Goal: Task Accomplishment & Management: Complete application form

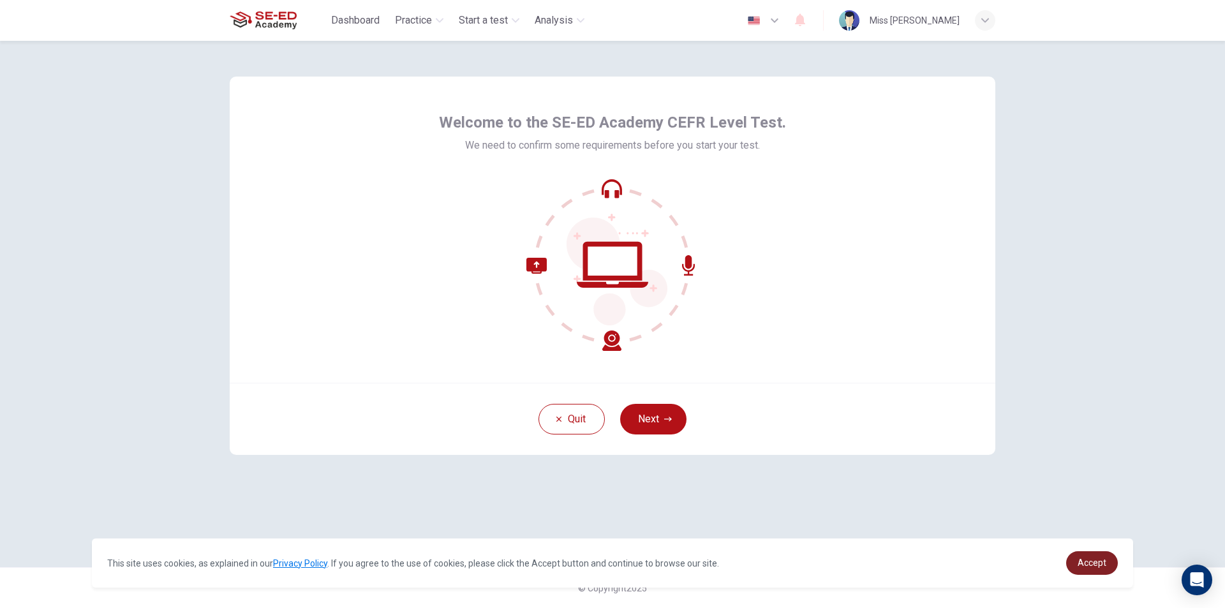
click at [1090, 569] on link "Accept" at bounding box center [1092, 563] width 52 height 24
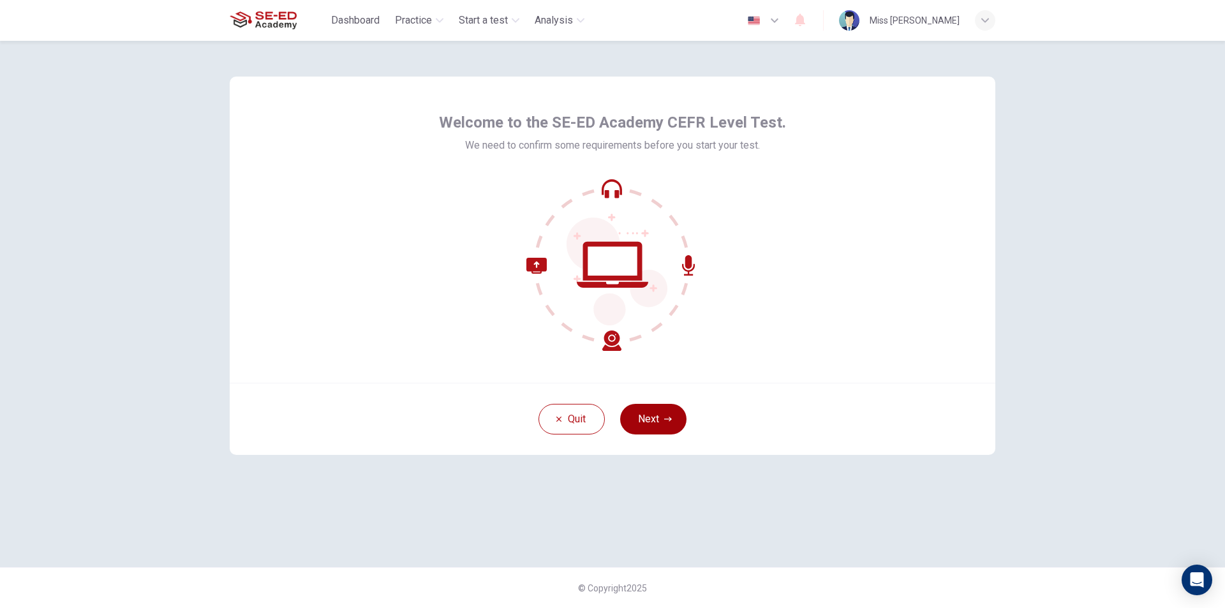
click at [660, 413] on button "Next" at bounding box center [653, 419] width 66 height 31
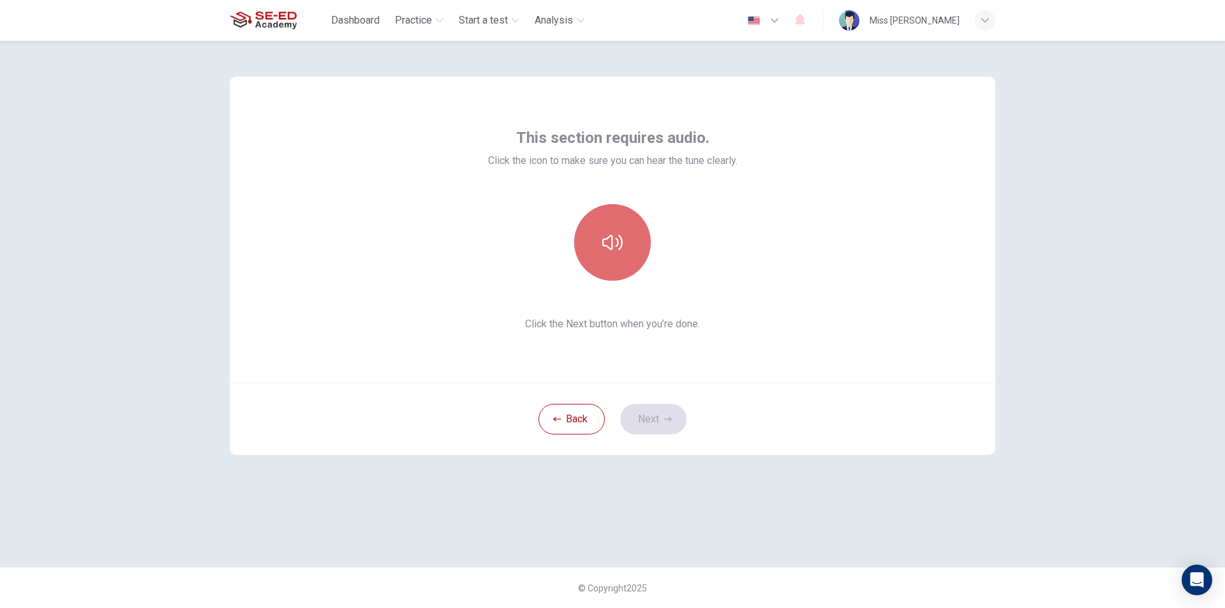
click at [617, 240] on icon "button" at bounding box center [612, 242] width 20 height 15
click at [624, 250] on button "button" at bounding box center [612, 242] width 77 height 77
click at [611, 259] on button "button" at bounding box center [612, 242] width 77 height 77
click at [655, 416] on button "Next" at bounding box center [653, 419] width 66 height 31
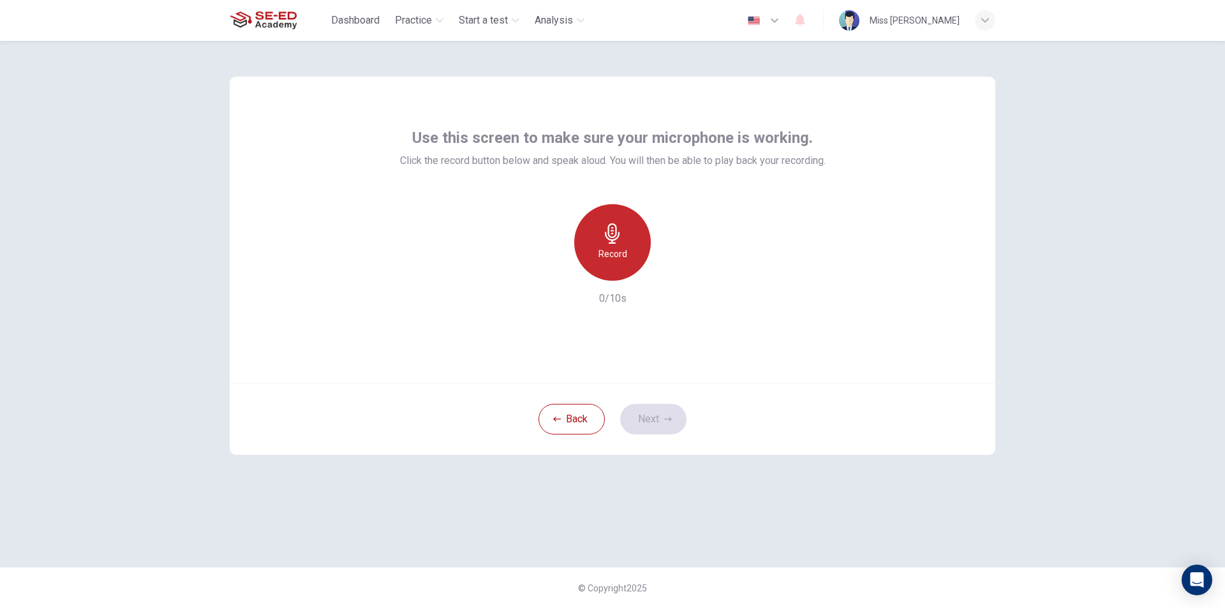
click at [601, 239] on div "Record" at bounding box center [612, 242] width 77 height 77
click at [613, 246] on div "Record" at bounding box center [612, 242] width 77 height 77
click at [668, 270] on icon "button" at bounding box center [671, 270] width 13 height 13
click at [615, 257] on h6 "Record" at bounding box center [613, 253] width 29 height 15
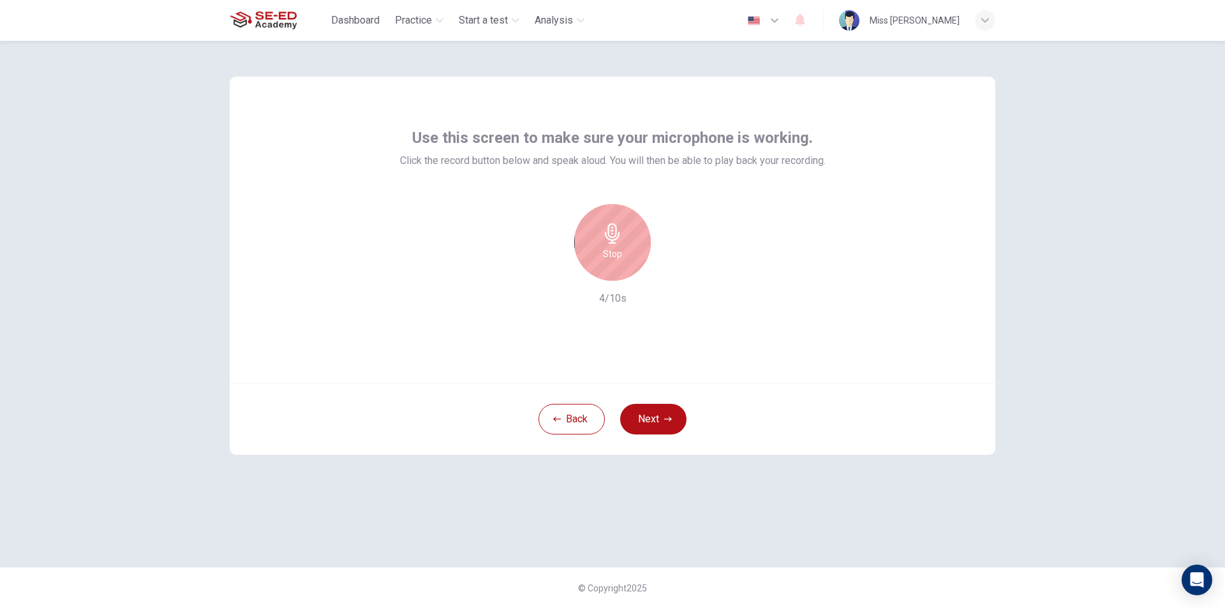
click at [615, 257] on h6 "Stop" at bounding box center [612, 253] width 19 height 15
click at [669, 268] on icon "button" at bounding box center [672, 271] width 6 height 8
click at [669, 269] on icon "button" at bounding box center [671, 270] width 13 height 13
click at [1064, 499] on div "Use this screen to make sure your microphone is working. Click the record butto…" at bounding box center [612, 324] width 1225 height 567
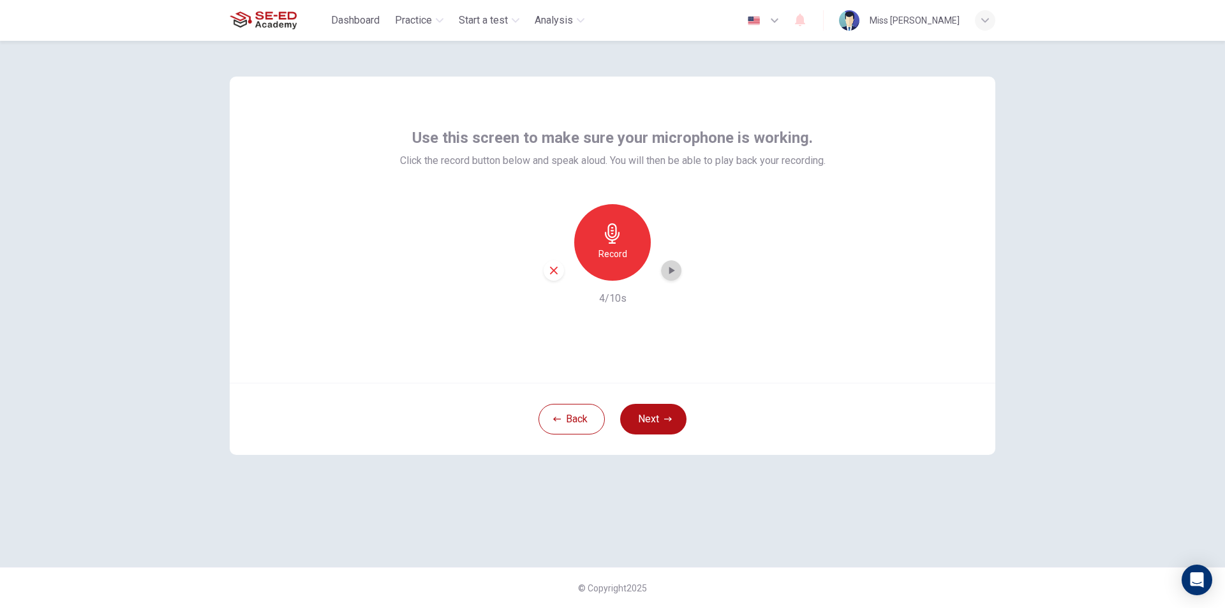
click at [666, 273] on icon "button" at bounding box center [671, 270] width 13 height 13
click at [676, 419] on button "Next" at bounding box center [653, 419] width 66 height 31
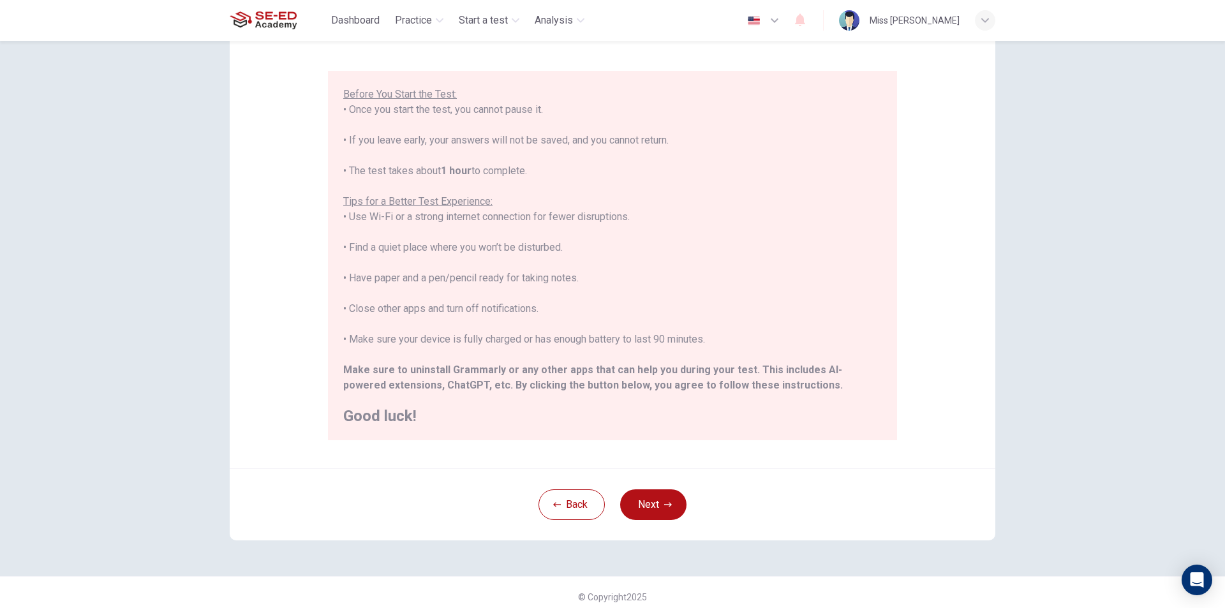
scroll to position [101, 0]
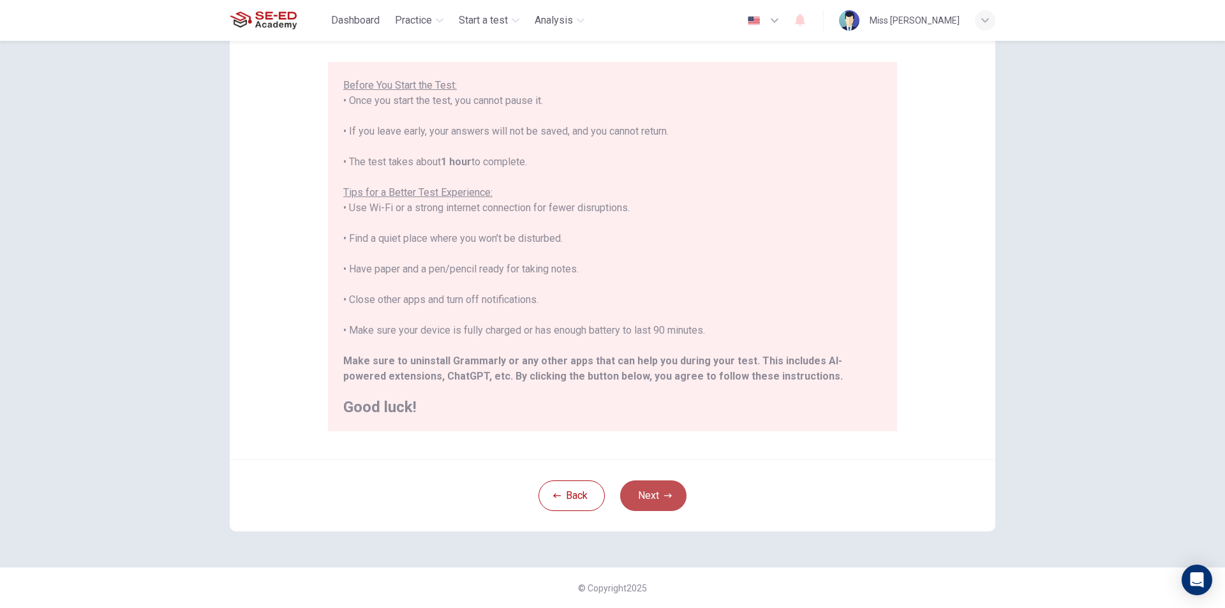
click at [664, 486] on button "Next" at bounding box center [653, 496] width 66 height 31
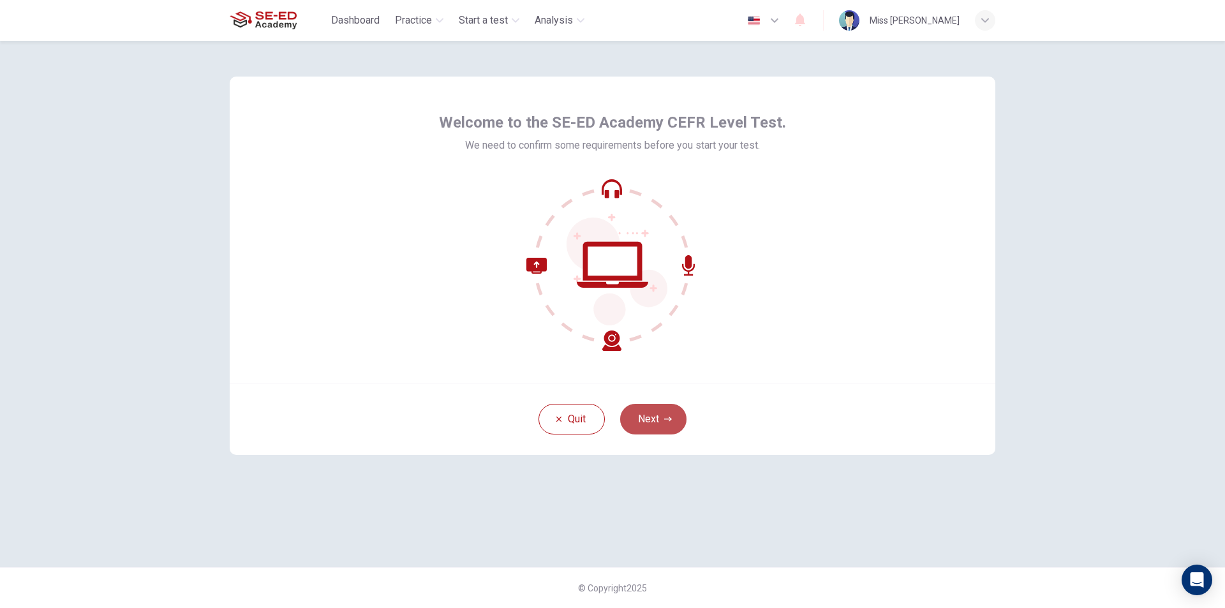
click at [670, 421] on icon "button" at bounding box center [668, 419] width 8 height 4
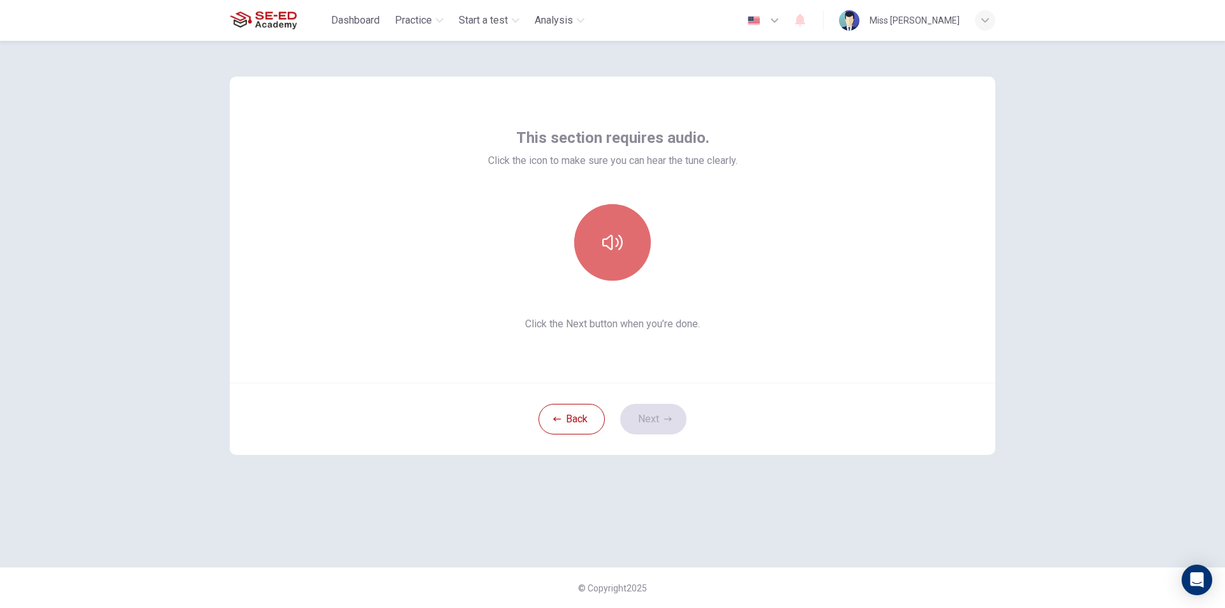
click at [605, 265] on button "button" at bounding box center [612, 242] width 77 height 77
click at [673, 426] on button "Next" at bounding box center [653, 419] width 66 height 31
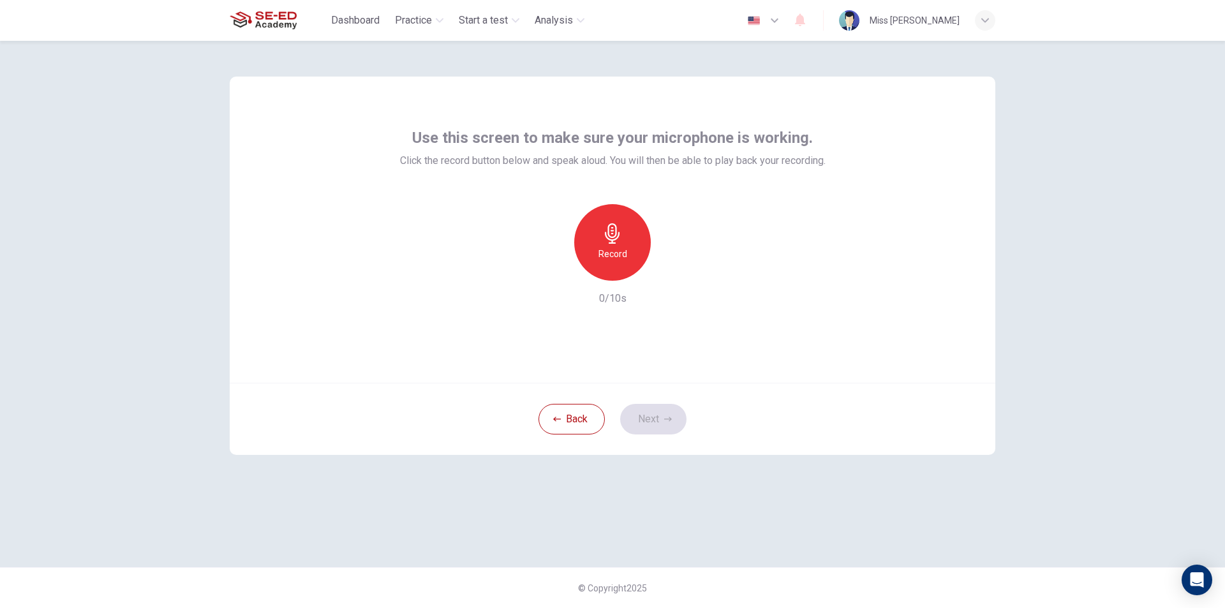
click at [605, 227] on icon "button" at bounding box center [612, 233] width 20 height 20
click at [615, 248] on h6 "Stop" at bounding box center [612, 253] width 19 height 15
click at [673, 269] on icon "button" at bounding box center [671, 270] width 13 height 13
click at [646, 424] on button "Next" at bounding box center [653, 419] width 66 height 31
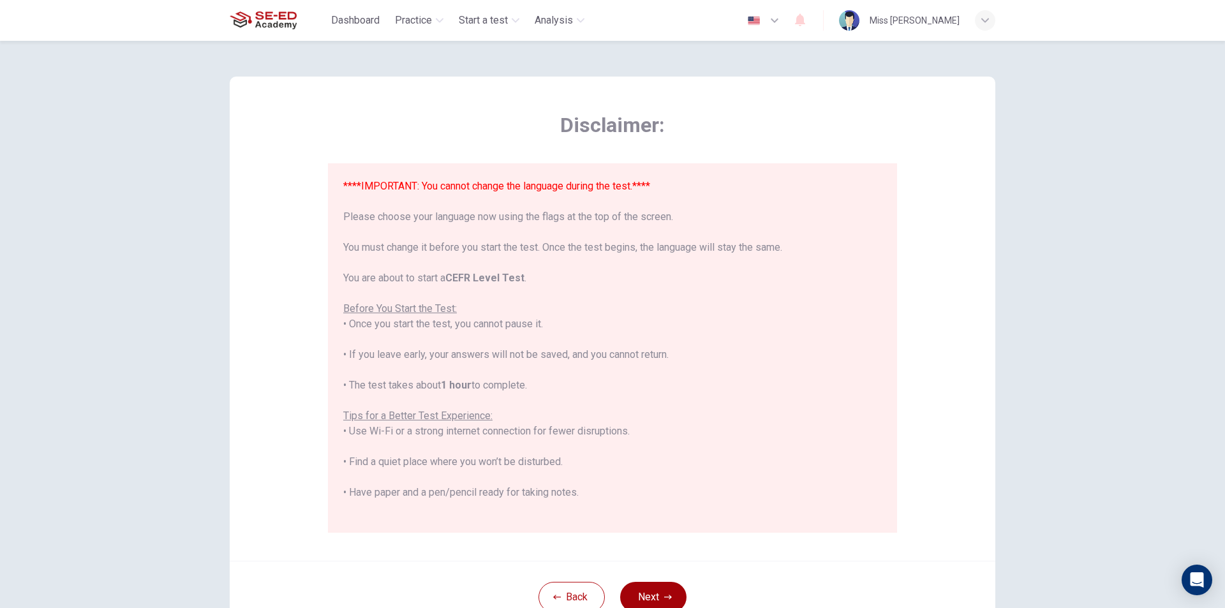
click at [669, 595] on button "Next" at bounding box center [653, 597] width 66 height 31
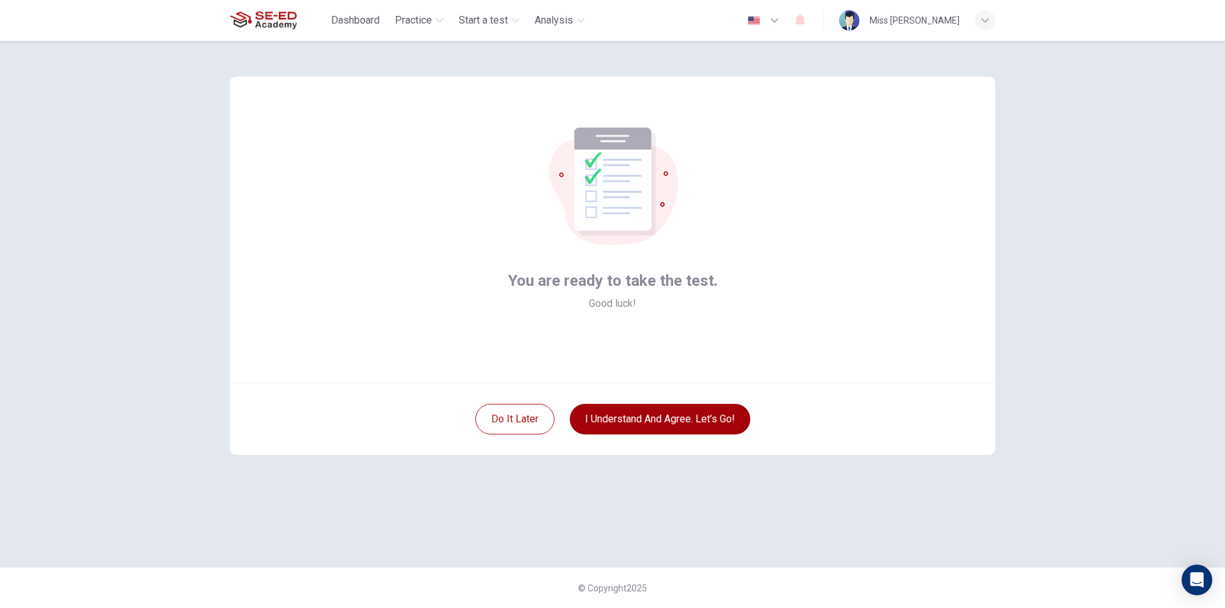
click at [621, 422] on button "I understand and agree. Let’s go!" at bounding box center [660, 419] width 181 height 31
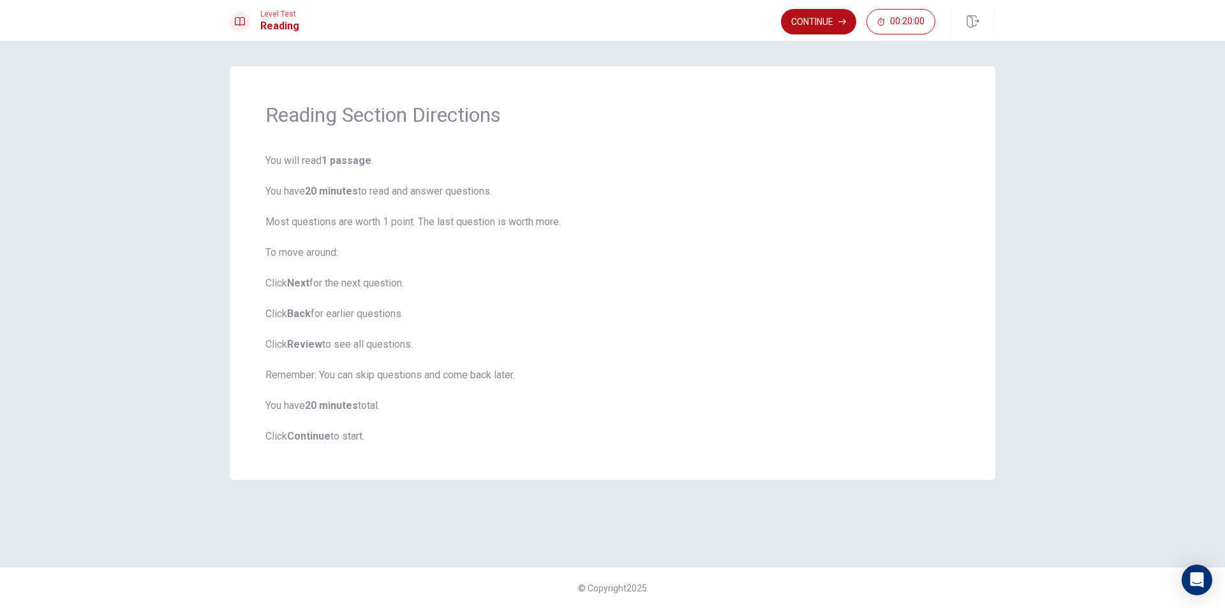
drag, startPoint x: 415, startPoint y: 202, endPoint x: 491, endPoint y: 213, distance: 77.3
click at [454, 212] on span "You will read 1 passage . You have 20 minutes to read and answer questions. Mos…" at bounding box center [612, 298] width 694 height 291
click at [360, 158] on b "1 passage" at bounding box center [347, 160] width 50 height 12
click at [362, 161] on b "1 passage" at bounding box center [347, 160] width 50 height 12
click at [334, 105] on h1 "Reading Section Directions" at bounding box center [612, 115] width 694 height 26
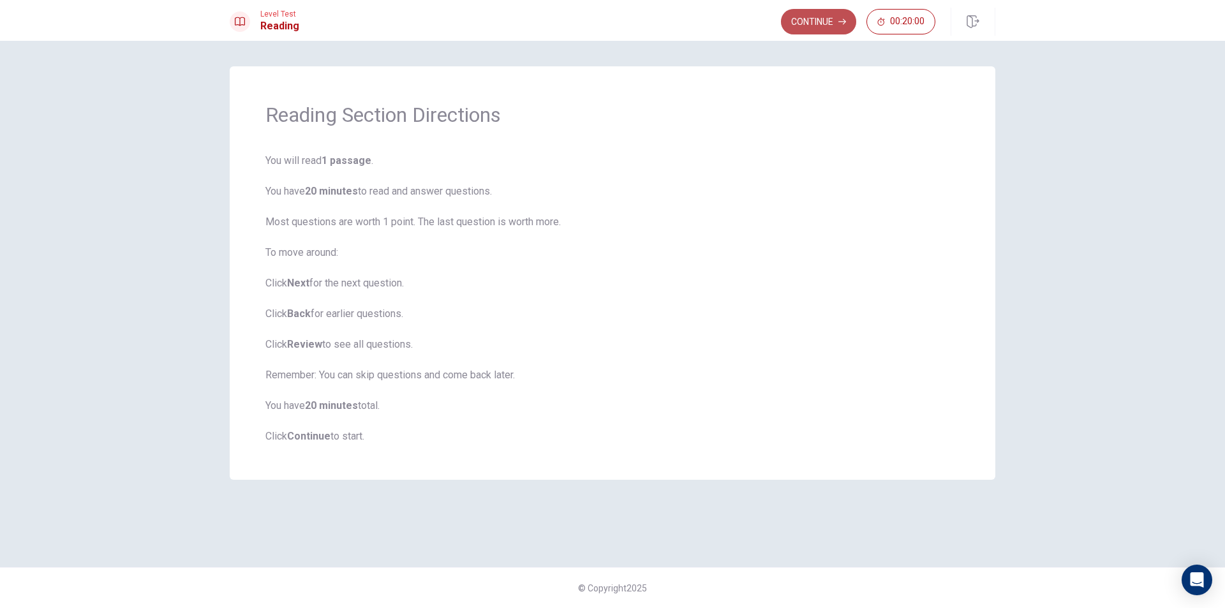
click at [817, 17] on button "Continue" at bounding box center [818, 22] width 75 height 26
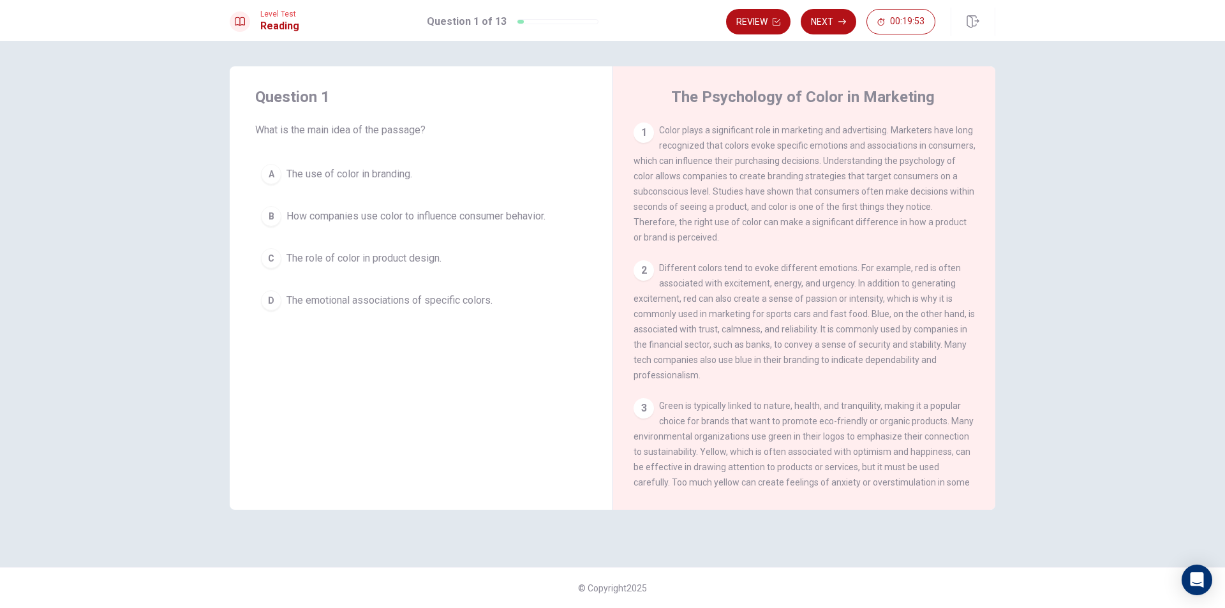
drag, startPoint x: 985, startPoint y: 182, endPoint x: 987, endPoint y: 204, distance: 22.5
click at [987, 204] on div "1 Color plays a significant role in marketing and advertising. Marketers have l…" at bounding box center [813, 306] width 359 height 367
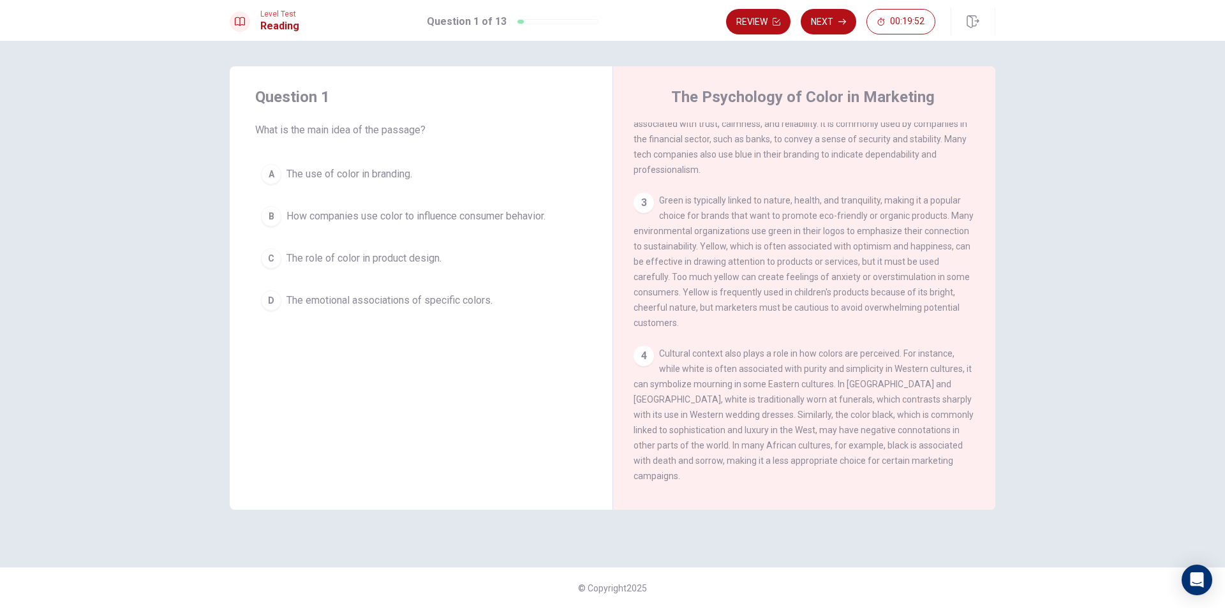
scroll to position [242, 0]
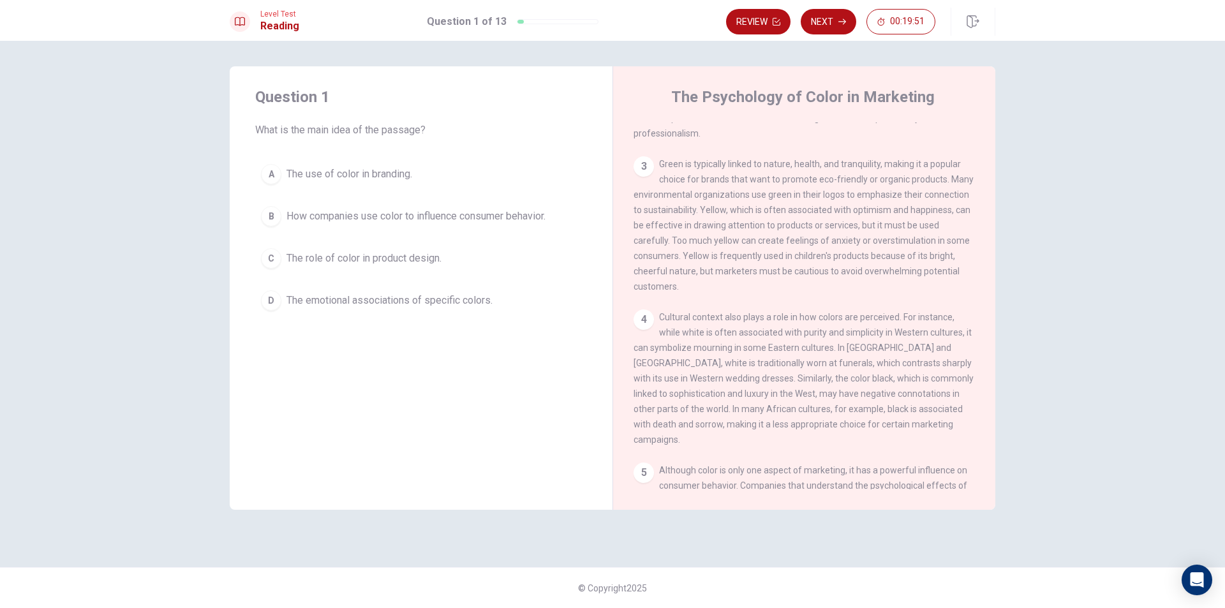
drag, startPoint x: 973, startPoint y: 369, endPoint x: 980, endPoint y: 398, distance: 29.7
click at [980, 398] on div "1 Color plays a significant role in marketing and advertising. Marketers have l…" at bounding box center [813, 306] width 359 height 367
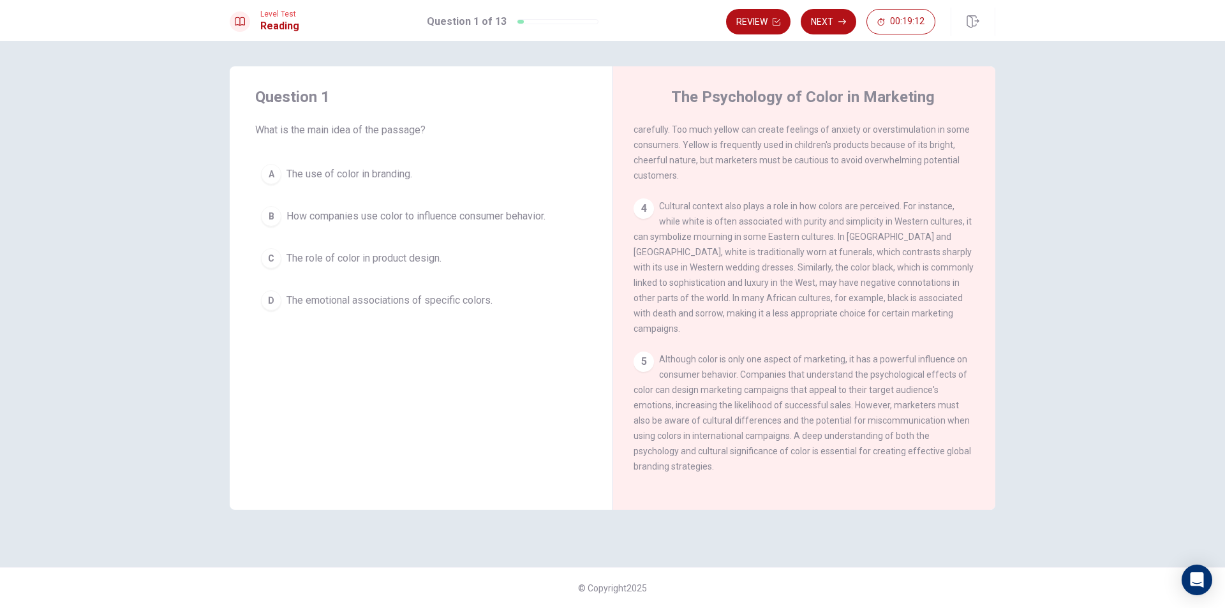
scroll to position [364, 0]
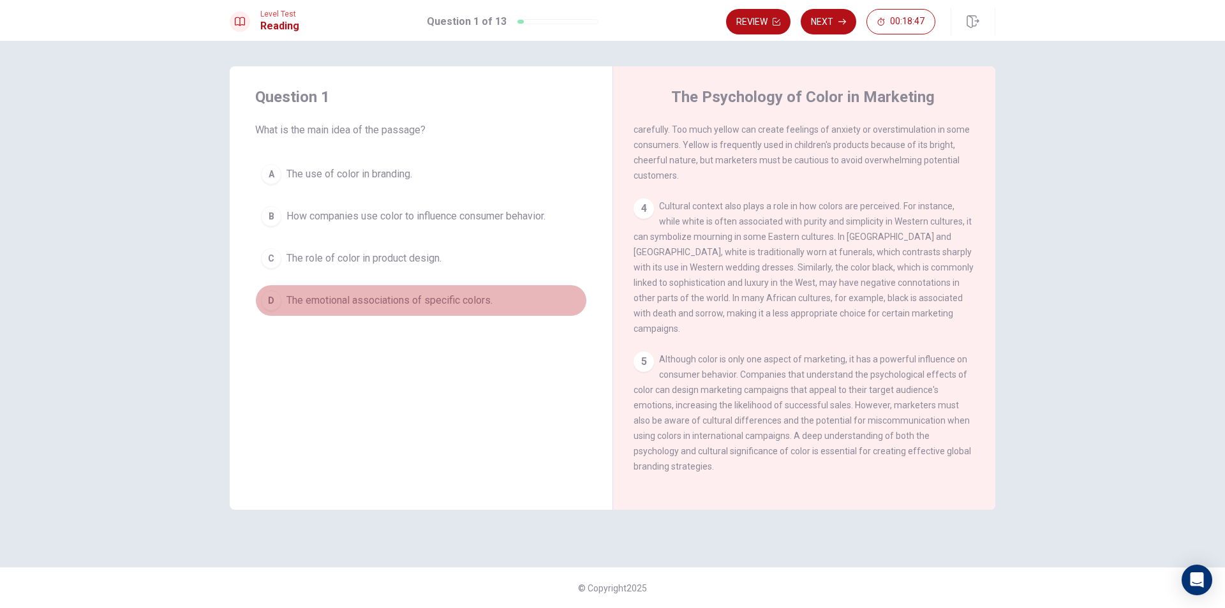
click at [272, 295] on div "D" at bounding box center [271, 300] width 20 height 20
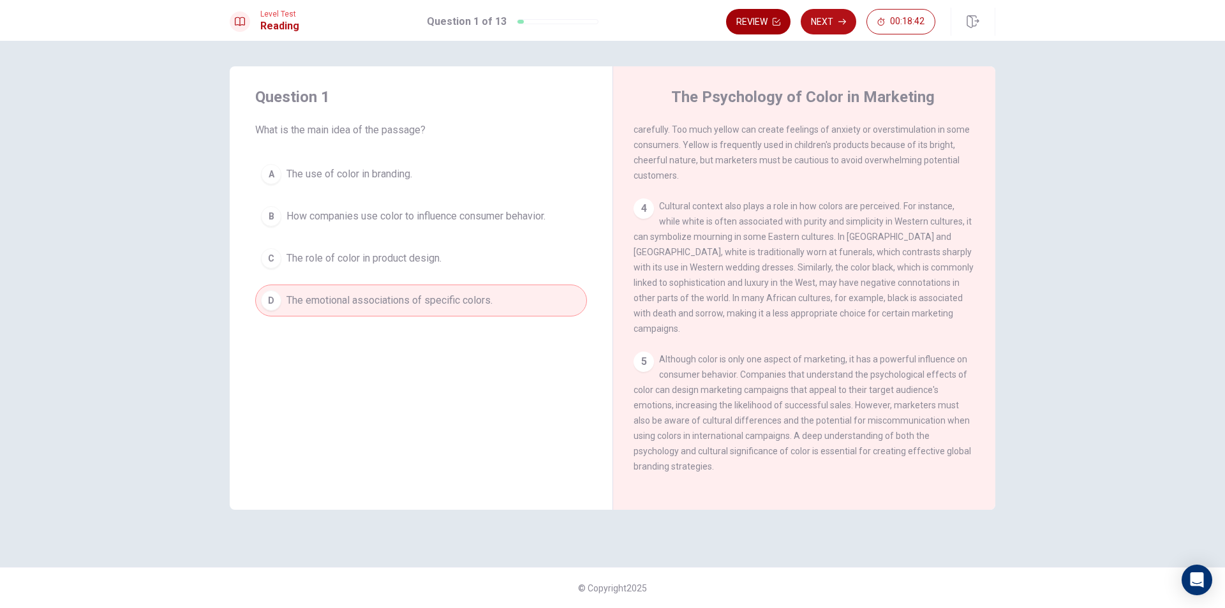
click at [768, 24] on button "Review" at bounding box center [758, 22] width 64 height 26
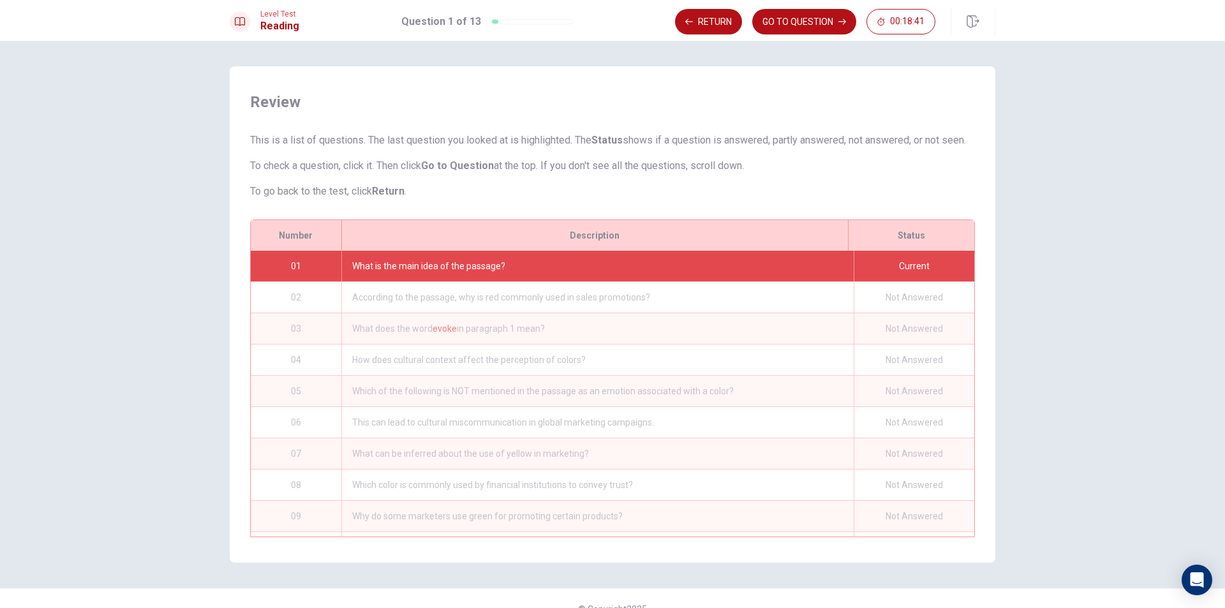
scroll to position [36, 0]
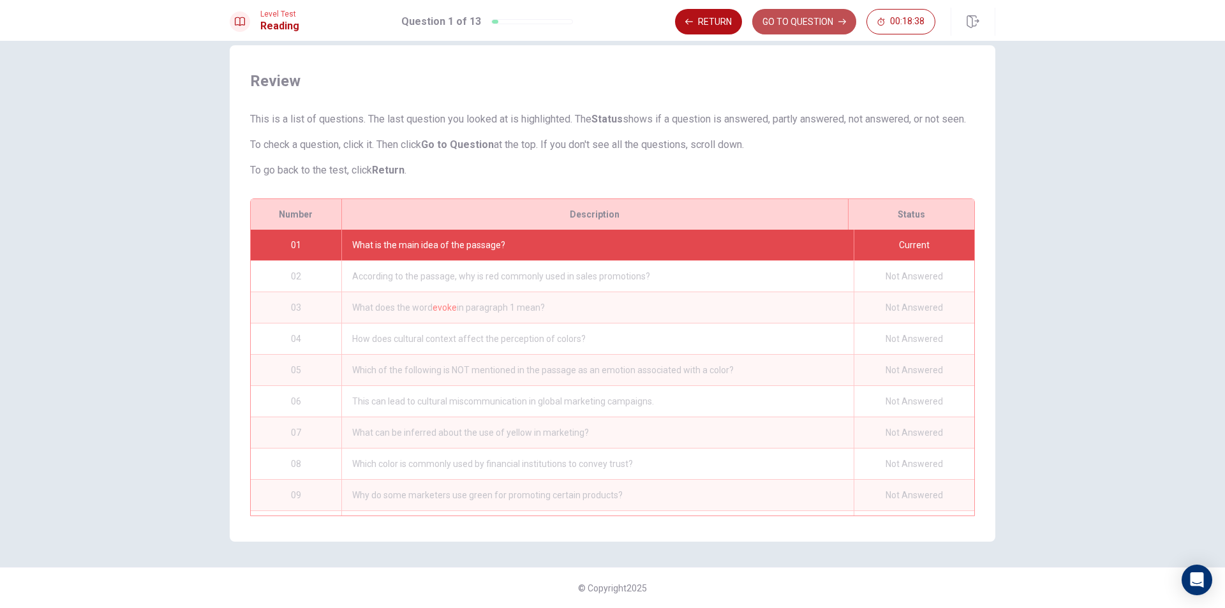
click at [826, 13] on button "GO TO QUESTION" at bounding box center [804, 22] width 104 height 26
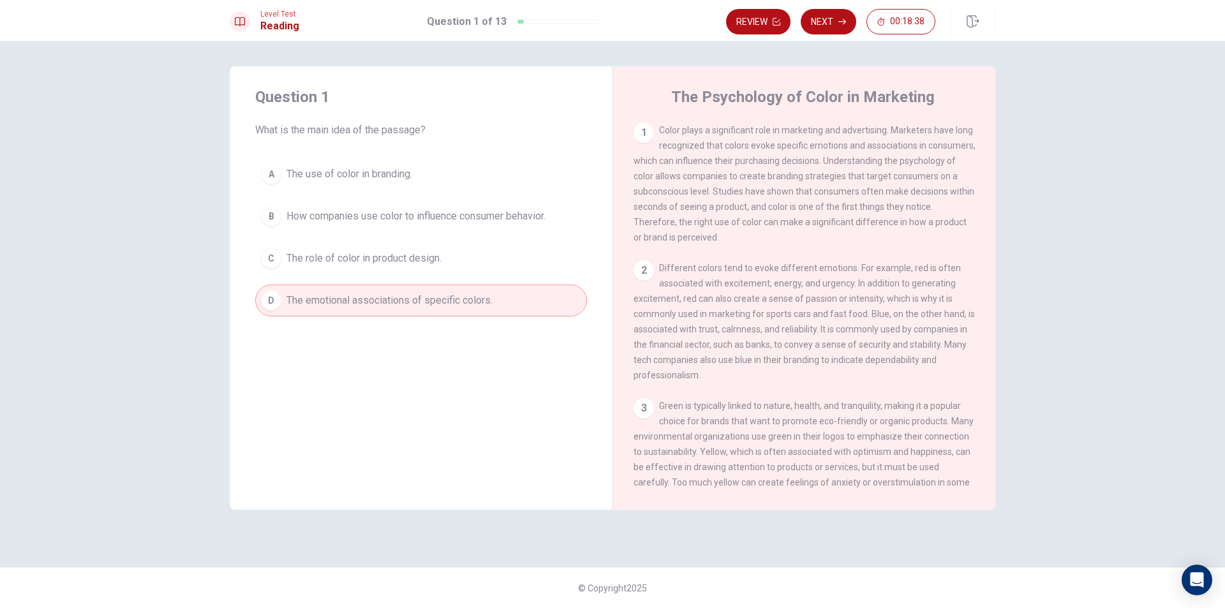
scroll to position [0, 0]
click at [830, 24] on button "Next" at bounding box center [829, 22] width 56 height 26
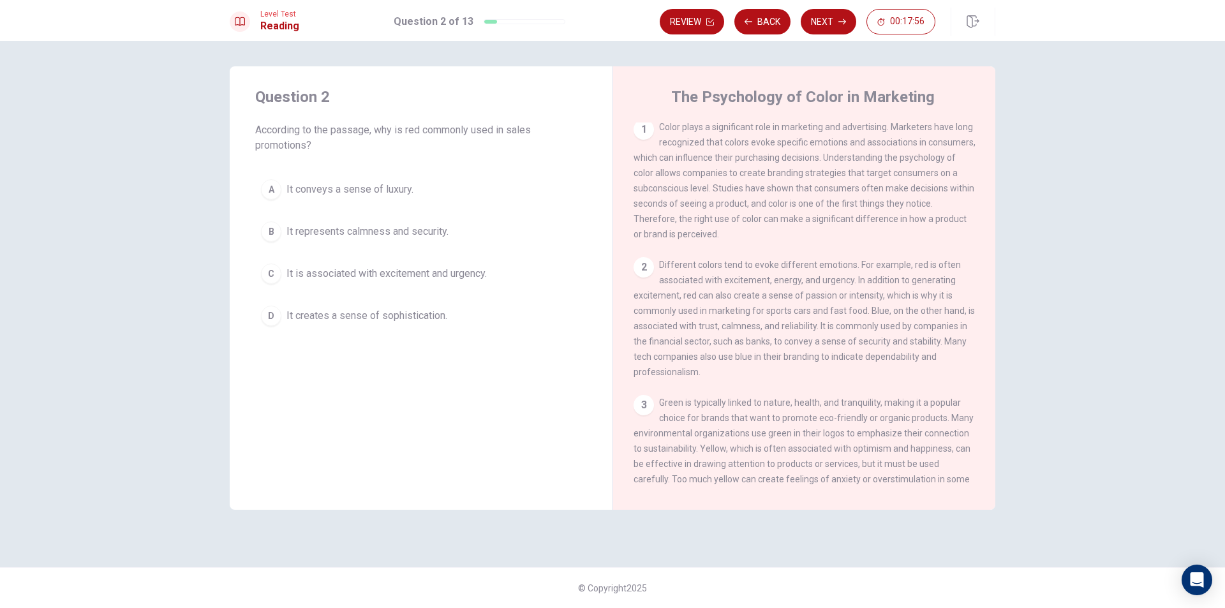
click at [984, 206] on div "1 Color plays a significant role in marketing and advertising. Marketers have l…" at bounding box center [813, 306] width 359 height 367
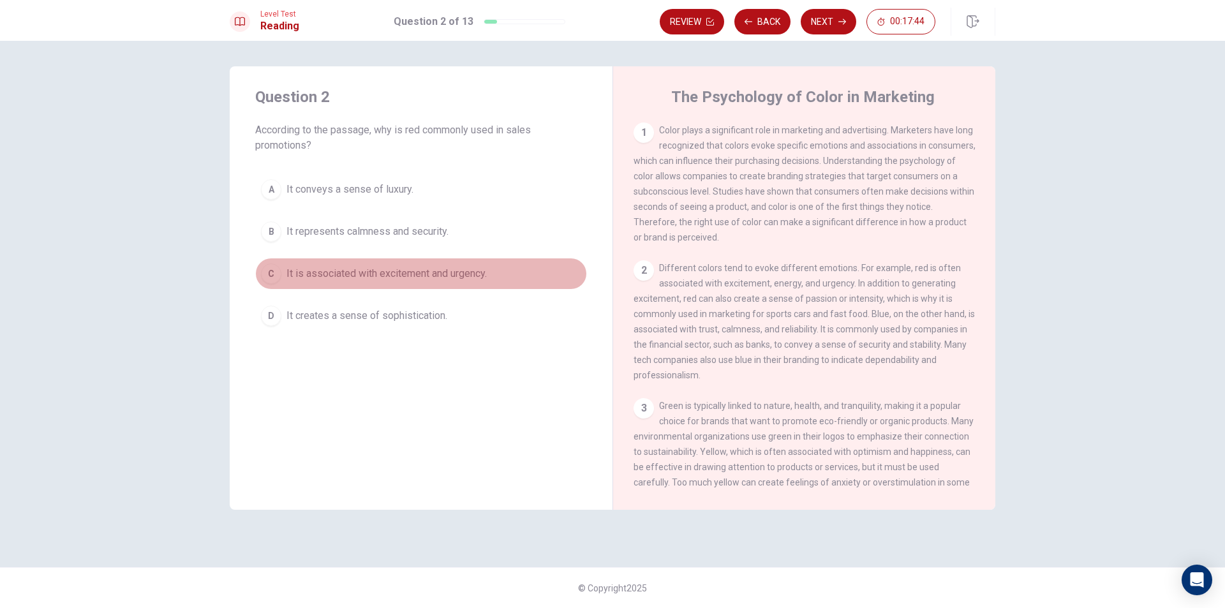
click at [271, 270] on div "C" at bounding box center [271, 274] width 20 height 20
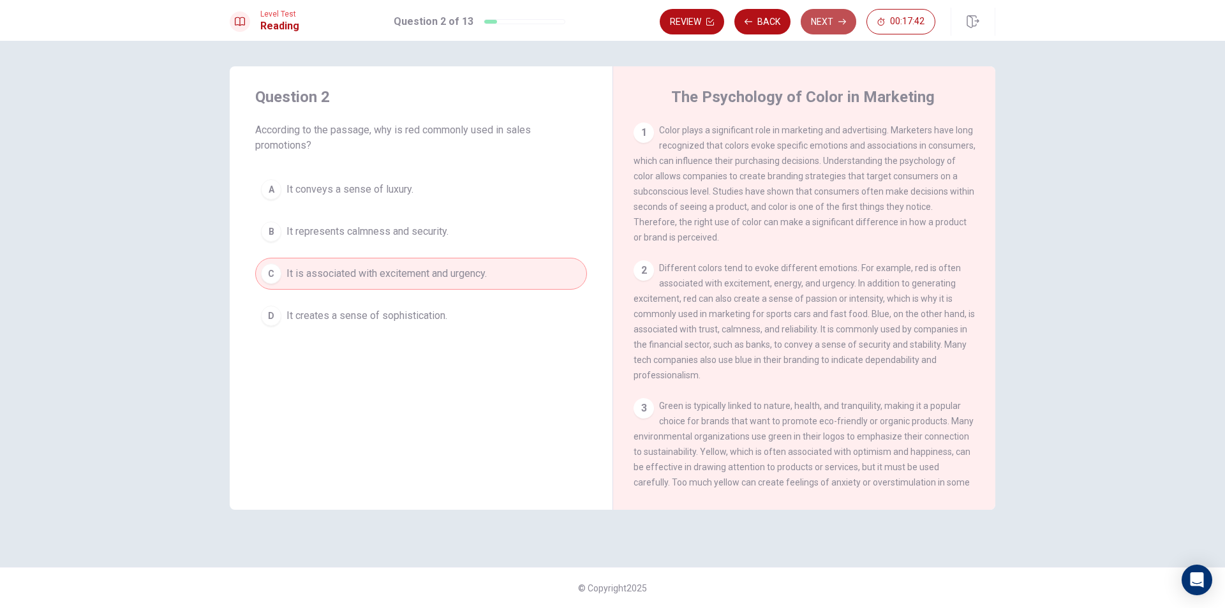
click at [830, 20] on button "Next" at bounding box center [829, 22] width 56 height 26
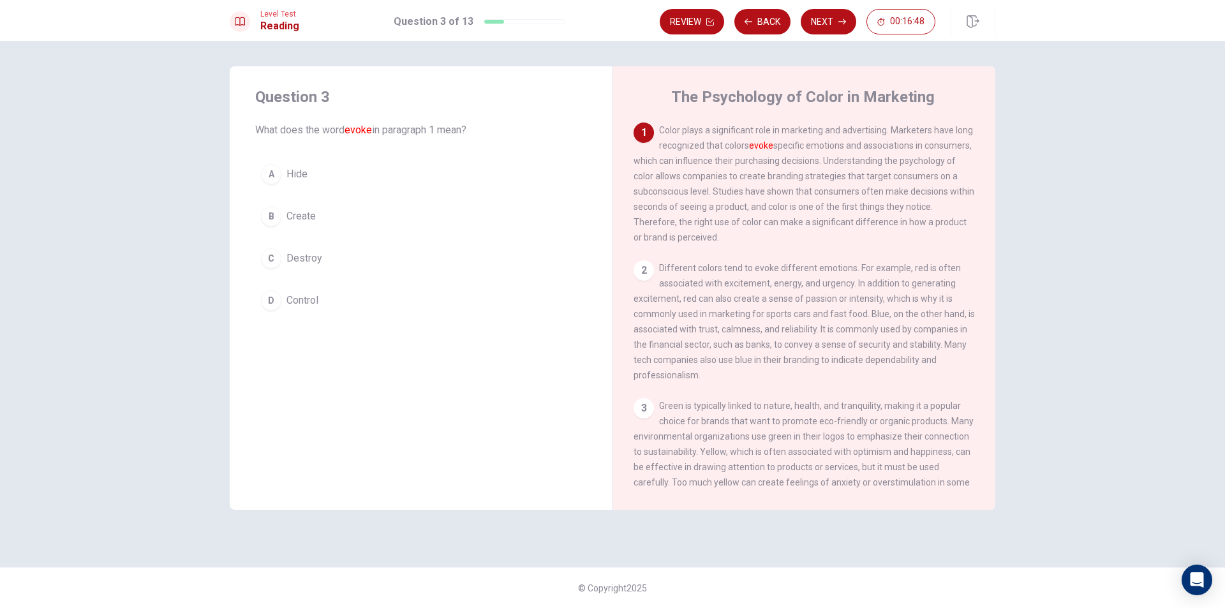
click at [282, 213] on button "B Create" at bounding box center [421, 216] width 332 height 32
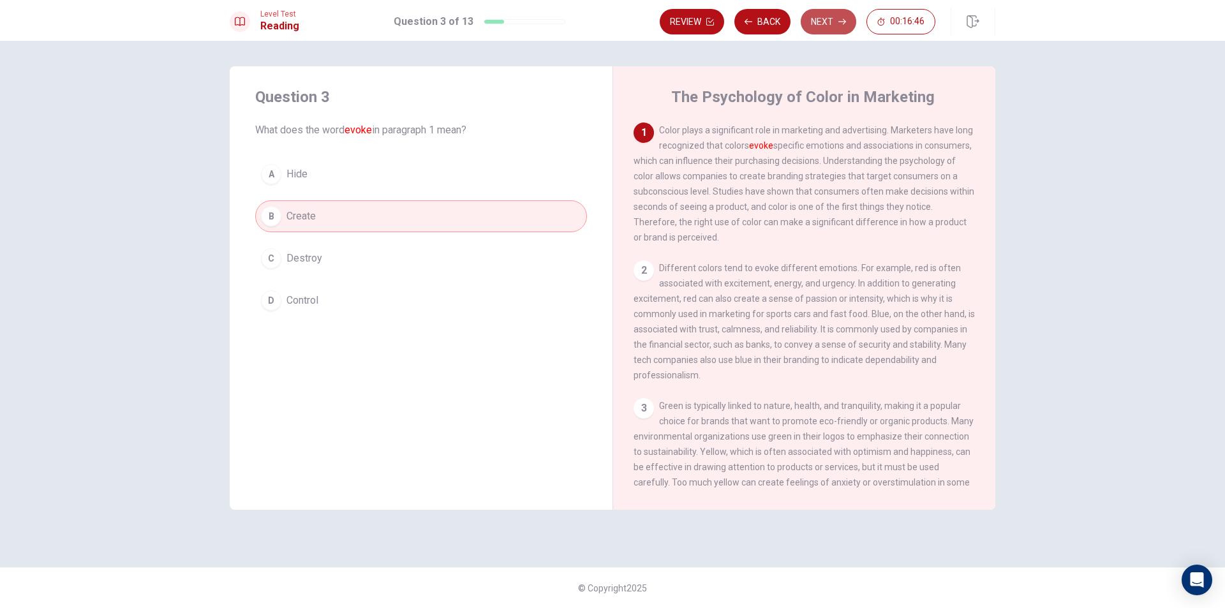
click at [837, 21] on button "Next" at bounding box center [829, 22] width 56 height 26
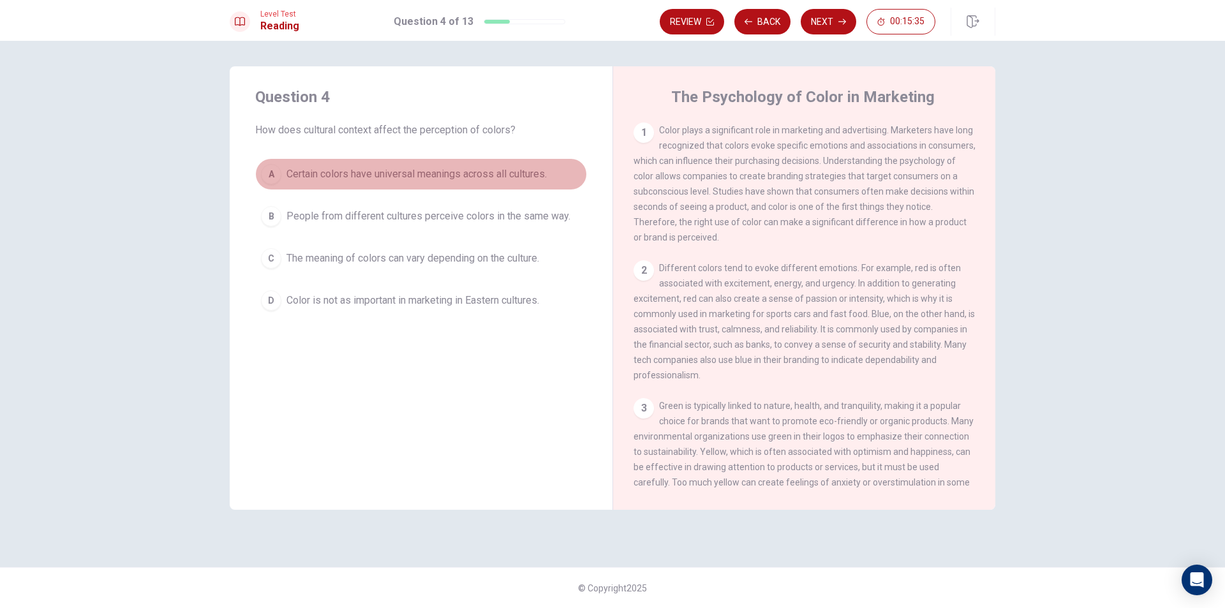
click at [495, 173] on span "Certain colors have universal meanings across all cultures." at bounding box center [417, 174] width 260 height 15
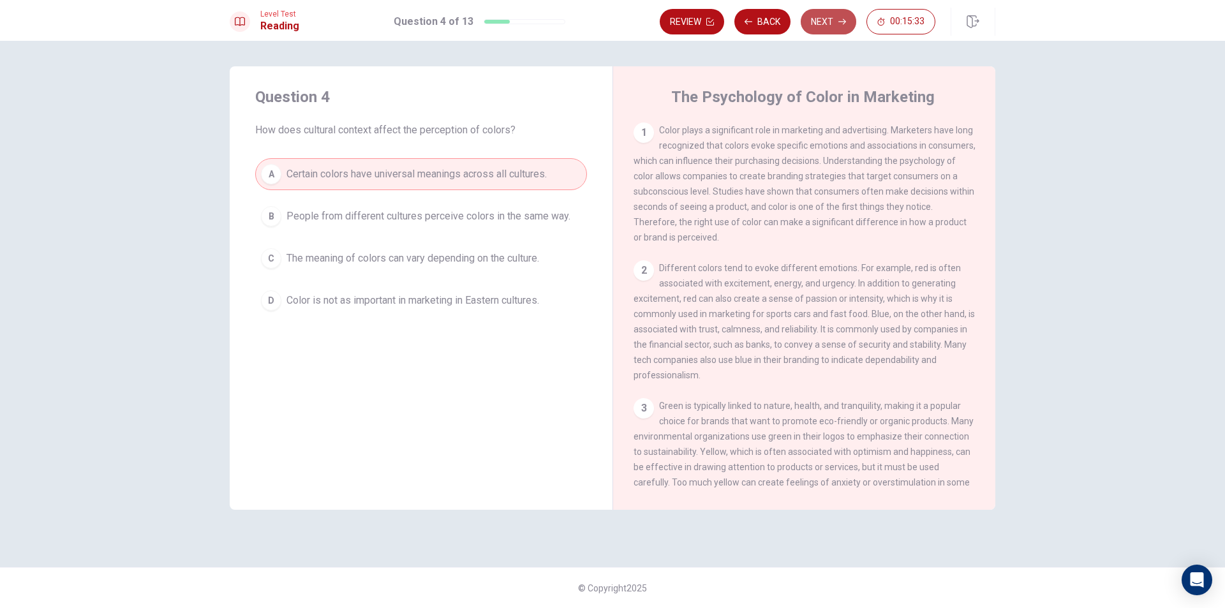
click at [835, 27] on button "Next" at bounding box center [829, 22] width 56 height 26
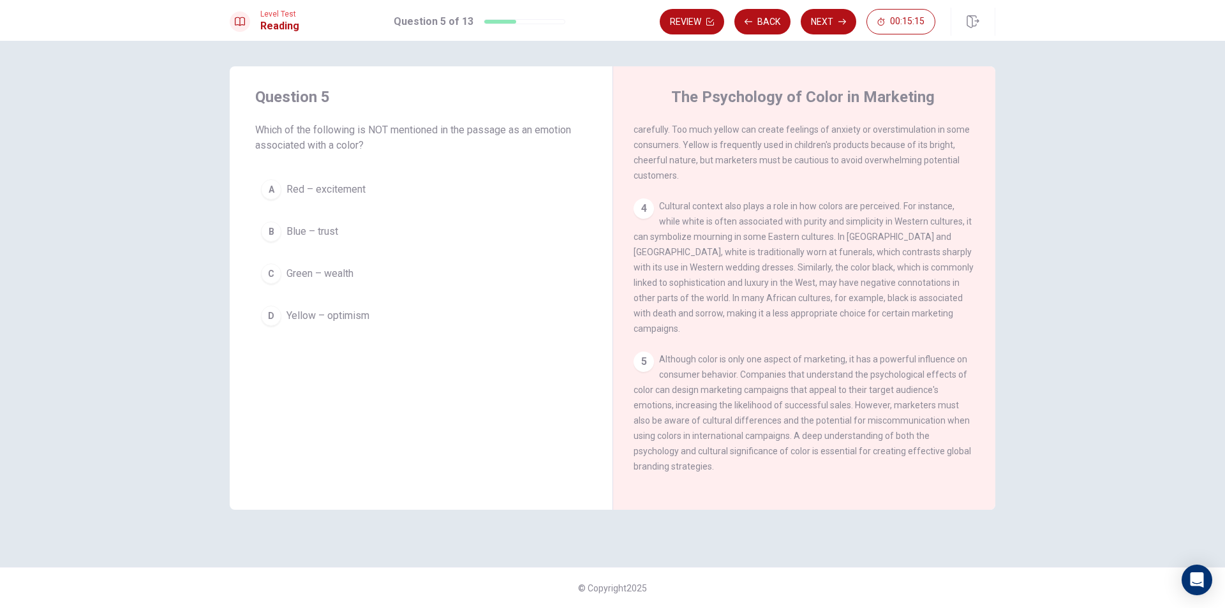
scroll to position [183, 0]
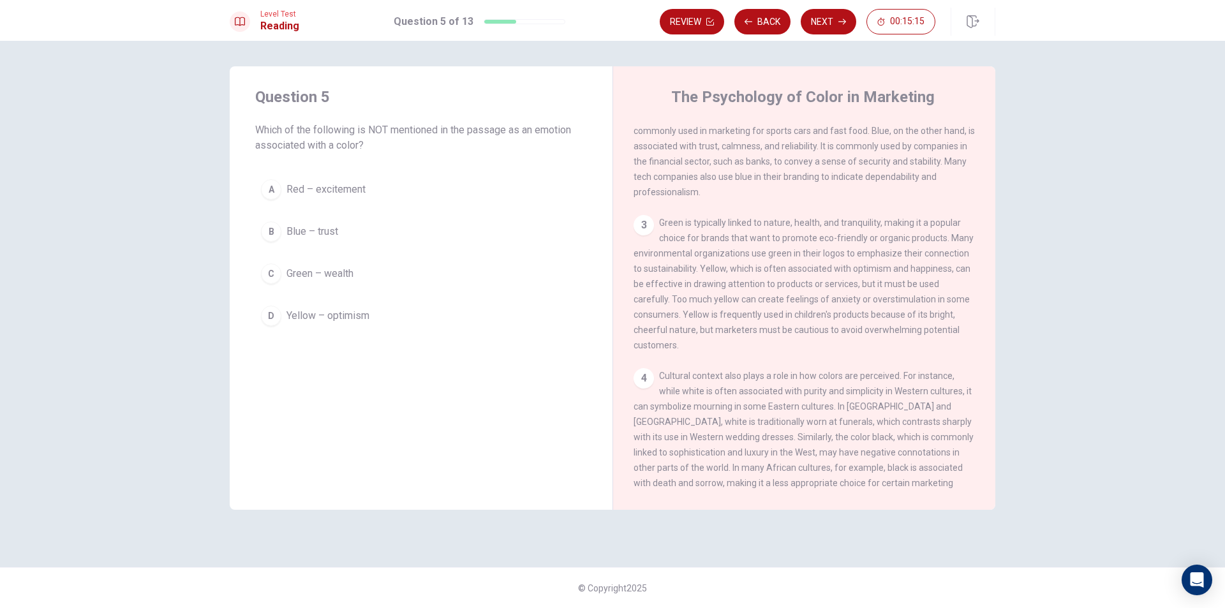
drag, startPoint x: 1027, startPoint y: 309, endPoint x: 1017, endPoint y: 277, distance: 33.5
click at [1017, 280] on div "Question 5 Which of the following is NOT mentioned in the passage as an emotion…" at bounding box center [612, 324] width 1225 height 567
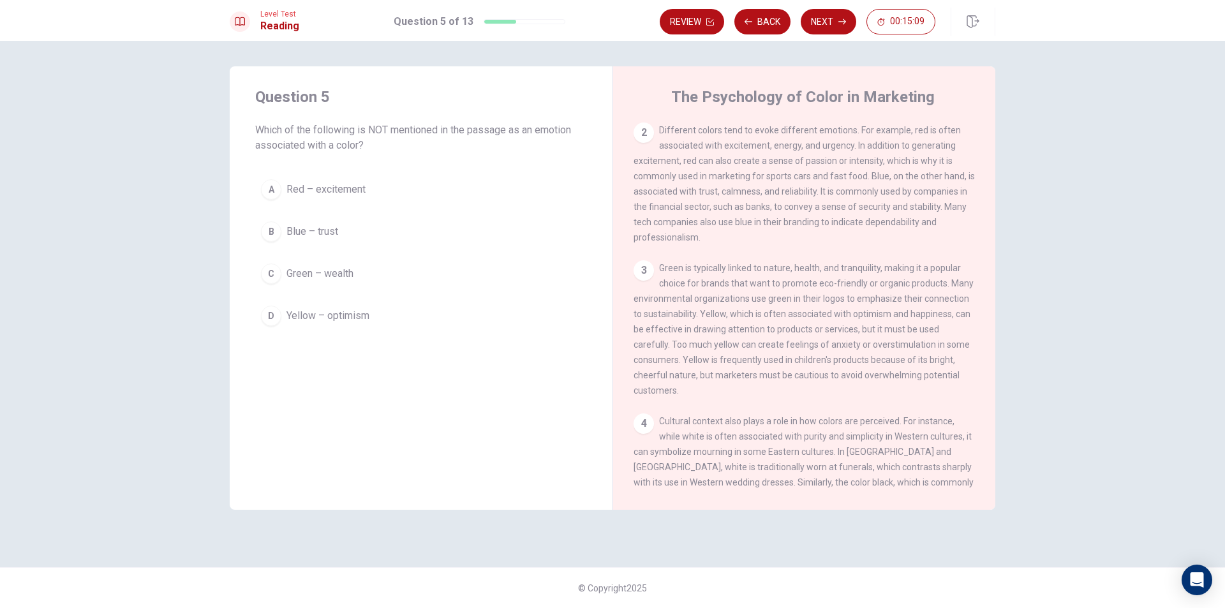
scroll to position [129, 0]
click at [995, 235] on div "The Psychology of Color in Marketing 1 Color plays a significant role in market…" at bounding box center [804, 288] width 383 height 444
click at [995, 234] on div "The Psychology of Color in Marketing 1 Color plays a significant role in market…" at bounding box center [804, 288] width 383 height 444
click at [996, 233] on div "Question 5 Which of the following is NOT mentioned in the passage as an emotion…" at bounding box center [612, 303] width 807 height 475
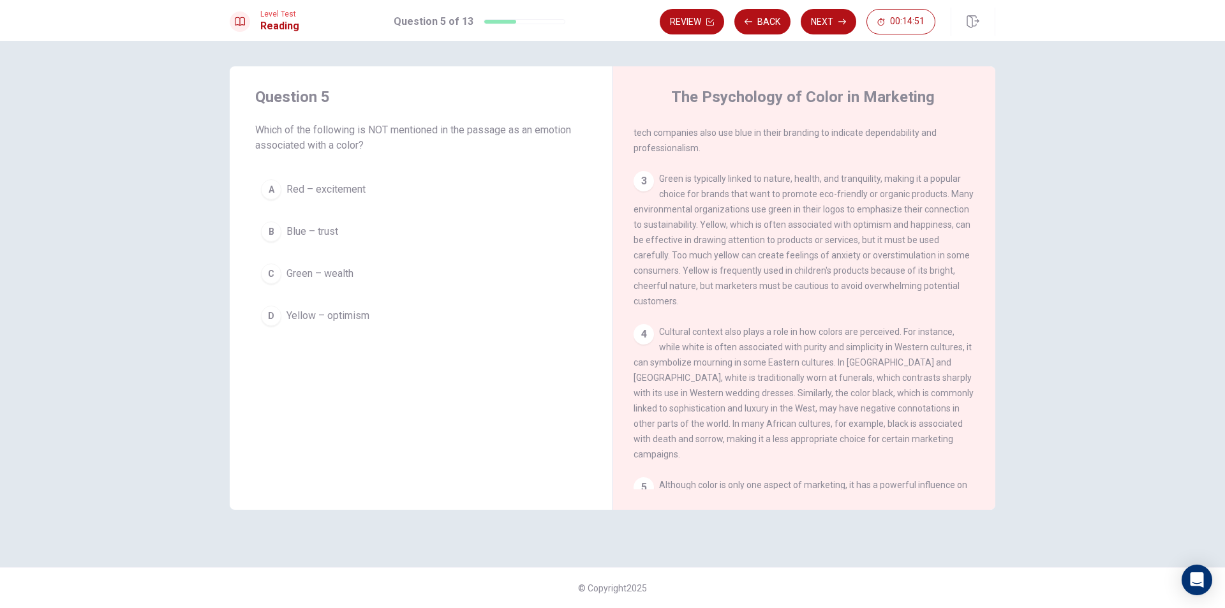
scroll to position [364, 0]
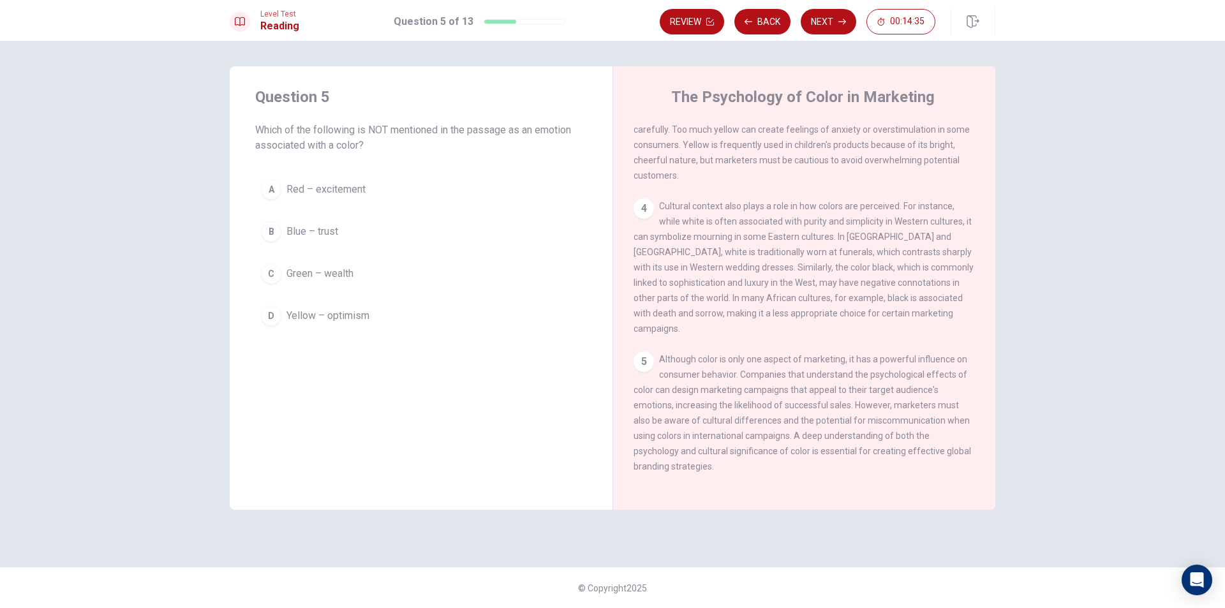
click at [324, 269] on span "Green – wealth" at bounding box center [320, 273] width 67 height 15
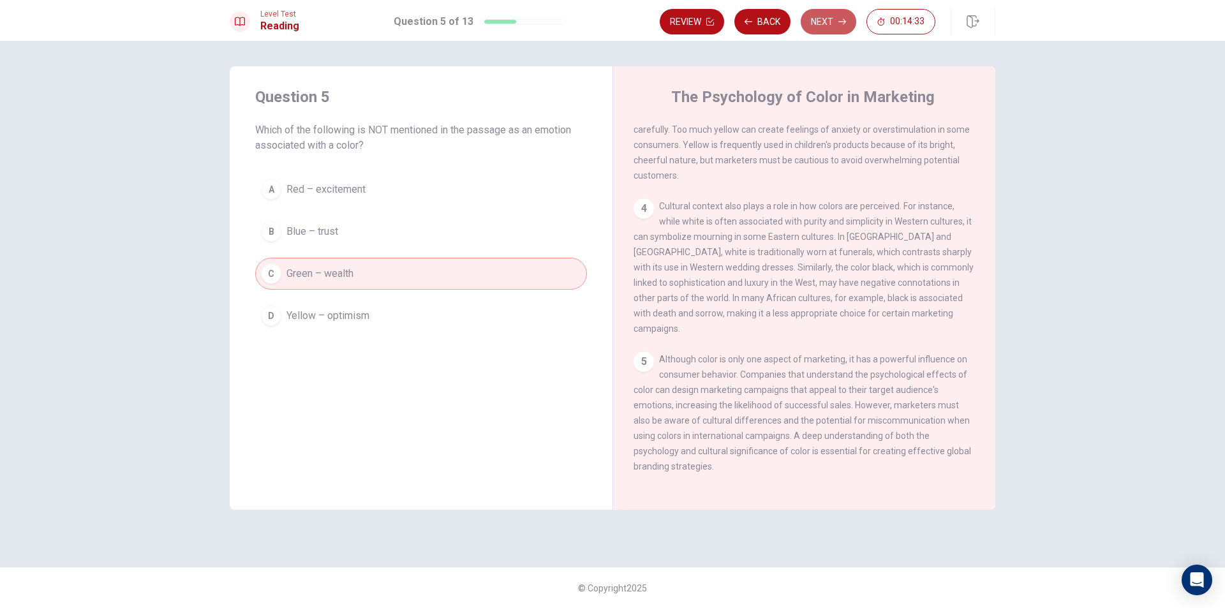
click at [818, 25] on button "Next" at bounding box center [829, 22] width 56 height 26
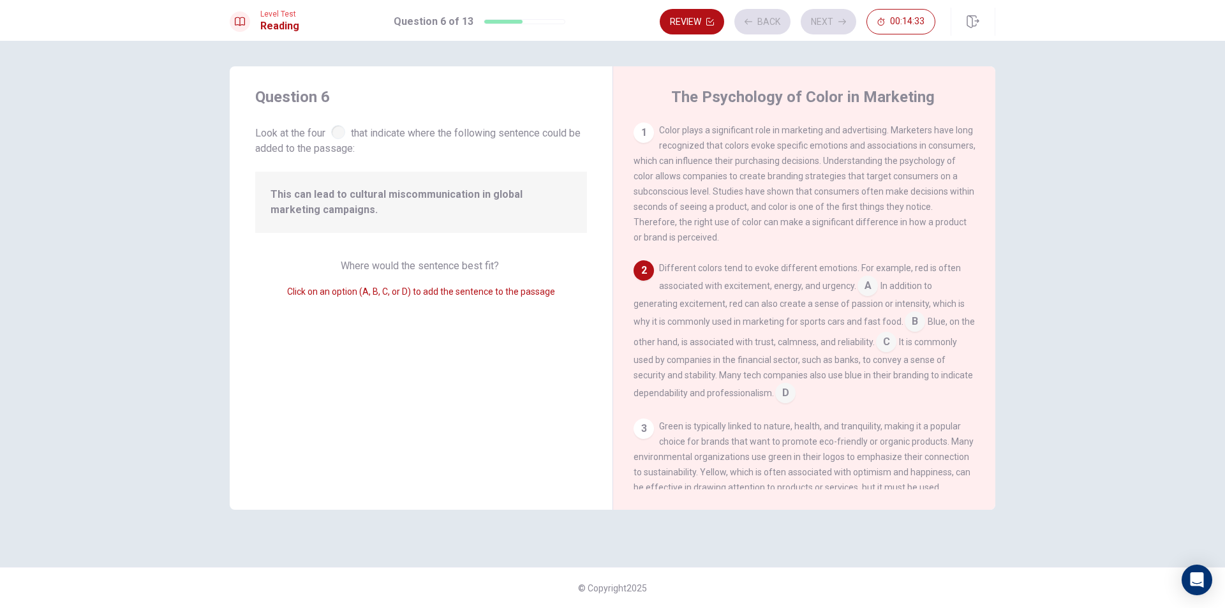
scroll to position [47, 0]
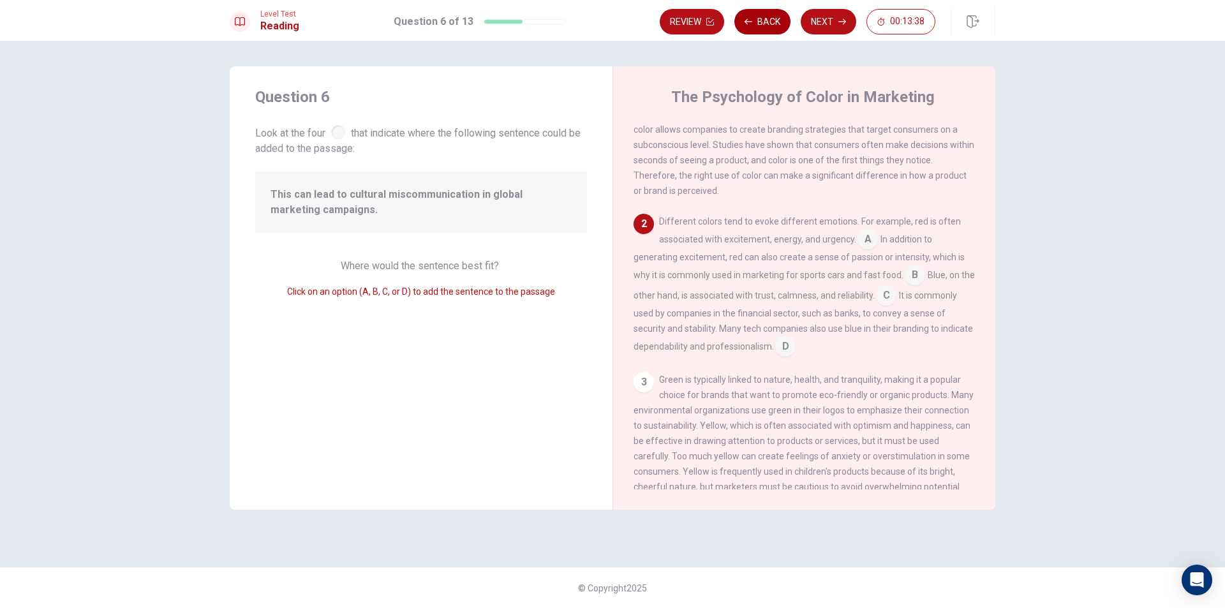
click at [749, 17] on button "Back" at bounding box center [763, 22] width 56 height 26
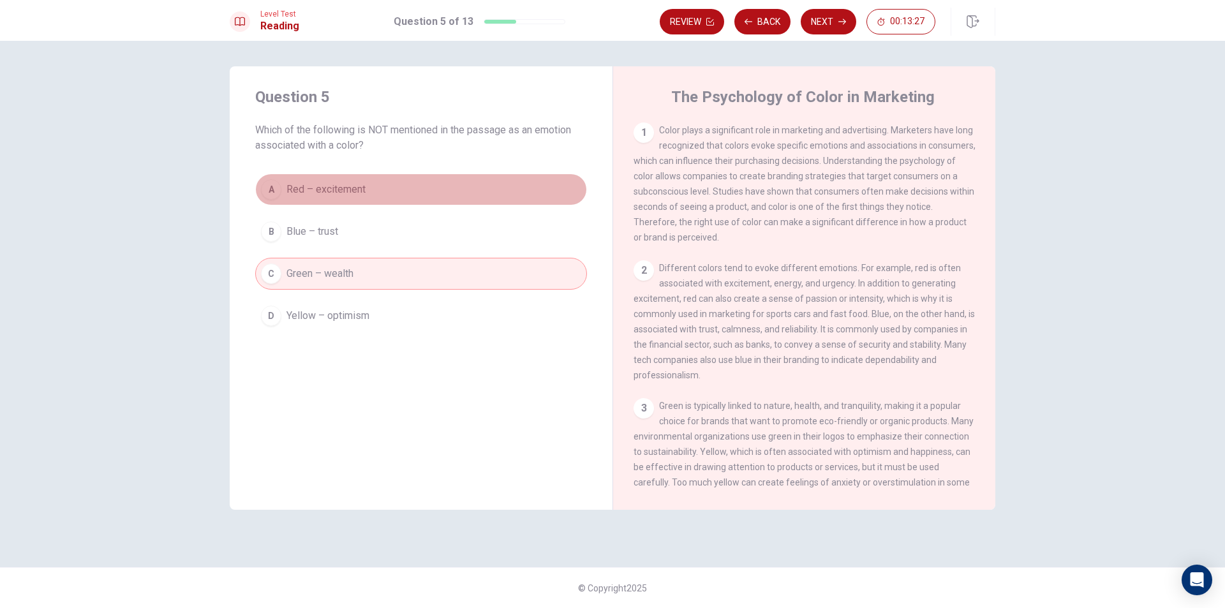
click at [359, 184] on span "Red – excitement" at bounding box center [326, 189] width 79 height 15
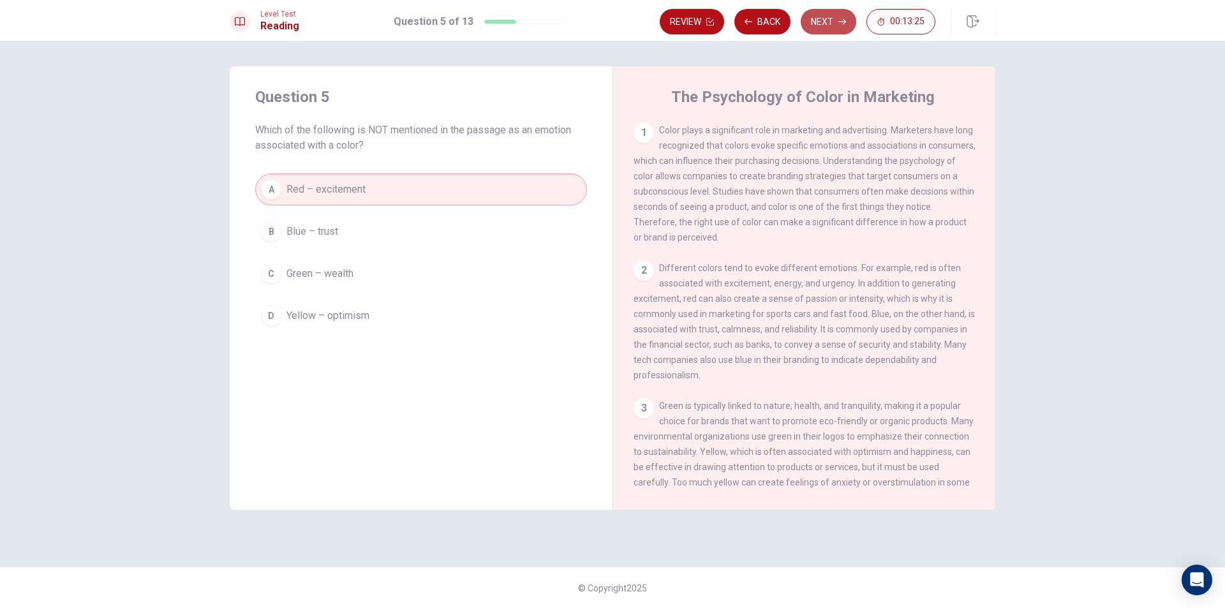
click at [838, 22] on button "Next" at bounding box center [829, 22] width 56 height 26
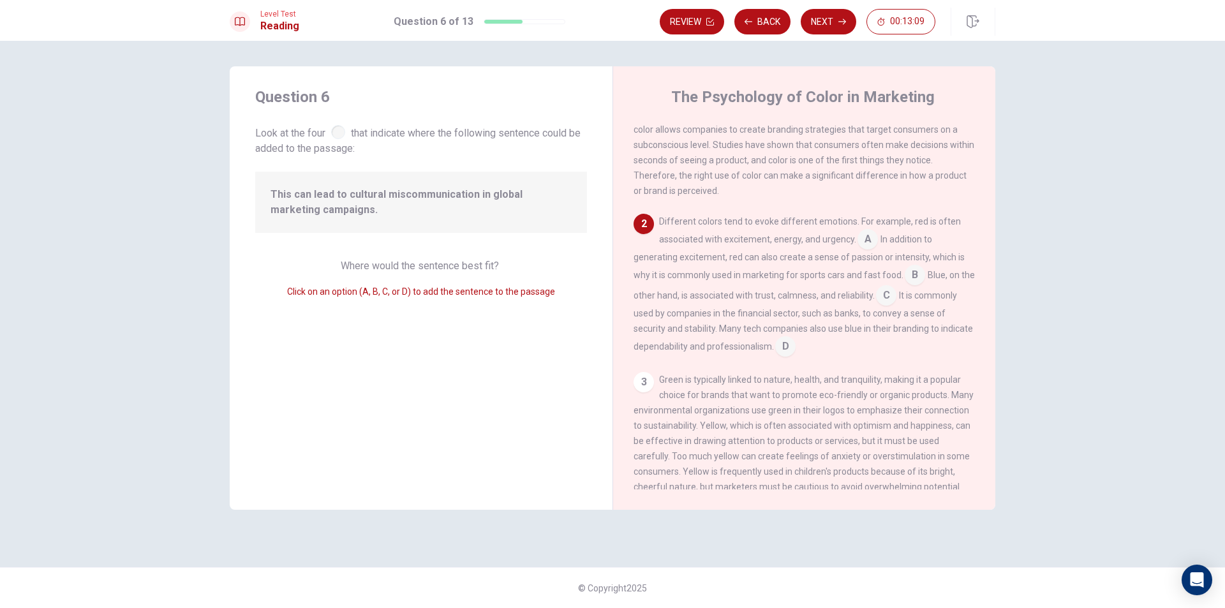
click at [867, 243] on input at bounding box center [868, 240] width 20 height 20
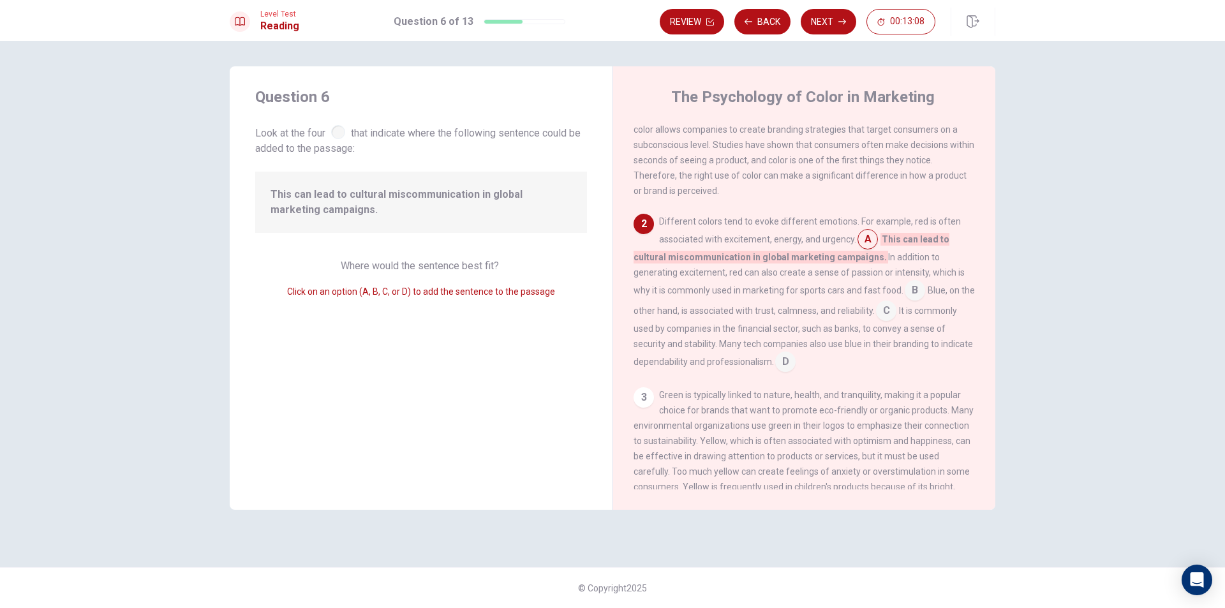
click at [867, 243] on input at bounding box center [868, 240] width 20 height 20
click at [343, 133] on div at bounding box center [338, 132] width 14 height 14
click at [512, 289] on span "Click on an option (A, B, C, or D) to add the sentence to the passage" at bounding box center [421, 292] width 268 height 10
click at [835, 27] on button "Next" at bounding box center [829, 22] width 56 height 26
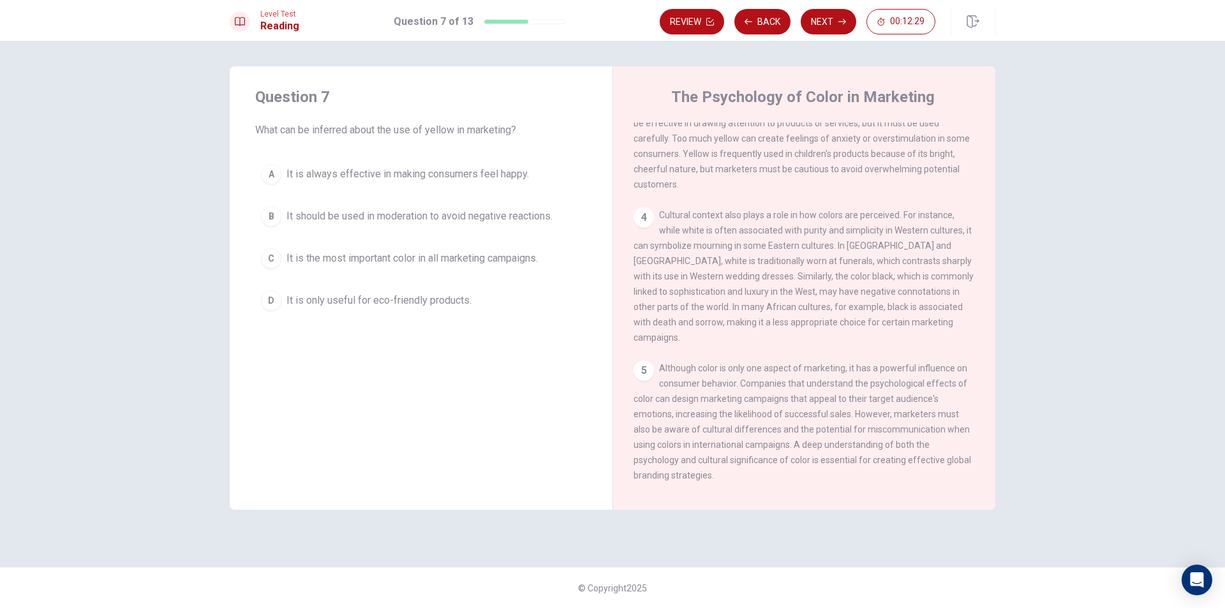
scroll to position [364, 0]
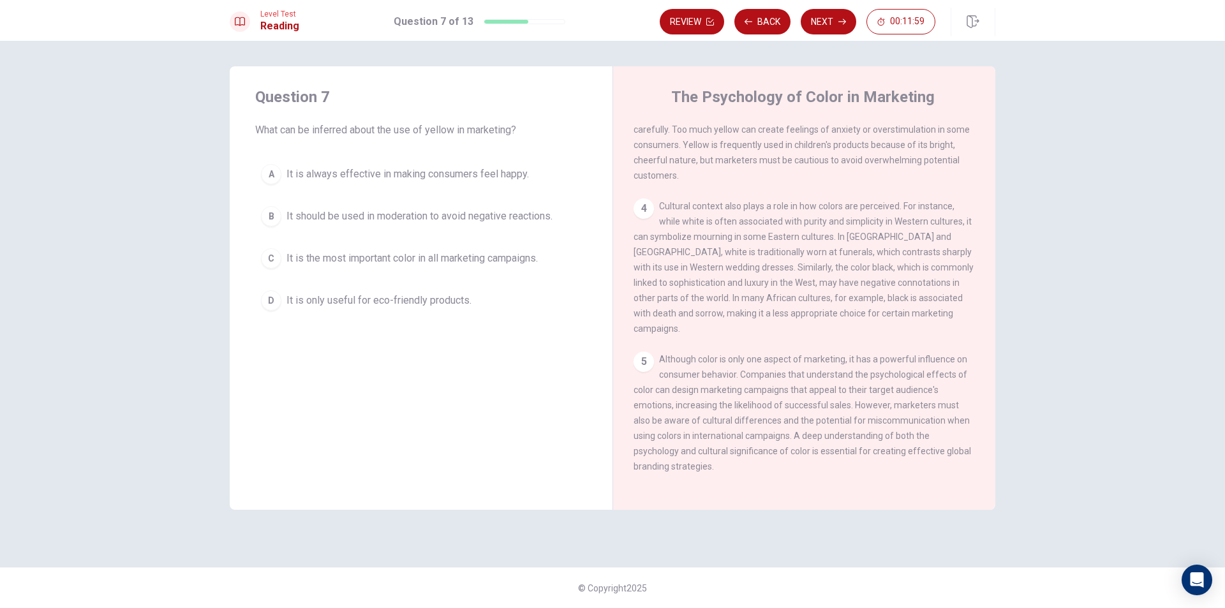
click at [460, 260] on span "It is the most important color in all marketing campaigns." at bounding box center [412, 258] width 251 height 15
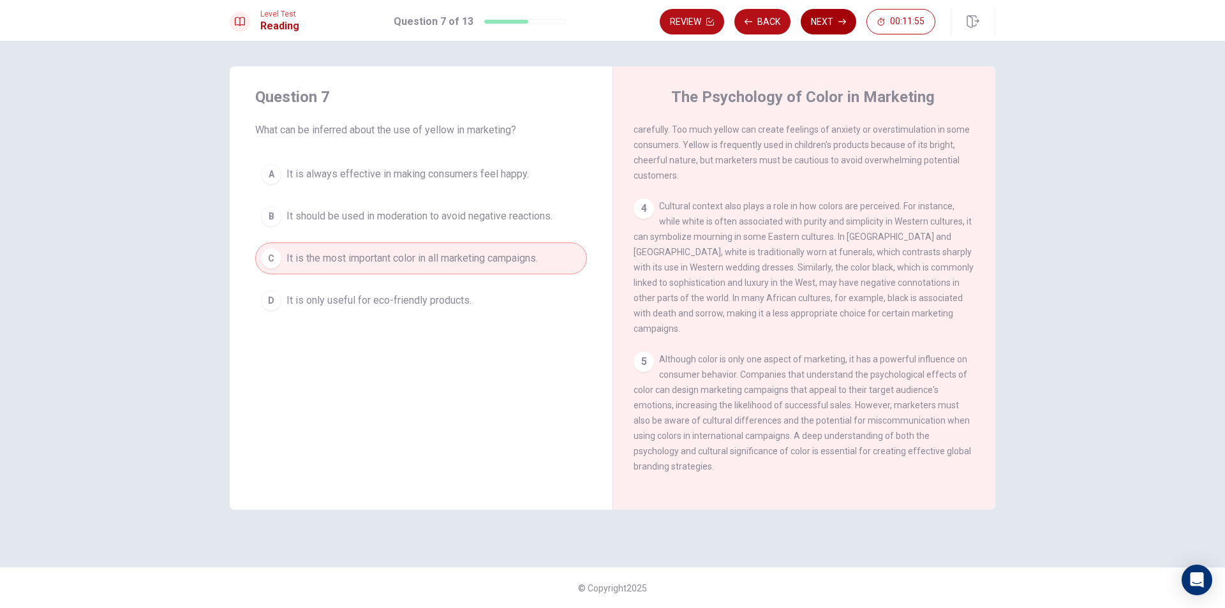
click at [821, 20] on button "Next" at bounding box center [829, 22] width 56 height 26
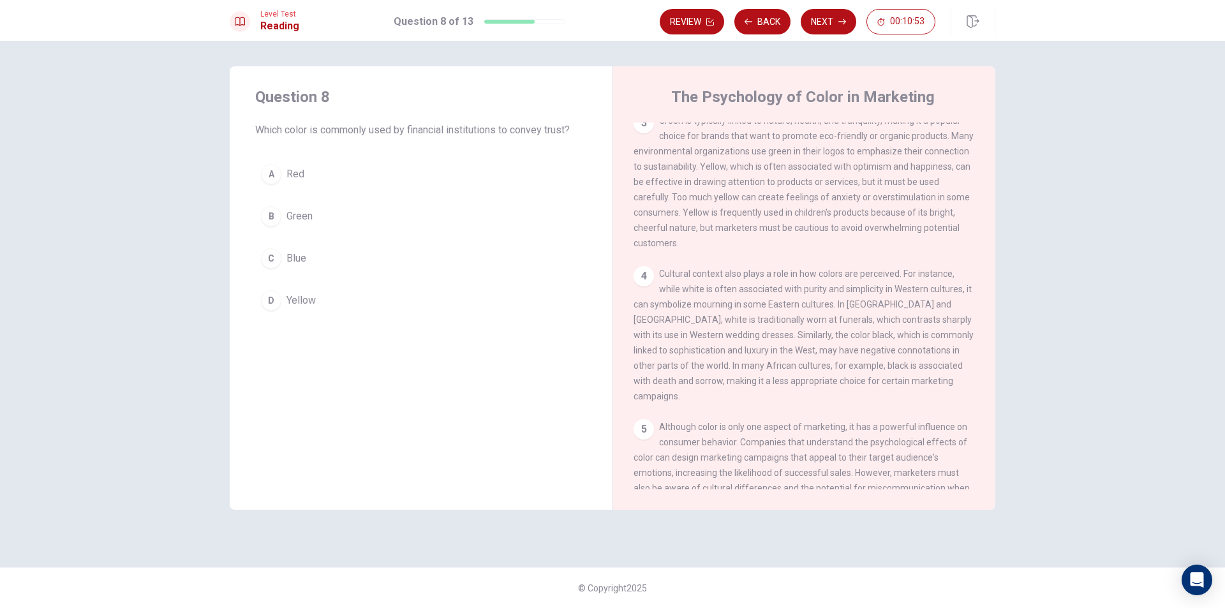
scroll to position [274, 0]
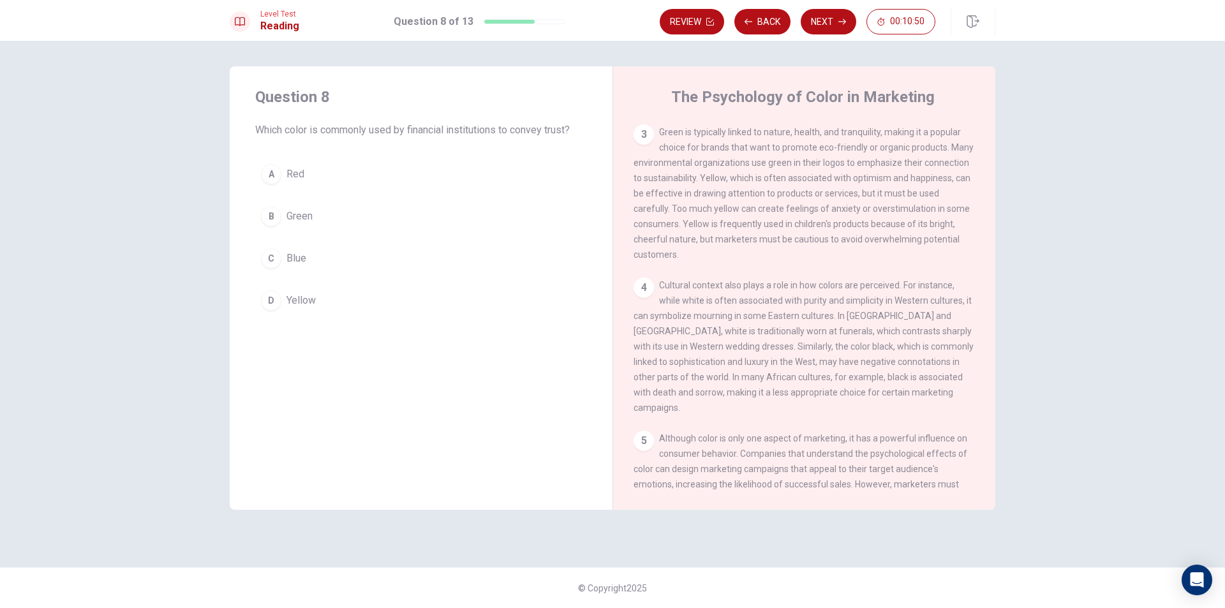
drag, startPoint x: 994, startPoint y: 311, endPoint x: 989, endPoint y: 294, distance: 18.0
click at [992, 301] on div "The Psychology of Color in Marketing 1 Color plays a significant role in market…" at bounding box center [804, 288] width 383 height 444
click at [983, 288] on div "1 Color plays a significant role in marketing and advertising. Marketers have l…" at bounding box center [813, 306] width 359 height 367
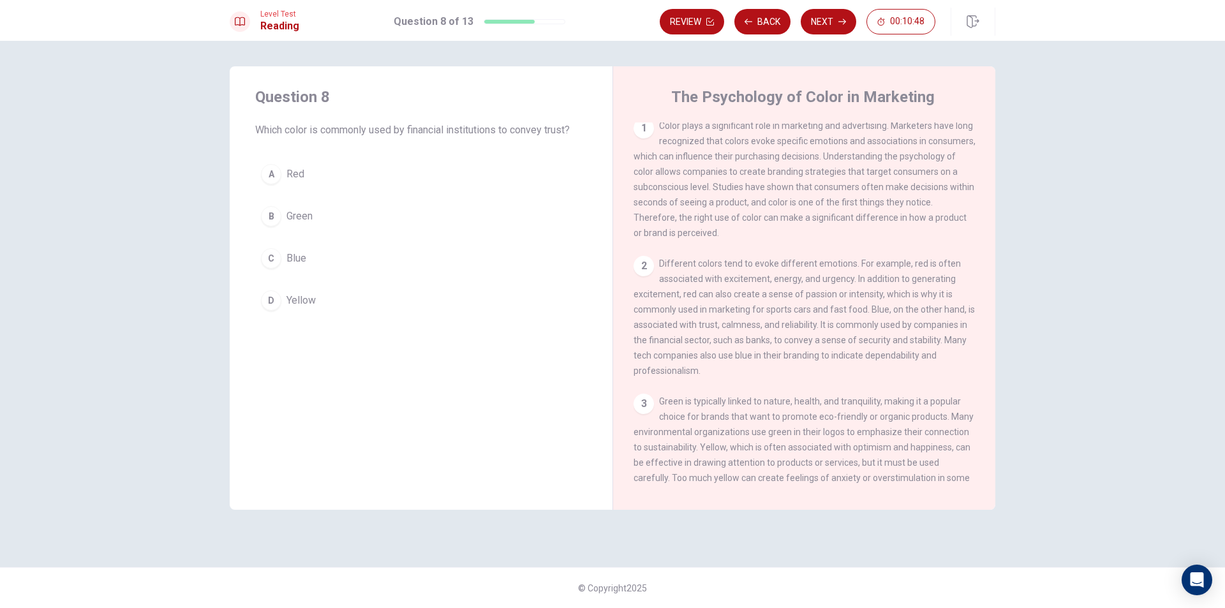
scroll to position [0, 0]
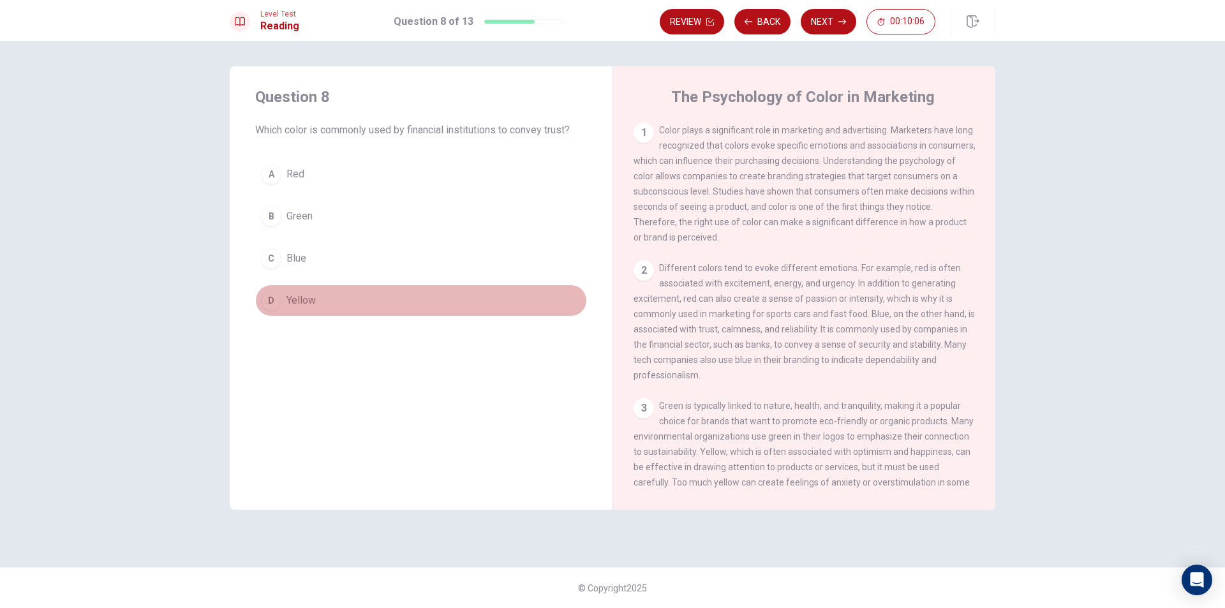
click at [336, 304] on button "D Yellow" at bounding box center [421, 301] width 332 height 32
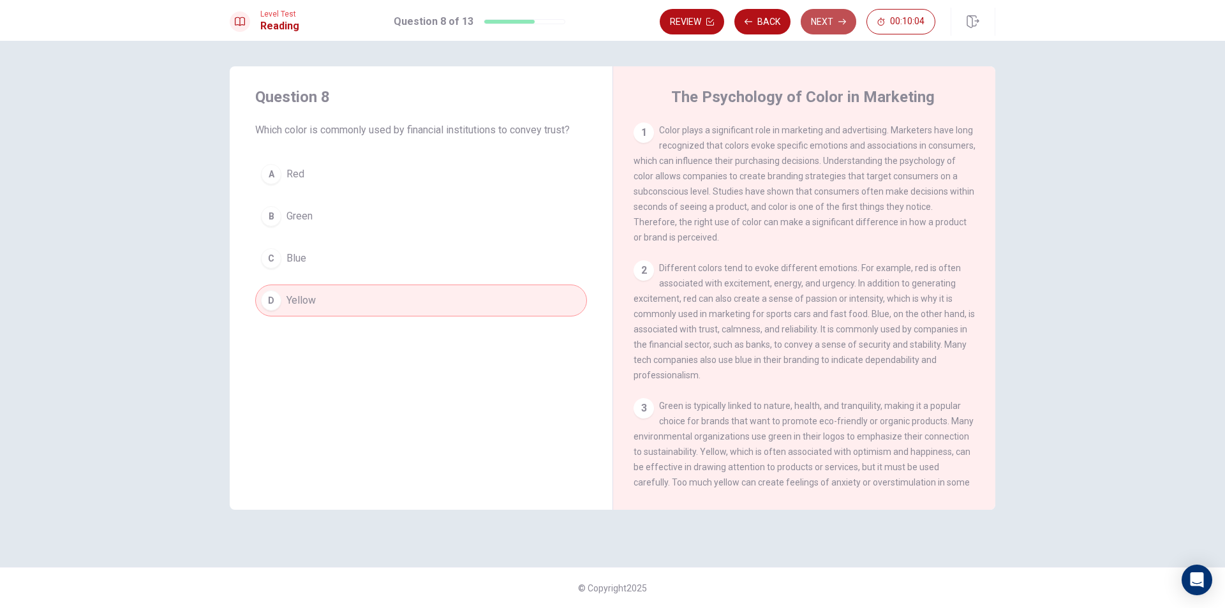
click at [840, 24] on icon "button" at bounding box center [843, 22] width 8 height 8
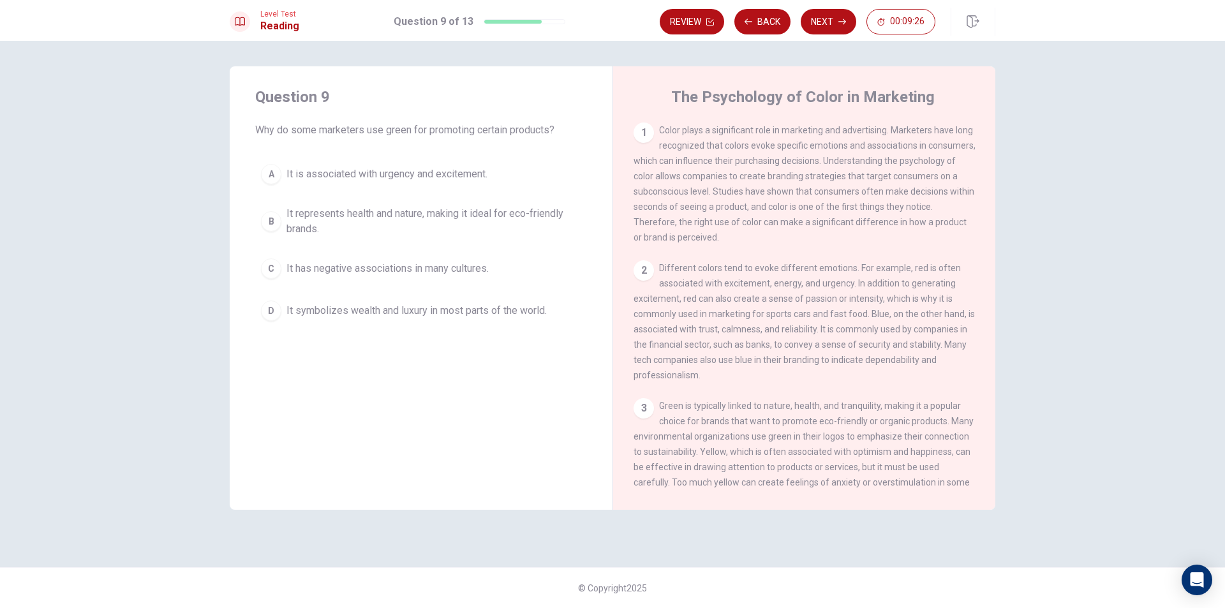
click at [282, 216] on button "B It represents health and nature, making it ideal for eco-friendly brands." at bounding box center [421, 221] width 332 height 42
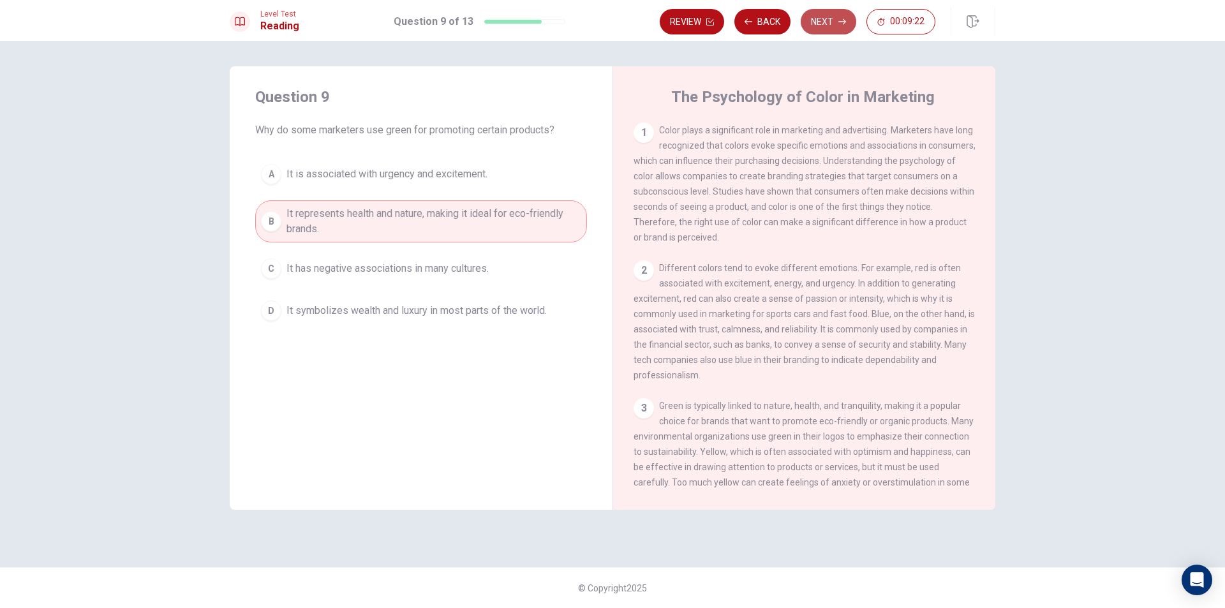
click at [831, 17] on button "Next" at bounding box center [829, 22] width 56 height 26
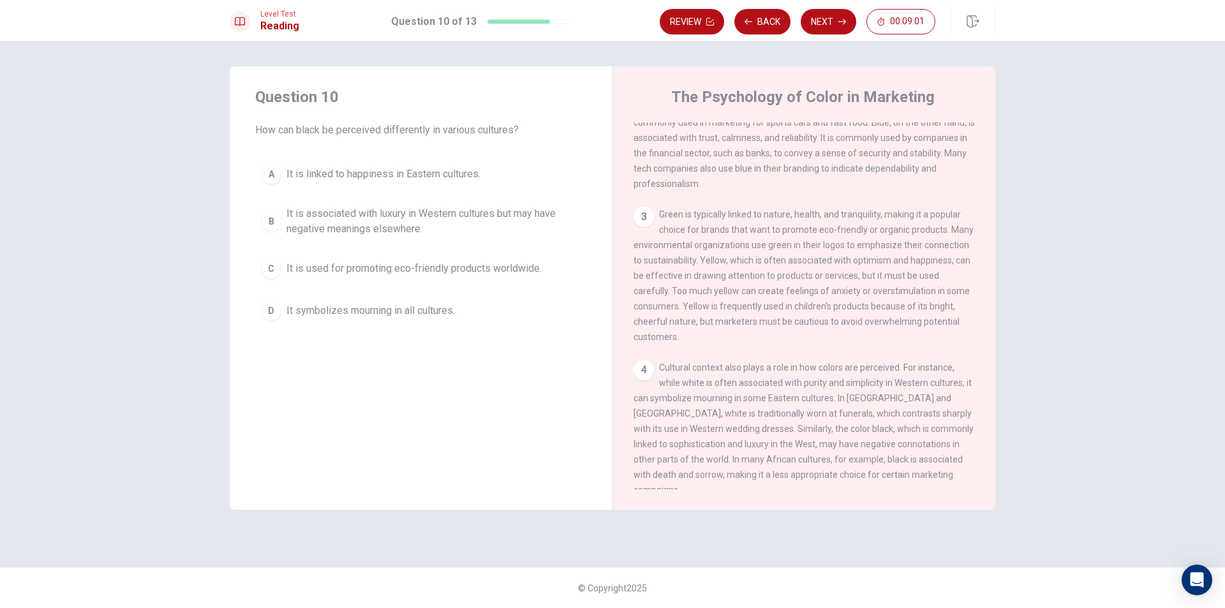
scroll to position [255, 0]
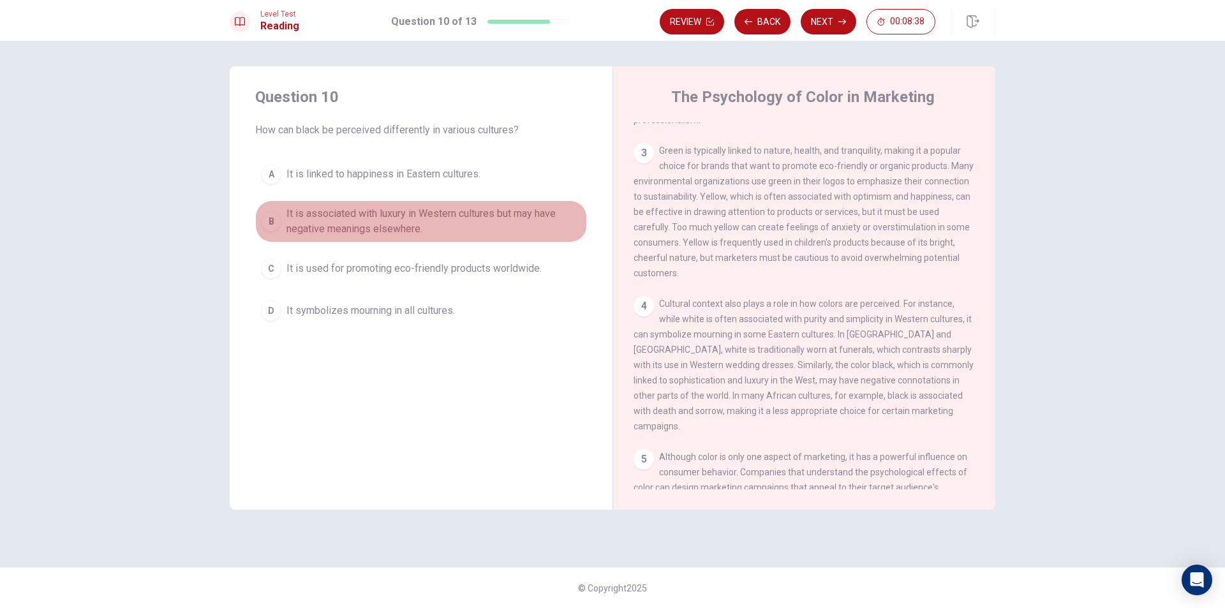
click at [355, 220] on span "It is associated with luxury in Western cultures but may have negative meanings…" at bounding box center [434, 221] width 295 height 31
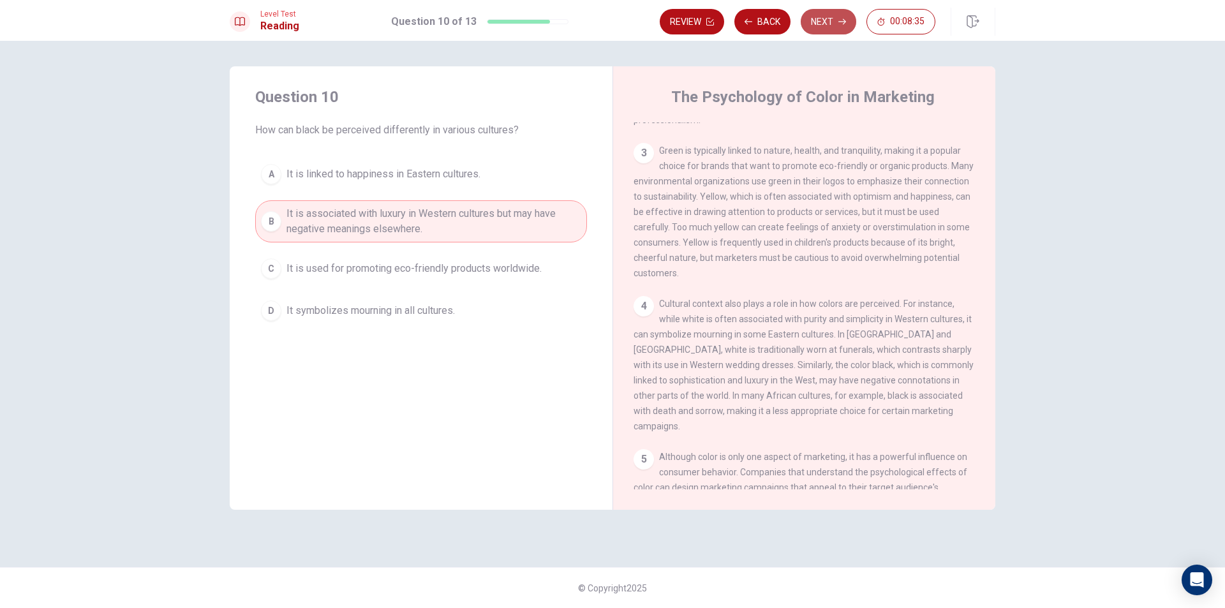
click at [837, 27] on button "Next" at bounding box center [829, 22] width 56 height 26
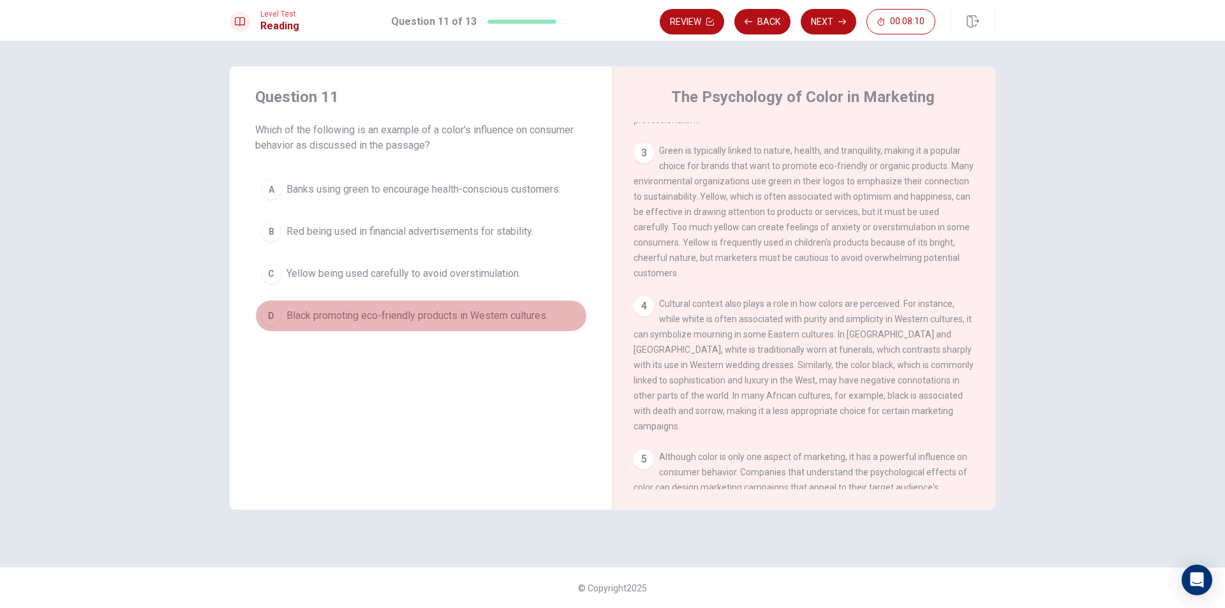
click at [393, 320] on span "Black promoting eco-friendly products in Western cultures." at bounding box center [418, 315] width 262 height 15
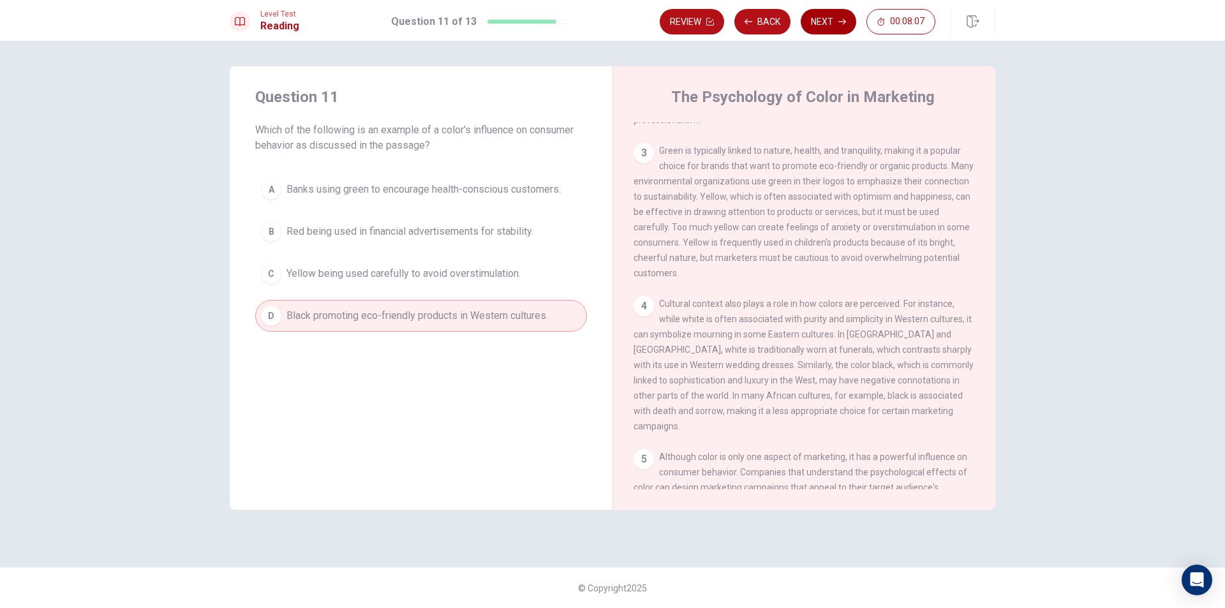
click at [833, 16] on button "Next" at bounding box center [829, 22] width 56 height 26
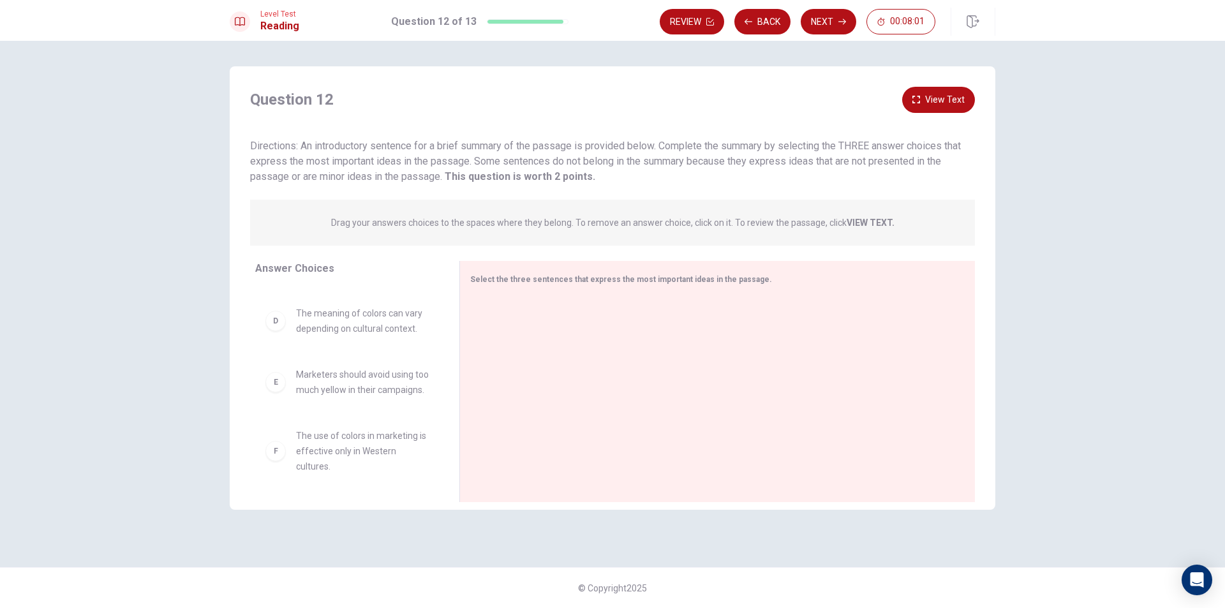
scroll to position [237, 0]
click at [442, 397] on div "A Different colors can evoke specific emotions and influence purchasing decisio…" at bounding box center [352, 385] width 194 height 197
drag, startPoint x: 454, startPoint y: 317, endPoint x: 456, endPoint y: 310, distance: 6.5
click at [454, 316] on div at bounding box center [459, 381] width 16 height 241
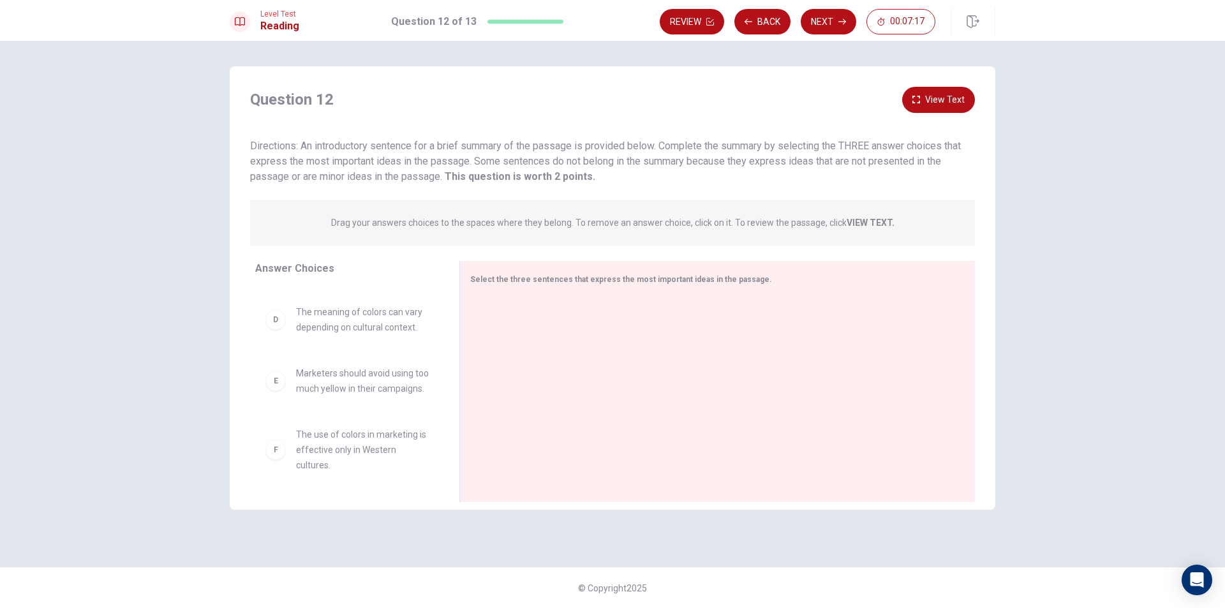
scroll to position [237, 0]
drag, startPoint x: 449, startPoint y: 414, endPoint x: 443, endPoint y: 354, distance: 61.0
click at [443, 354] on div "Answer Choices A Different colors can evoke specific emotions and influence pur…" at bounding box center [345, 385] width 230 height 248
drag, startPoint x: 451, startPoint y: 309, endPoint x: 452, endPoint y: 326, distance: 17.3
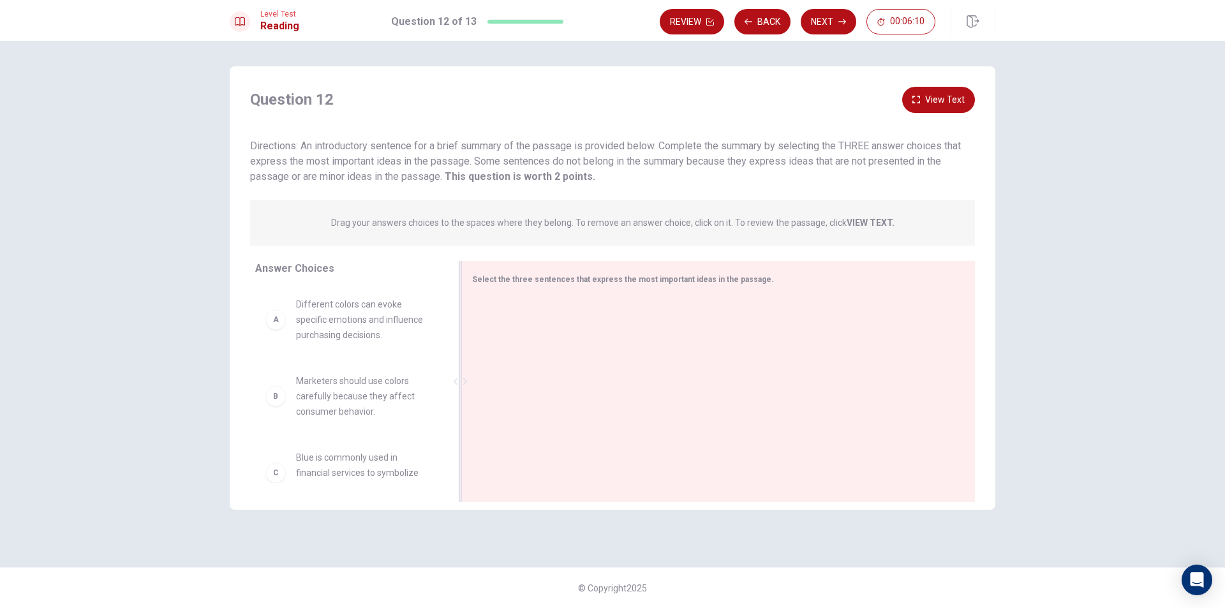
click at [452, 326] on div at bounding box center [460, 381] width 16 height 241
drag, startPoint x: 444, startPoint y: 333, endPoint x: 444, endPoint y: 341, distance: 7.7
click at [444, 341] on div "A Different colors can evoke specific emotions and influence purchasing decisio…" at bounding box center [353, 385] width 196 height 197
click at [403, 394] on span "Marketers should use colors carefully because they affect consumer behavior." at bounding box center [363, 396] width 135 height 46
click at [269, 394] on div "B" at bounding box center [275, 396] width 20 height 20
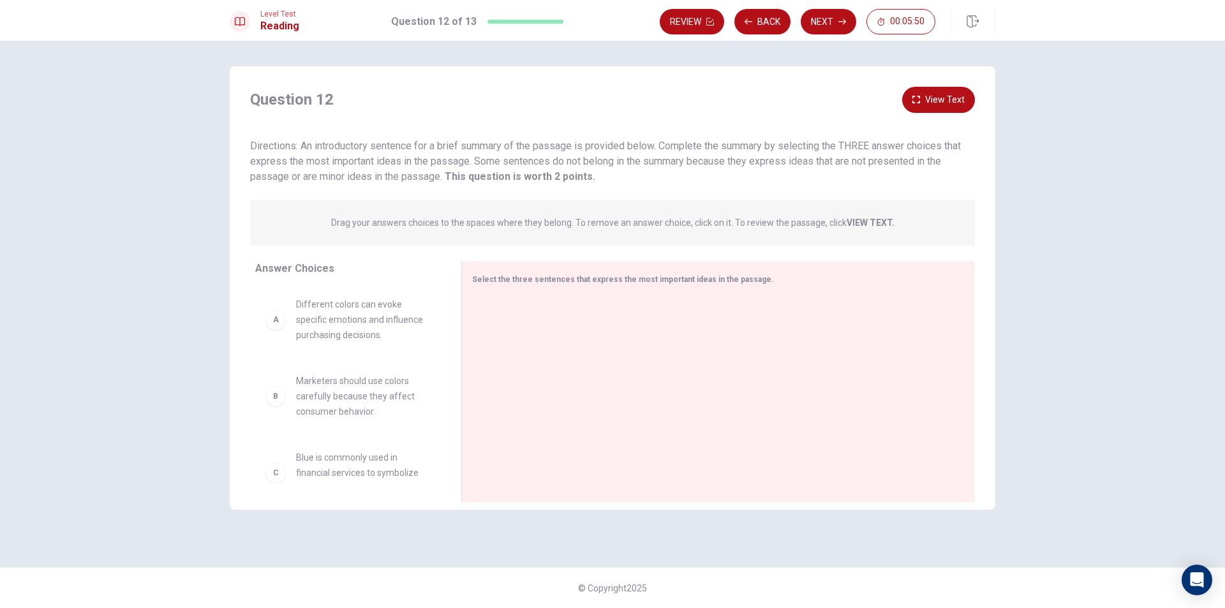
click at [275, 394] on div "B" at bounding box center [275, 396] width 20 height 20
click at [301, 407] on span "Marketers should use colors carefully because they affect consumer behavior." at bounding box center [363, 396] width 135 height 46
click at [301, 406] on span "Marketers should use colors carefully because they affect consumer behavior." at bounding box center [363, 396] width 135 height 46
click at [304, 304] on div "B Marketers should use colors carefully because they affect consumer behavior. …" at bounding box center [348, 385] width 186 height 197
click at [300, 304] on div "B Marketers should use colors carefully because they affect consumer behavior. …" at bounding box center [348, 385] width 186 height 197
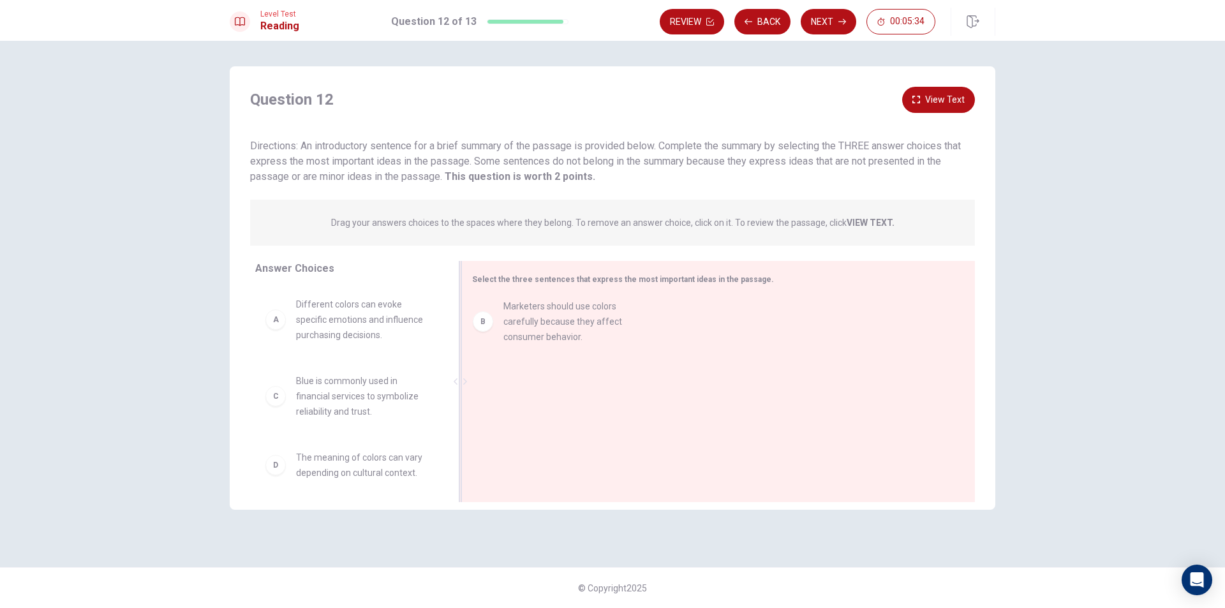
drag, startPoint x: 367, startPoint y: 392, endPoint x: 567, endPoint y: 315, distance: 214.4
click at [567, 315] on div at bounding box center [713, 382] width 482 height 171
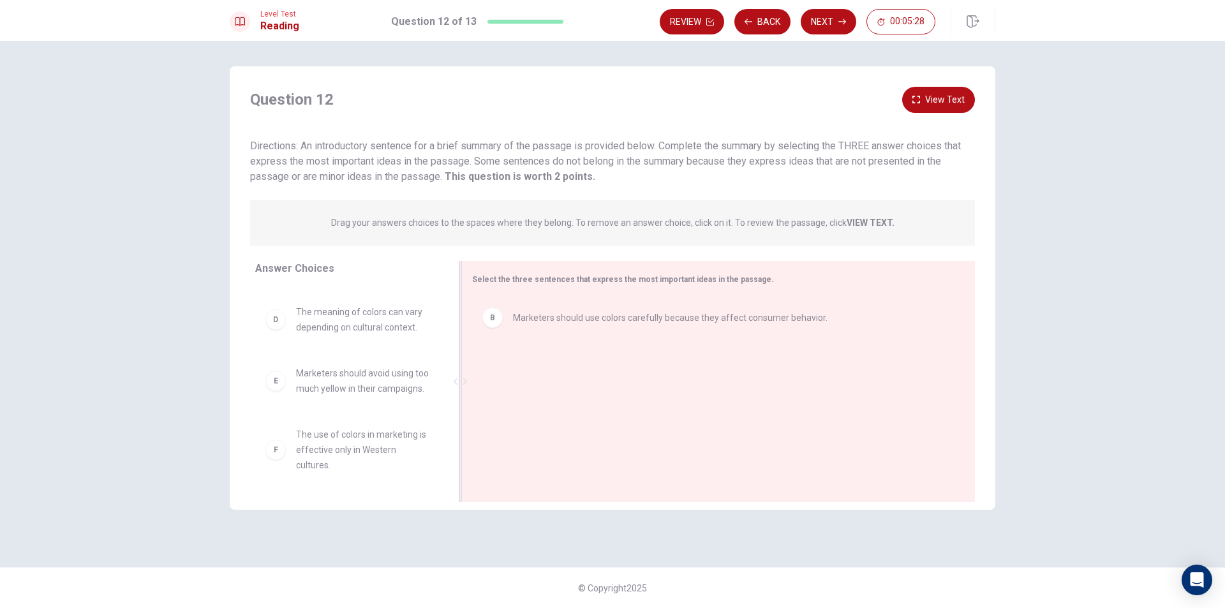
click at [453, 468] on div at bounding box center [460, 381] width 16 height 241
click at [454, 473] on div at bounding box center [460, 381] width 16 height 241
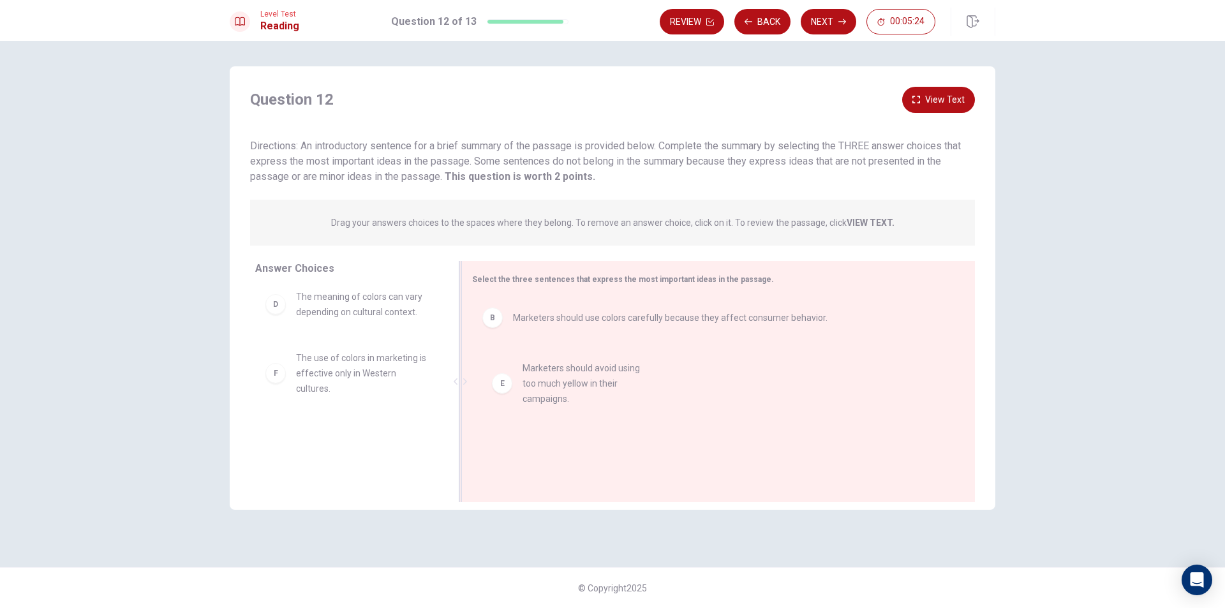
drag, startPoint x: 351, startPoint y: 377, endPoint x: 583, endPoint y: 381, distance: 232.3
drag, startPoint x: 489, startPoint y: 308, endPoint x: 490, endPoint y: 319, distance: 10.9
click at [489, 309] on div "B" at bounding box center [492, 318] width 20 height 20
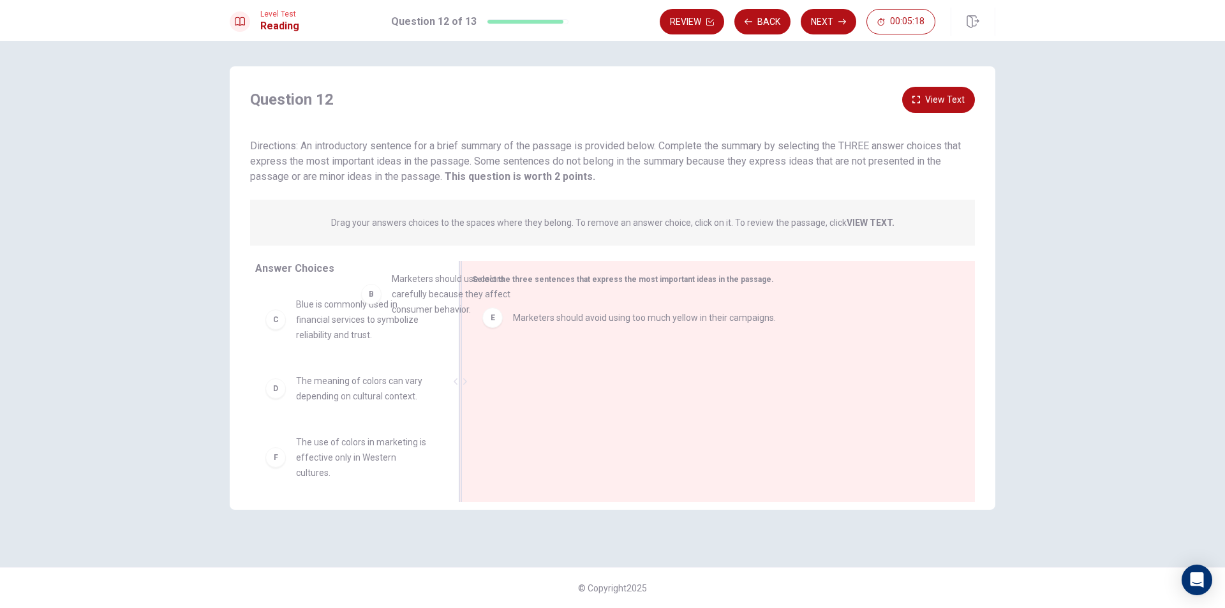
scroll to position [71, 0]
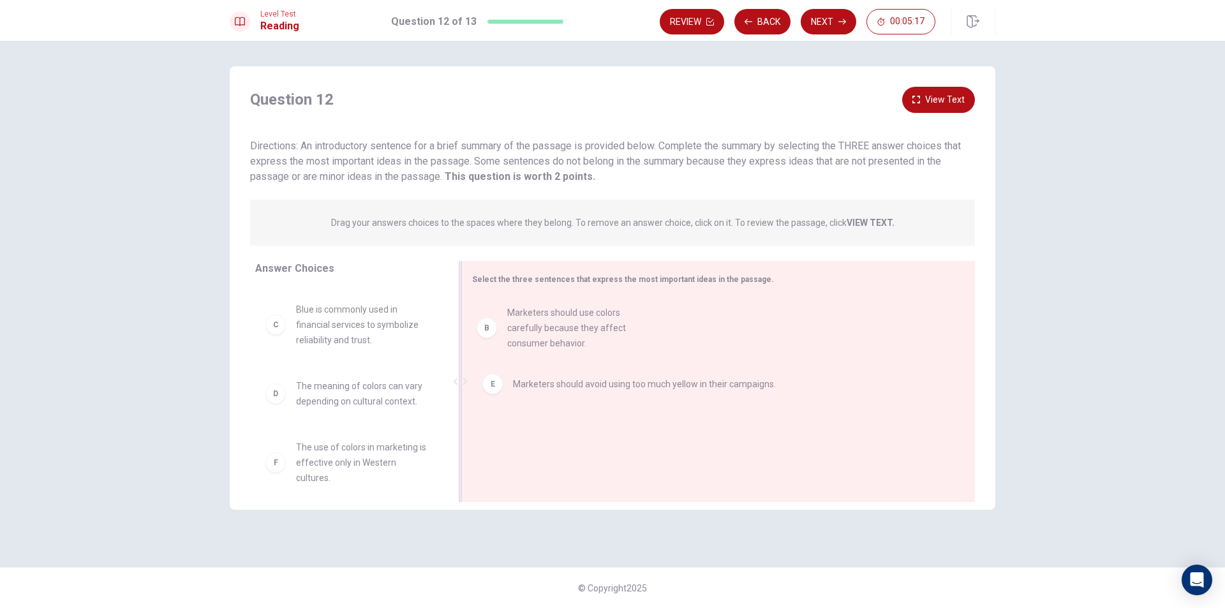
drag, startPoint x: 354, startPoint y: 308, endPoint x: 569, endPoint y: 321, distance: 215.5
drag, startPoint x: 444, startPoint y: 398, endPoint x: 432, endPoint y: 450, distance: 53.0
click at [431, 449] on div "A Different colors can evoke specific emotions and influence purchasing decisio…" at bounding box center [353, 385] width 196 height 197
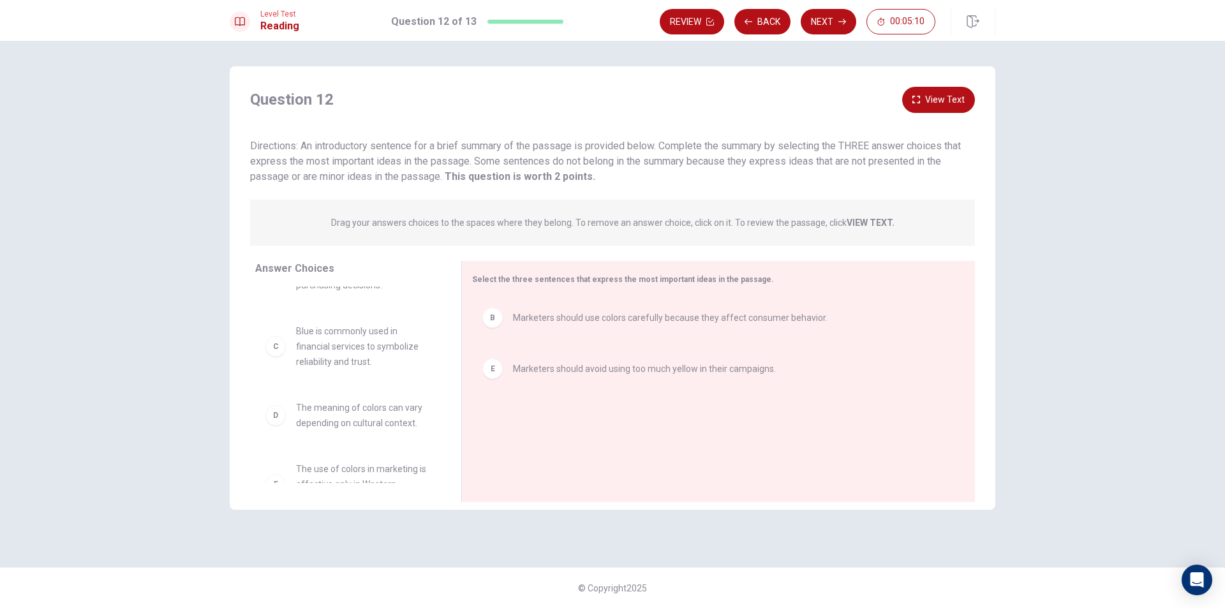
scroll to position [84, 0]
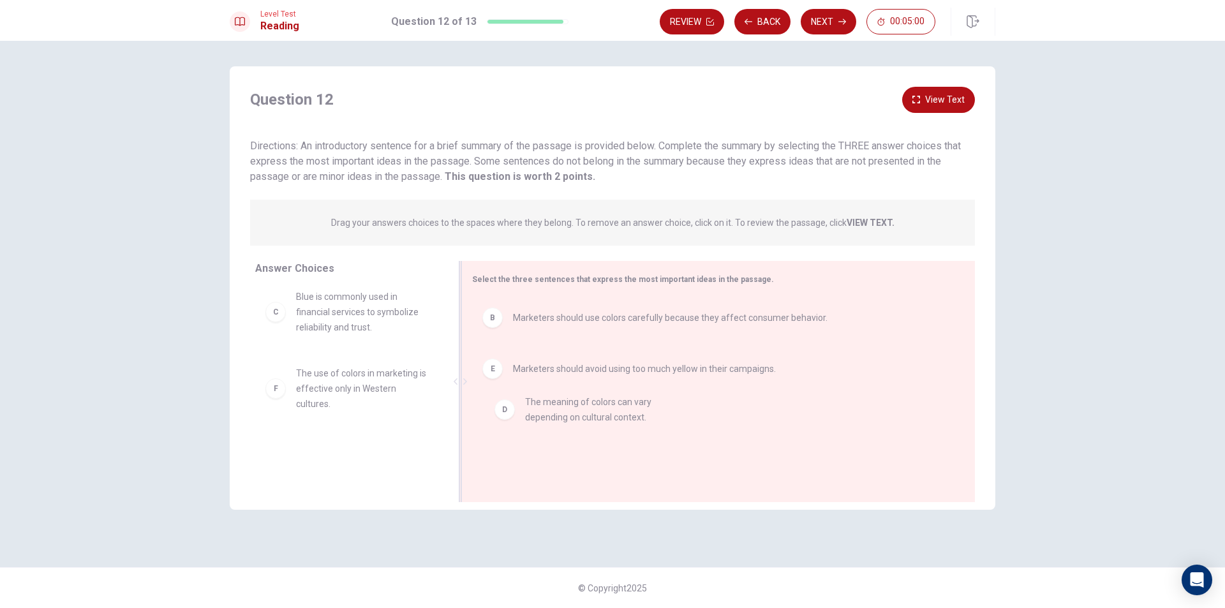
drag, startPoint x: 354, startPoint y: 382, endPoint x: 581, endPoint y: 412, distance: 229.3
drag, startPoint x: 497, startPoint y: 363, endPoint x: 503, endPoint y: 403, distance: 40.7
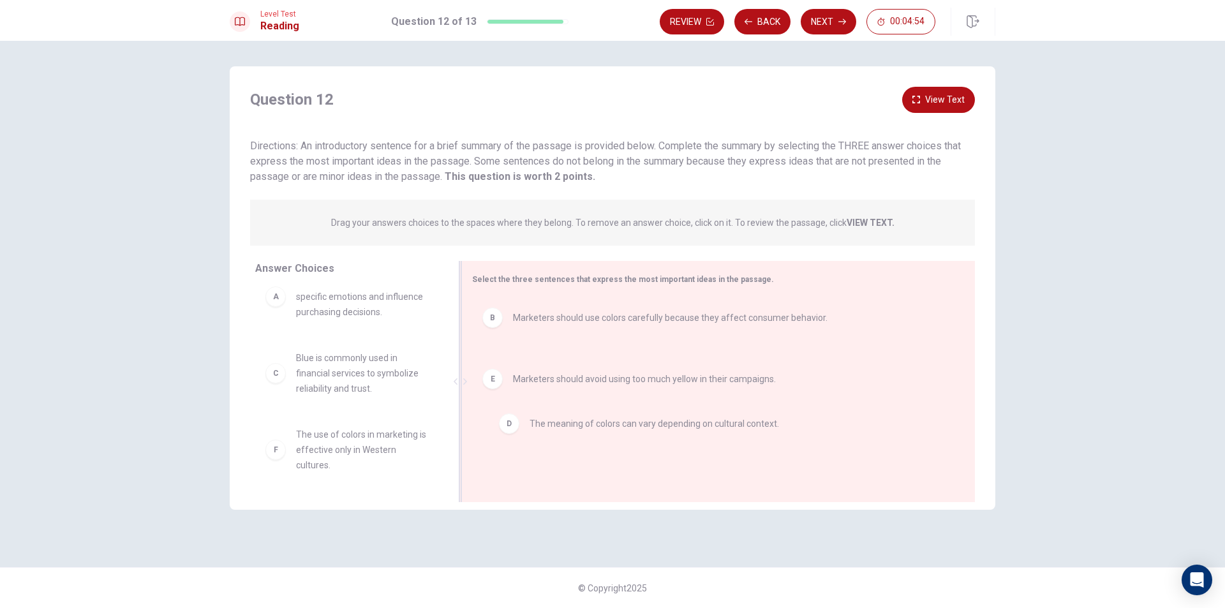
drag, startPoint x: 507, startPoint y: 380, endPoint x: 523, endPoint y: 440, distance: 62.1
drag, startPoint x: 519, startPoint y: 370, endPoint x: 525, endPoint y: 445, distance: 75.5
click at [460, 382] on div at bounding box center [460, 381] width 3 height 241
click at [452, 382] on icon at bounding box center [455, 381] width 6 height 6
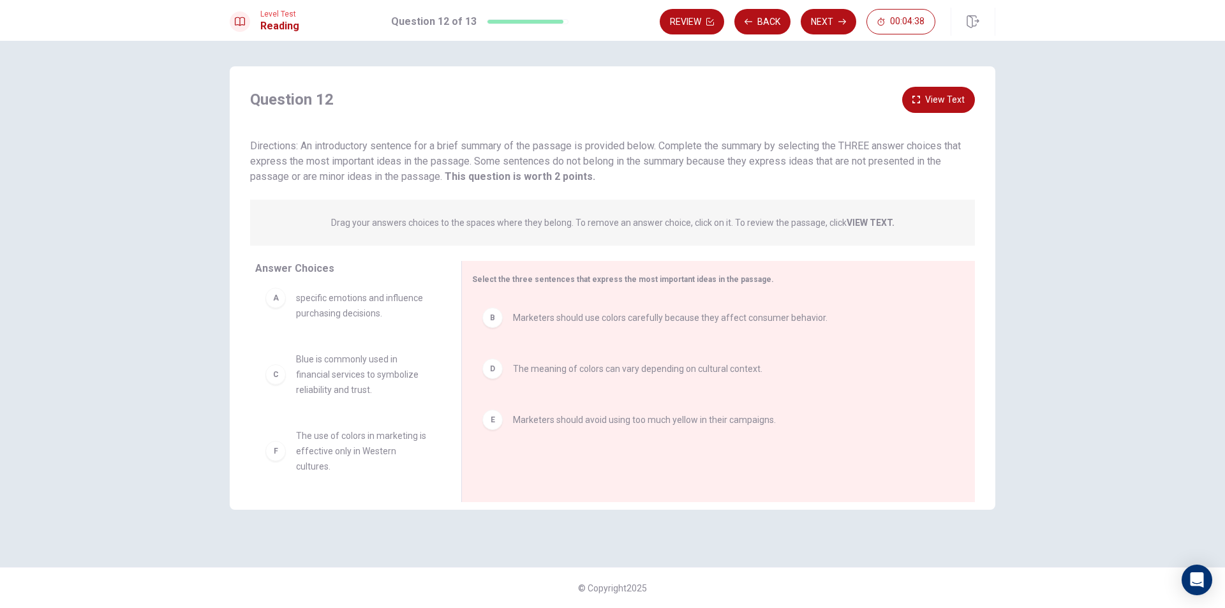
drag, startPoint x: 442, startPoint y: 344, endPoint x: 444, endPoint y: 325, distance: 18.6
click at [444, 327] on div "A Different colors can evoke specific emotions and influence purchasing decisio…" at bounding box center [353, 385] width 196 height 197
drag, startPoint x: 444, startPoint y: 325, endPoint x: 444, endPoint y: 362, distance: 36.4
click at [444, 362] on div "A Different colors can evoke specific emotions and influence purchasing decisio…" at bounding box center [353, 385] width 196 height 197
drag, startPoint x: 444, startPoint y: 361, endPoint x: 457, endPoint y: 331, distance: 32.6
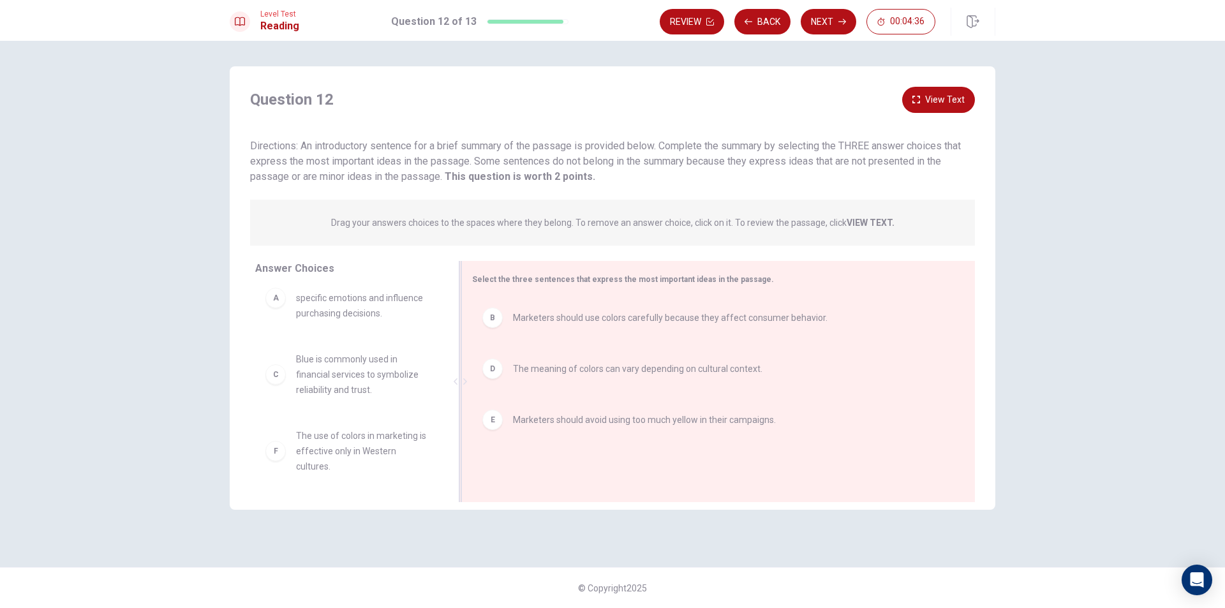
click at [456, 335] on div "Answer Choices A Different colors can evoke specific emotions and influence pur…" at bounding box center [613, 385] width 766 height 248
click at [457, 332] on div at bounding box center [460, 381] width 16 height 241
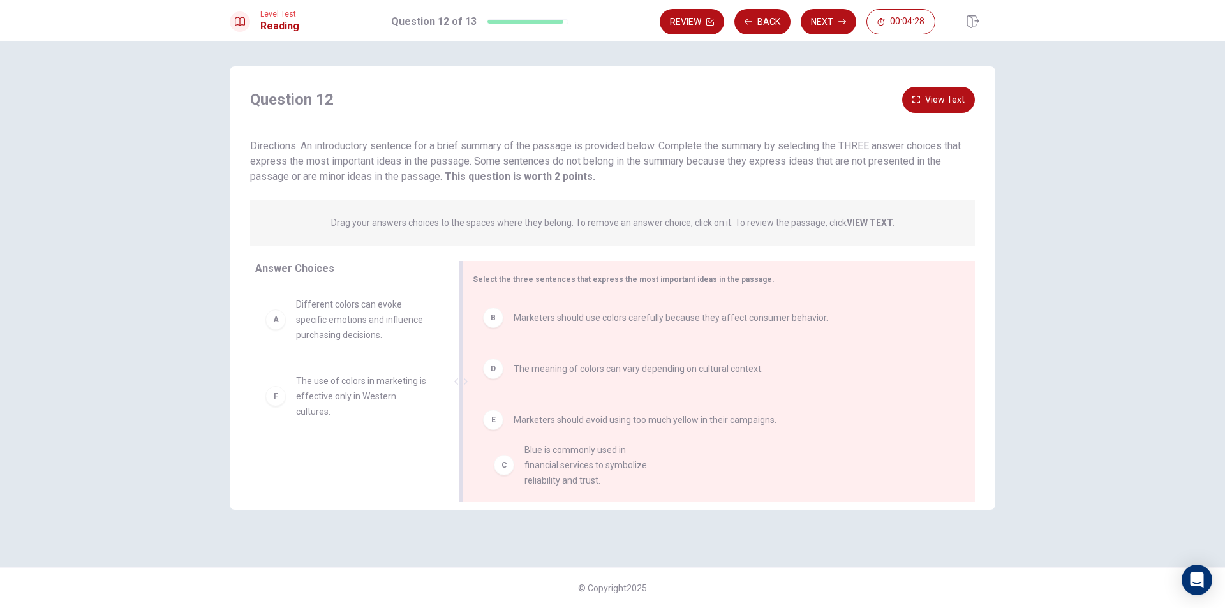
drag, startPoint x: 375, startPoint y: 394, endPoint x: 614, endPoint y: 465, distance: 248.8
drag, startPoint x: 530, startPoint y: 372, endPoint x: 535, endPoint y: 428, distance: 56.4
click at [539, 375] on span "The meaning of colors can vary depending on cultural context." at bounding box center [639, 368] width 250 height 15
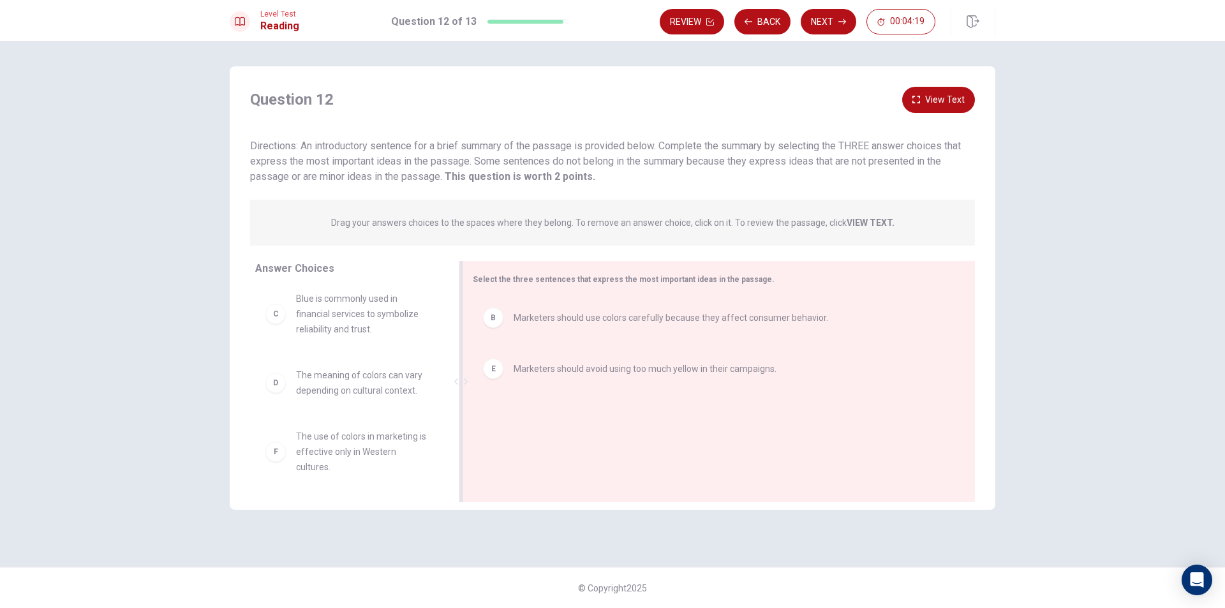
scroll to position [84, 0]
click at [463, 475] on div at bounding box center [461, 381] width 16 height 241
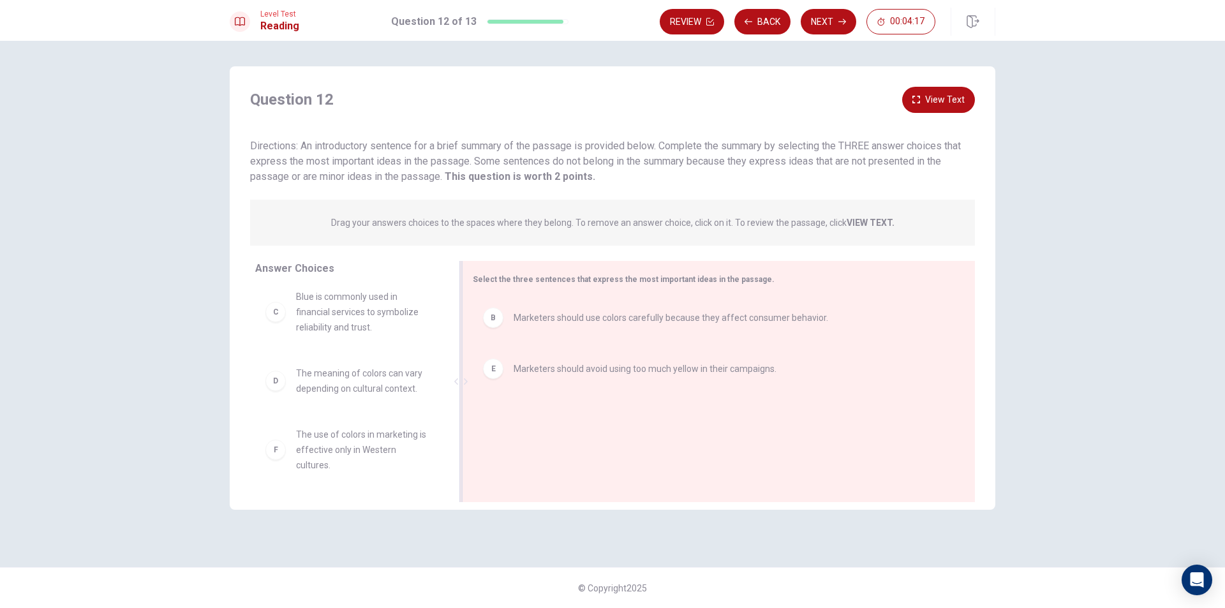
click at [463, 475] on div at bounding box center [461, 381] width 16 height 241
drag, startPoint x: 340, startPoint y: 463, endPoint x: 568, endPoint y: 452, distance: 228.1
drag, startPoint x: 396, startPoint y: 458, endPoint x: 623, endPoint y: 455, distance: 227.2
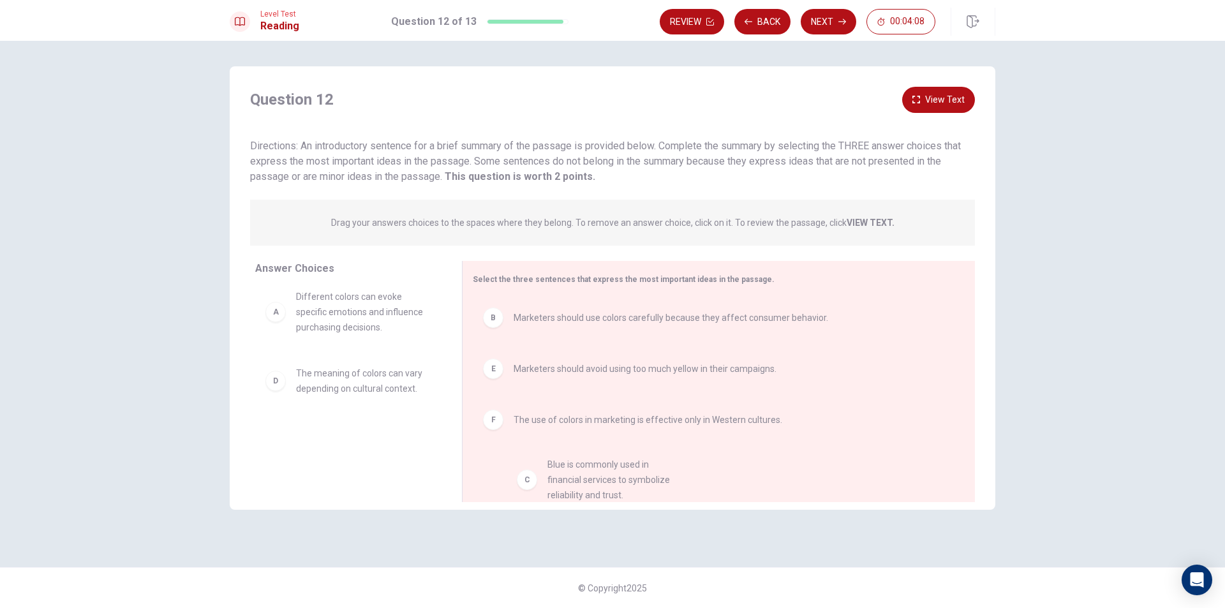
drag, startPoint x: 364, startPoint y: 396, endPoint x: 635, endPoint y: 483, distance: 284.8
click at [500, 425] on div "F" at bounding box center [493, 420] width 20 height 20
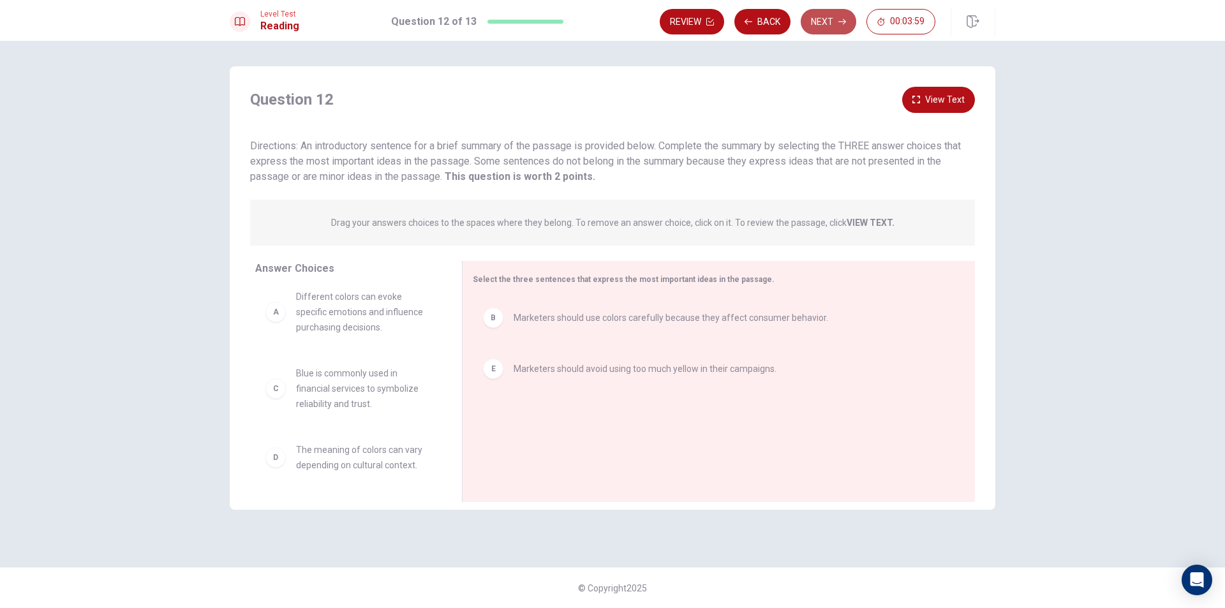
click at [818, 22] on button "Next" at bounding box center [829, 22] width 56 height 26
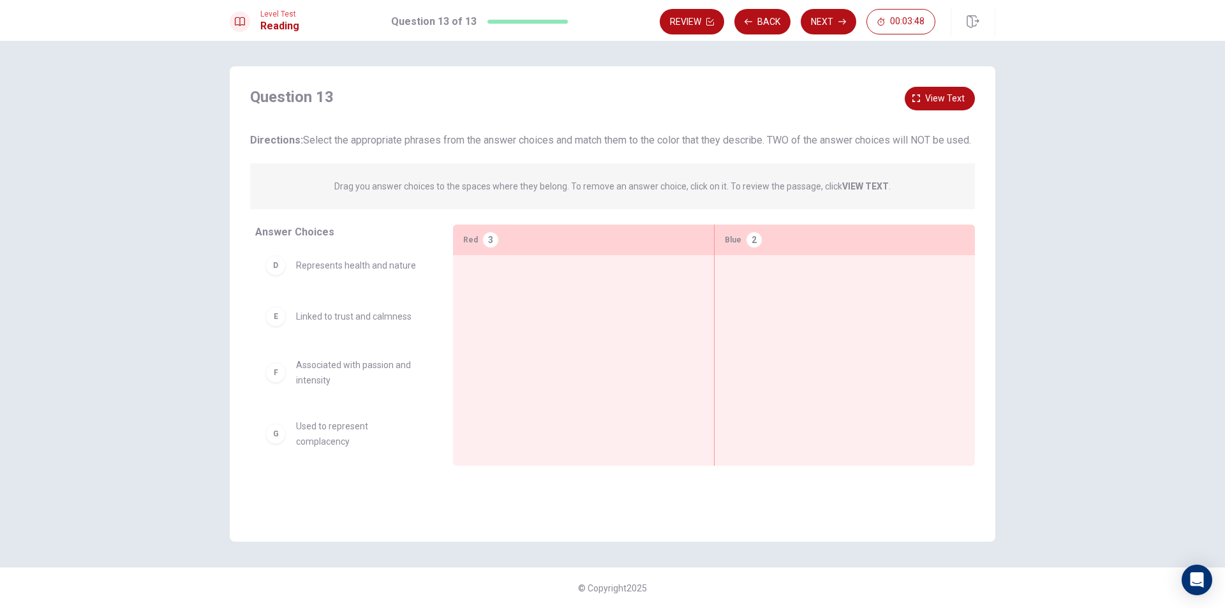
scroll to position [202, 0]
click at [465, 341] on div at bounding box center [583, 340] width 241 height 151
drag, startPoint x: 362, startPoint y: 350, endPoint x: 832, endPoint y: 290, distance: 474.2
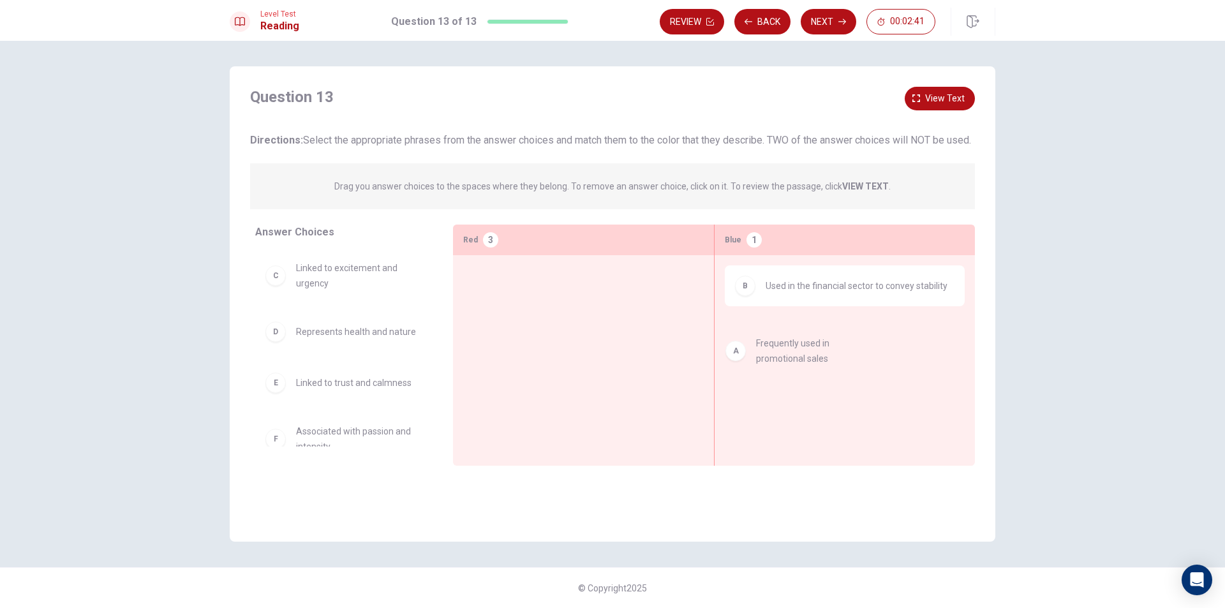
drag, startPoint x: 350, startPoint y: 304, endPoint x: 819, endPoint y: 361, distance: 472.6
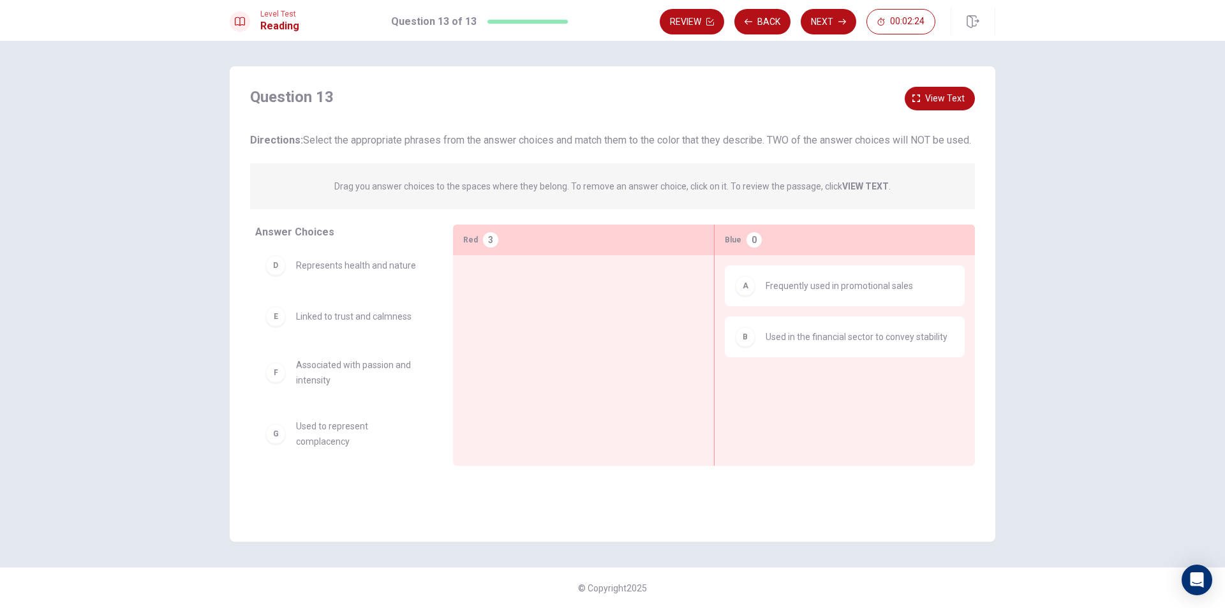
scroll to position [79, 0]
drag, startPoint x: 371, startPoint y: 440, endPoint x: 841, endPoint y: 398, distance: 472.3
drag, startPoint x: 320, startPoint y: 433, endPoint x: 808, endPoint y: 397, distance: 489.5
click at [808, 397] on div "A Frequently used in promotional sales B Used in the financial sector to convey…" at bounding box center [845, 340] width 240 height 151
drag, startPoint x: 294, startPoint y: 315, endPoint x: 466, endPoint y: 323, distance: 172.5
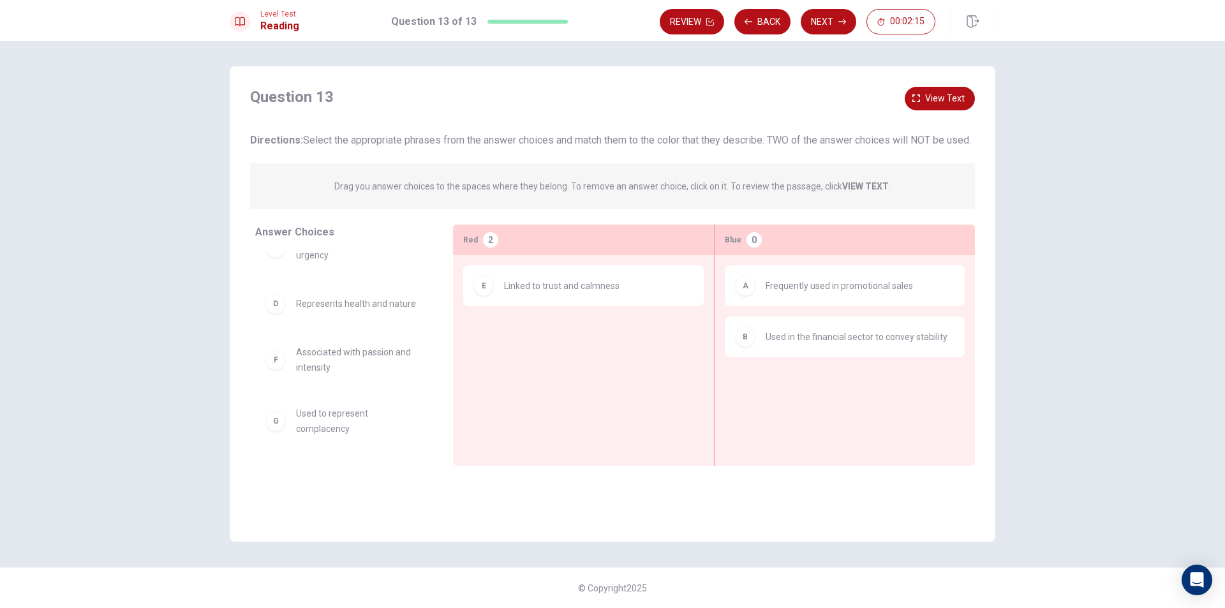
scroll to position [28, 0]
drag, startPoint x: 361, startPoint y: 322, endPoint x: 546, endPoint y: 349, distance: 187.1
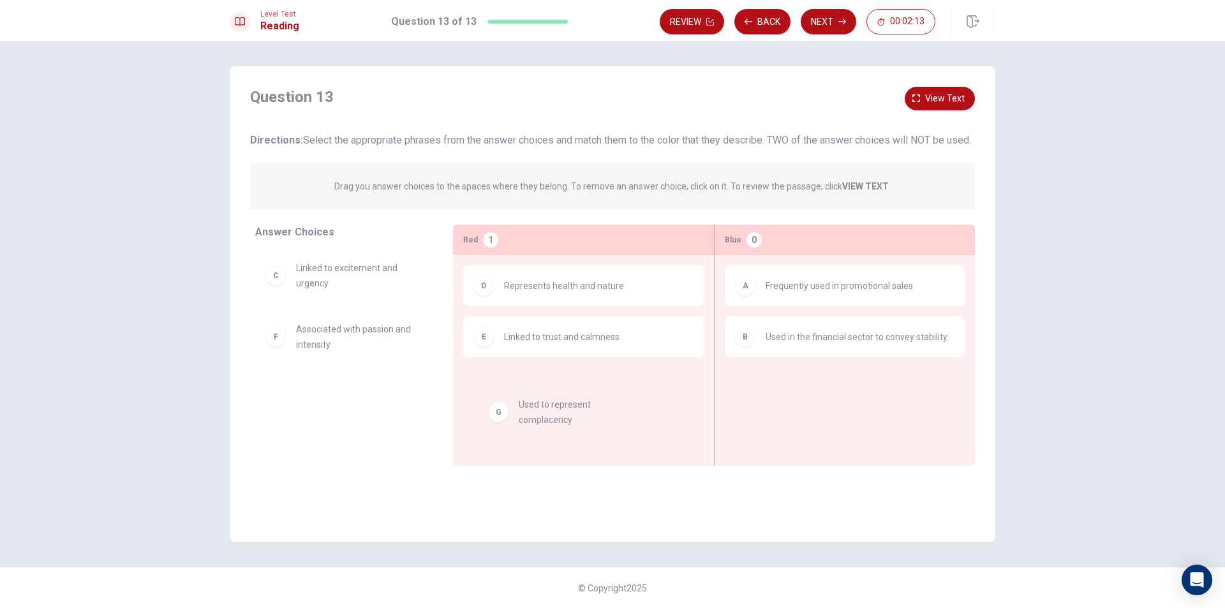
drag, startPoint x: 364, startPoint y: 401, endPoint x: 612, endPoint y: 392, distance: 247.8
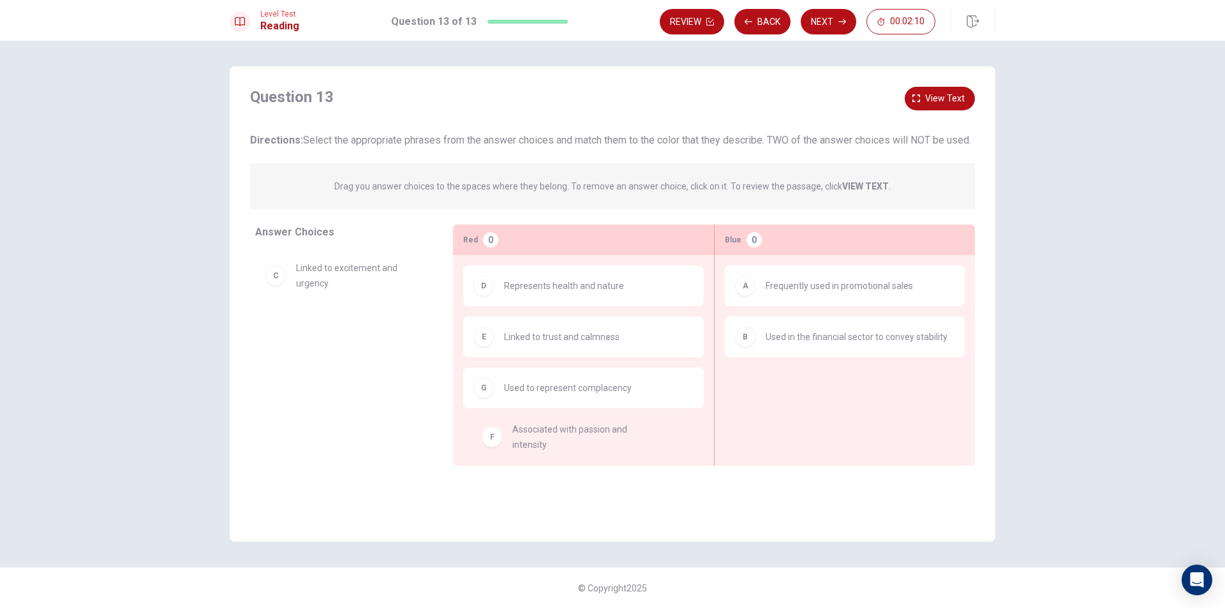
drag, startPoint x: 366, startPoint y: 360, endPoint x: 594, endPoint y: 449, distance: 244.5
click at [533, 408] on div "G Used to represent complacency" at bounding box center [583, 388] width 241 height 41
click at [530, 345] on span "Linked to trust and calmness" at bounding box center [562, 336] width 116 height 15
click at [486, 296] on div "D" at bounding box center [484, 286] width 20 height 20
click at [491, 296] on div "D" at bounding box center [484, 286] width 20 height 20
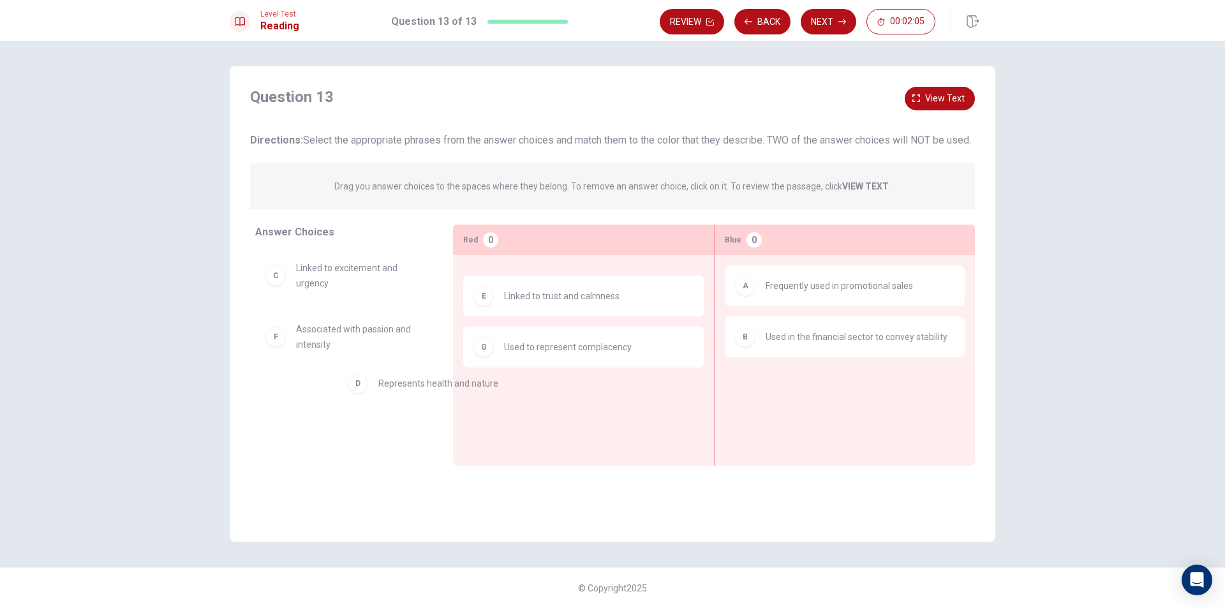
drag, startPoint x: 495, startPoint y: 299, endPoint x: 348, endPoint y: 391, distance: 173.7
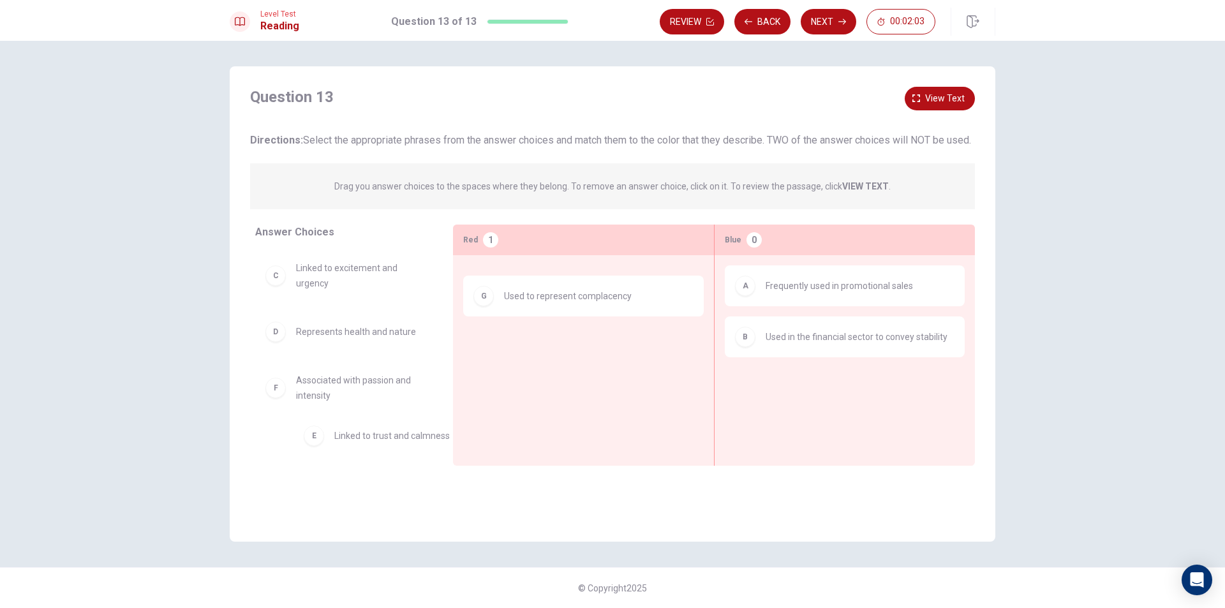
drag, startPoint x: 498, startPoint y: 306, endPoint x: 314, endPoint y: 453, distance: 235.7
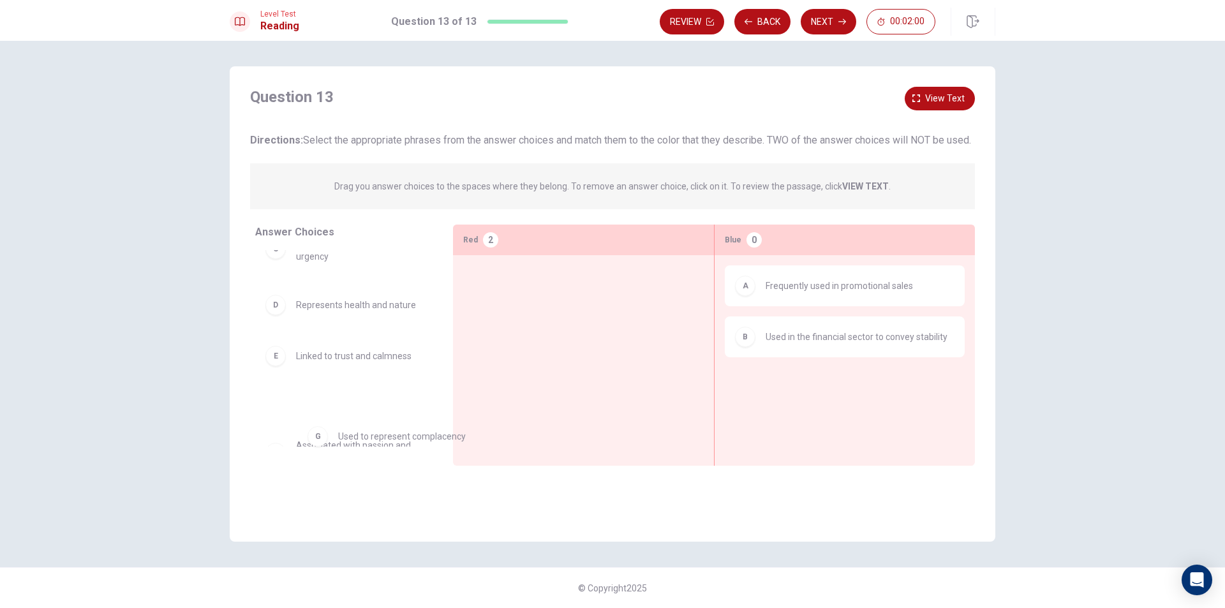
scroll to position [54, 0]
drag, startPoint x: 496, startPoint y: 306, endPoint x: 280, endPoint y: 446, distance: 257.9
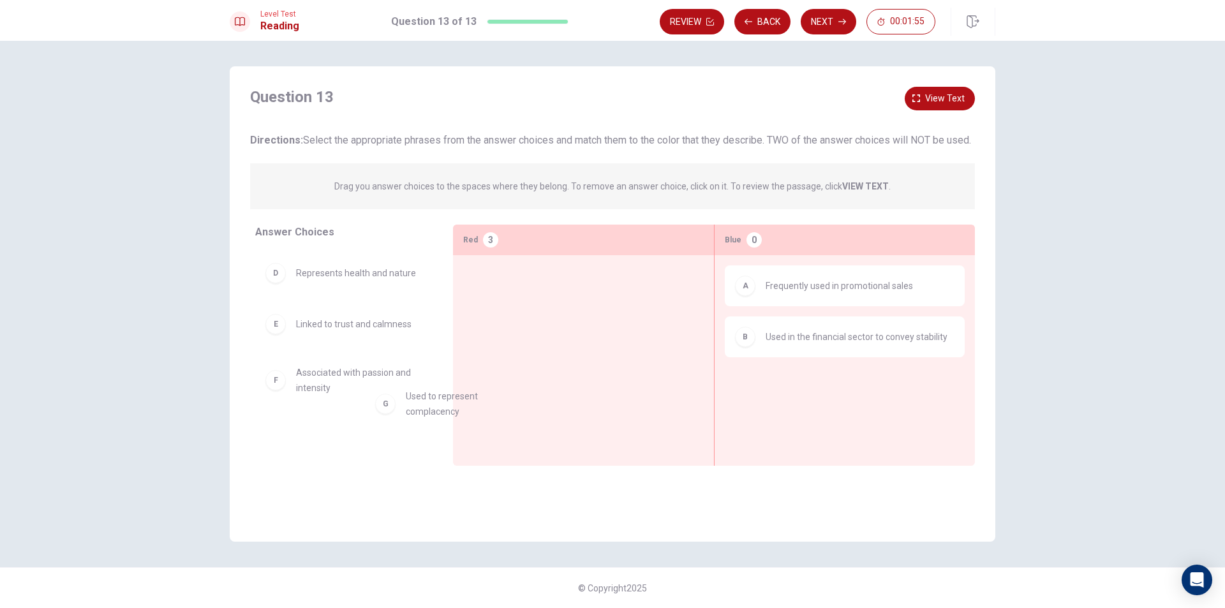
scroll to position [60, 0]
drag, startPoint x: 359, startPoint y: 457, endPoint x: 829, endPoint y: 377, distance: 476.5
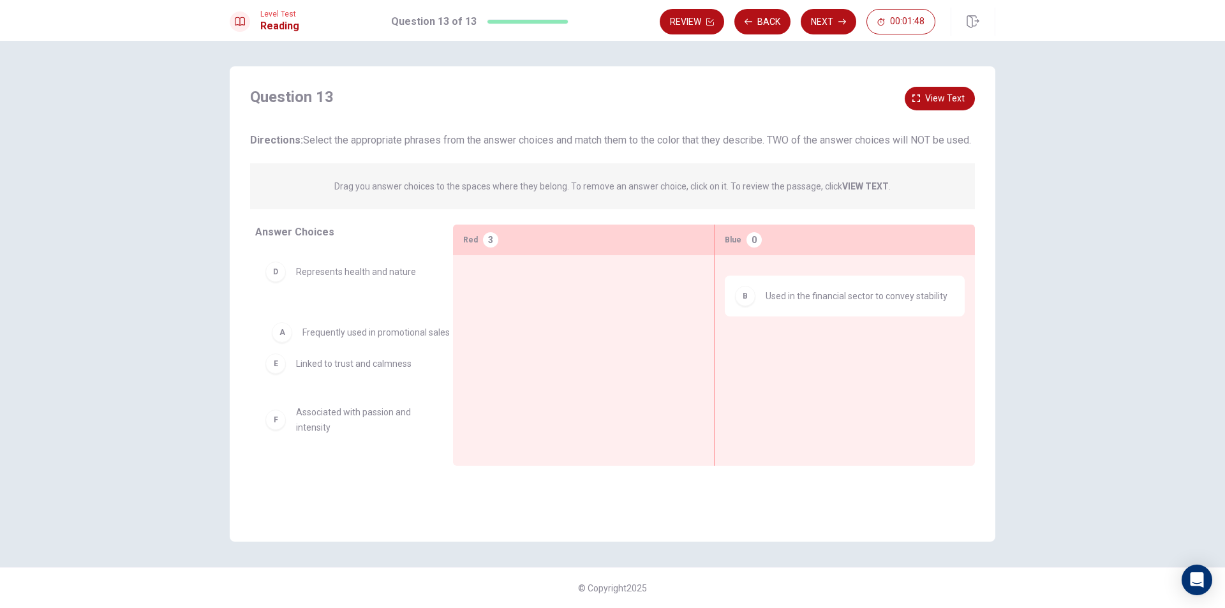
drag, startPoint x: 747, startPoint y: 308, endPoint x: 273, endPoint y: 337, distance: 475.1
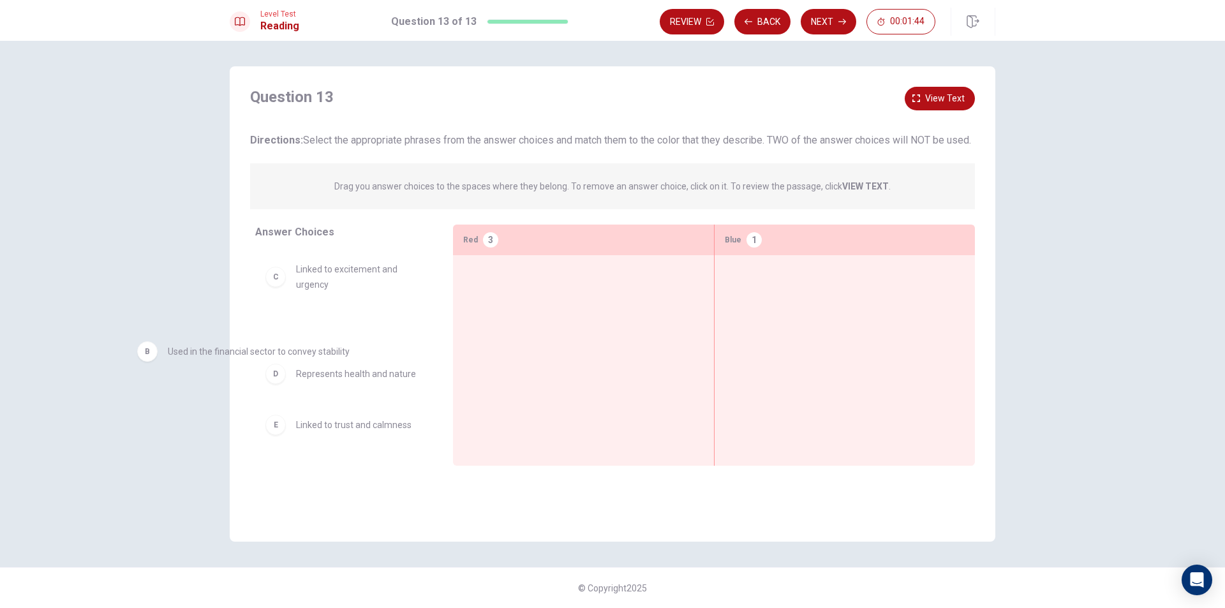
scroll to position [57, 0]
drag, startPoint x: 739, startPoint y: 304, endPoint x: 234, endPoint y: 329, distance: 506.1
drag, startPoint x: 320, startPoint y: 292, endPoint x: 778, endPoint y: 276, distance: 457.9
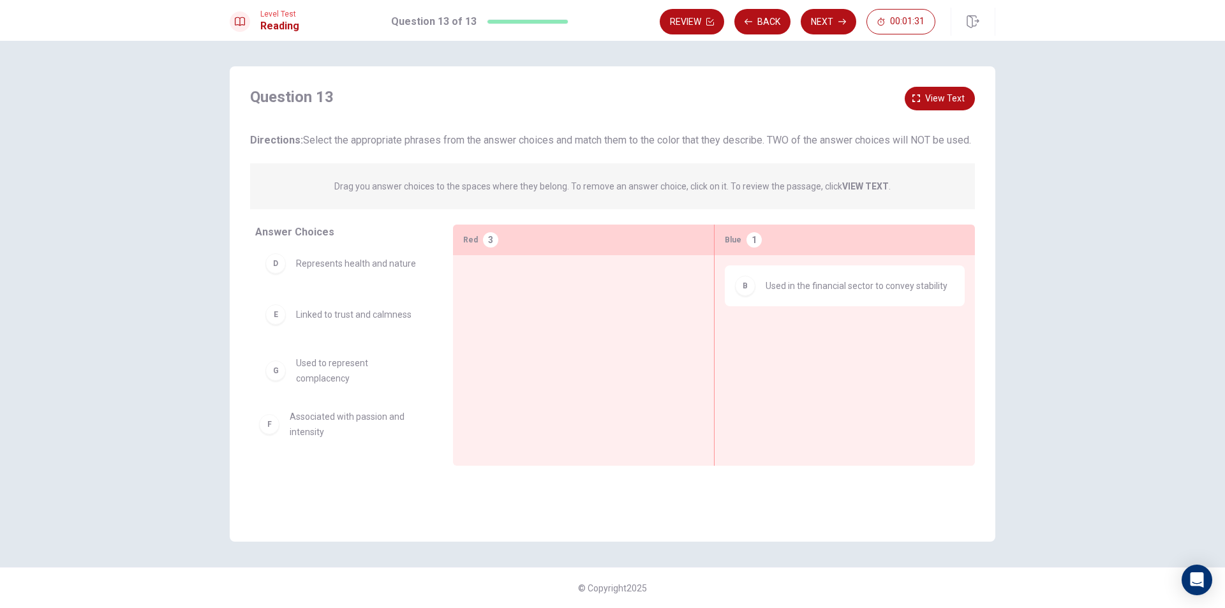
drag, startPoint x: 412, startPoint y: 419, endPoint x: 405, endPoint y: 424, distance: 8.3
drag, startPoint x: 350, startPoint y: 285, endPoint x: 840, endPoint y: 341, distance: 493.3
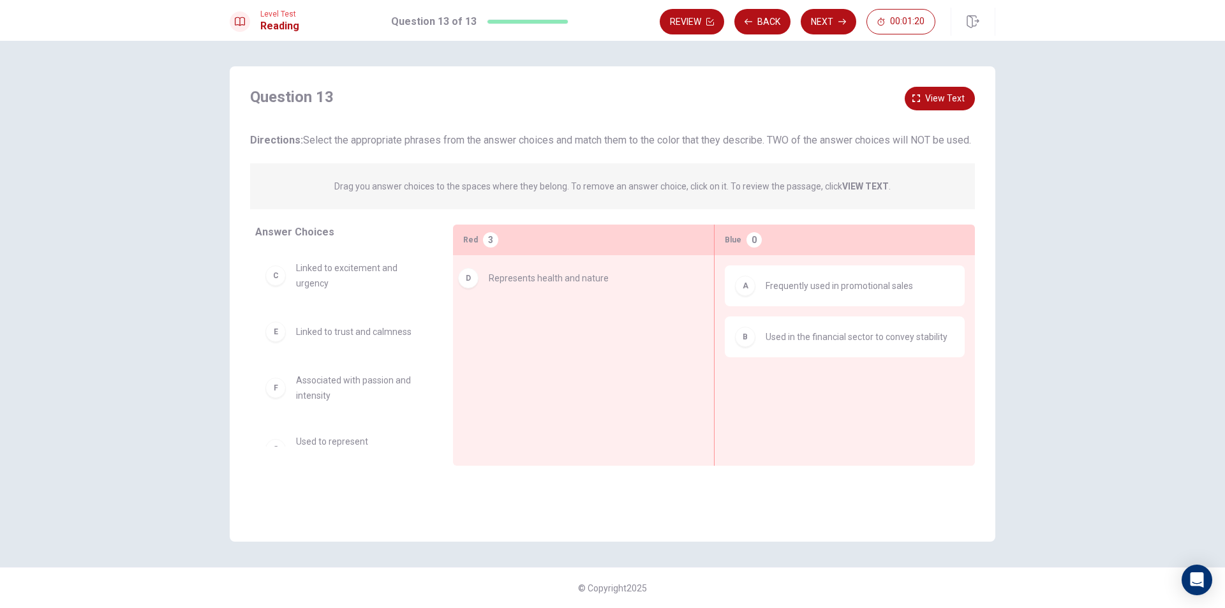
drag, startPoint x: 310, startPoint y: 345, endPoint x: 507, endPoint y: 275, distance: 209.1
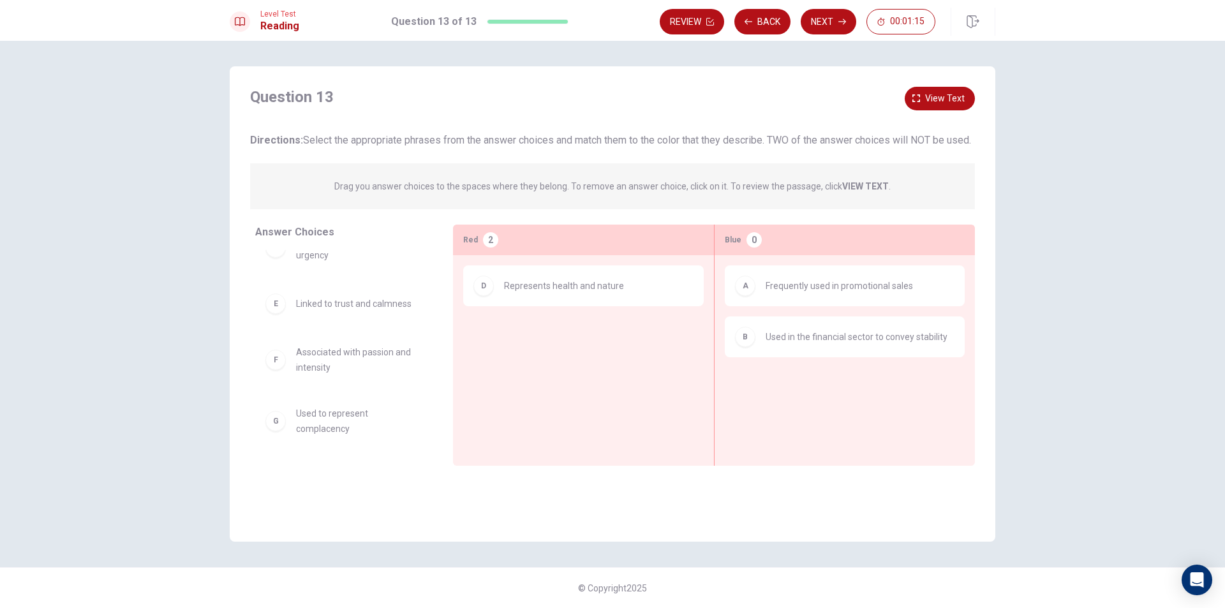
scroll to position [19, 0]
click at [450, 405] on div "Answer Choices C Linked to excitement and urgency E Linked to trust and calmnes…" at bounding box center [341, 349] width 223 height 248
drag, startPoint x: 450, startPoint y: 405, endPoint x: 463, endPoint y: 377, distance: 31.1
click at [461, 385] on div "Answer Choices C Linked to excitement and urgency E Linked to trust and calmnes…" at bounding box center [613, 349] width 766 height 248
drag, startPoint x: 416, startPoint y: 368, endPoint x: 590, endPoint y: 328, distance: 178.7
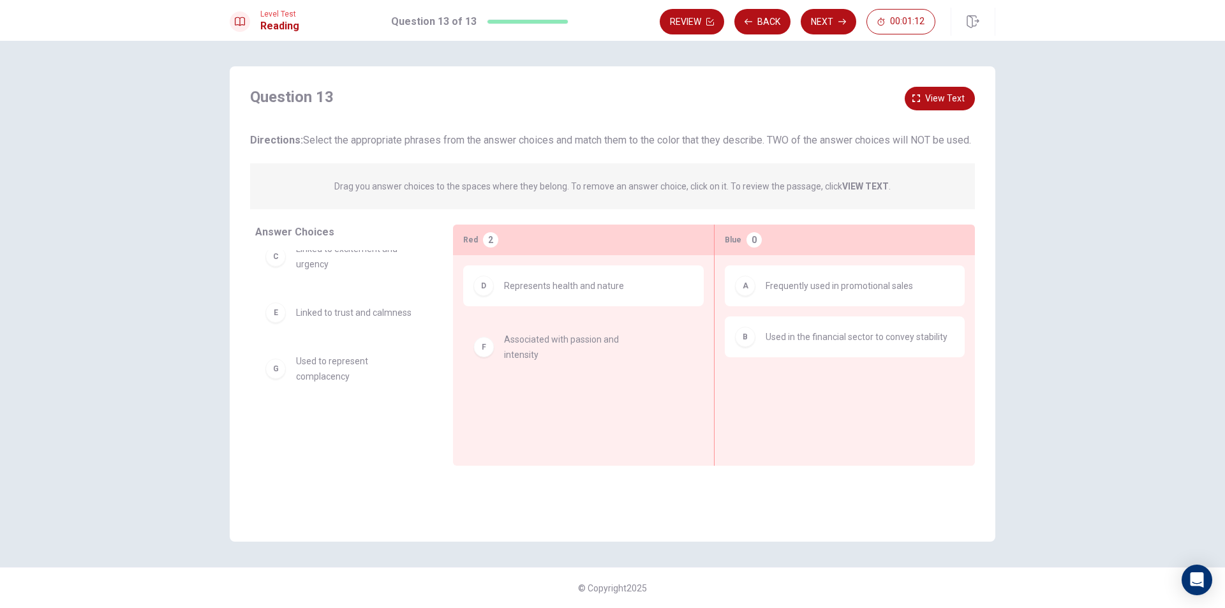
scroll to position [0, 0]
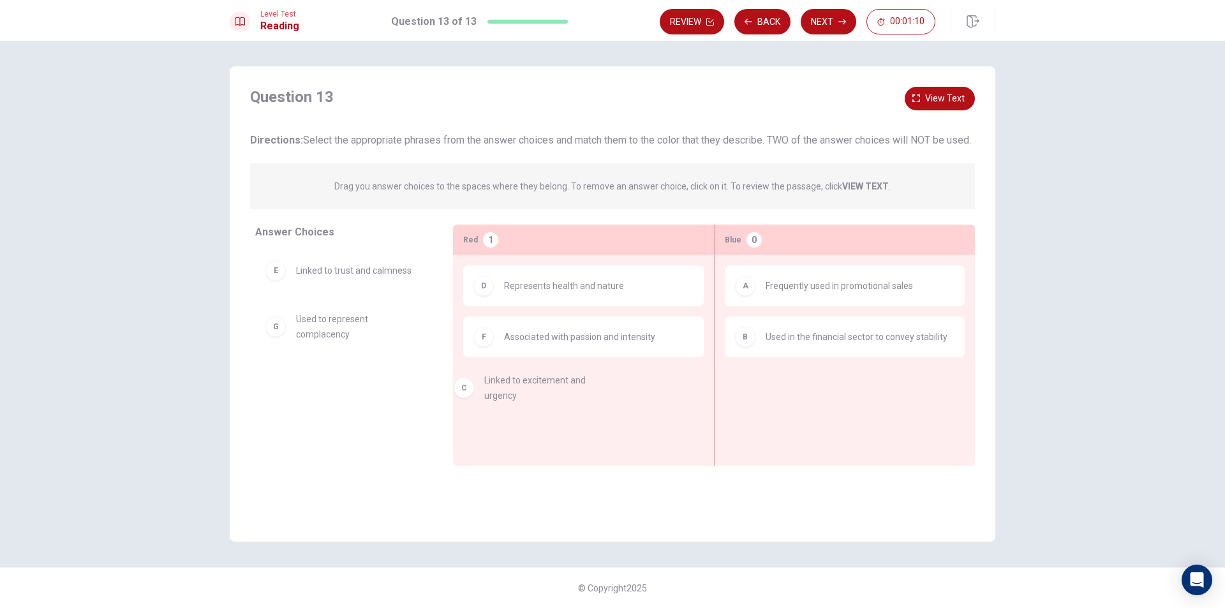
drag, startPoint x: 357, startPoint y: 287, endPoint x: 548, endPoint y: 389, distance: 216.4
click at [824, 17] on button "Next" at bounding box center [829, 22] width 56 height 26
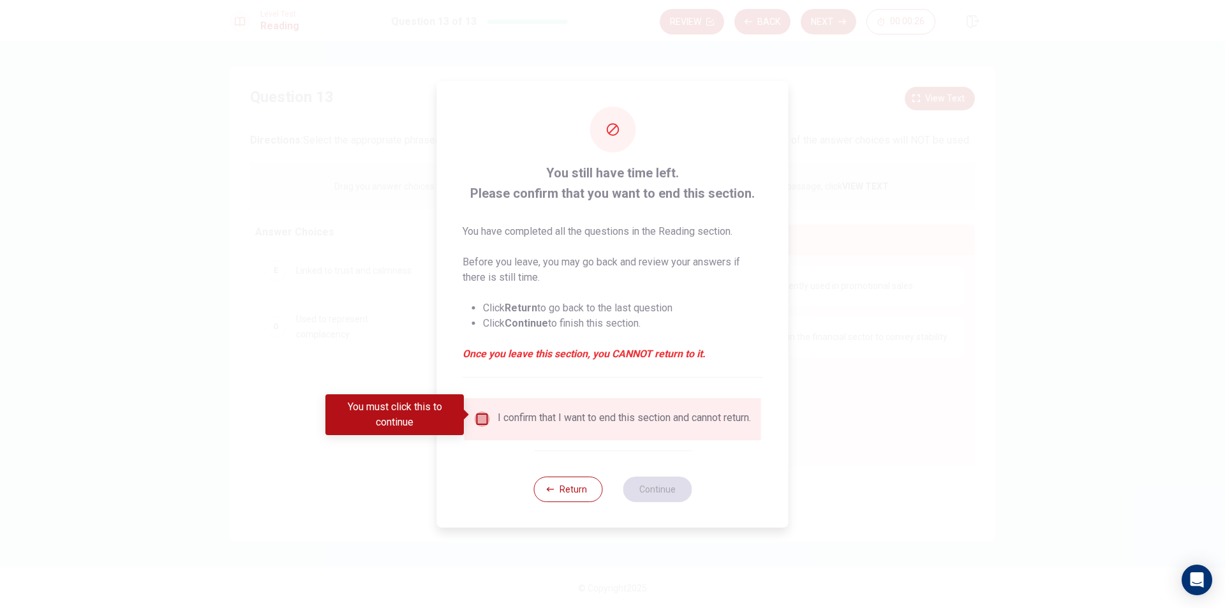
click at [481, 413] on input "You must click this to continue" at bounding box center [482, 419] width 15 height 15
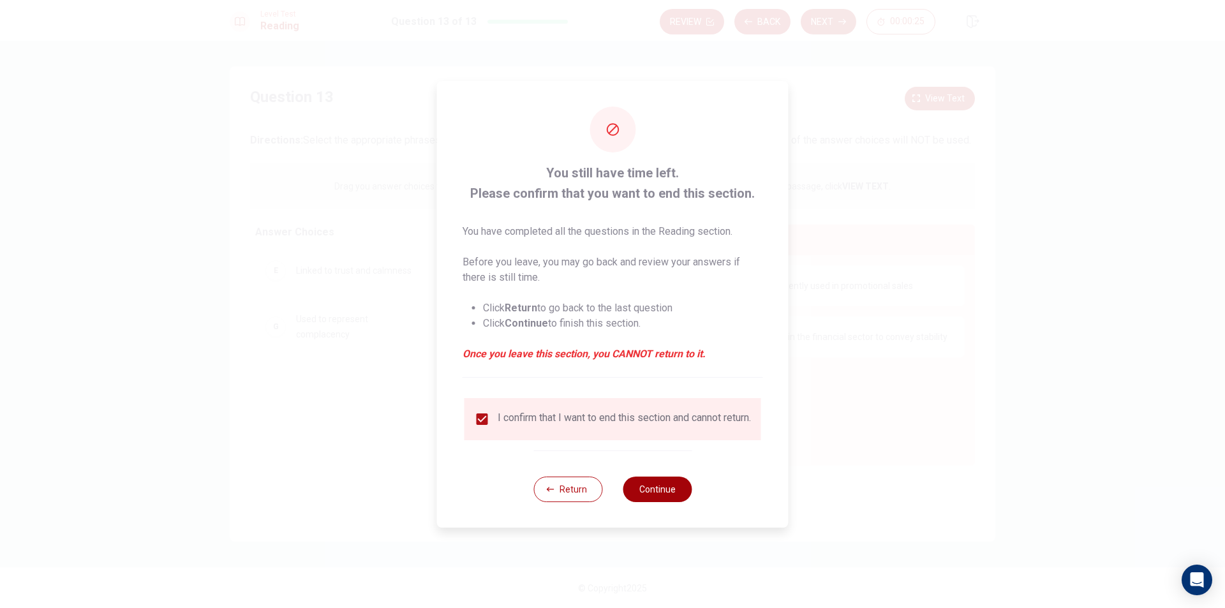
click at [676, 491] on button "Continue" at bounding box center [657, 490] width 69 height 26
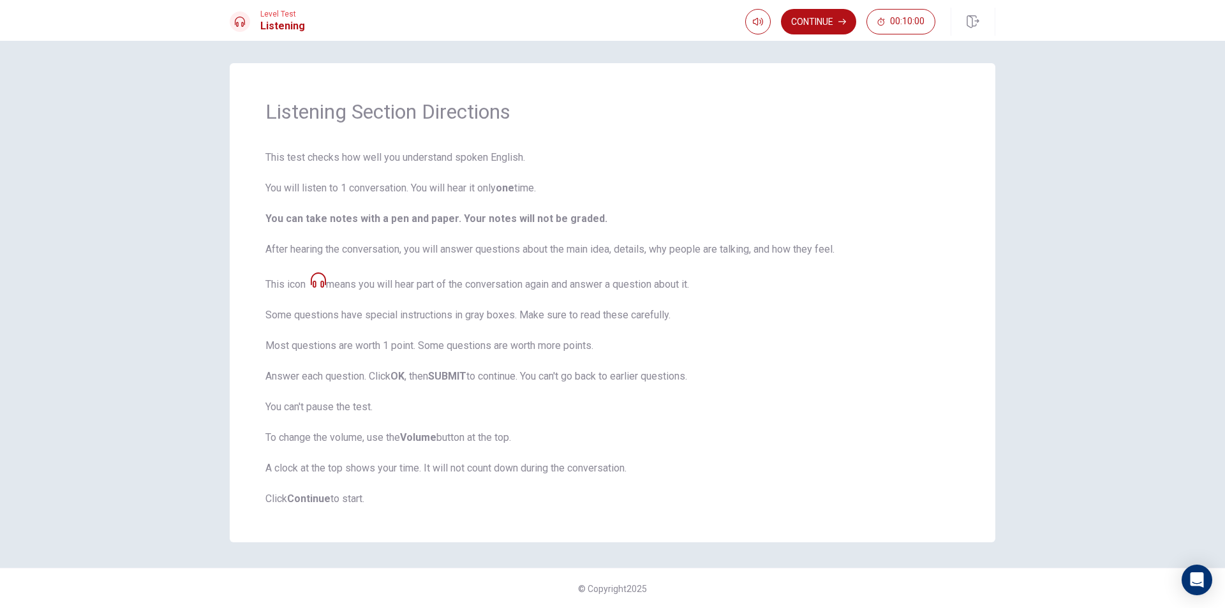
scroll to position [4, 0]
click at [828, 23] on button "Continue" at bounding box center [818, 22] width 75 height 26
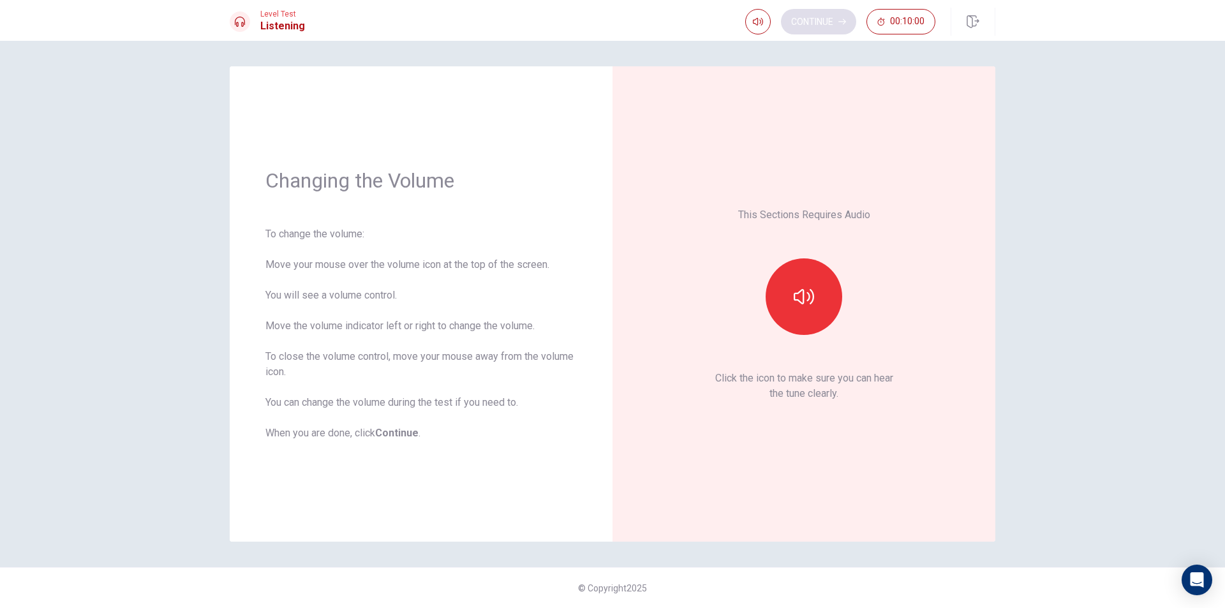
scroll to position [0, 0]
click at [795, 285] on button "button" at bounding box center [804, 296] width 77 height 77
click at [794, 299] on icon "button" at bounding box center [804, 296] width 20 height 15
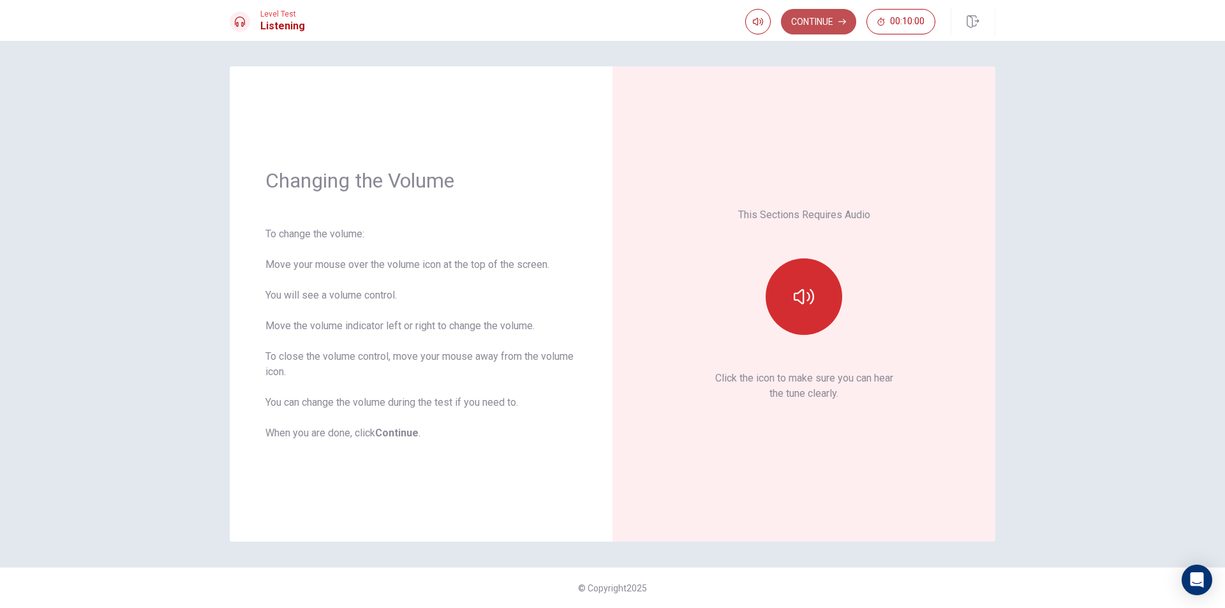
click at [829, 22] on button "Continue" at bounding box center [818, 22] width 75 height 26
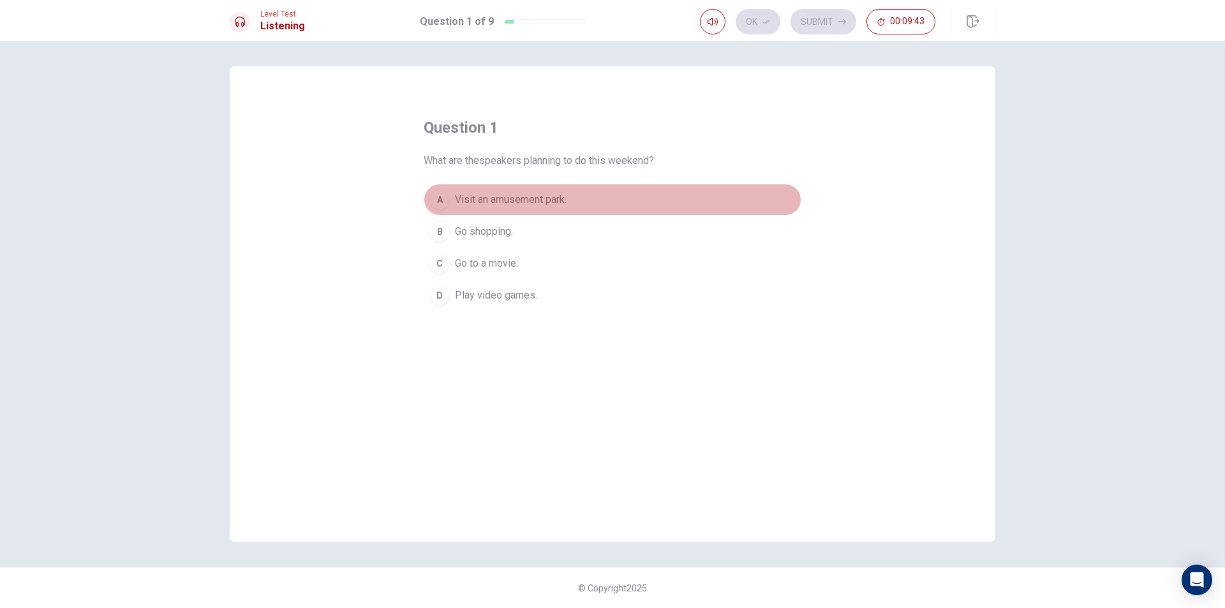
click at [449, 198] on div "A" at bounding box center [440, 200] width 20 height 20
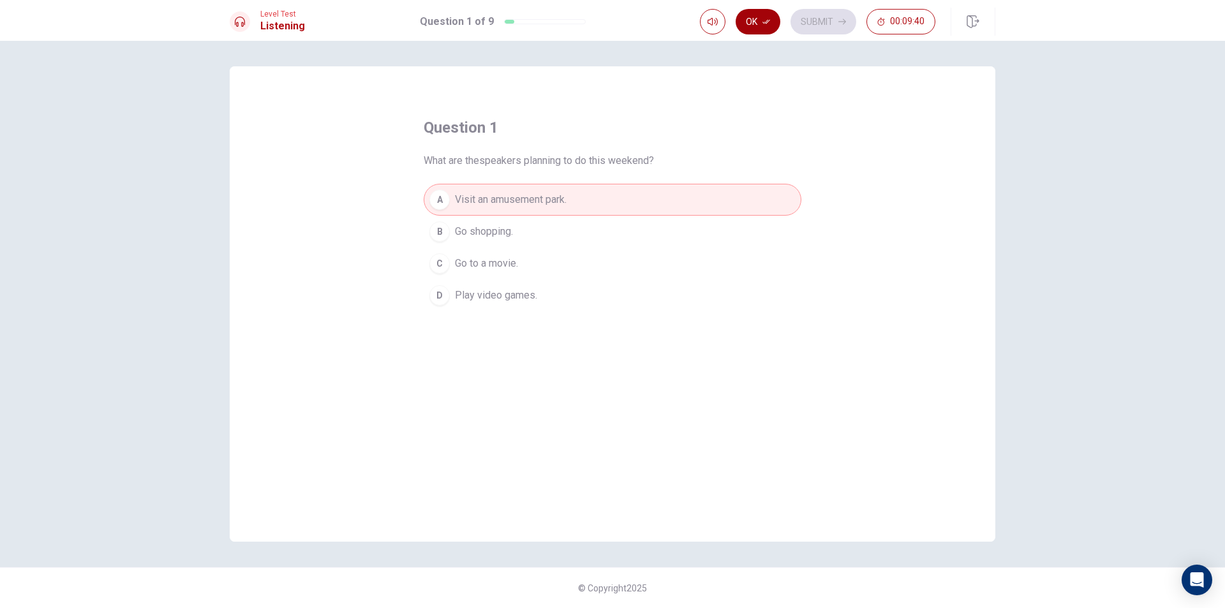
click at [743, 21] on button "Ok" at bounding box center [758, 22] width 45 height 26
click at [816, 27] on button "Submit" at bounding box center [824, 22] width 66 height 26
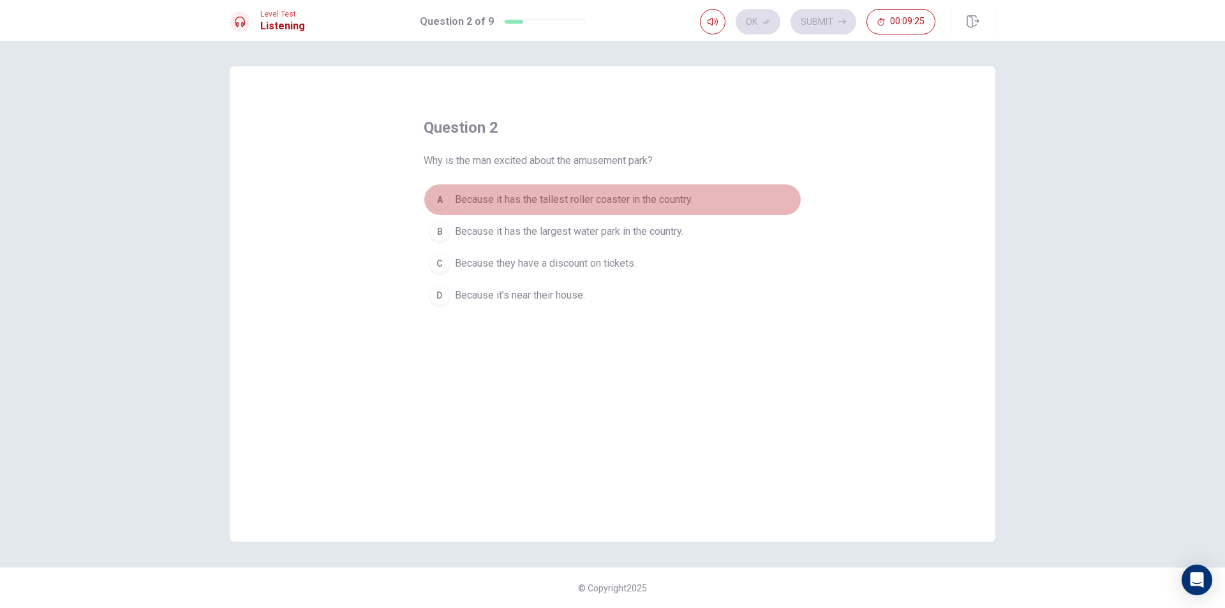
click at [632, 200] on span "Because it has the tallest roller coaster in the country." at bounding box center [574, 199] width 238 height 15
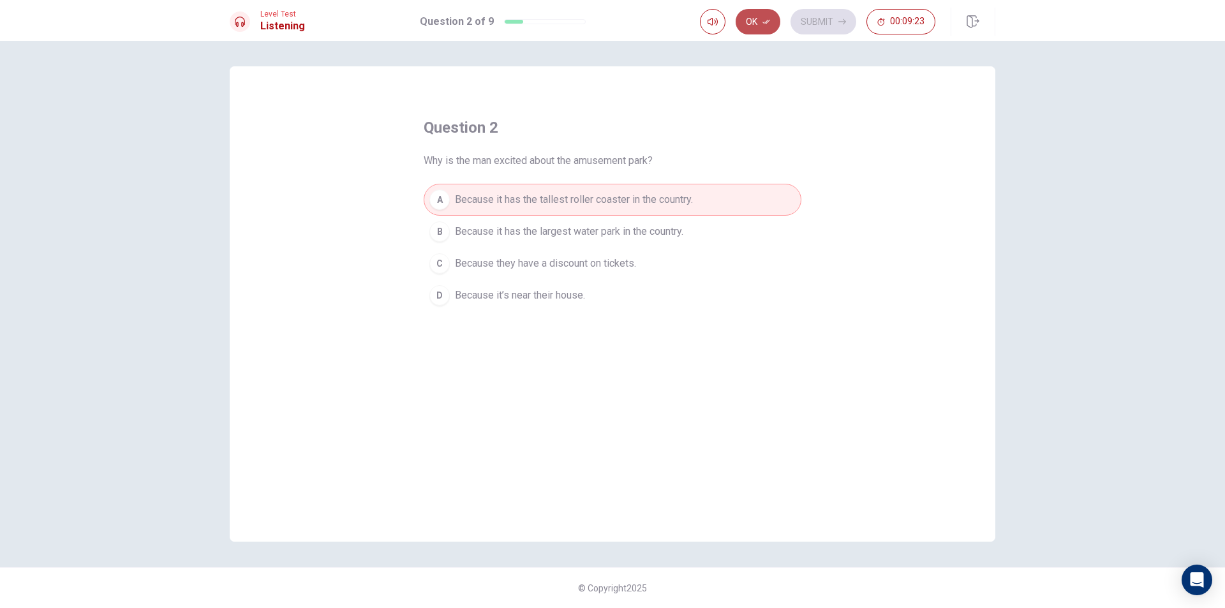
click at [773, 21] on button "Ok" at bounding box center [758, 22] width 45 height 26
click at [797, 20] on button "Submit" at bounding box center [824, 22] width 66 height 26
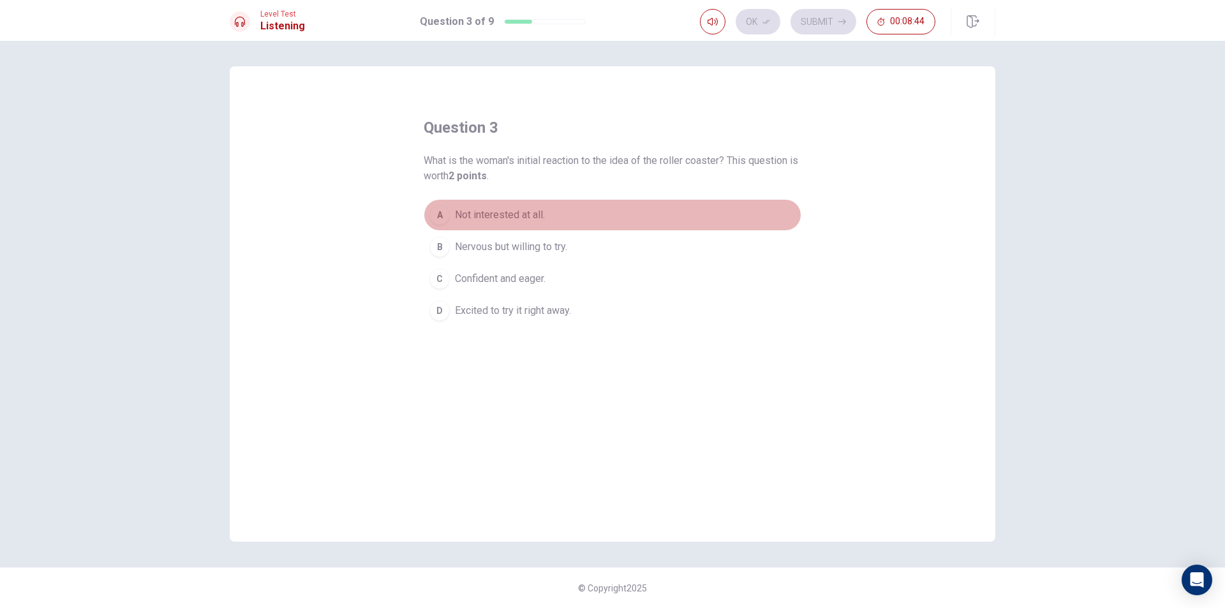
click at [451, 216] on button "A Not interested at all." at bounding box center [613, 215] width 378 height 32
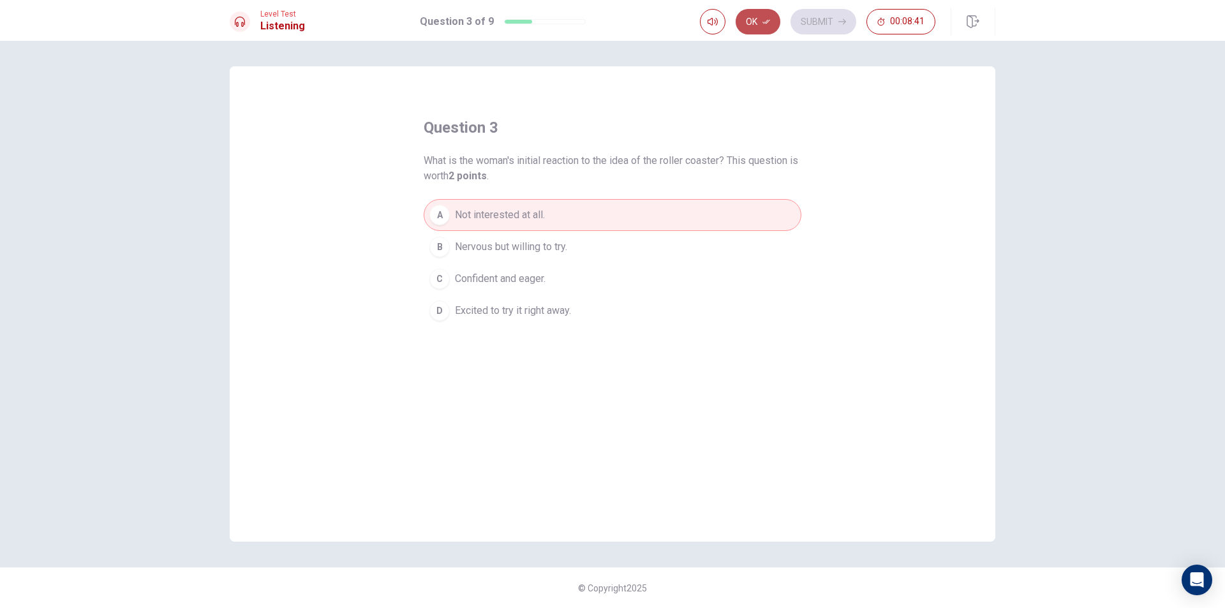
click at [750, 16] on button "Ok" at bounding box center [758, 22] width 45 height 26
click at [839, 30] on button "Submit" at bounding box center [824, 22] width 66 height 26
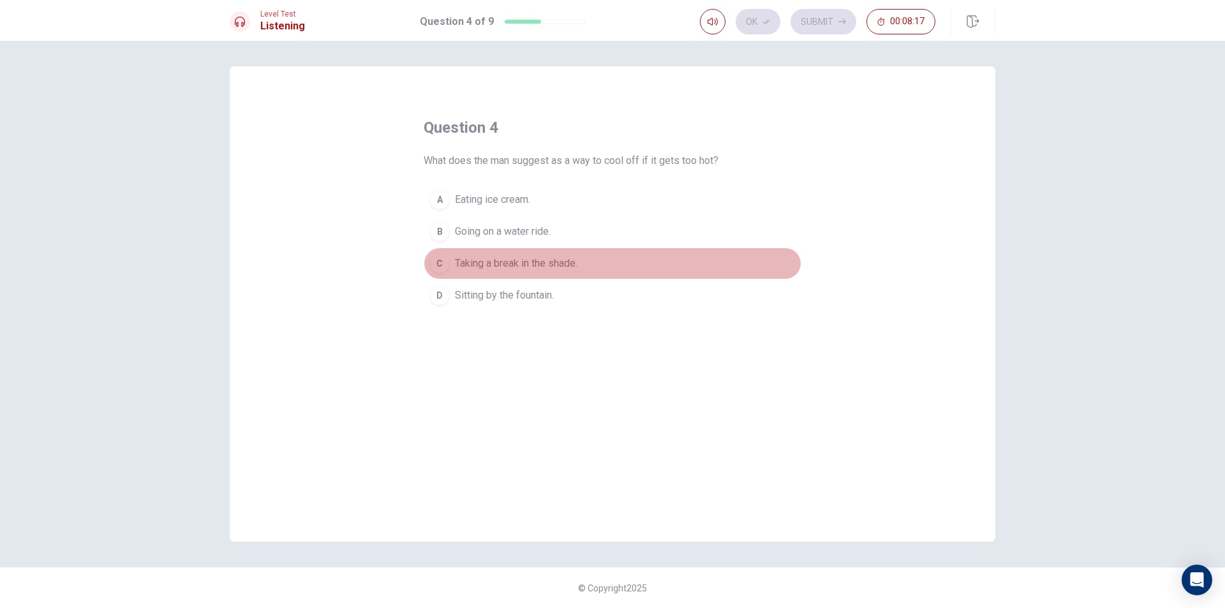
click at [444, 268] on div "C" at bounding box center [440, 263] width 20 height 20
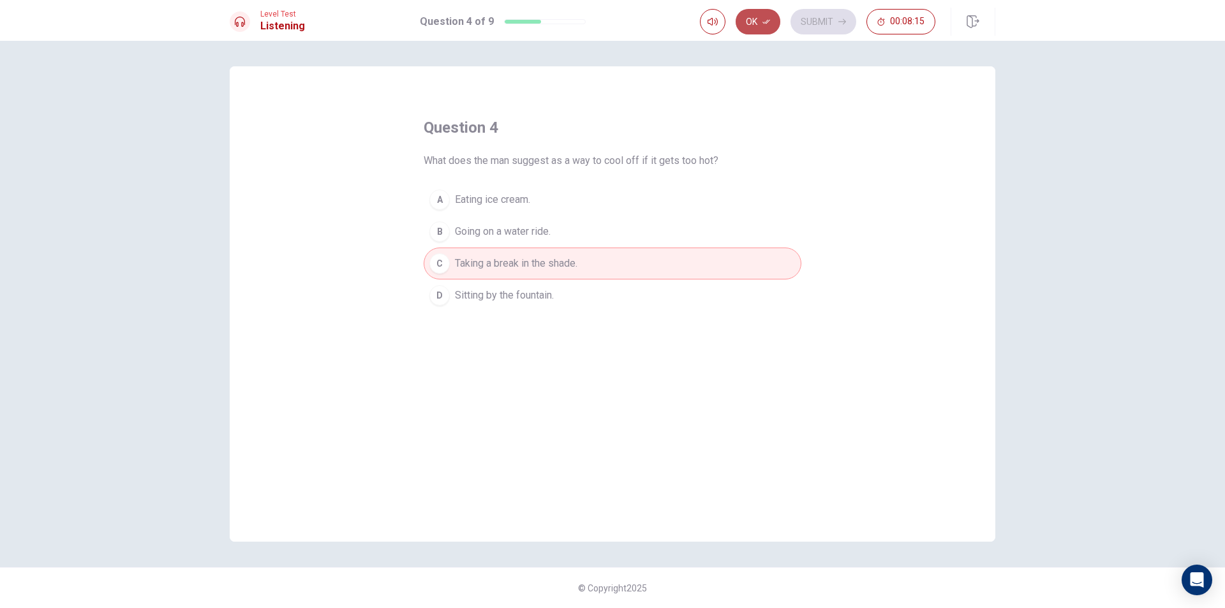
click at [772, 25] on button "Ok" at bounding box center [758, 22] width 45 height 26
click at [807, 20] on button "Submit" at bounding box center [824, 22] width 66 height 26
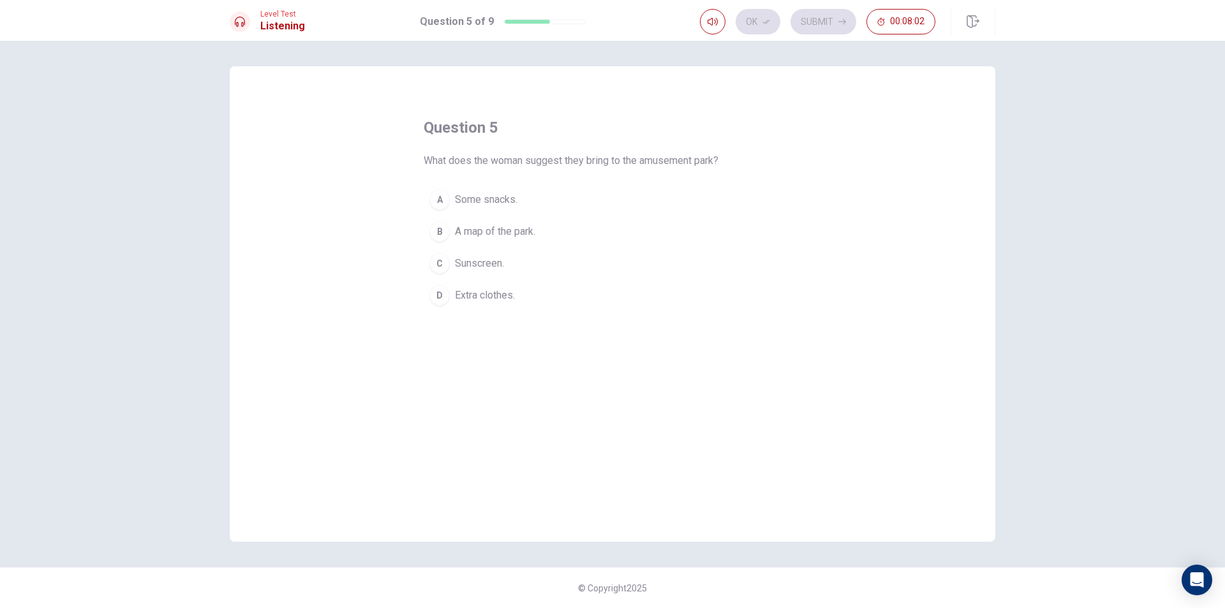
click at [450, 234] on button "B A map of the park." at bounding box center [613, 232] width 378 height 32
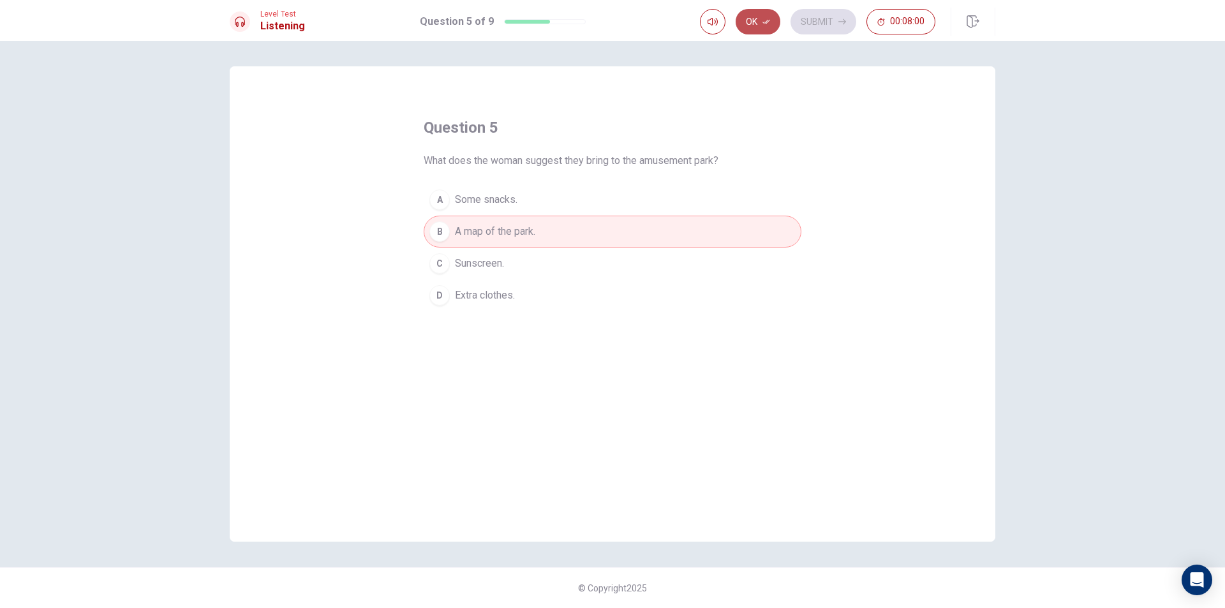
click at [756, 24] on button "Ok" at bounding box center [758, 22] width 45 height 26
click at [809, 17] on button "Submit" at bounding box center [824, 22] width 66 height 26
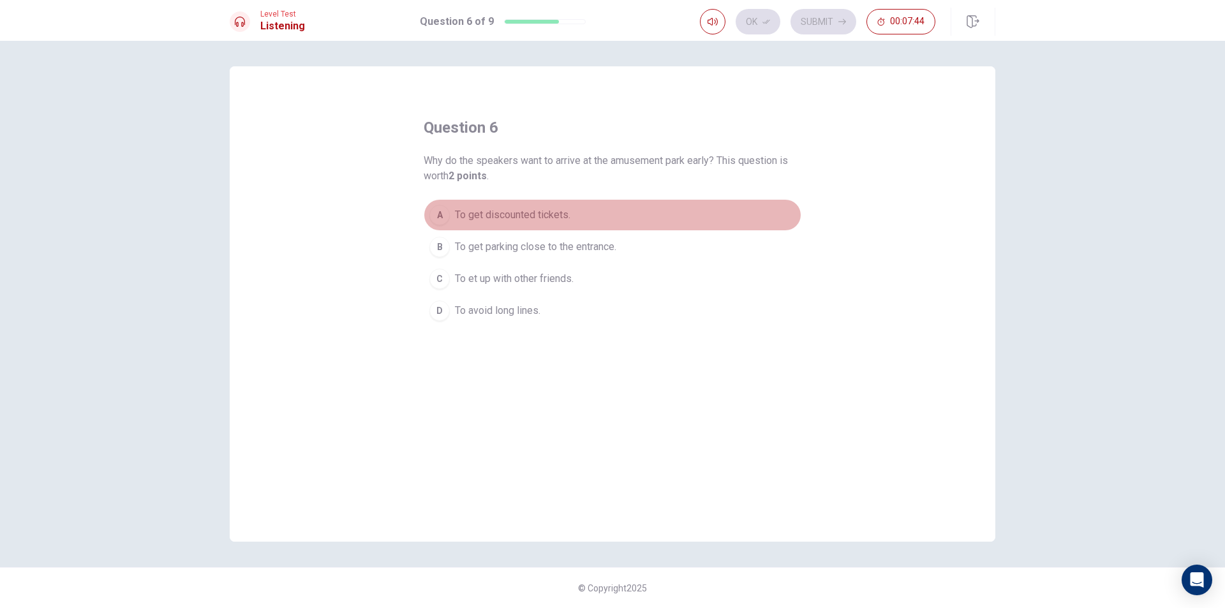
click at [442, 213] on div "A" at bounding box center [440, 215] width 20 height 20
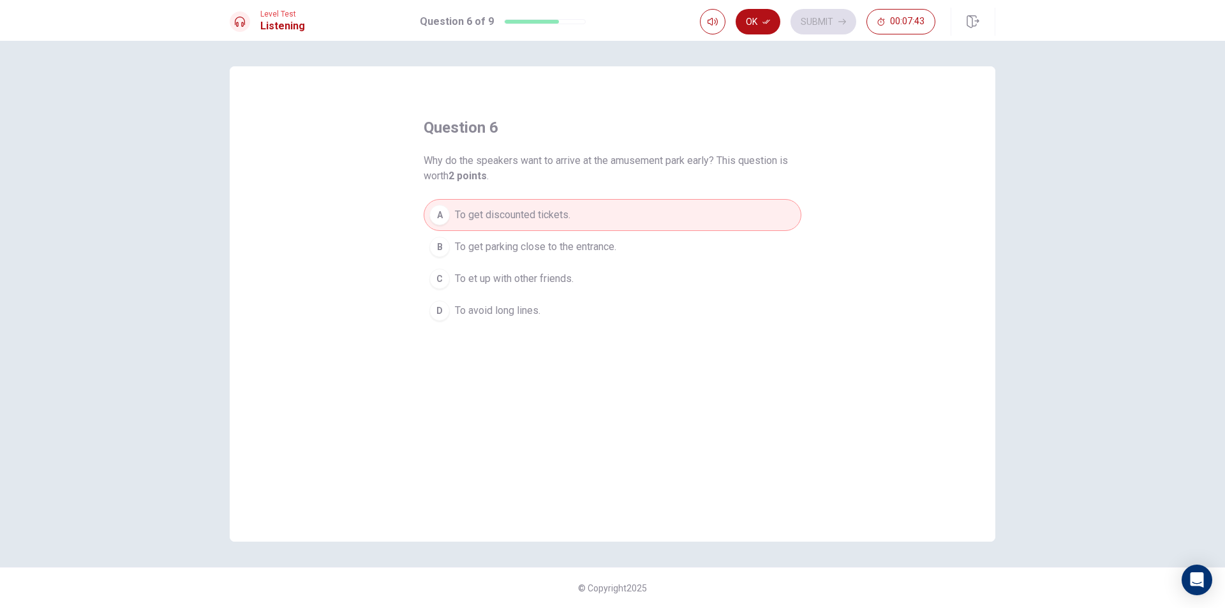
click at [445, 248] on div "B" at bounding box center [440, 247] width 20 height 20
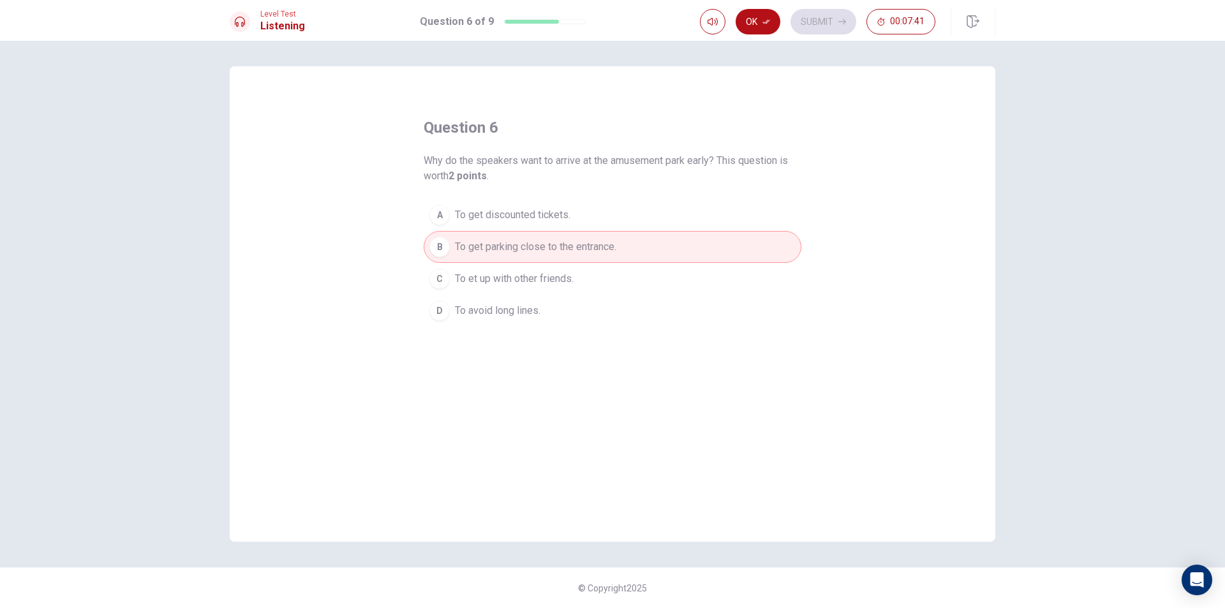
click at [525, 204] on button "A To get discounted tickets." at bounding box center [613, 215] width 378 height 32
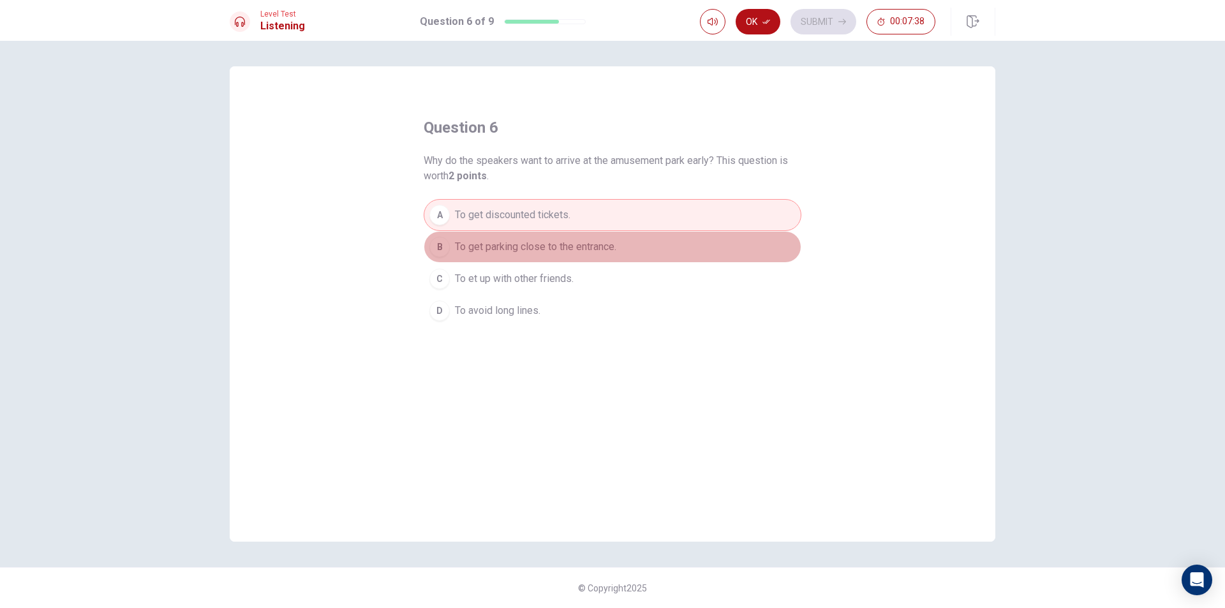
click at [464, 241] on span "To get parking close to the entrance." at bounding box center [535, 246] width 161 height 15
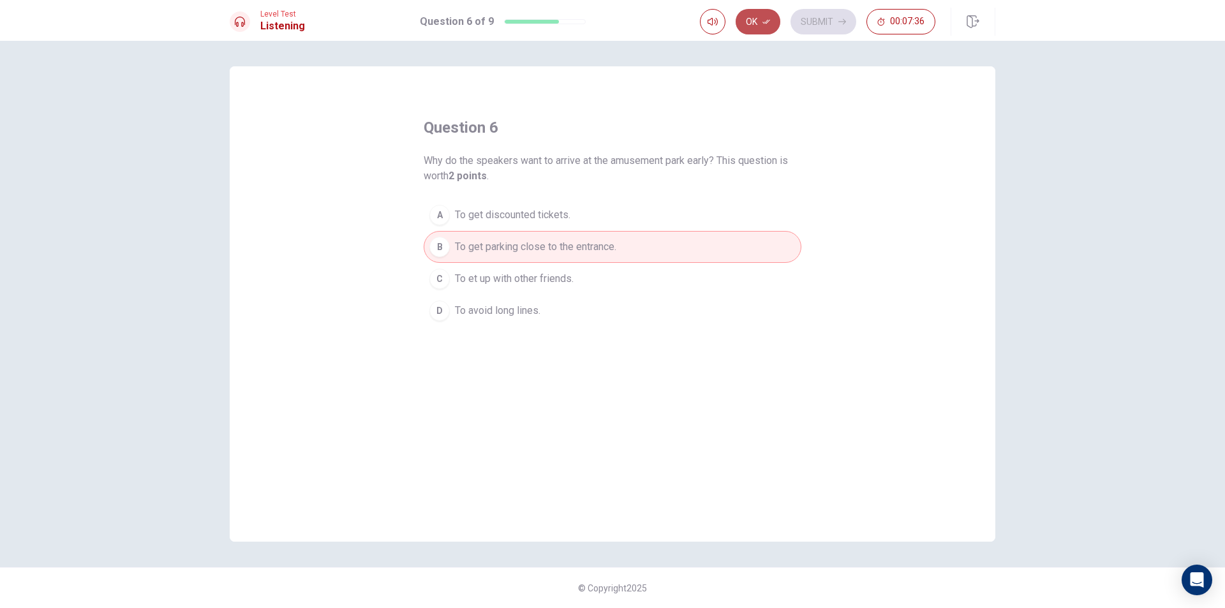
click at [745, 24] on button "Ok" at bounding box center [758, 22] width 45 height 26
click at [810, 15] on button "Submit" at bounding box center [824, 22] width 66 height 26
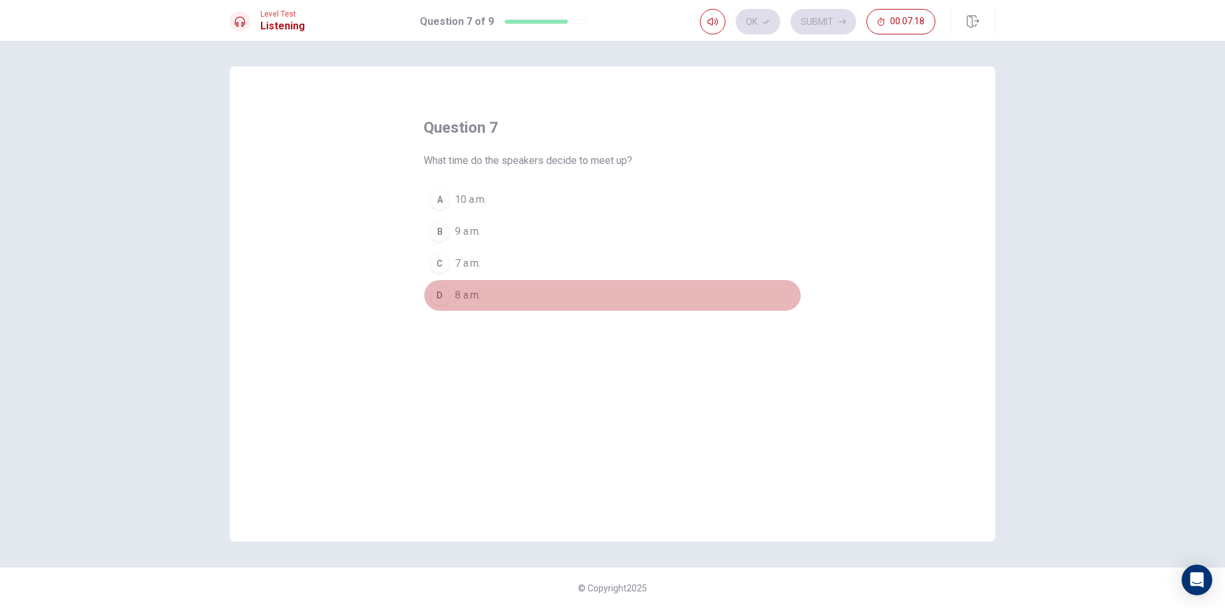
click at [444, 297] on div "D" at bounding box center [440, 295] width 20 height 20
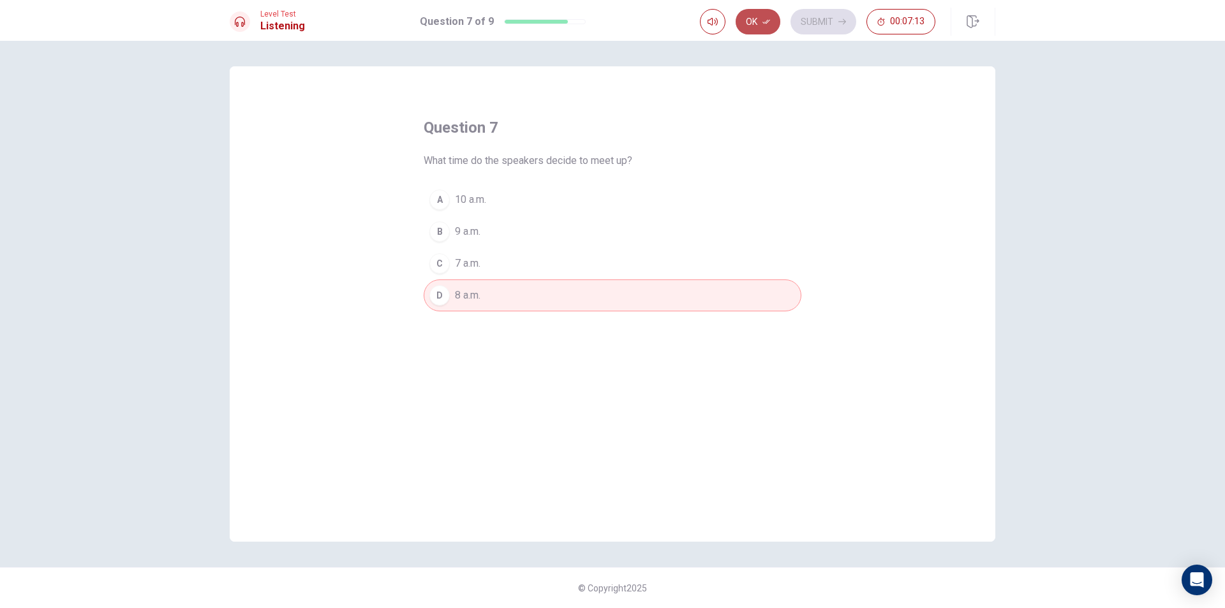
click at [764, 26] on button "Ok" at bounding box center [758, 22] width 45 height 26
click at [833, 24] on button "Submit" at bounding box center [824, 22] width 66 height 26
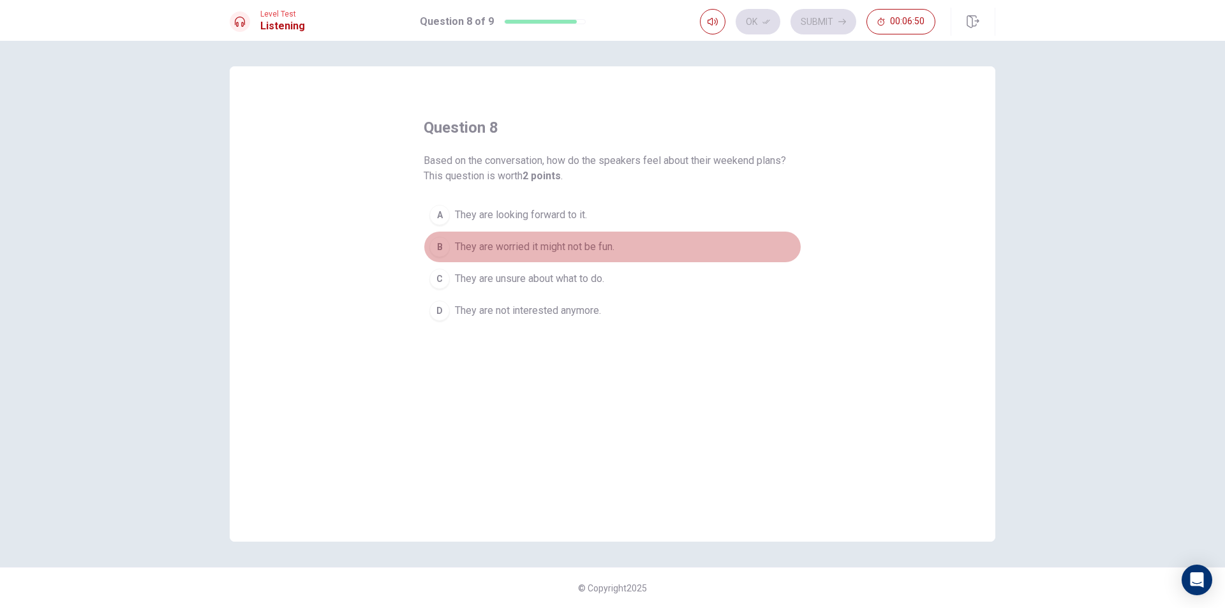
click at [569, 241] on span "They are worried it might not be fun." at bounding box center [535, 246] width 160 height 15
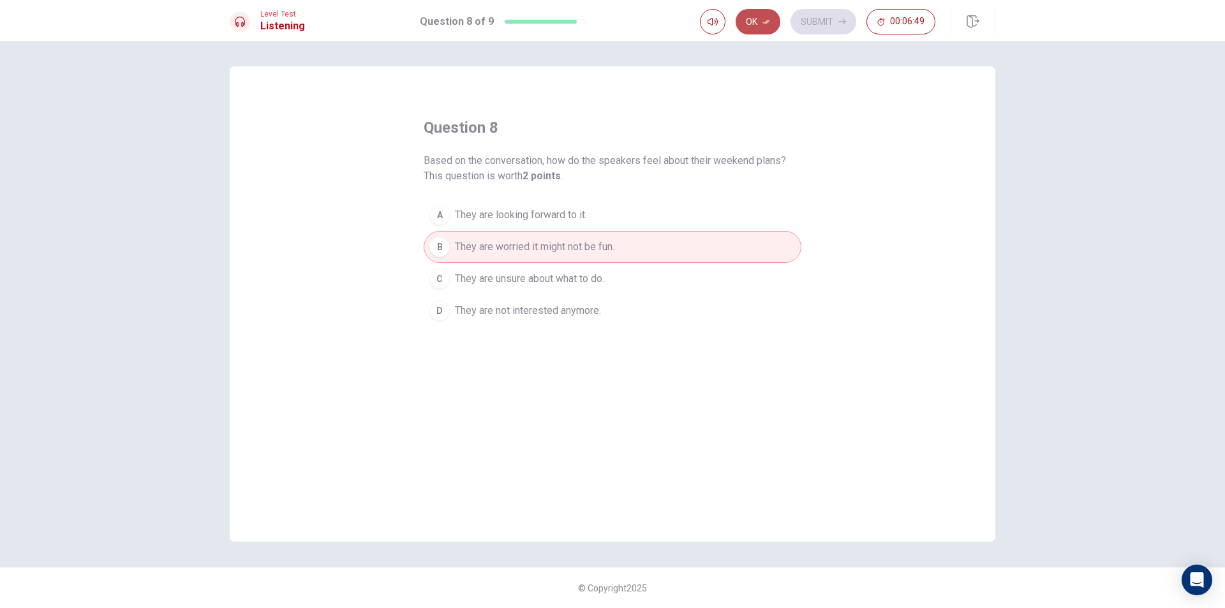
click at [763, 18] on icon "button" at bounding box center [767, 22] width 8 height 8
click at [807, 21] on button "Submit" at bounding box center [824, 22] width 66 height 26
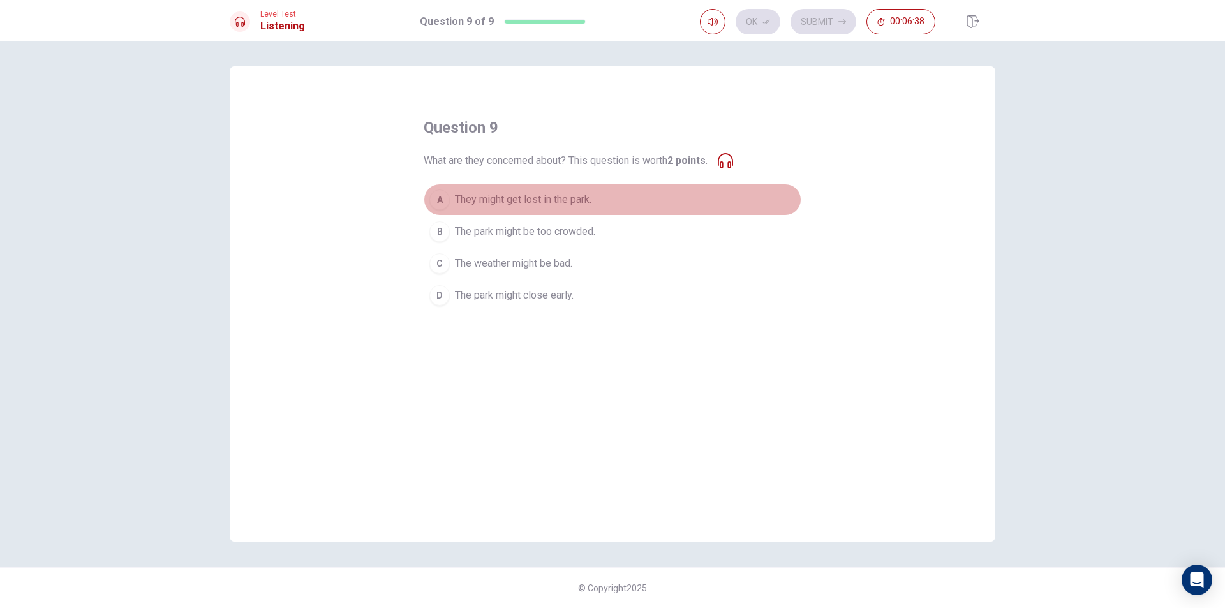
click at [562, 197] on span "They might get lost in the park." at bounding box center [523, 199] width 137 height 15
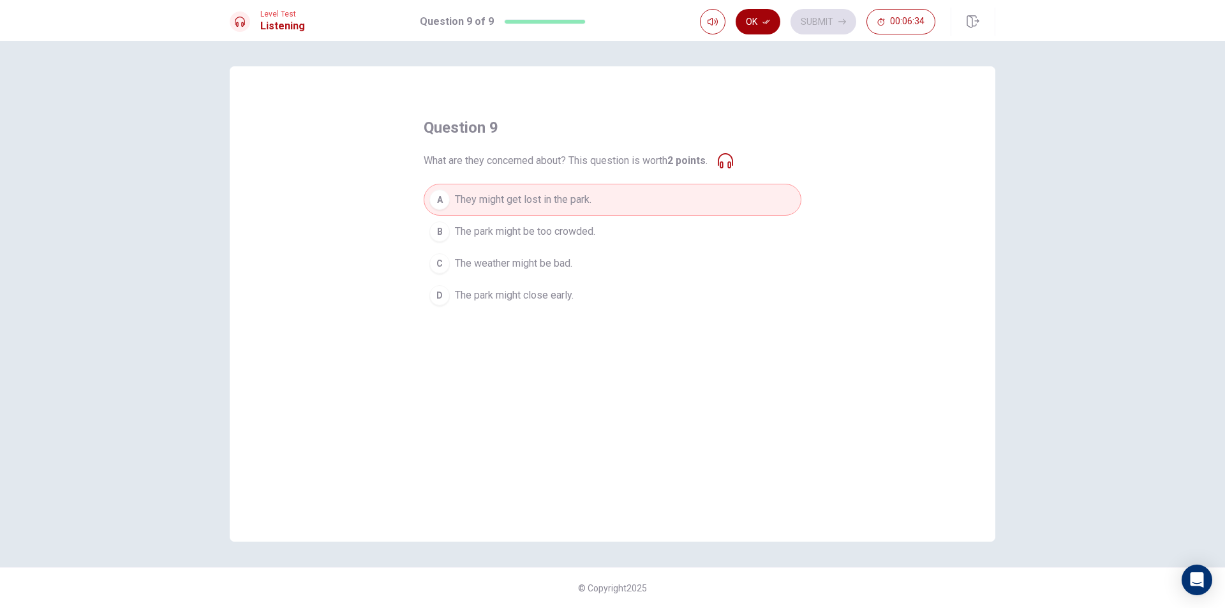
click at [775, 26] on button "Ok" at bounding box center [758, 22] width 45 height 26
click at [799, 13] on button "Submit" at bounding box center [824, 22] width 66 height 26
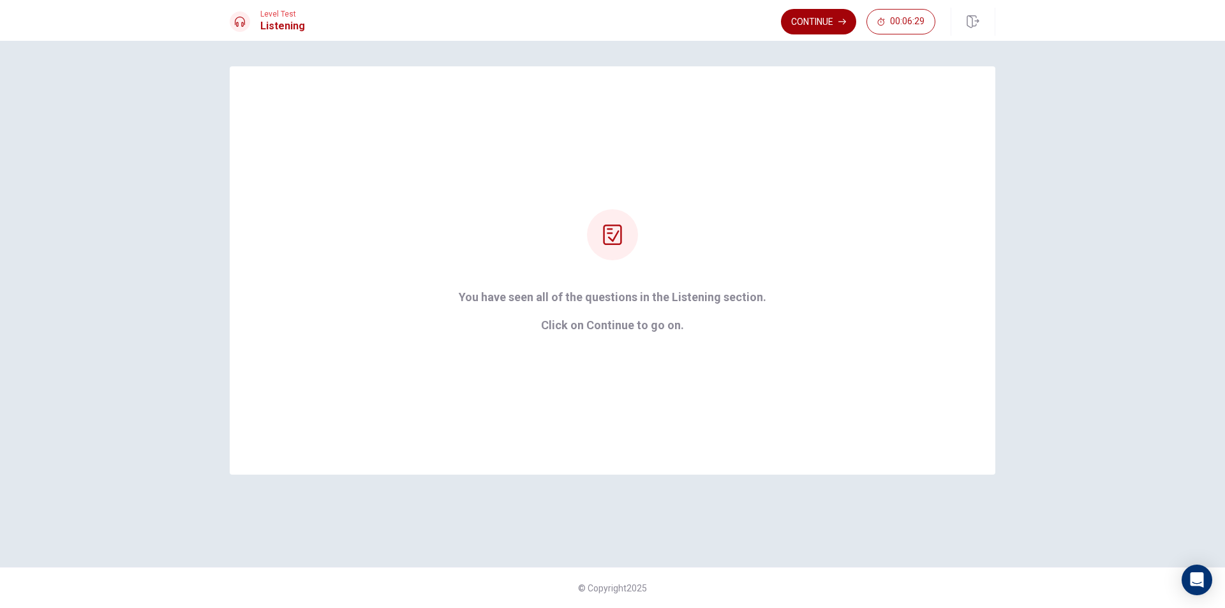
click at [795, 24] on button "Continue" at bounding box center [818, 22] width 75 height 26
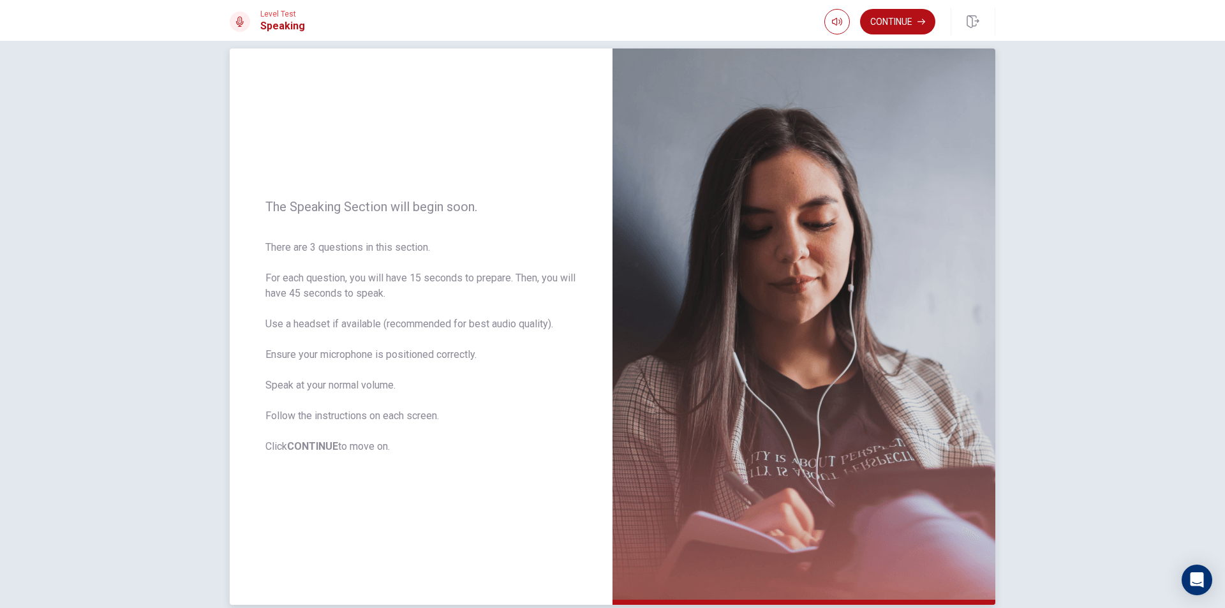
scroll to position [17, 0]
click at [871, 19] on button "Continue" at bounding box center [897, 22] width 75 height 26
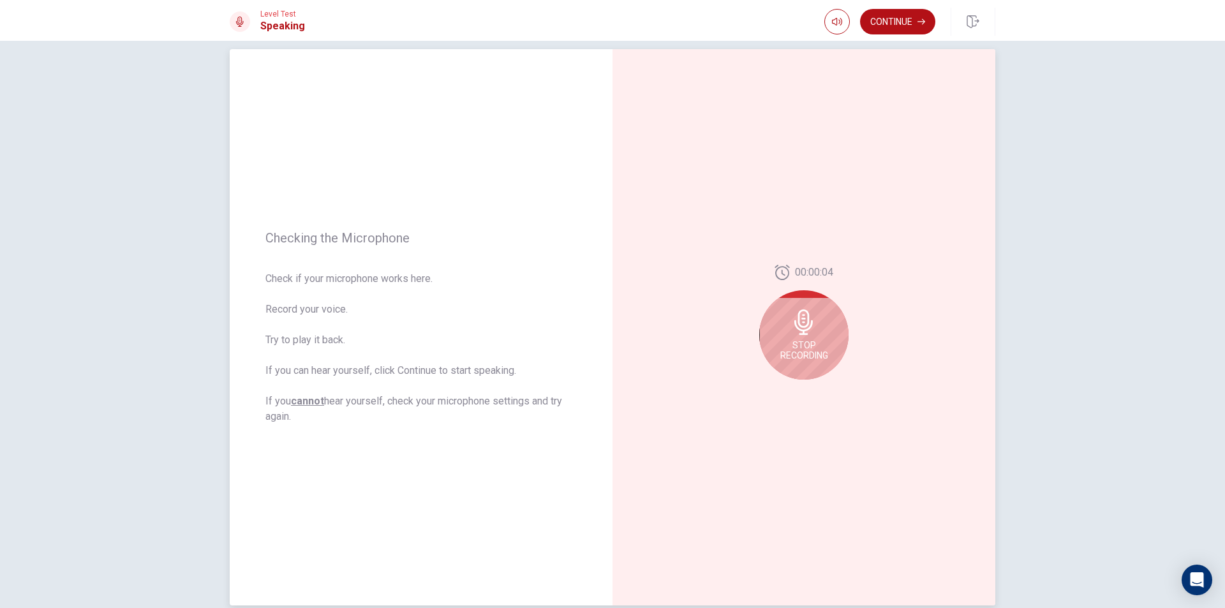
click at [798, 306] on div "Stop Recording" at bounding box center [803, 334] width 89 height 89
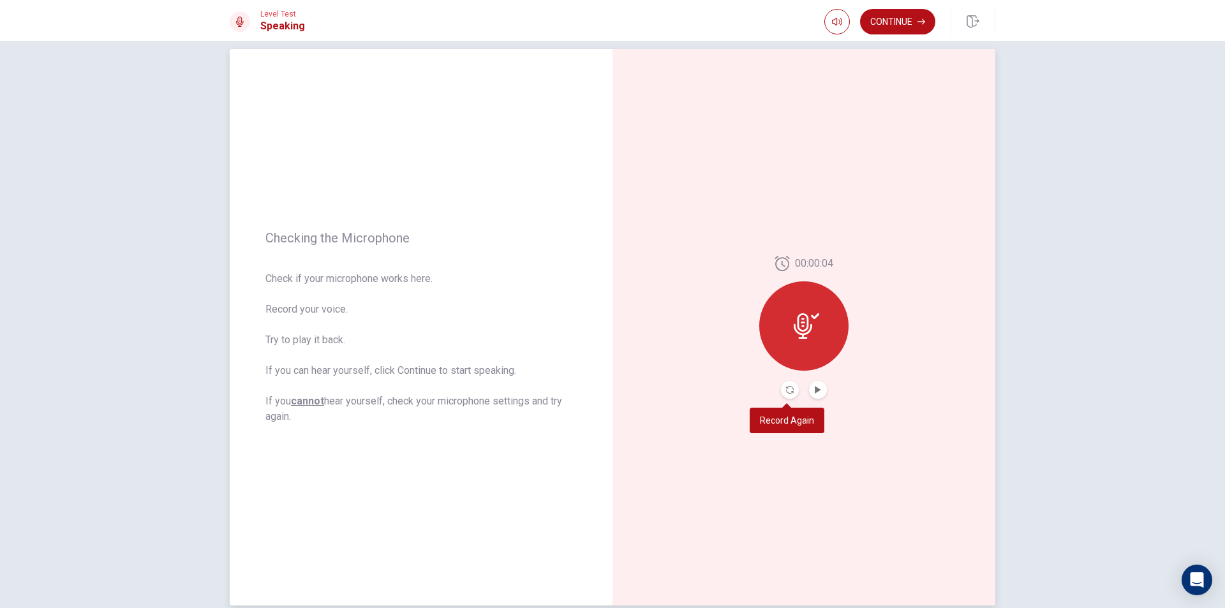
click at [788, 385] on button "Record Again" at bounding box center [790, 390] width 18 height 18
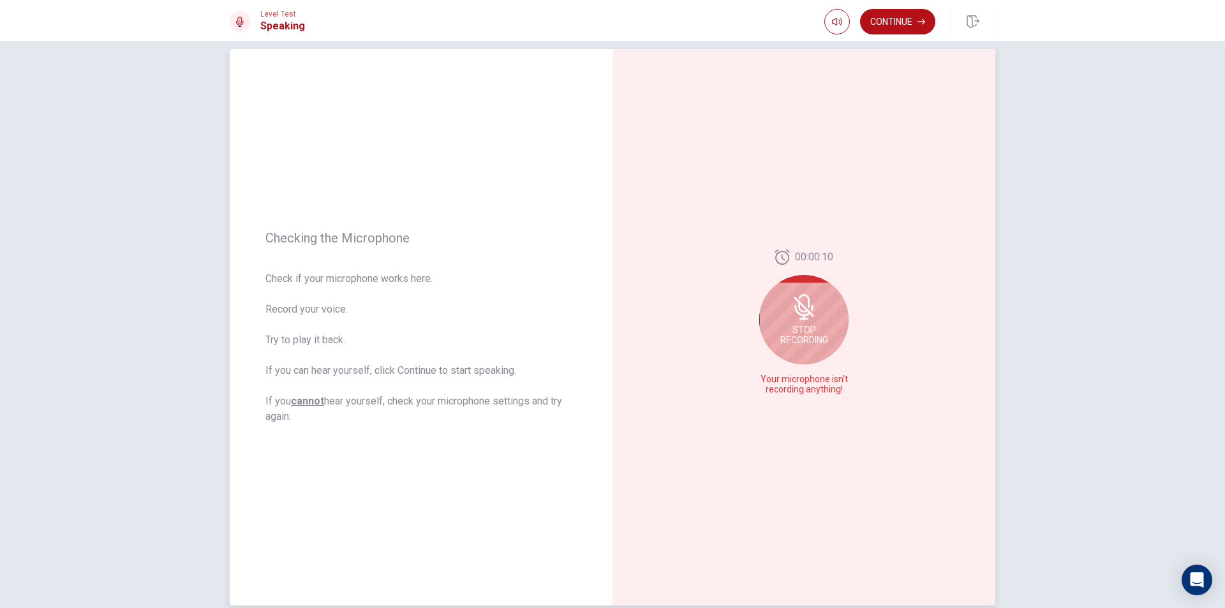
click at [808, 362] on div "Stop Recording" at bounding box center [803, 319] width 89 height 89
click at [826, 326] on div at bounding box center [803, 325] width 89 height 89
click at [819, 329] on div at bounding box center [803, 325] width 89 height 89
click at [782, 389] on button "Record Again" at bounding box center [790, 390] width 18 height 18
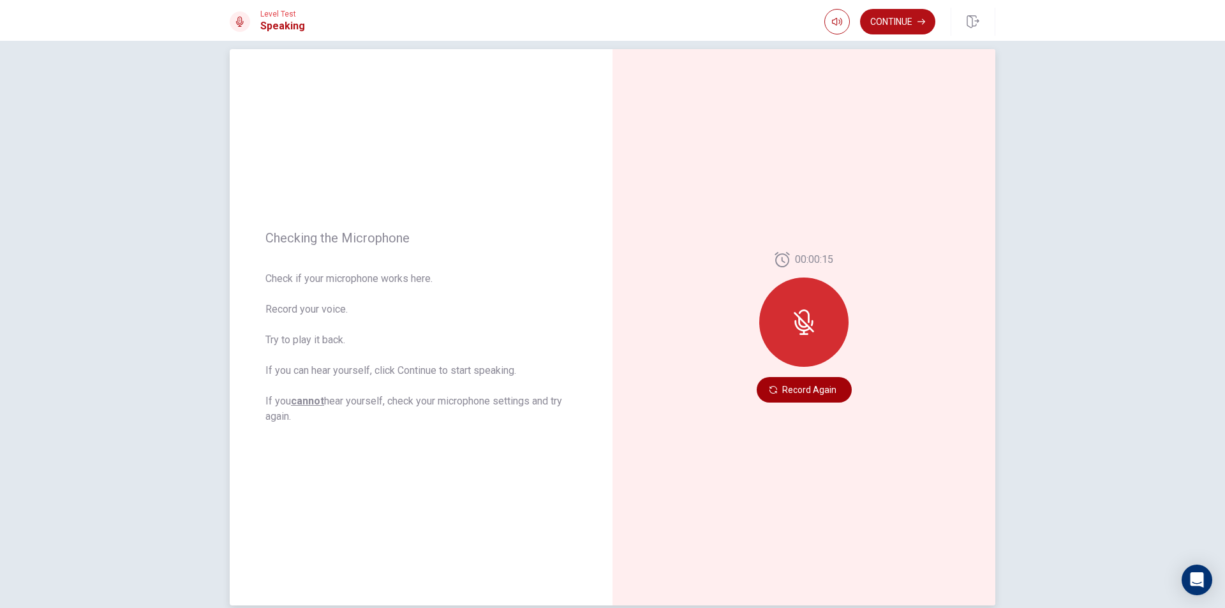
click at [792, 385] on button "Record Again" at bounding box center [804, 390] width 95 height 26
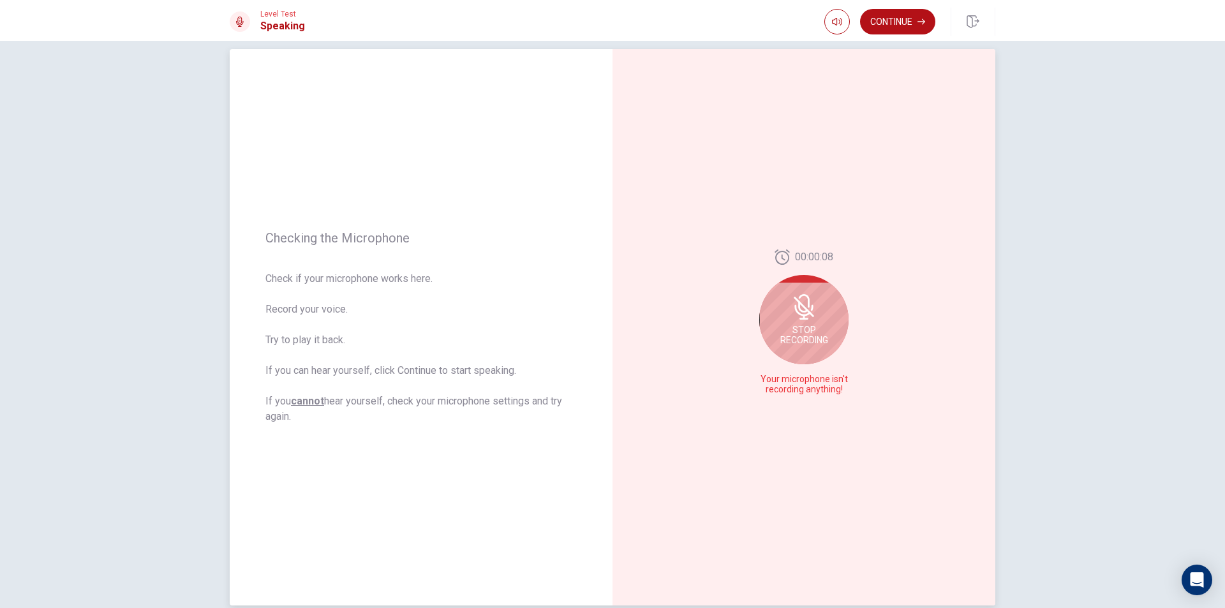
click at [798, 322] on div "Stop Recording" at bounding box center [803, 319] width 89 height 89
click at [804, 341] on div at bounding box center [803, 325] width 89 height 89
click at [804, 331] on icon at bounding box center [807, 326] width 26 height 26
click at [791, 389] on button "Record Again" at bounding box center [790, 390] width 18 height 18
click at [814, 331] on span "Stop Recording" at bounding box center [805, 335] width 48 height 20
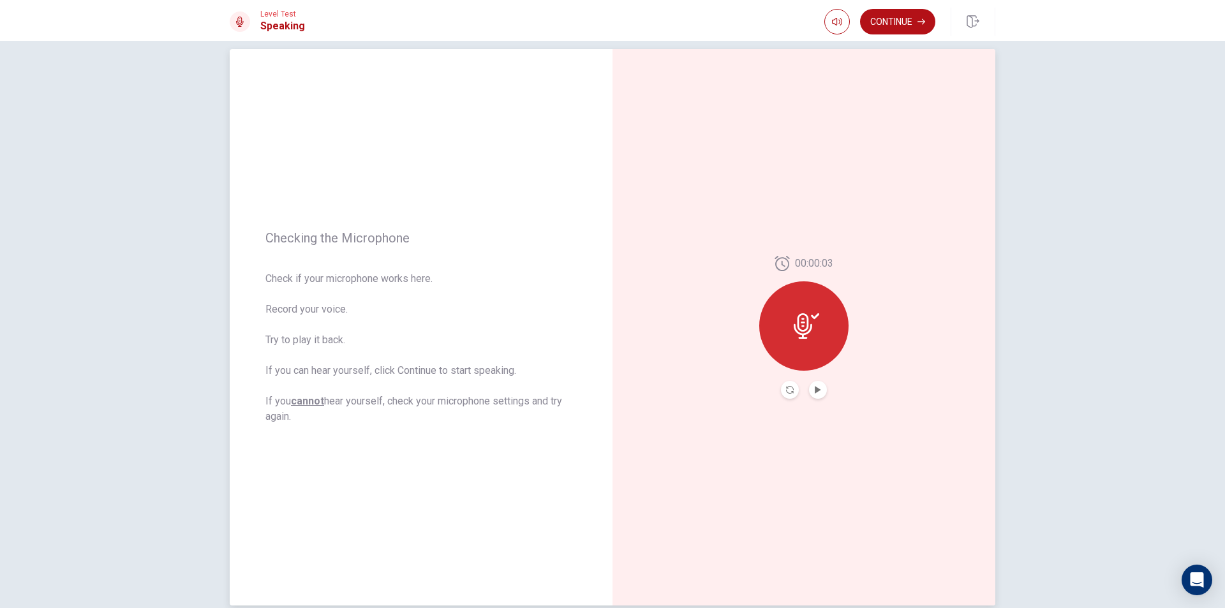
click at [814, 331] on icon at bounding box center [807, 326] width 26 height 26
click at [818, 397] on button "Play Audio" at bounding box center [818, 390] width 18 height 18
click at [809, 348] on div at bounding box center [803, 325] width 89 height 89
click at [790, 385] on button "Record Again" at bounding box center [790, 390] width 18 height 18
click at [802, 359] on span "Stop Recording" at bounding box center [805, 350] width 48 height 20
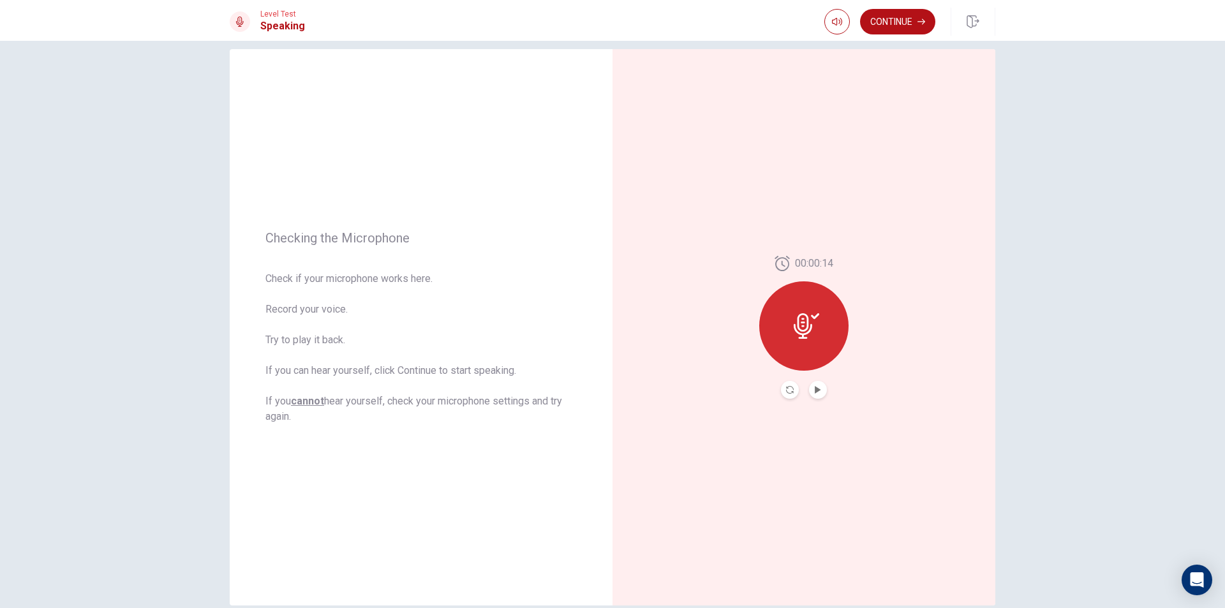
click at [814, 381] on button "Play Audio" at bounding box center [818, 390] width 18 height 18
click at [790, 389] on button "Record Again" at bounding box center [804, 390] width 95 height 26
click at [816, 340] on span "Stop Recording" at bounding box center [805, 350] width 48 height 20
click at [812, 383] on button "Play Audio" at bounding box center [818, 390] width 18 height 18
click at [823, 385] on button "Record Again" at bounding box center [804, 390] width 95 height 26
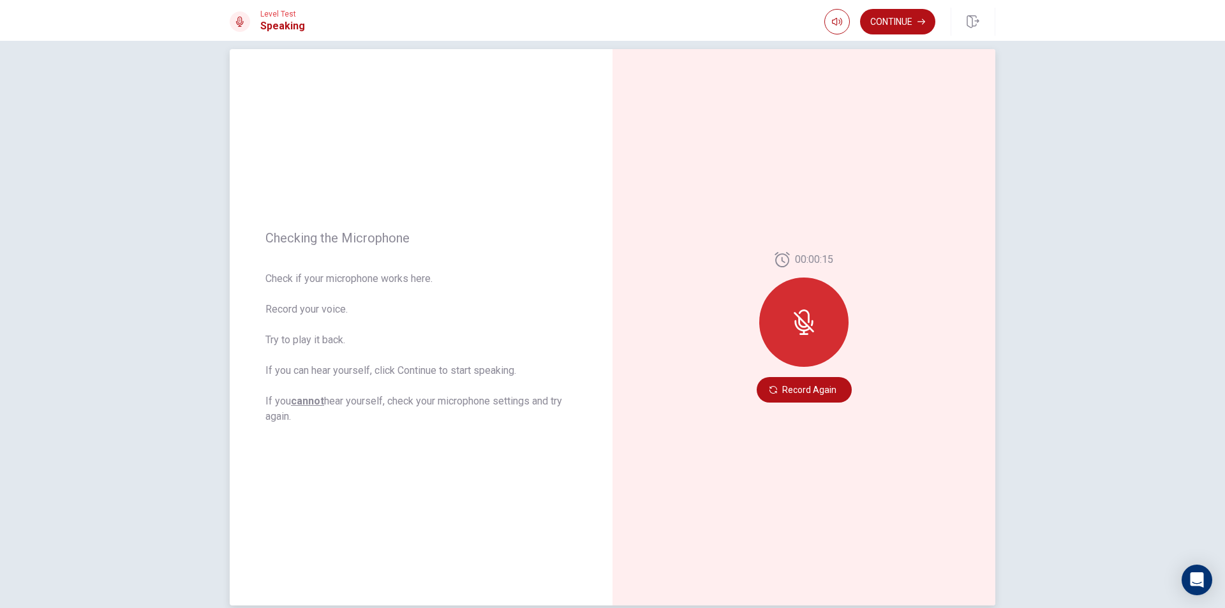
click at [799, 320] on icon at bounding box center [804, 322] width 20 height 20
click at [807, 389] on button "Record Again" at bounding box center [804, 390] width 95 height 26
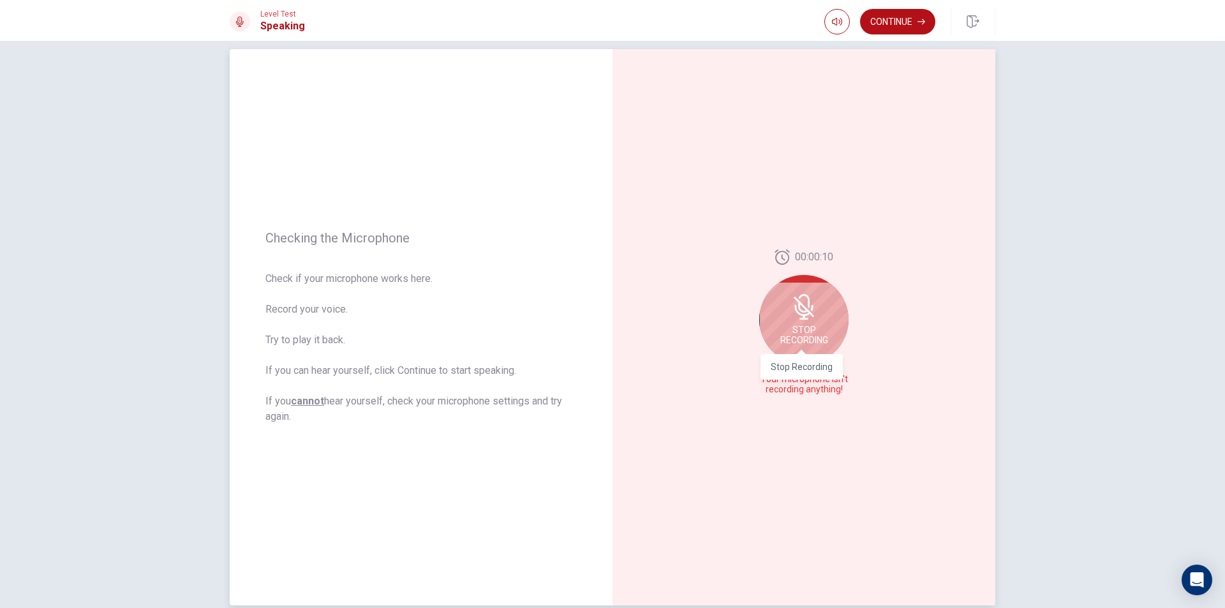
click at [794, 347] on div "Stop Recording" at bounding box center [802, 362] width 82 height 34
click at [819, 390] on button "Play Audio" at bounding box center [818, 390] width 18 height 18
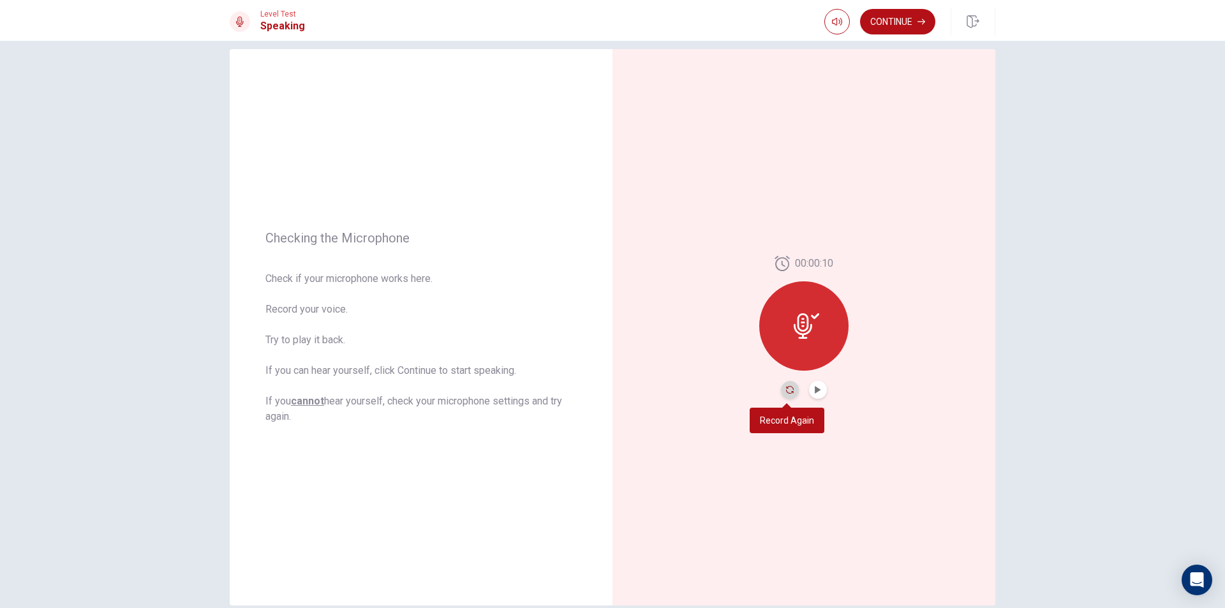
click at [786, 388] on icon "Record Again" at bounding box center [790, 390] width 8 height 8
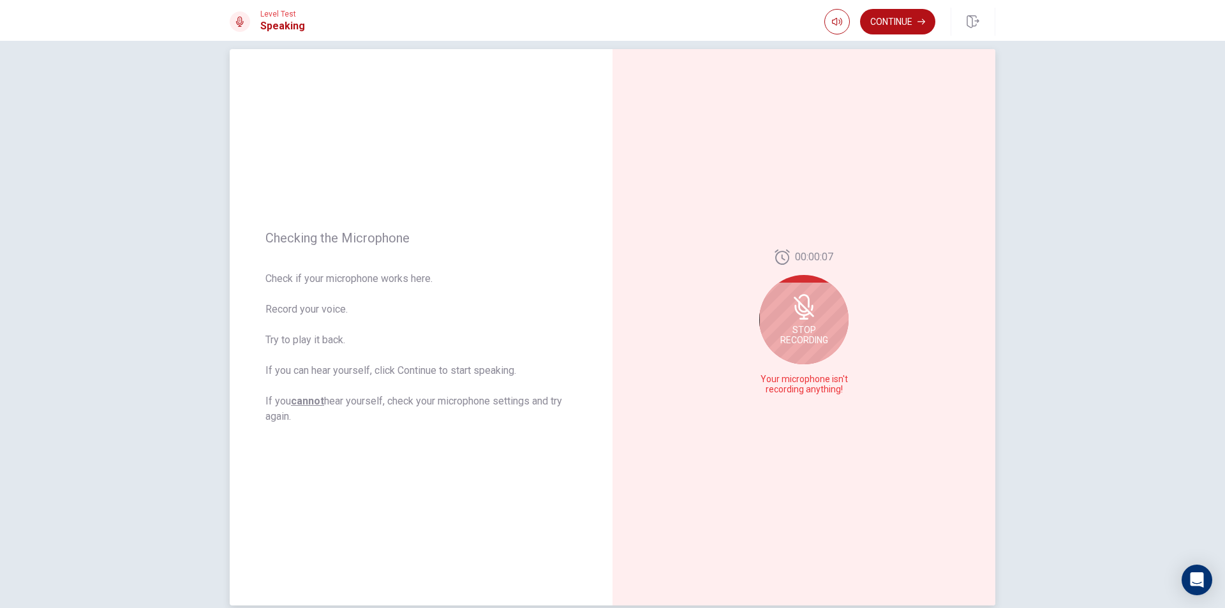
click at [803, 359] on div "Stop Recording" at bounding box center [803, 319] width 89 height 89
click at [818, 387] on icon "Play Audio" at bounding box center [818, 390] width 8 height 8
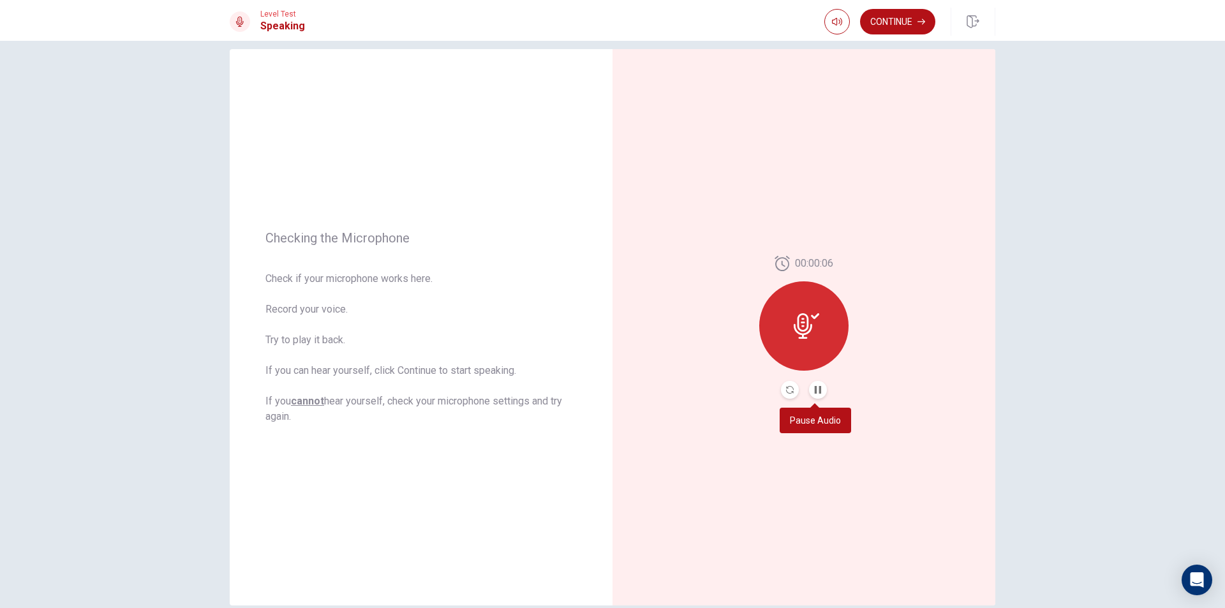
click at [813, 384] on button "Pause Audio" at bounding box center [818, 390] width 18 height 18
click at [818, 393] on icon "Play Audio" at bounding box center [818, 390] width 8 height 8
click at [802, 338] on icon at bounding box center [803, 326] width 19 height 26
click at [781, 392] on button "Record Again" at bounding box center [790, 390] width 18 height 18
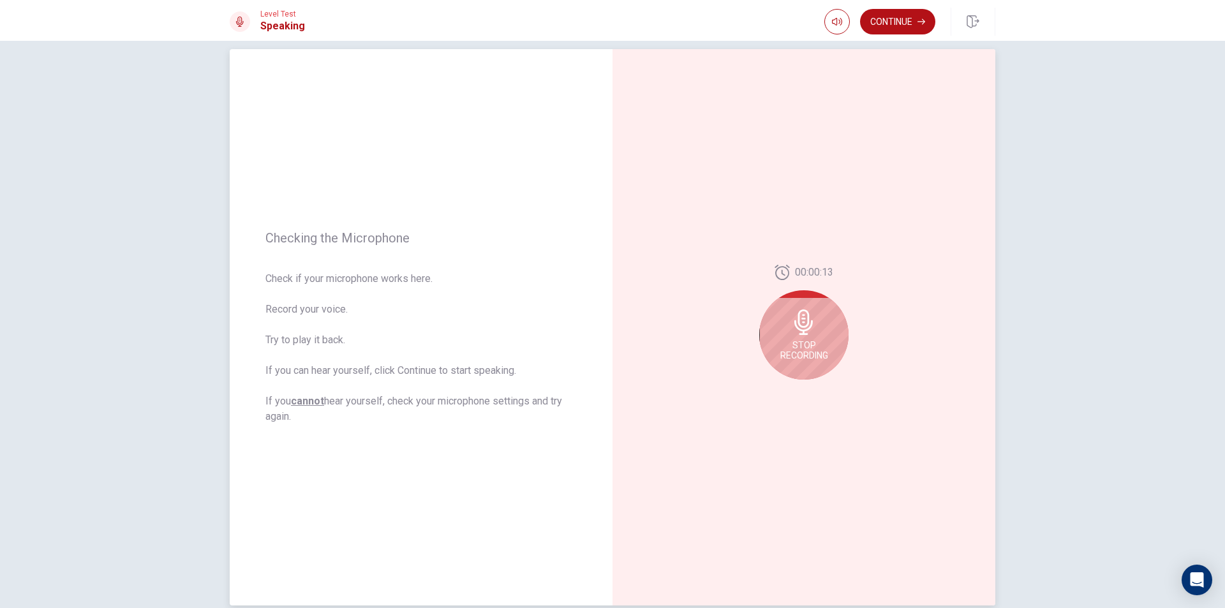
click at [800, 346] on span "Stop Recording" at bounding box center [805, 350] width 48 height 20
click at [815, 387] on icon "Play Audio" at bounding box center [818, 390] width 6 height 8
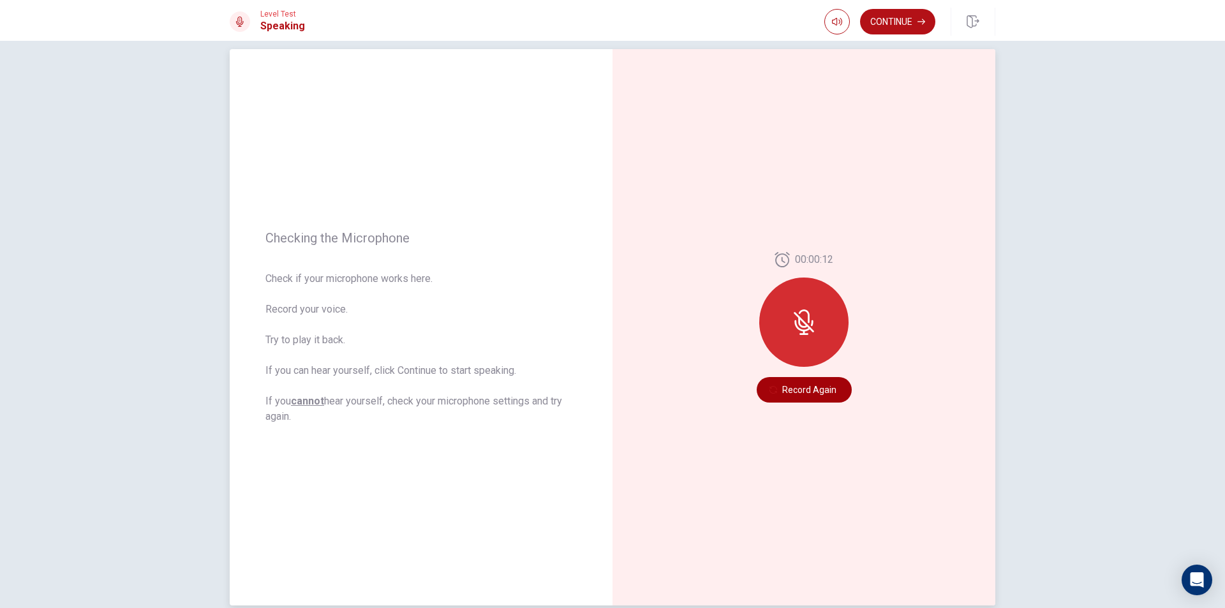
click at [770, 389] on icon "button" at bounding box center [774, 390] width 8 height 8
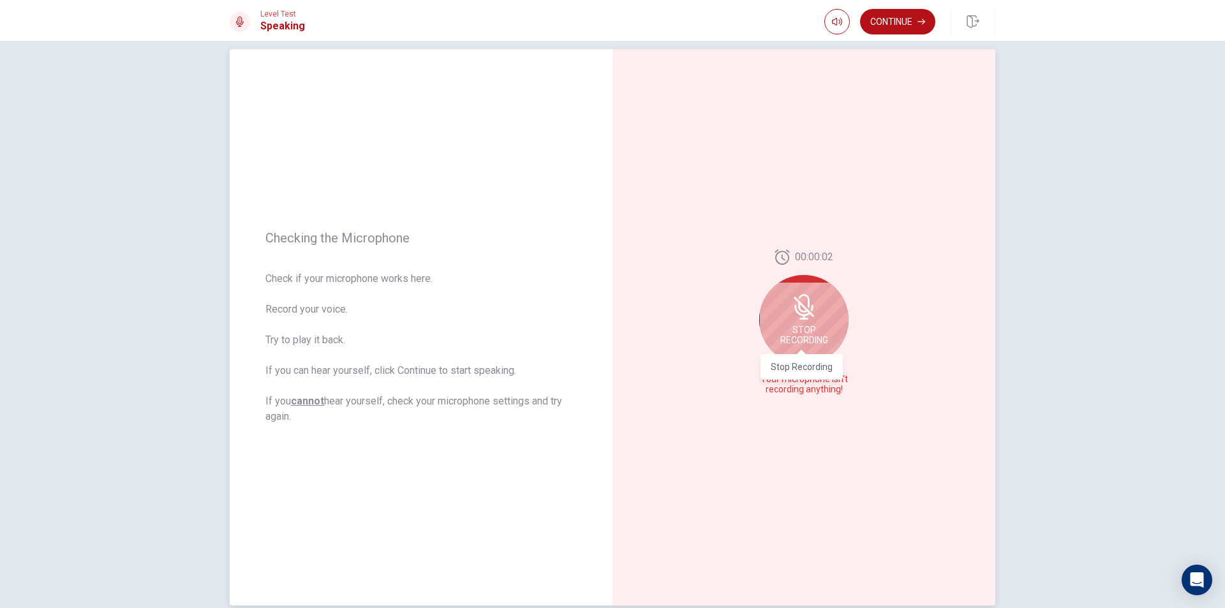
click at [813, 327] on span "Stop Recording" at bounding box center [805, 335] width 48 height 20
click at [821, 392] on button "Play Audio" at bounding box center [818, 390] width 18 height 18
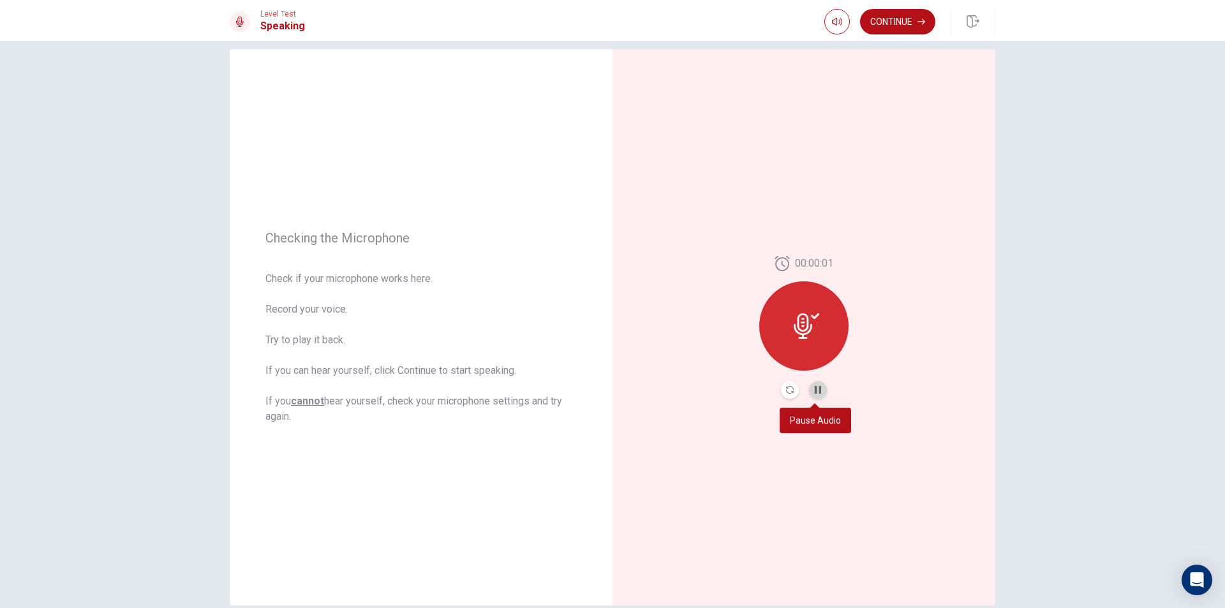
click at [820, 391] on button "Pause Audio" at bounding box center [818, 390] width 18 height 18
click at [904, 15] on button "Continue" at bounding box center [897, 22] width 75 height 26
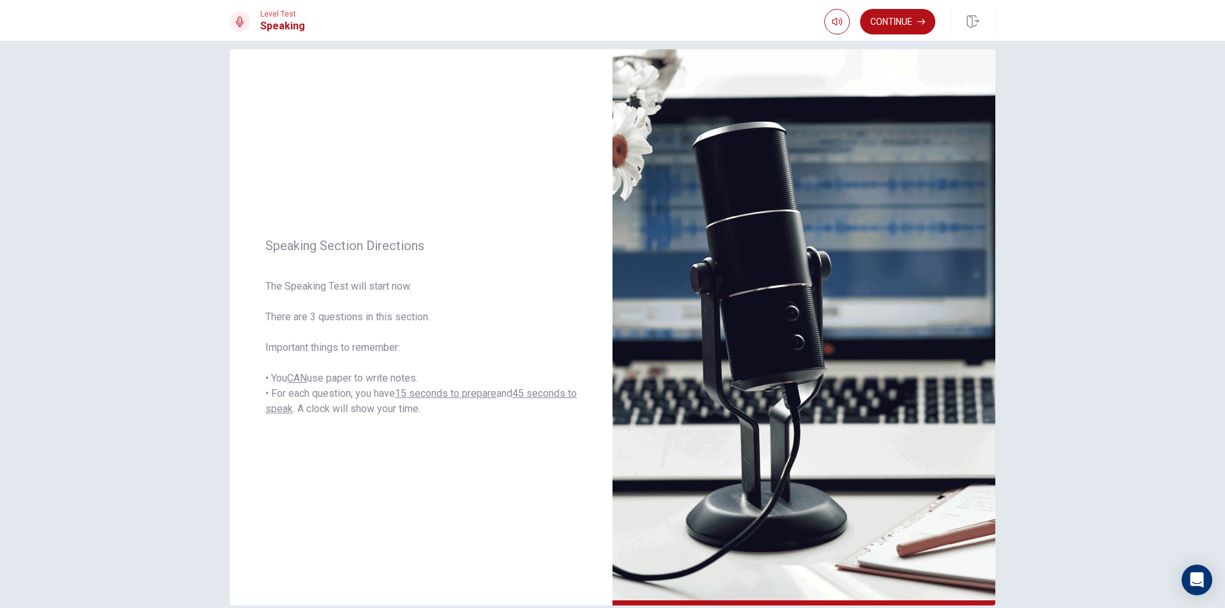
click at [896, 19] on button "Continue" at bounding box center [897, 22] width 75 height 26
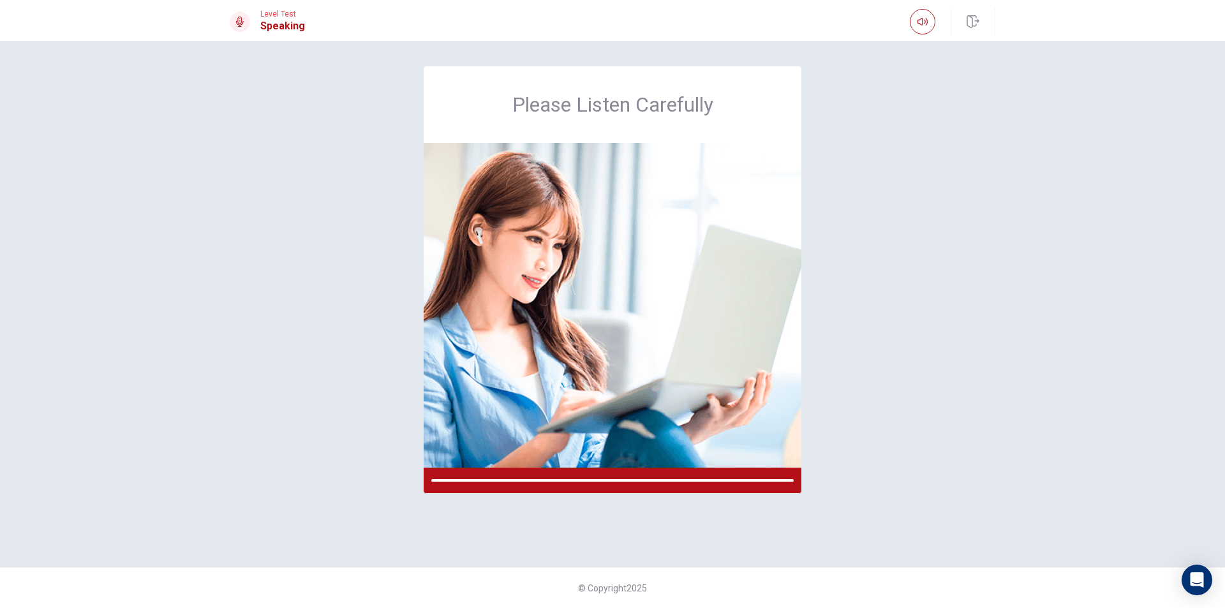
scroll to position [0, 0]
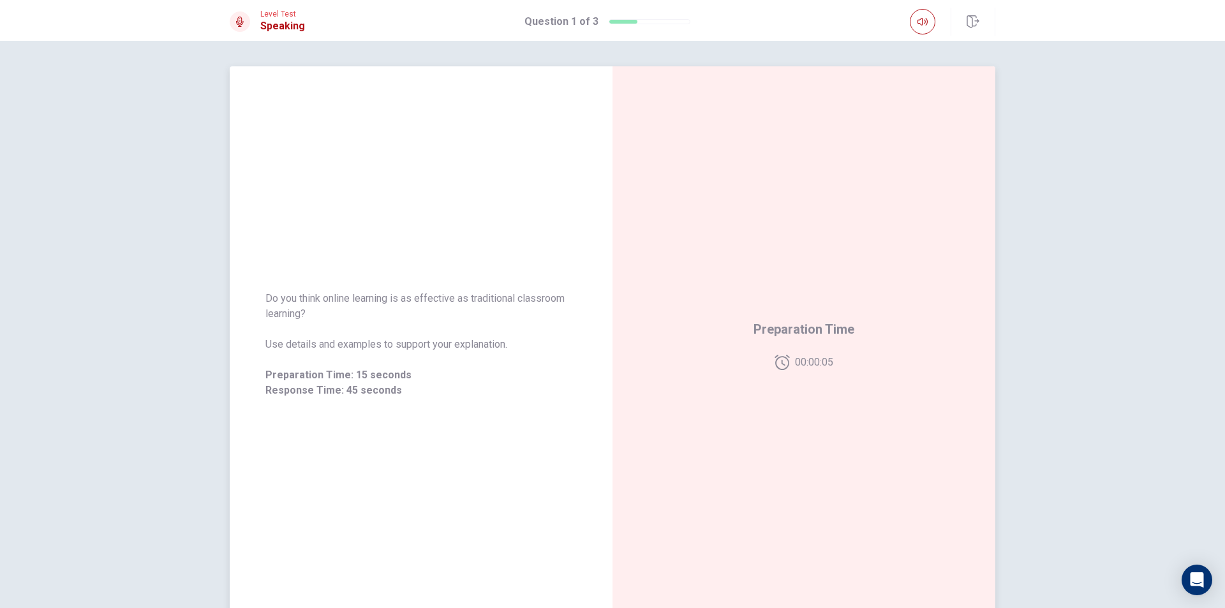
click at [798, 355] on span "00:00:05" at bounding box center [814, 362] width 38 height 15
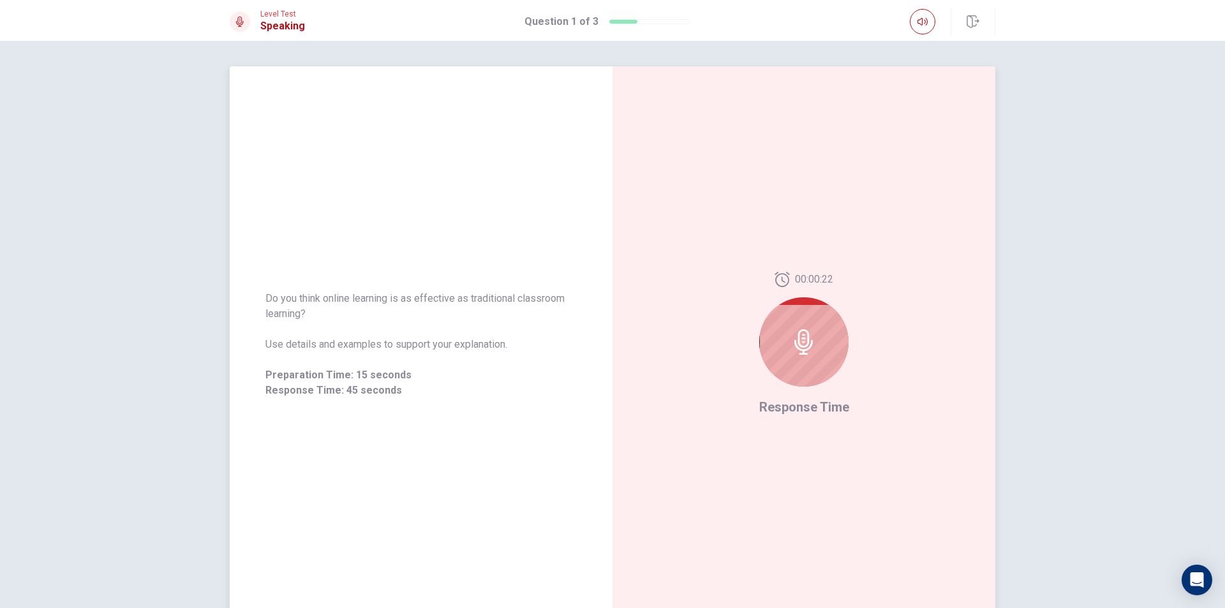
click at [795, 310] on div at bounding box center [803, 341] width 89 height 89
click at [800, 334] on icon at bounding box center [804, 342] width 26 height 26
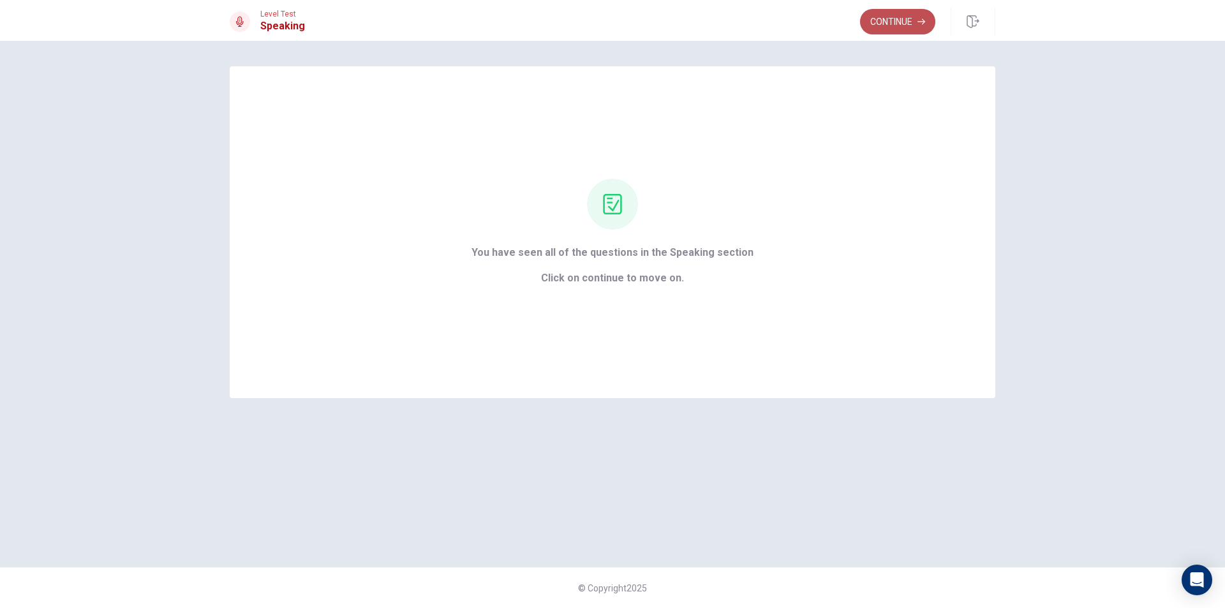
click at [920, 24] on icon "button" at bounding box center [922, 22] width 8 height 8
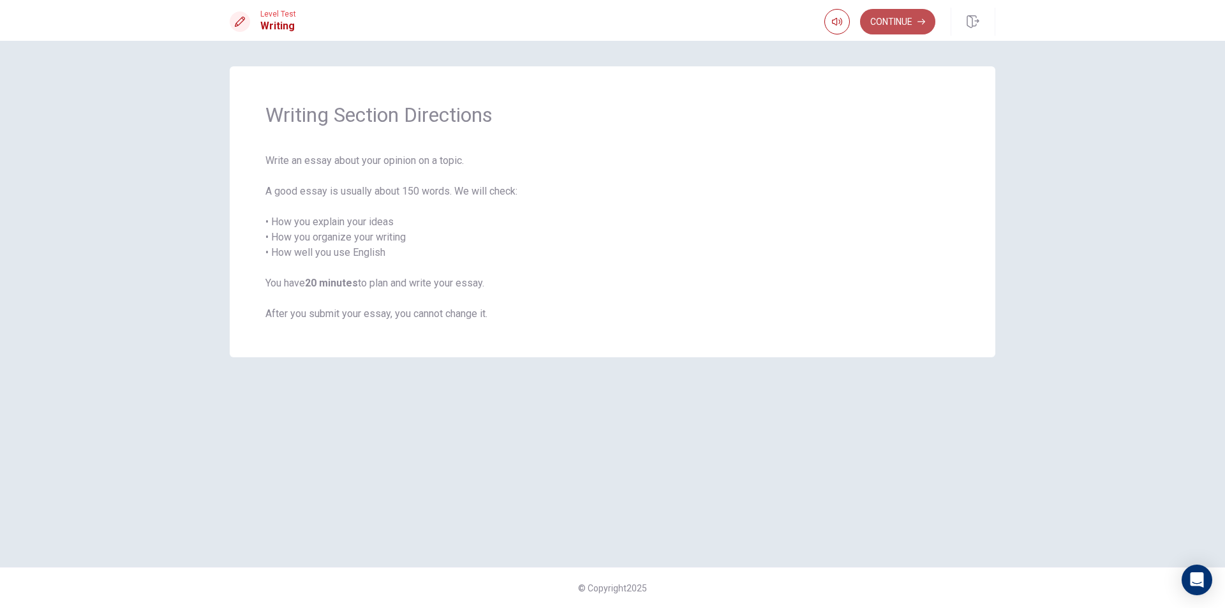
click at [893, 22] on button "Continue" at bounding box center [897, 22] width 75 height 26
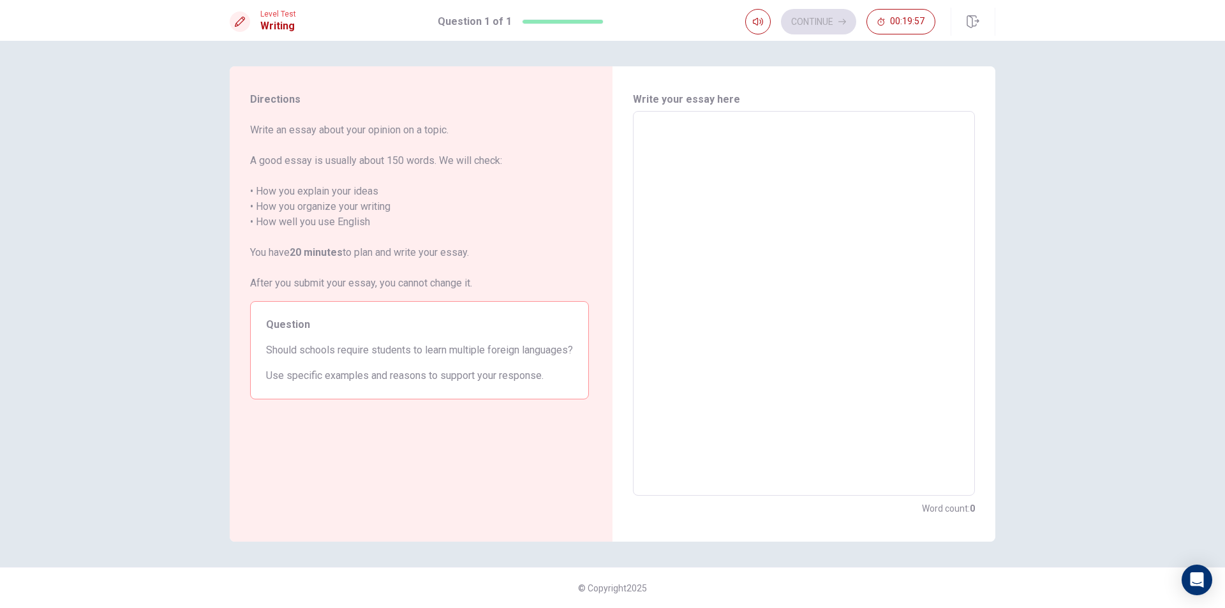
click at [472, 333] on div "Question Should schools require students to learn multiple foreign languages? U…" at bounding box center [419, 350] width 339 height 98
click at [747, 169] on textarea at bounding box center [804, 304] width 324 height 364
click at [751, 147] on textarea at bounding box center [804, 304] width 324 height 364
type textarea "i"
type textarea "x"
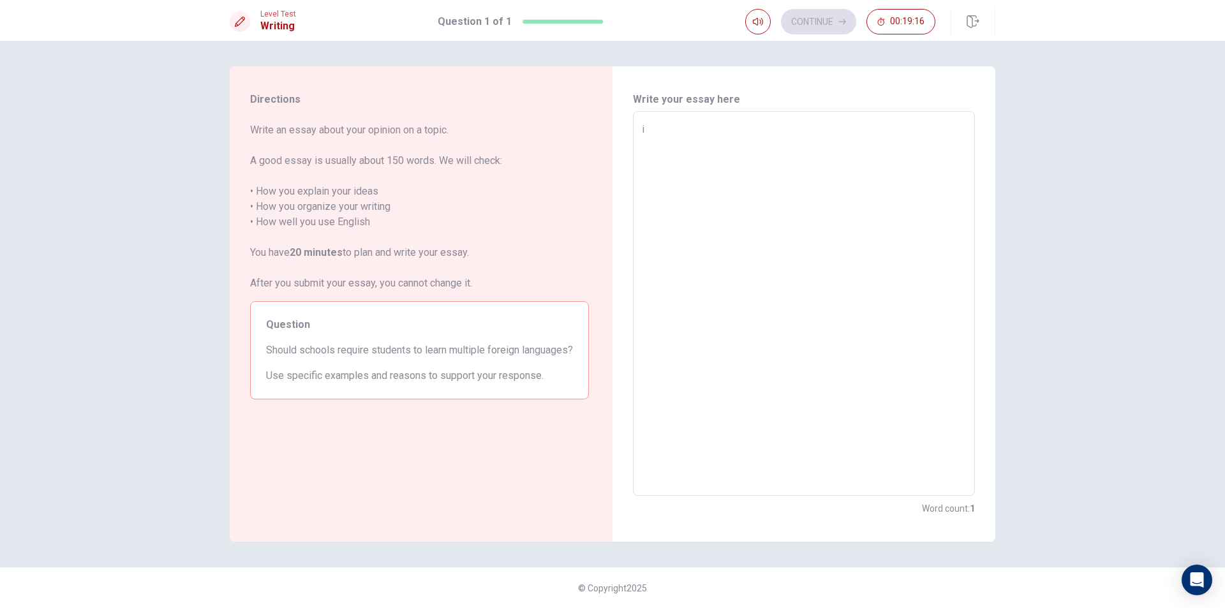
type textarea "i"
click at [507, 358] on span "Should schools require students to learn multiple foreign languages?" at bounding box center [419, 350] width 307 height 15
click at [513, 354] on span "Should schools require students to learn multiple foreign languages?" at bounding box center [419, 350] width 307 height 15
click at [517, 354] on span "Should schools require students to learn multiple foreign languages?" at bounding box center [419, 350] width 307 height 15
click at [722, 147] on textarea "i" at bounding box center [804, 304] width 324 height 364
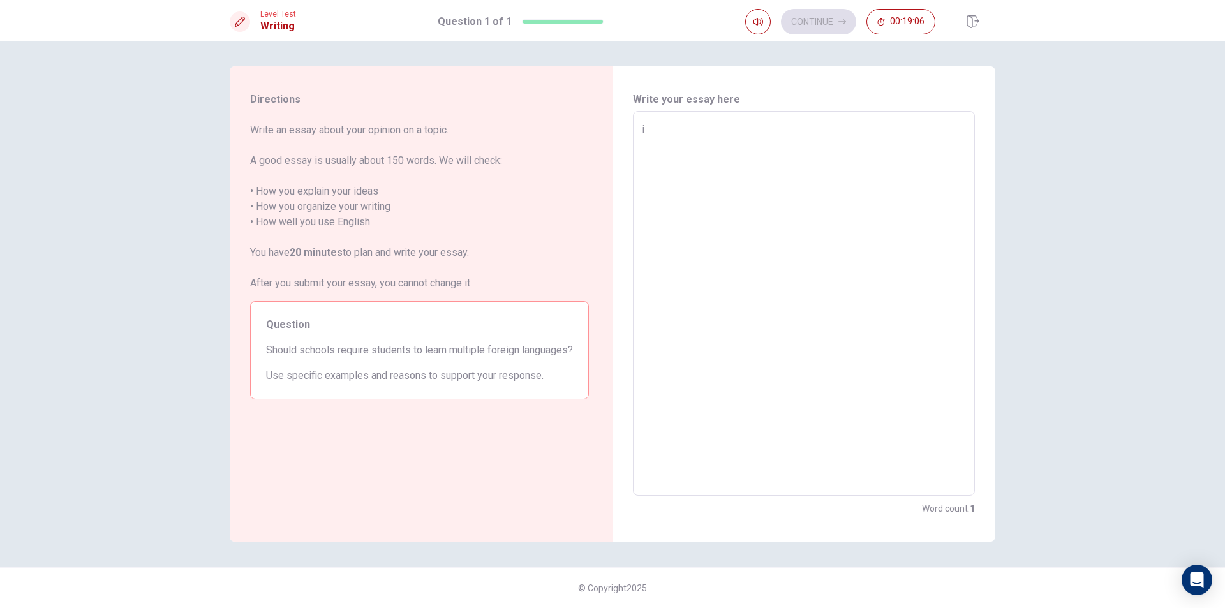
type textarea "x"
type textarea "u"
type textarea "x"
type textarea "us"
type textarea "x"
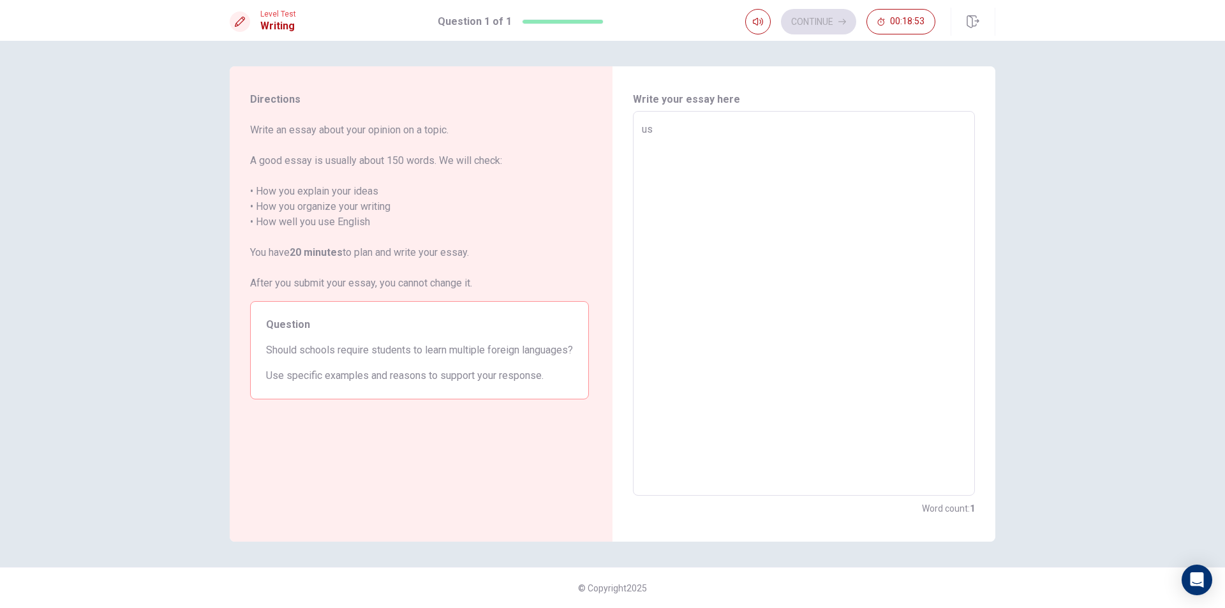
type textarea "us"
type textarea "x"
type textarea "us e"
type textarea "x"
type textarea "us"
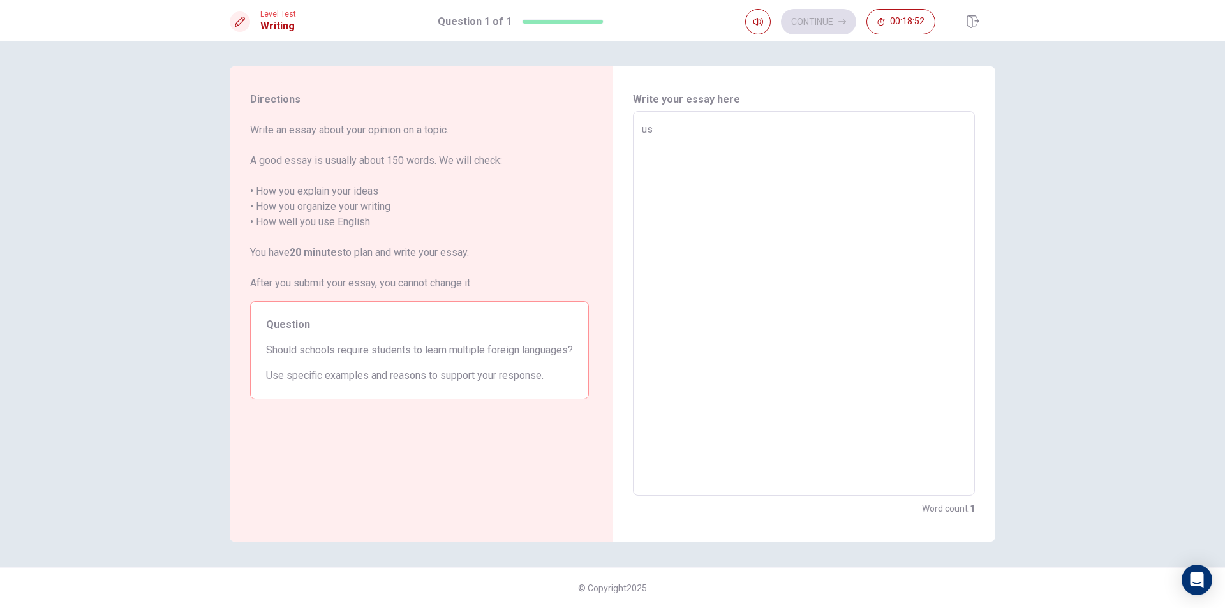
type textarea "x"
type textarea "us"
type textarea "x"
type textarea "use"
type textarea "x"
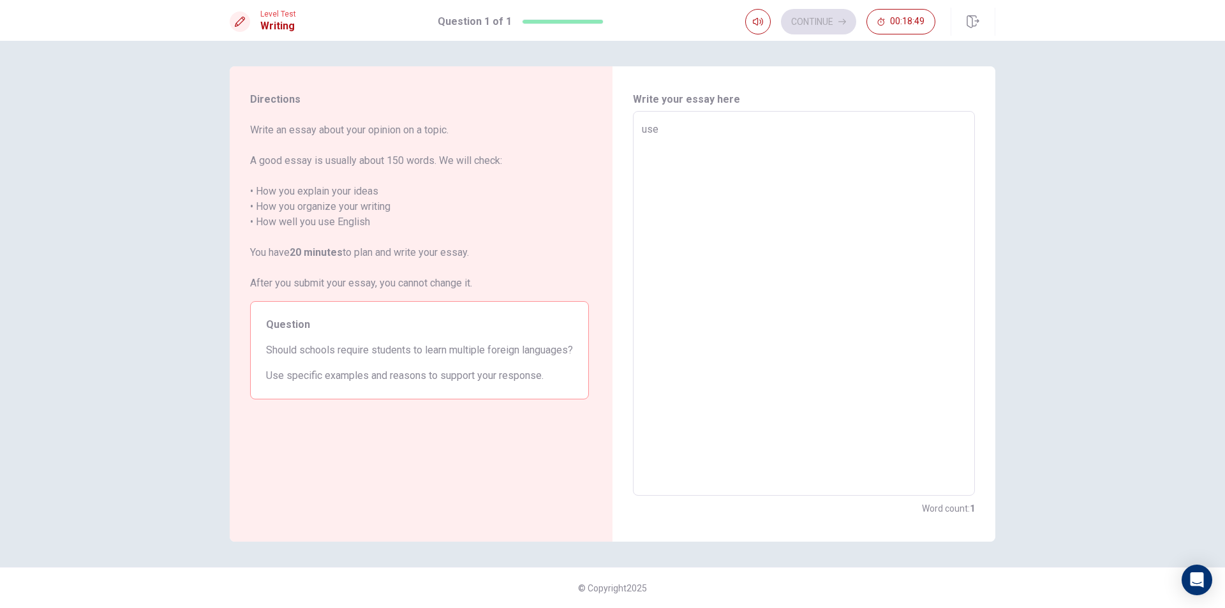
type textarea "use"
type textarea "x"
type textarea "use s"
type textarea "x"
type textarea "use sp"
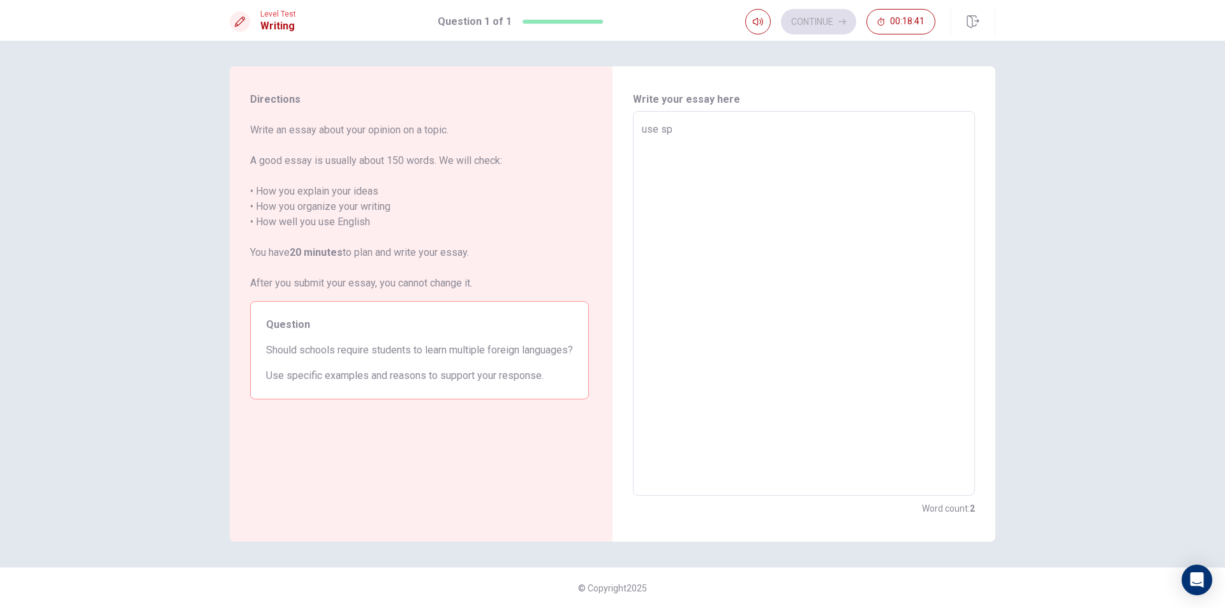
type textarea "x"
type textarea "use spe"
type textarea "x"
type textarea "use spec"
type textarea "x"
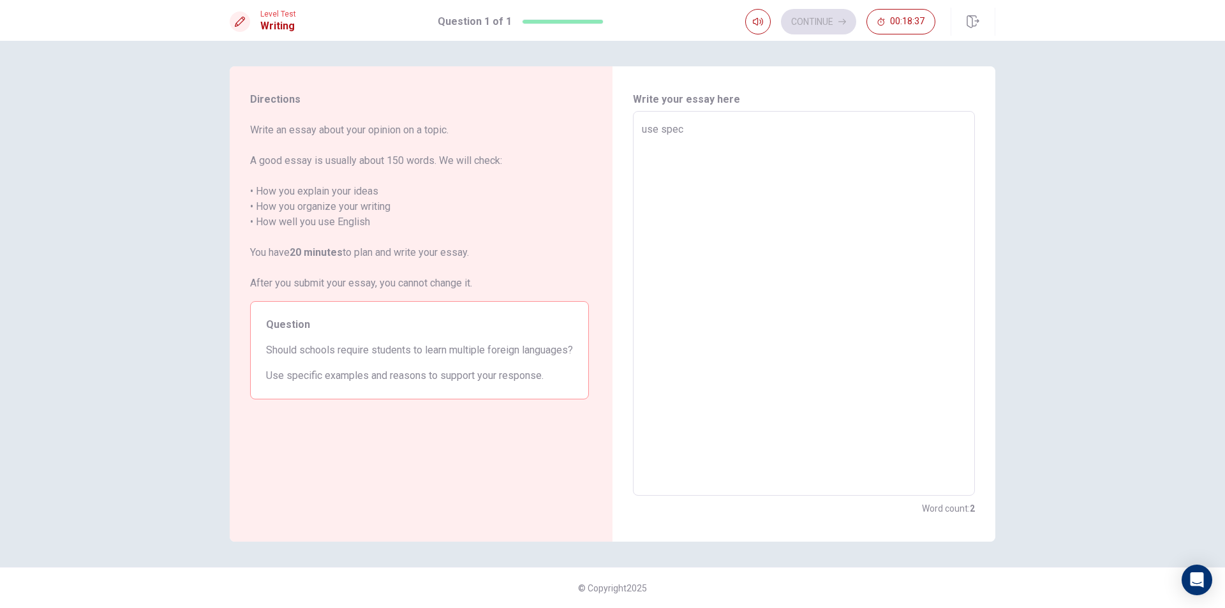
type textarea "use speci"
click at [748, 135] on textarea "use speci" at bounding box center [804, 304] width 324 height 364
type textarea "x"
type textarea "use spec"
type textarea "x"
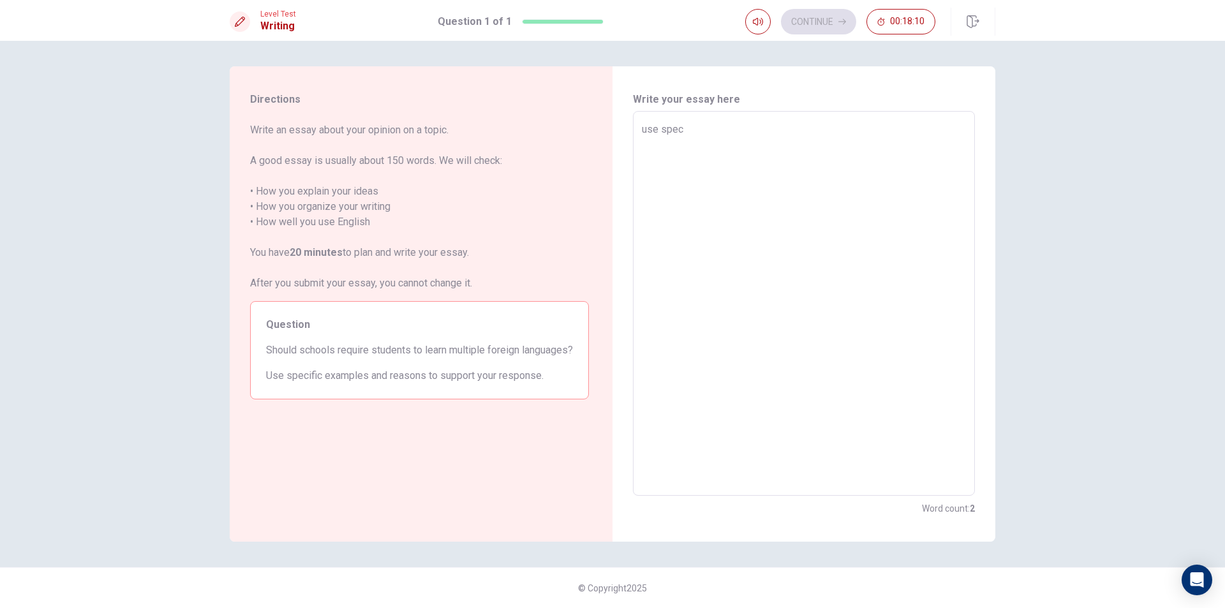
type textarea "use spe"
type textarea "x"
type textarea "use sp"
type textarea "x"
type textarea "use s"
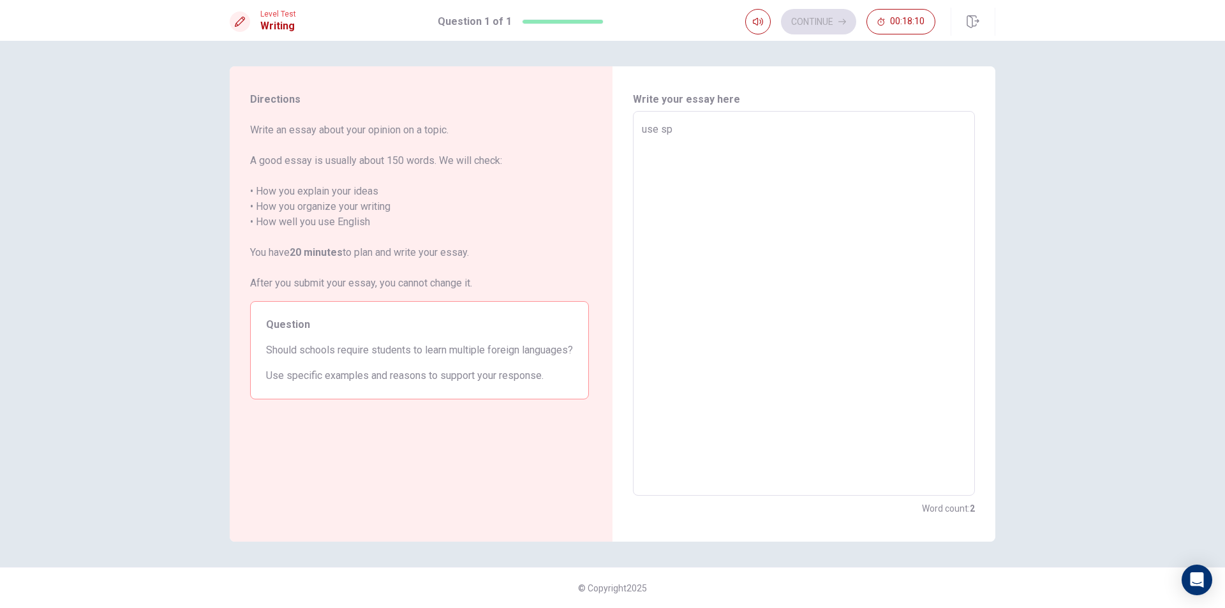
type textarea "x"
type textarea "use"
type textarea "x"
type textarea "use"
type textarea "x"
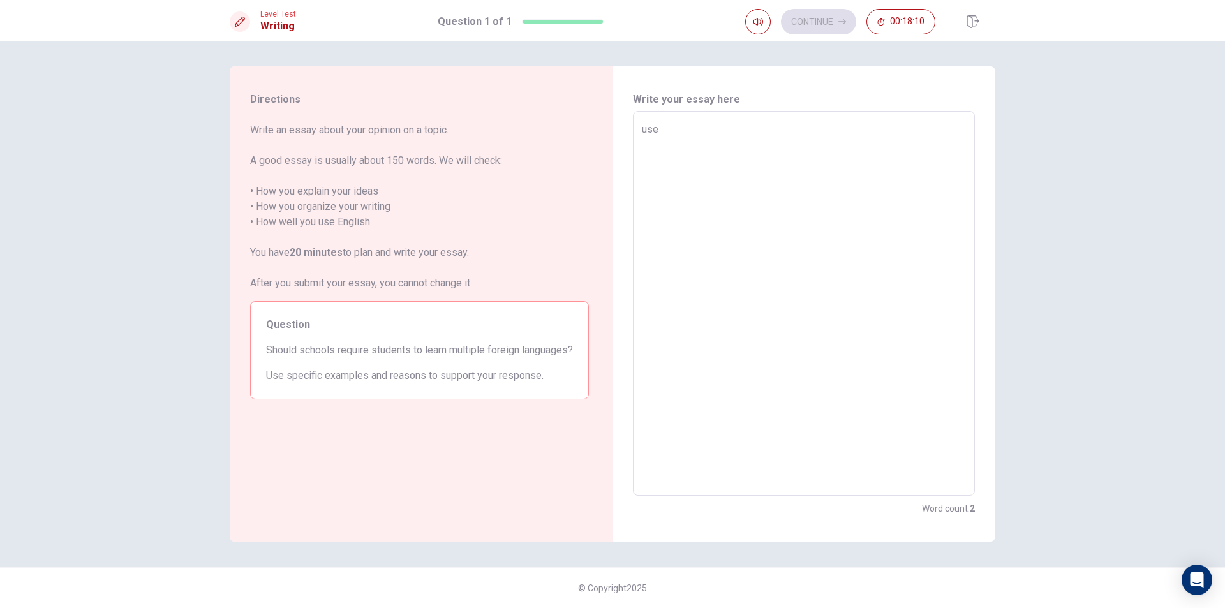
type textarea "us"
type textarea "x"
type textarea "u"
type textarea "x"
type textarea "w"
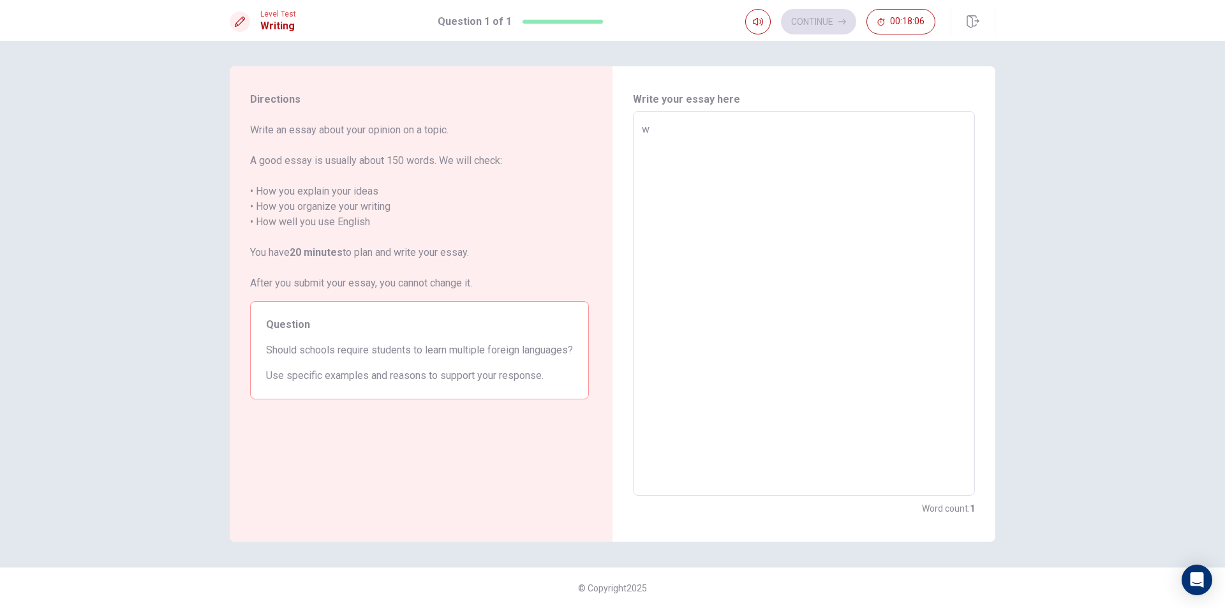
type textarea "x"
type textarea "wr"
type textarea "x"
type textarea "wri"
type textarea "x"
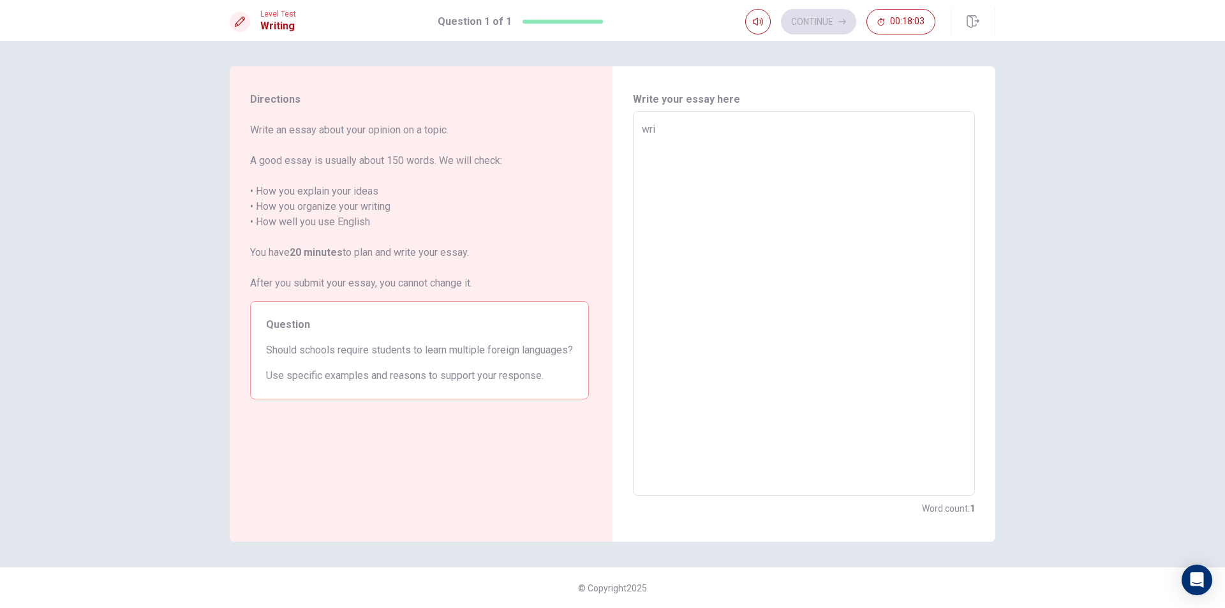
type textarea "writ"
type textarea "x"
type textarea "write"
type textarea "x"
type textarea "write"
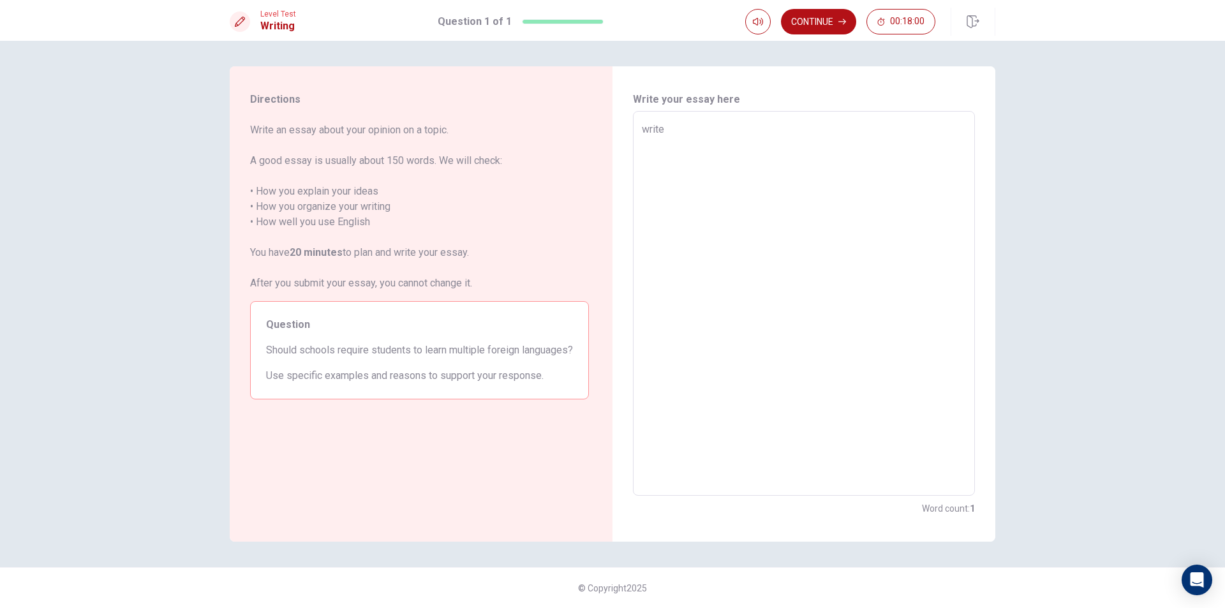
type textarea "x"
type textarea "write a"
type textarea "x"
type textarea "write an"
type textarea "x"
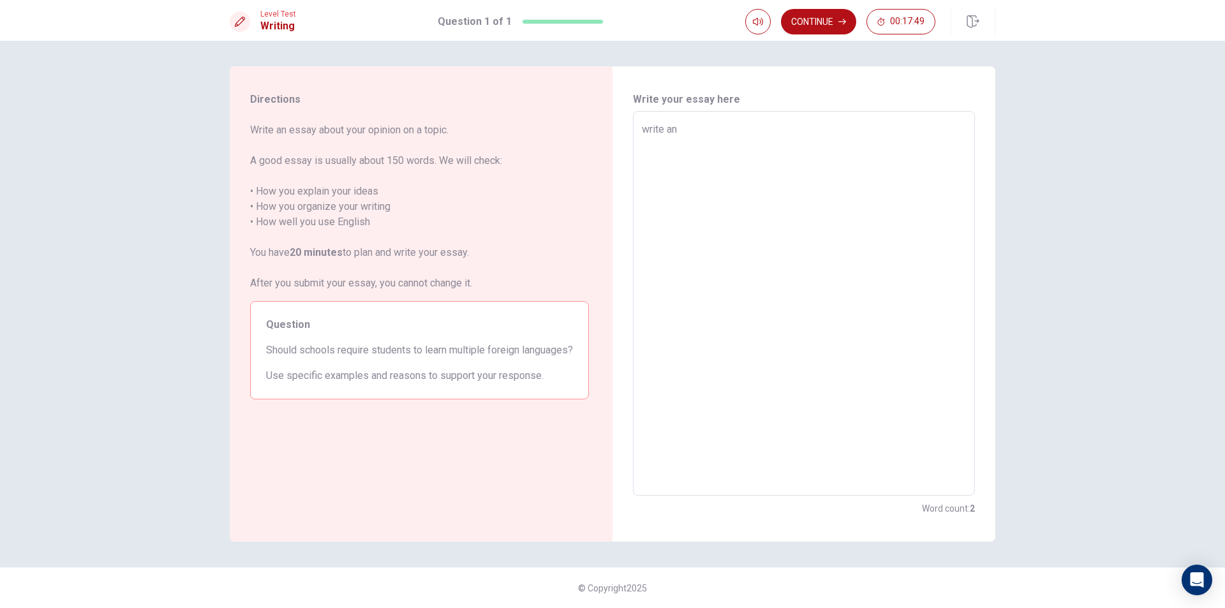
type textarea "write an"
type textarea "x"
type textarea "write an w"
type textarea "x"
type textarea "write an ws"
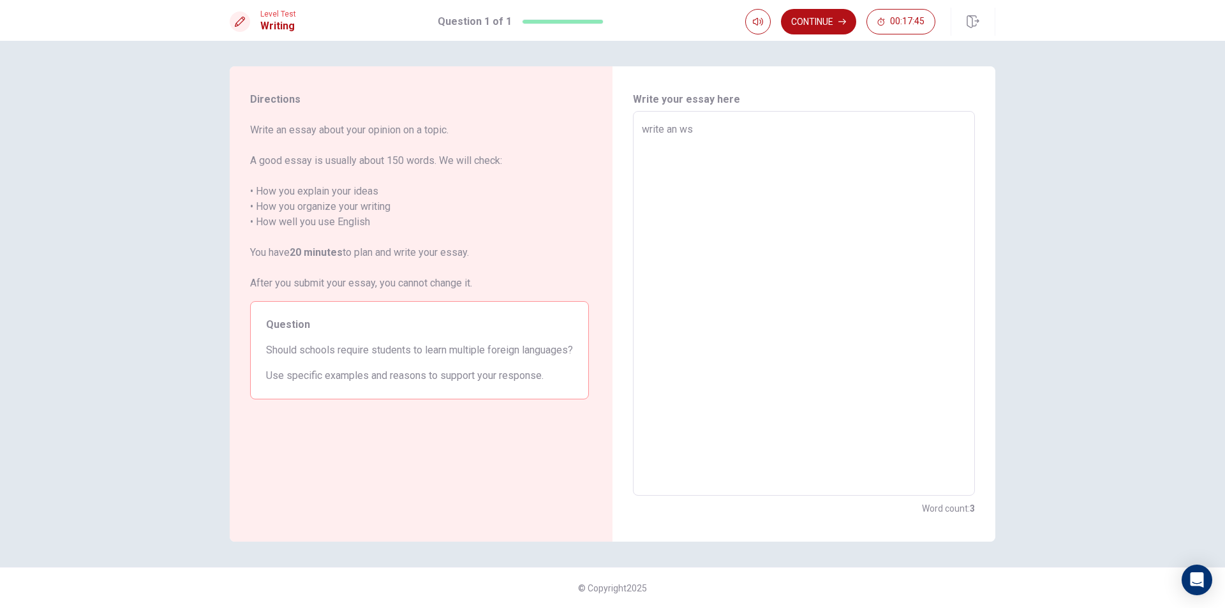
type textarea "x"
type textarea "write an w"
type textarea "x"
type textarea "write an"
type textarea "x"
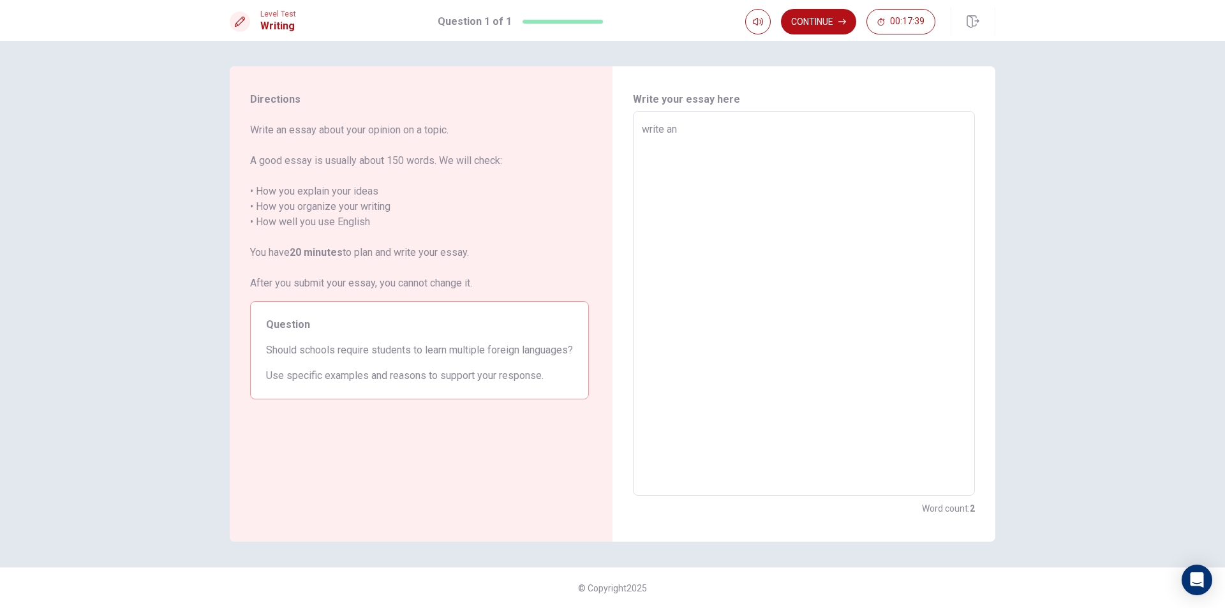
type textarea "write an"
type textarea "x"
type textarea "write a"
type textarea "x"
type textarea "write"
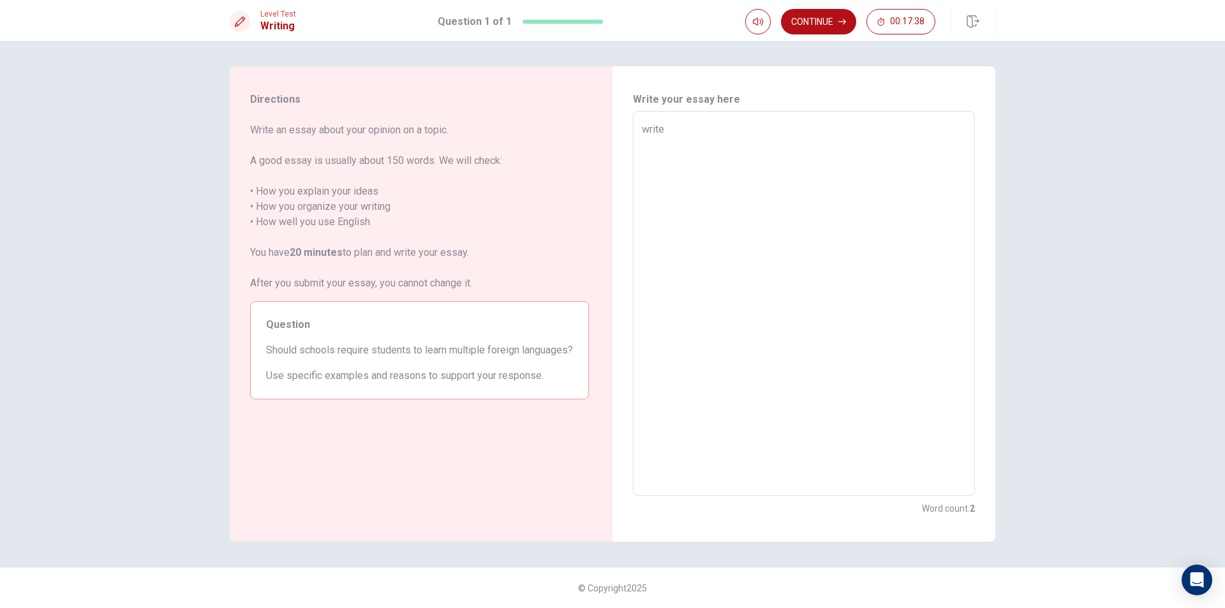
type textarea "x"
type textarea "write"
type textarea "x"
type textarea "writ"
type textarea "x"
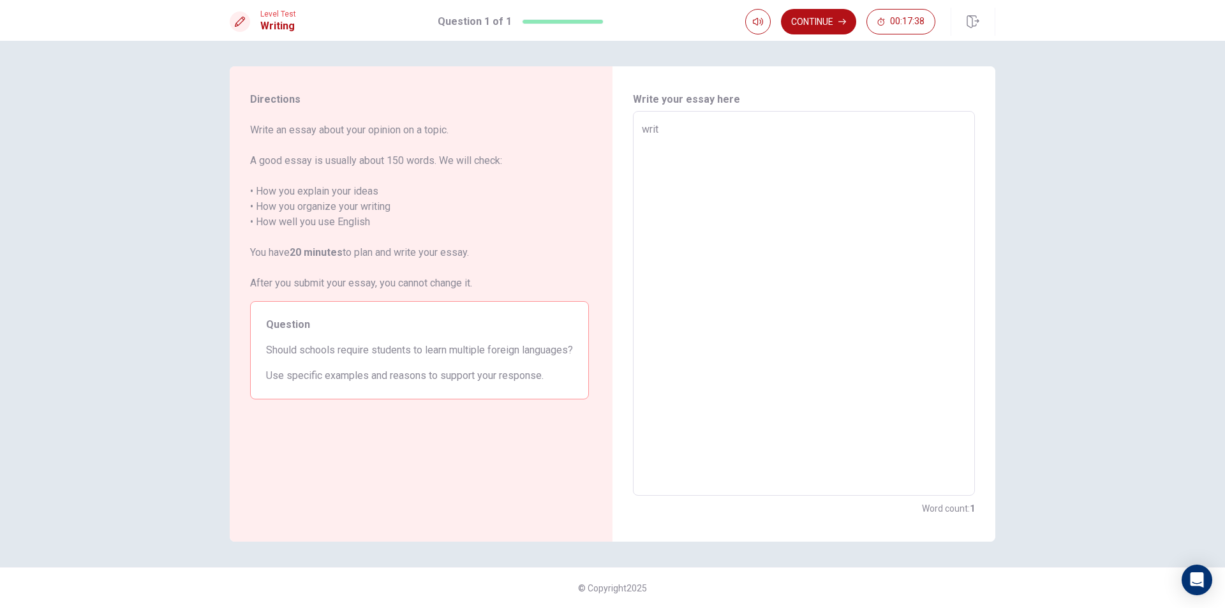
type textarea "wri"
type textarea "x"
type textarea "wr"
type textarea "x"
type textarea "w"
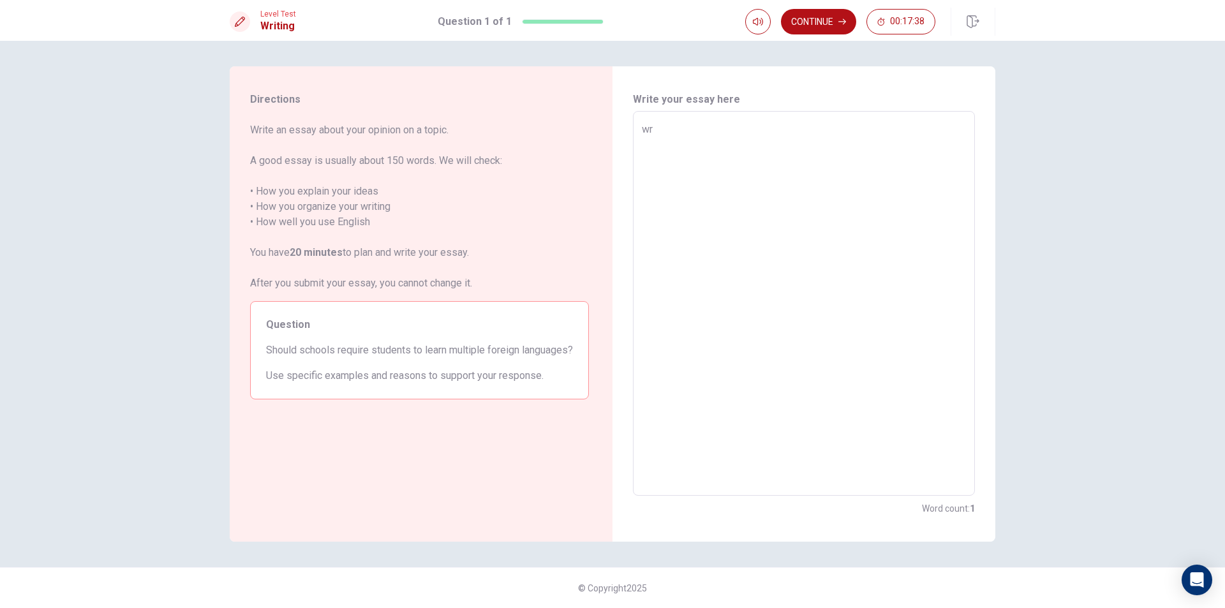
type textarea "x"
type textarea "w"
type textarea "x"
type textarea "wr"
type textarea "x"
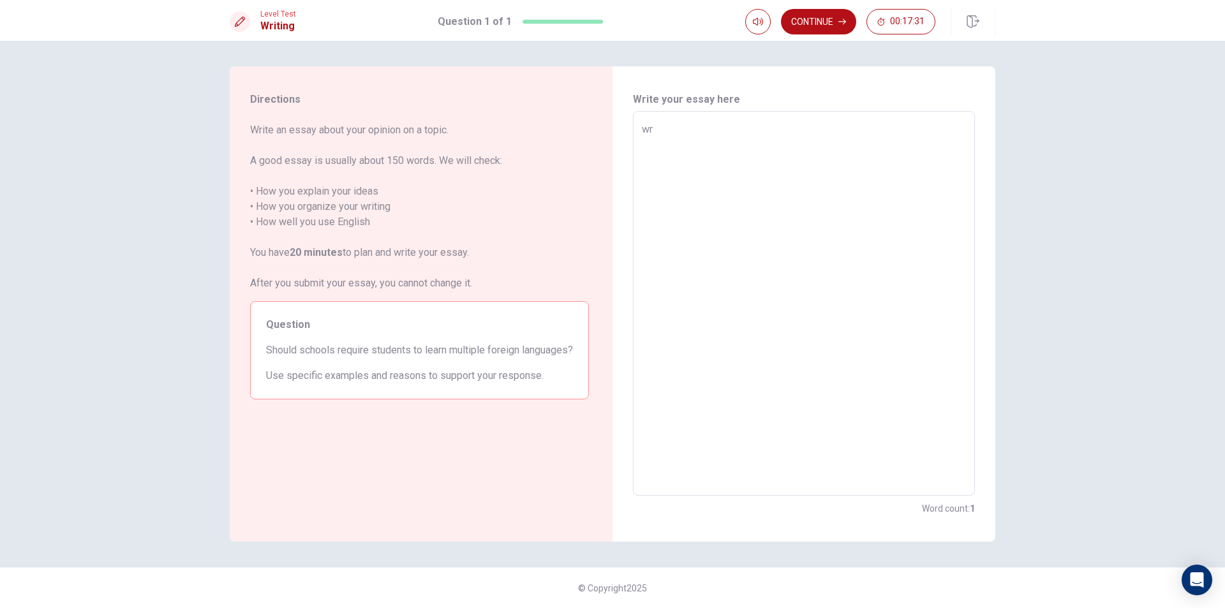
type textarea "wri"
type textarea "x"
type textarea "writ"
type textarea "x"
type textarea "write"
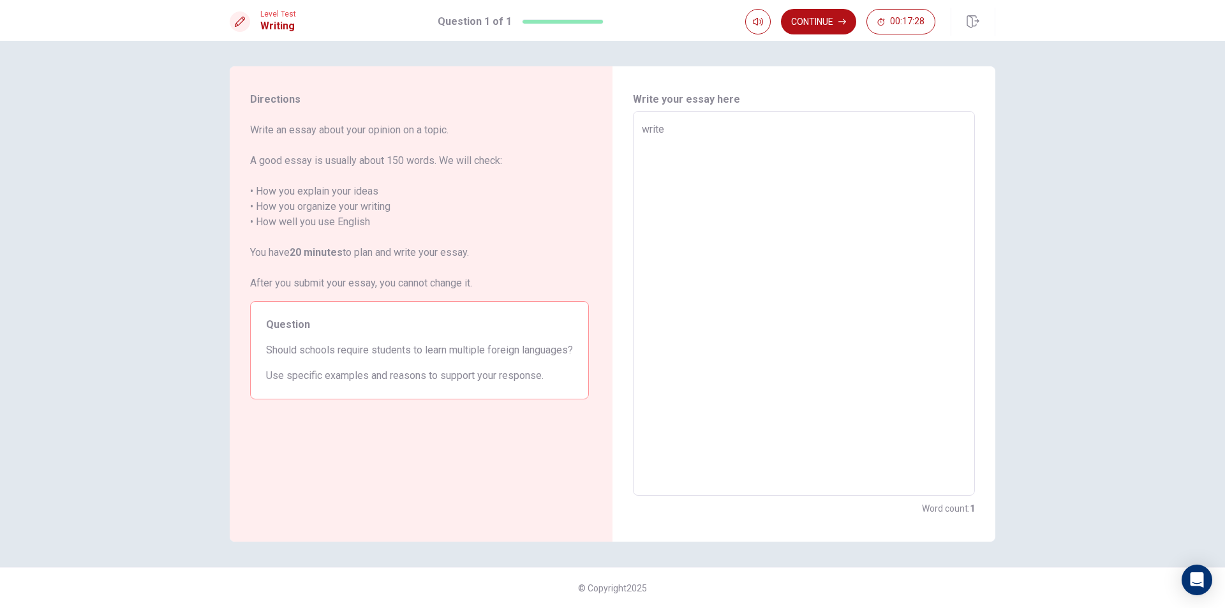
type textarea "x"
type textarea "write"
type textarea "x"
type textarea "write a"
type textarea "x"
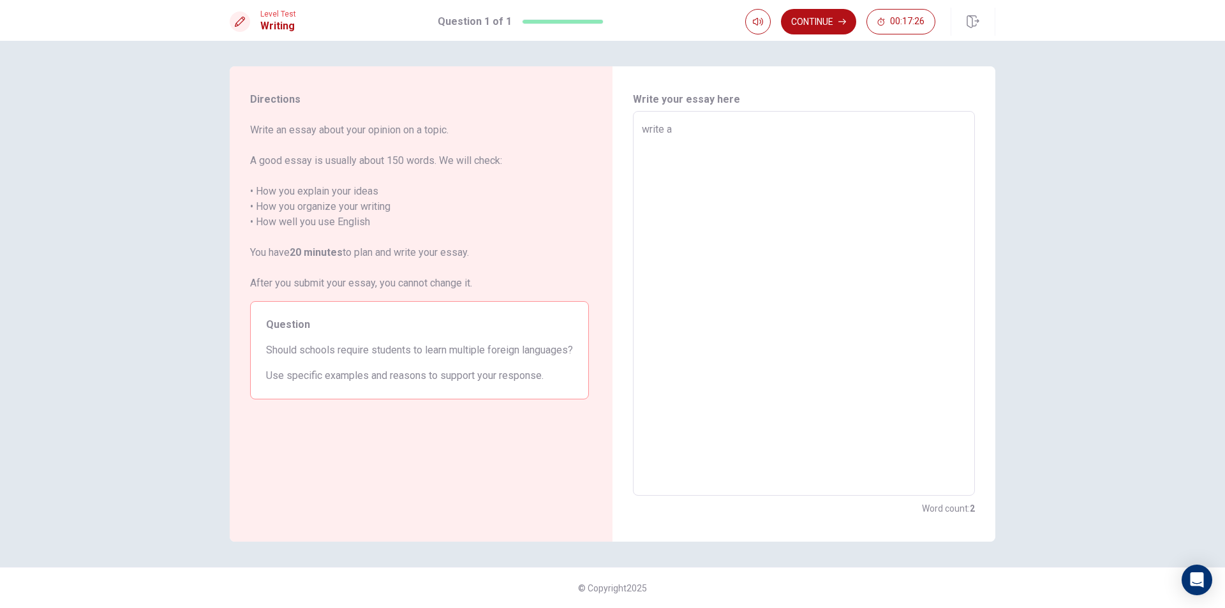
type textarea "write an"
type textarea "x"
type textarea "write an"
type textarea "x"
type textarea "write an e"
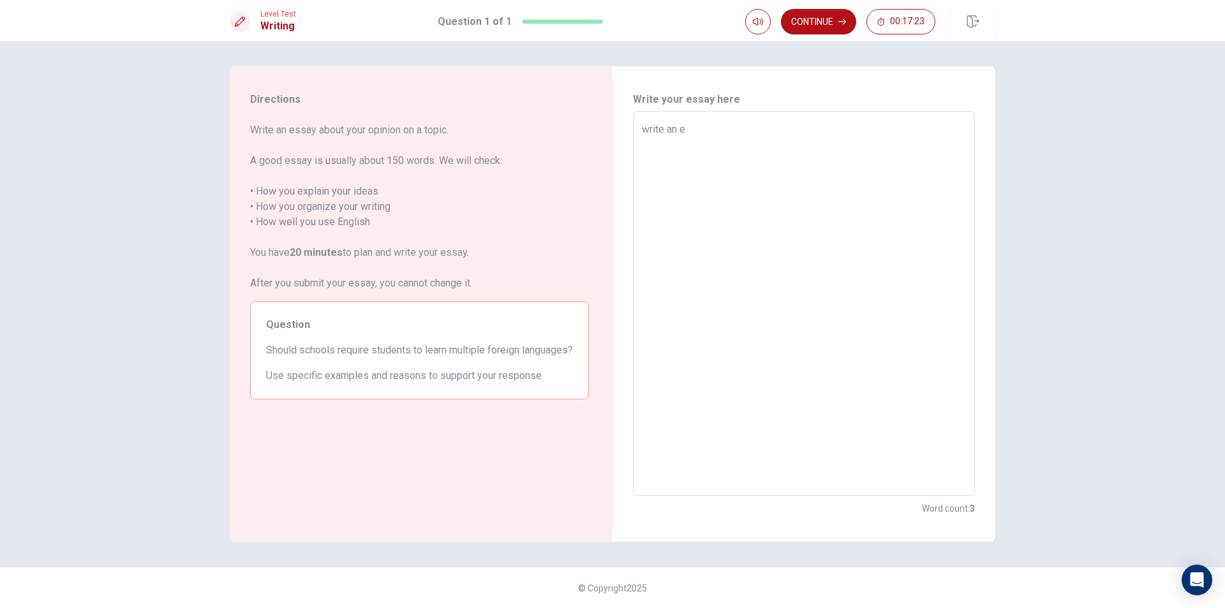
type textarea "x"
type textarea "write an es"
type textarea "x"
type textarea "write an ess"
type textarea "x"
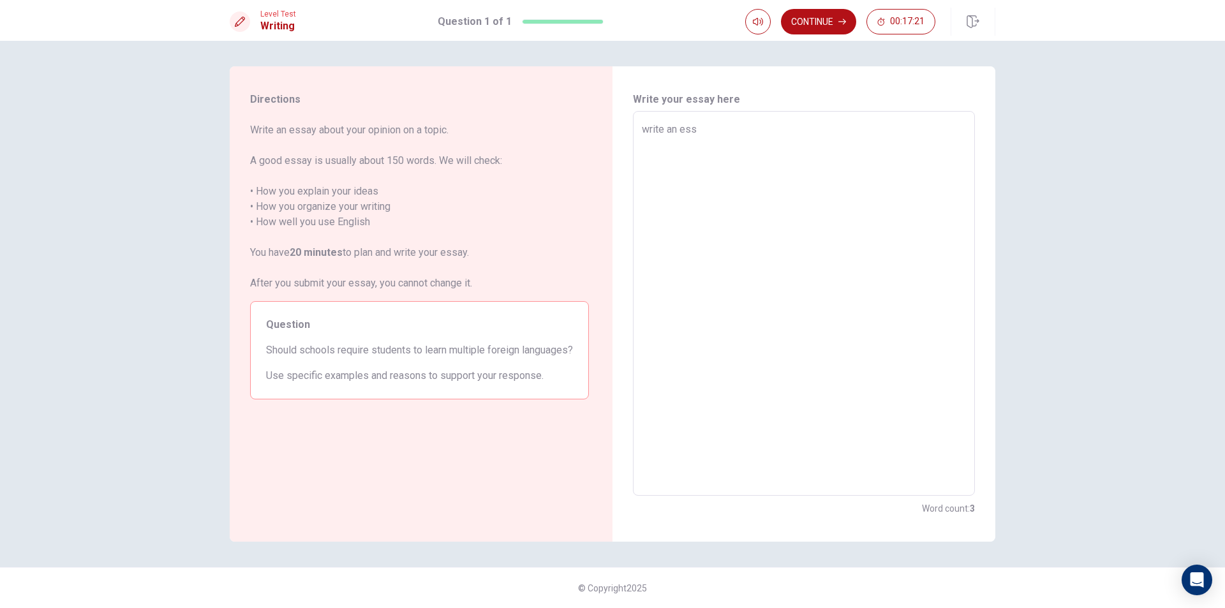
type textarea "write an essa"
type textarea "x"
type textarea "write an essay"
type textarea "x"
type textarea "write an essay"
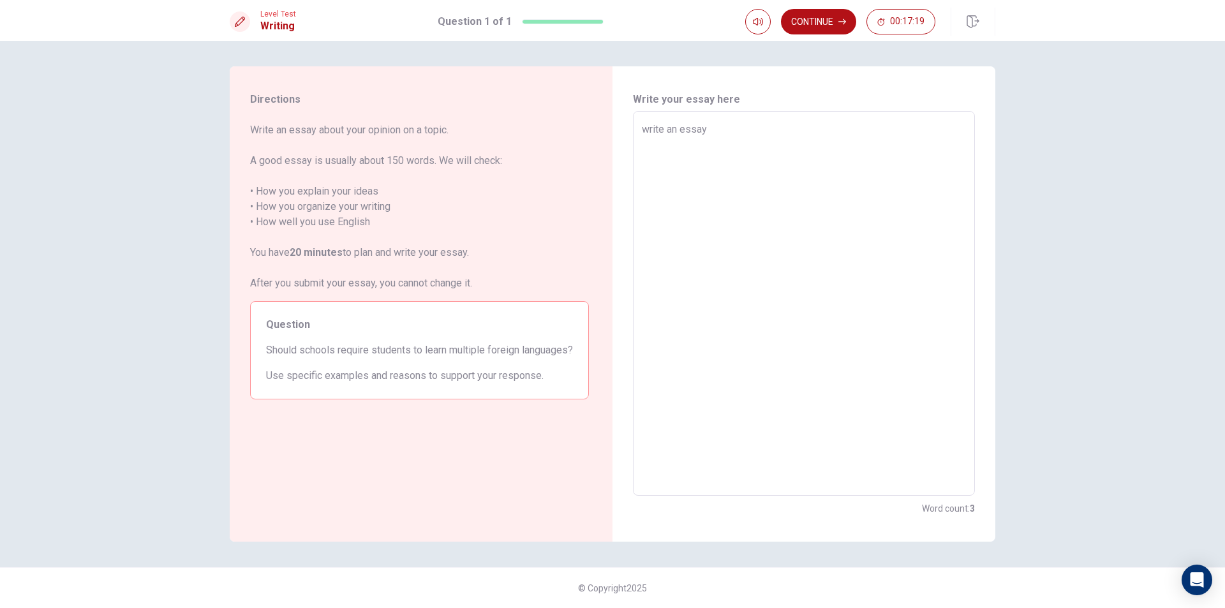
type textarea "x"
type textarea "write an essay a"
type textarea "x"
type textarea "write an essay ab"
type textarea "x"
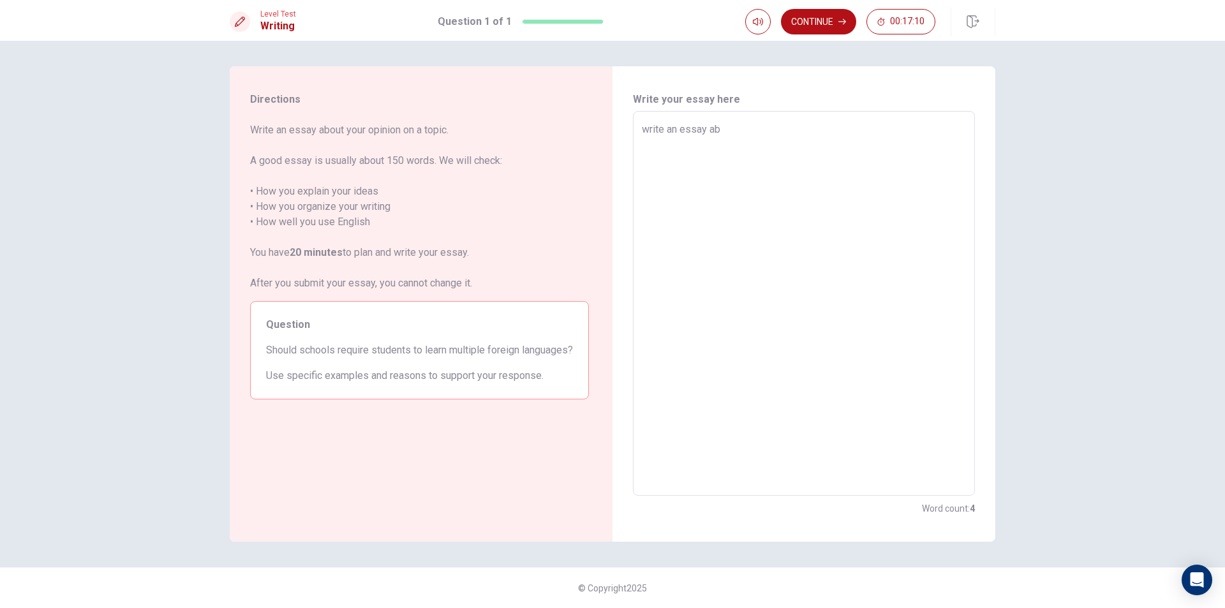
type textarea "write an essay abo"
type textarea "x"
type textarea "write an essay abou"
type textarea "x"
type textarea "write an essay about"
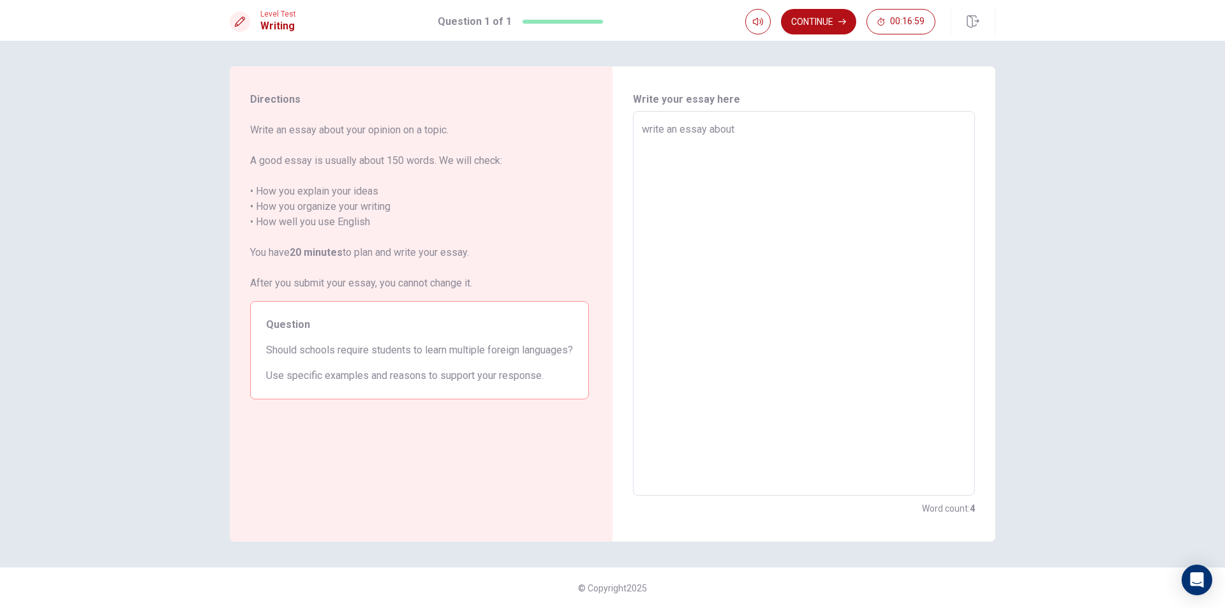
type textarea "x"
type textarea "write an essay about"
type textarea "x"
type textarea "write an essay about y"
type textarea "x"
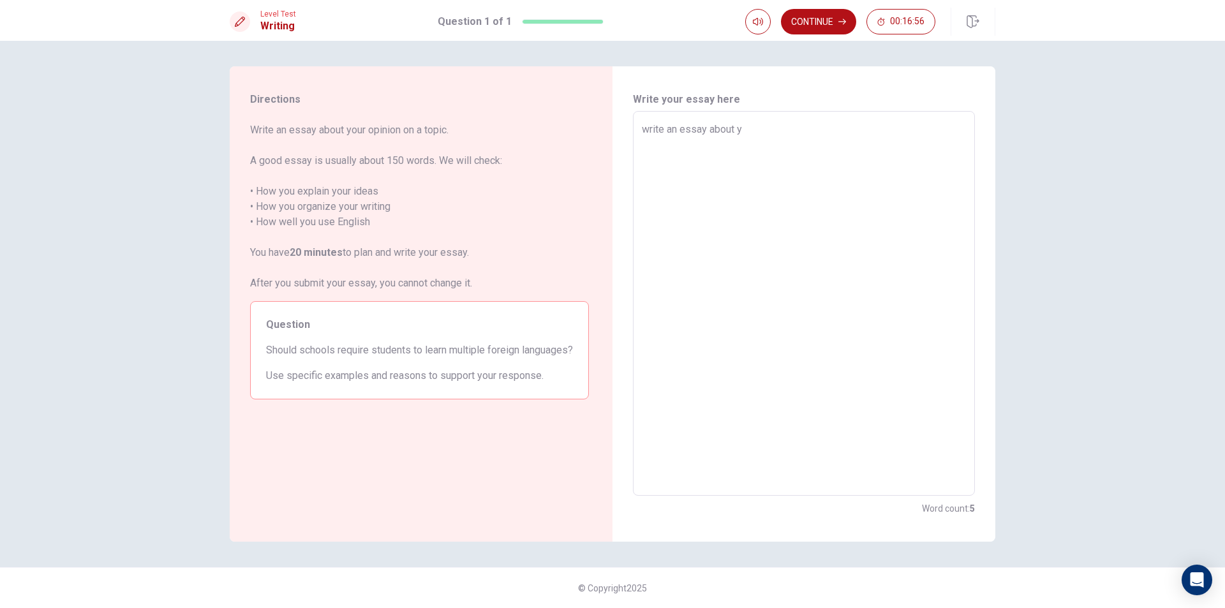
type textarea "write an essay about yo"
type textarea "x"
type textarea "write an essay about you"
type textarea "x"
type textarea "write an essay about your"
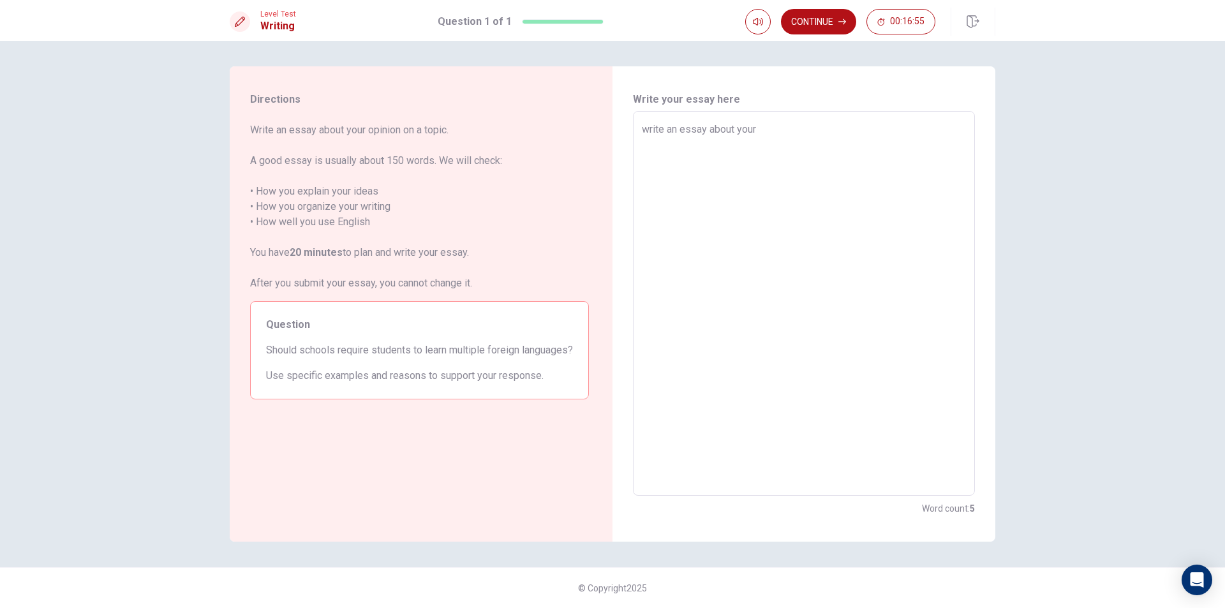
type textarea "x"
type textarea "write an essay about your"
type textarea "x"
type textarea "write an essay about your 0"
type textarea "x"
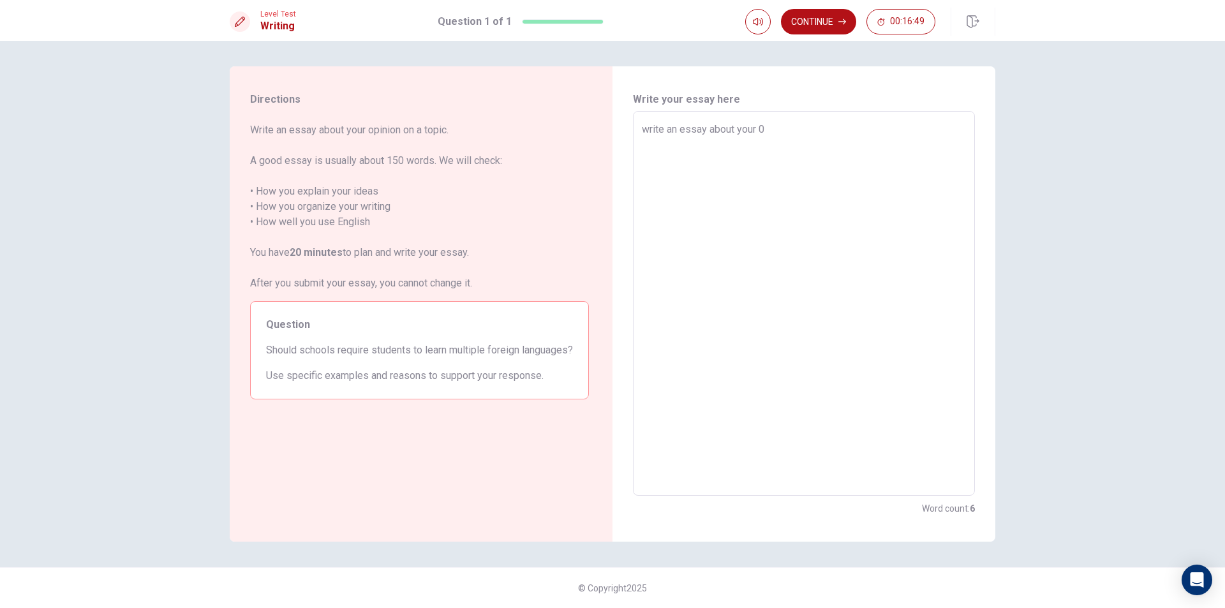
type textarea "write an essay about your"
type textarea "x"
type textarea "write an essay about your o"
type textarea "x"
type textarea "write an essay about your op"
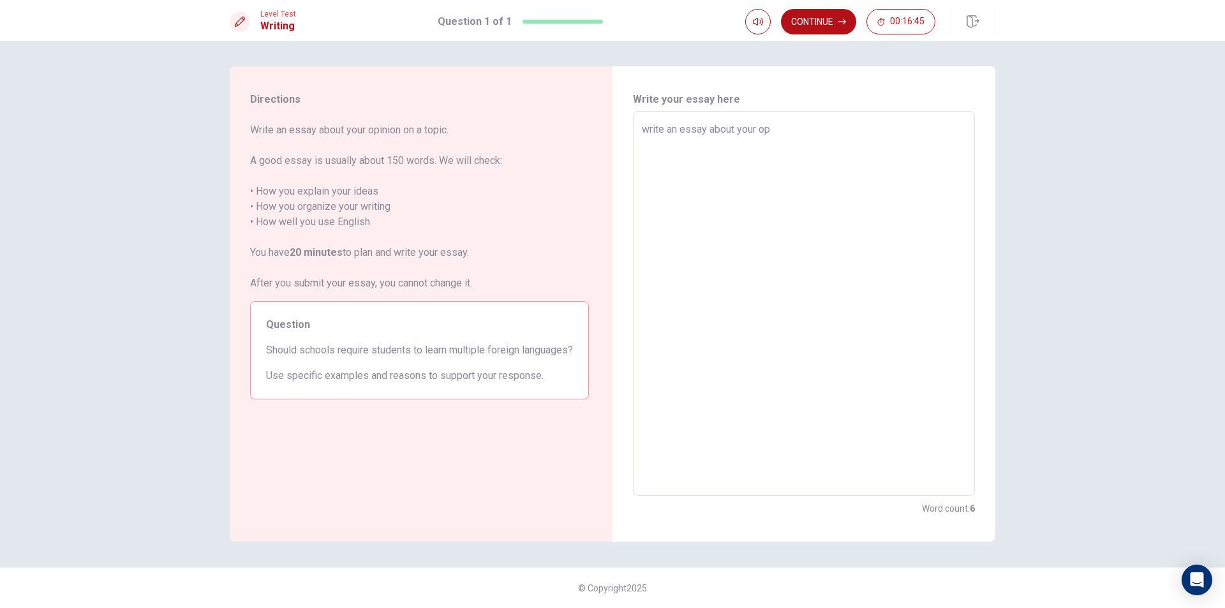
type textarea "x"
type textarea "write an essay about your opi"
type textarea "x"
type textarea "write an essay about your opin"
type textarea "x"
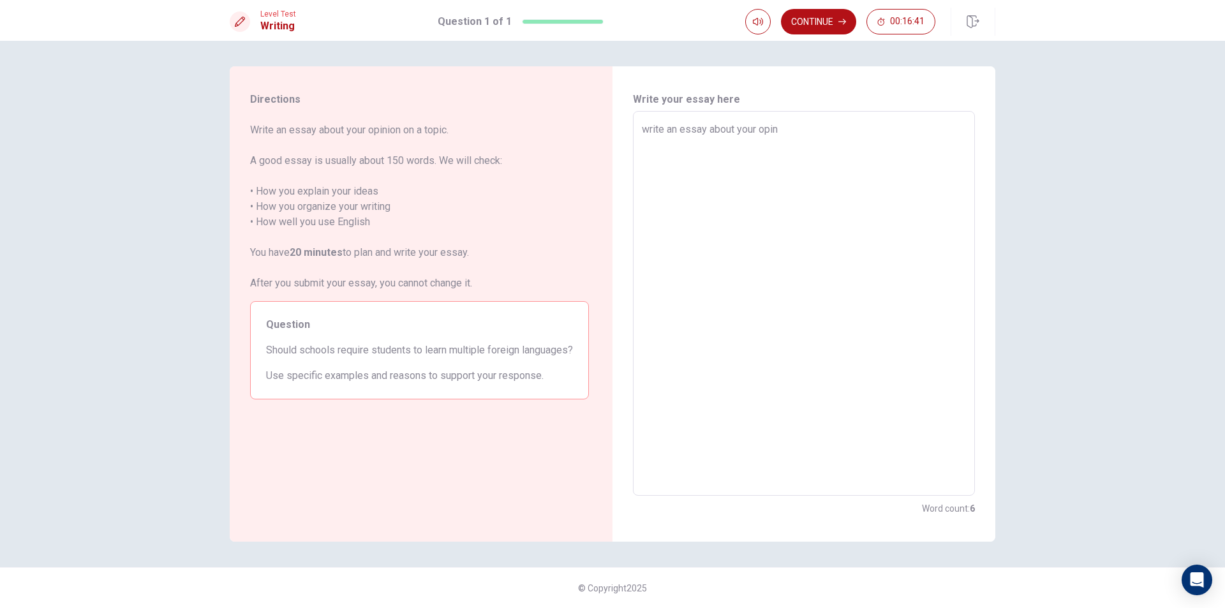
type textarea "write an essay about your opini"
type textarea "x"
type textarea "write an essay about your opinio"
type textarea "x"
type textarea "write an essay about your opinion"
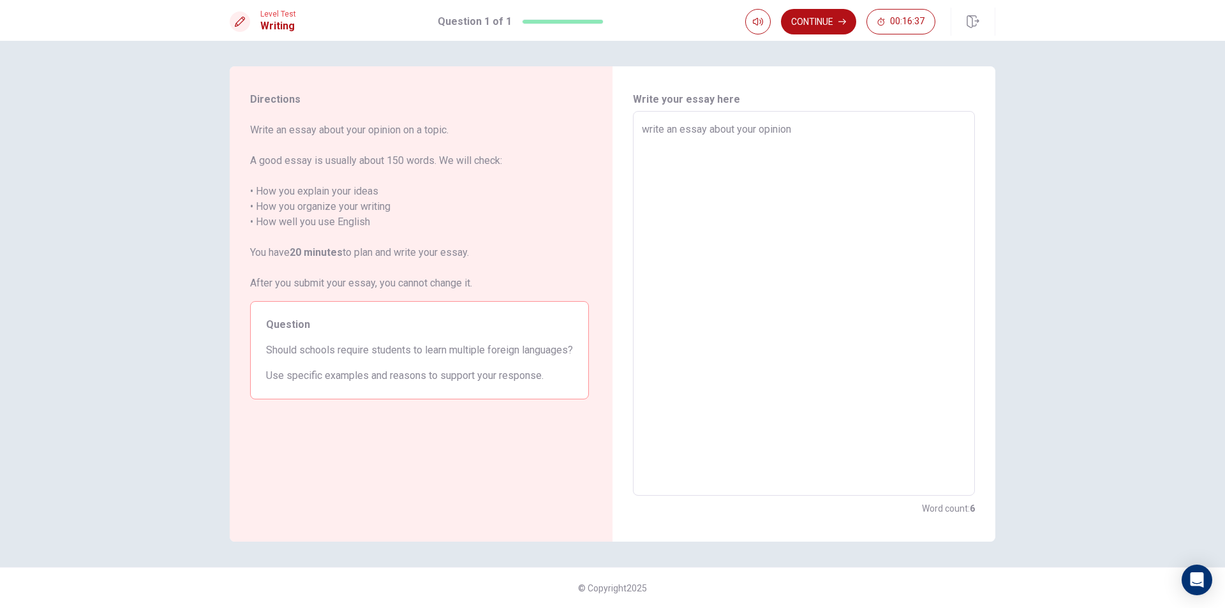
type textarea "x"
type textarea "write an essay about your opinion"
type textarea "x"
type textarea "write an essay about your opinion o"
type textarea "x"
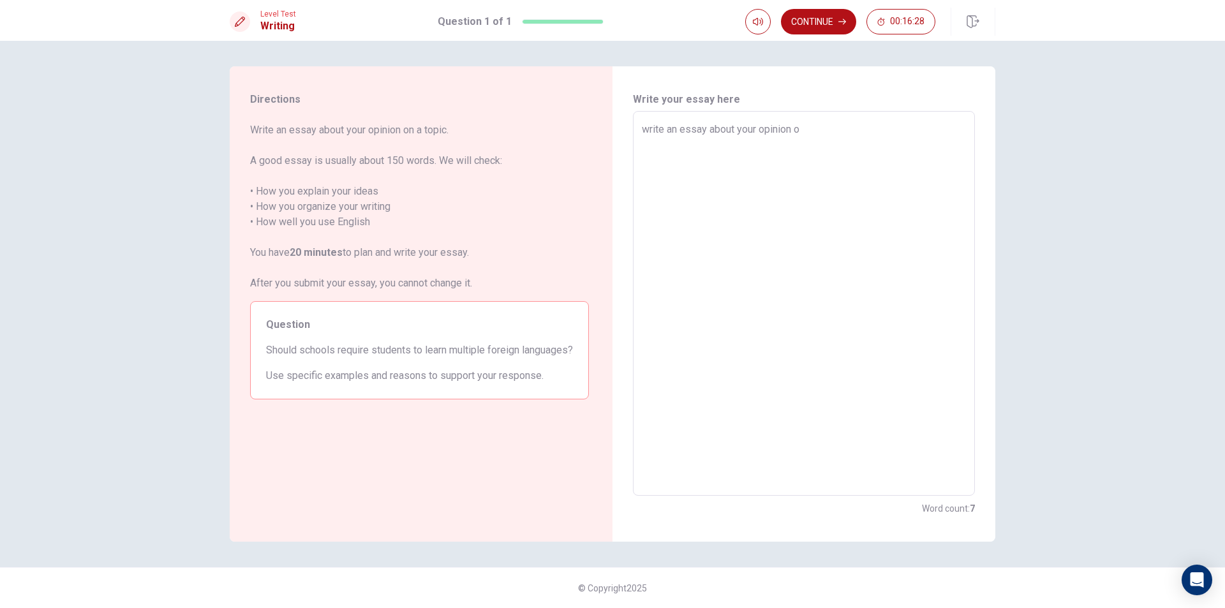
type textarea "write an essay about your opinion on"
type textarea "x"
type textarea "write an essay about your opinion on"
type textarea "x"
type textarea "write an essay about your opinion on a"
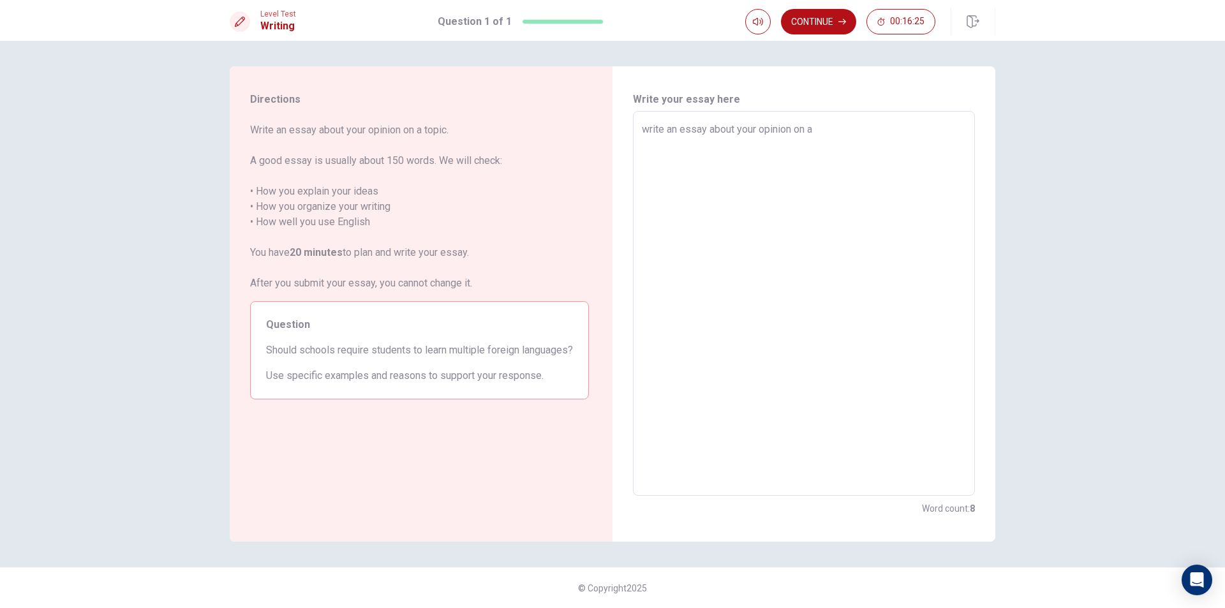
type textarea "x"
type textarea "write an essay about your opinion on a"
type textarea "x"
type textarea "write an essay about your opinion on a t"
type textarea "x"
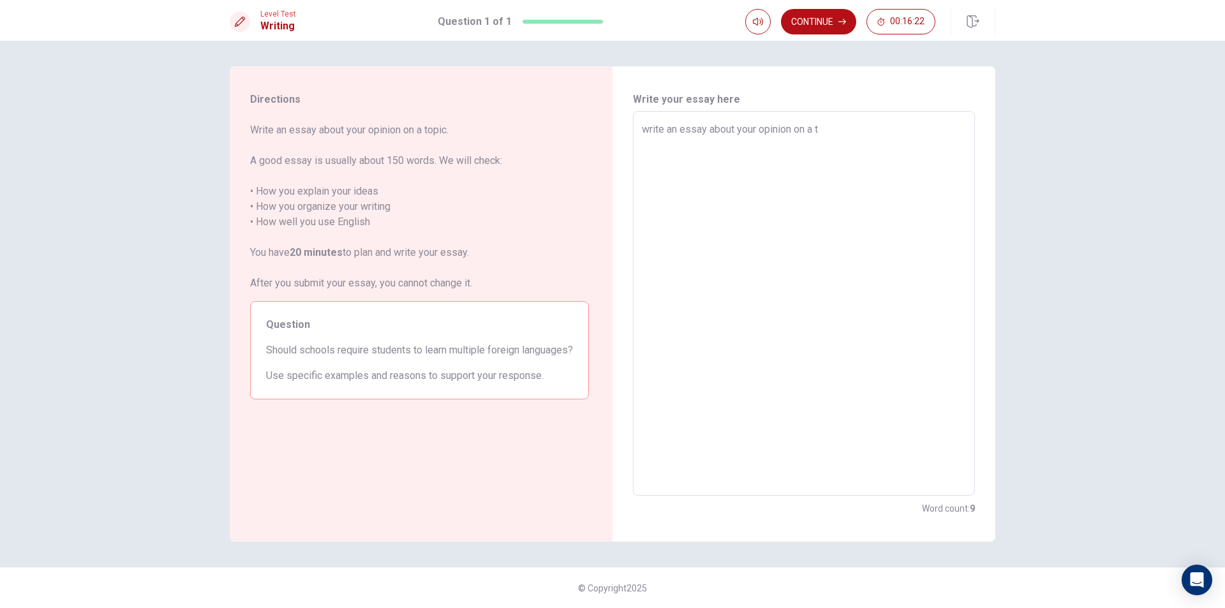
type textarea "write an essay about your opinion on a to"
type textarea "x"
type textarea "write an essay about your opinion on a top"
type textarea "x"
type textarea "write an essay about your opinion on a topi"
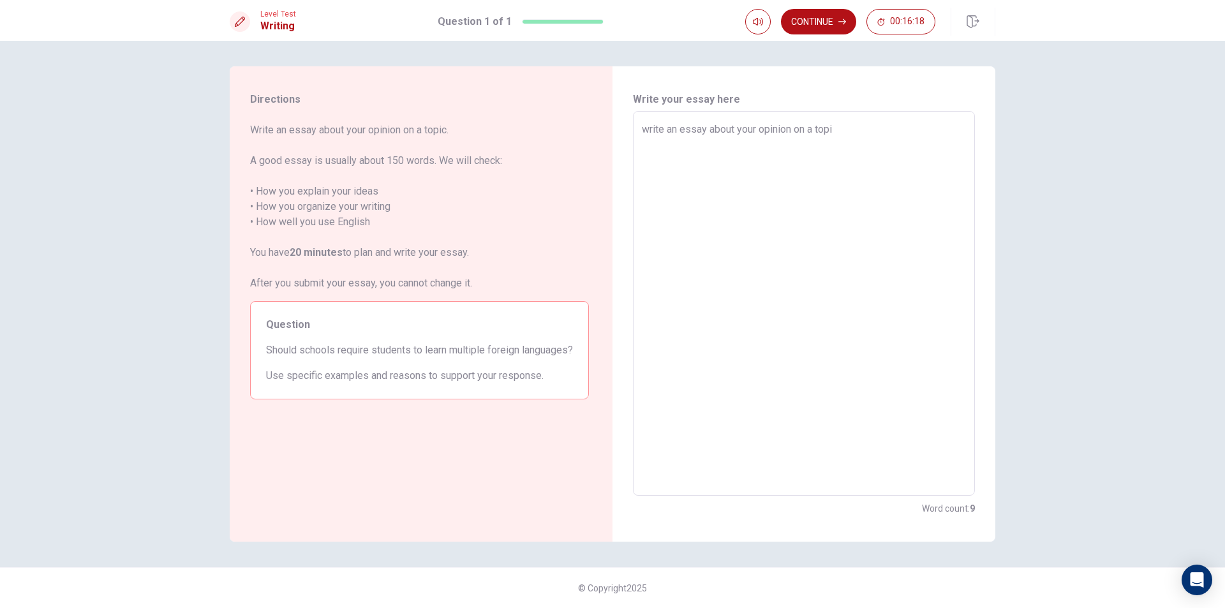
type textarea "x"
type textarea "write an essay about your opinion on a topic"
type textarea "x"
type textarea "write an essay about your opinion on a topic."
type textarea "x"
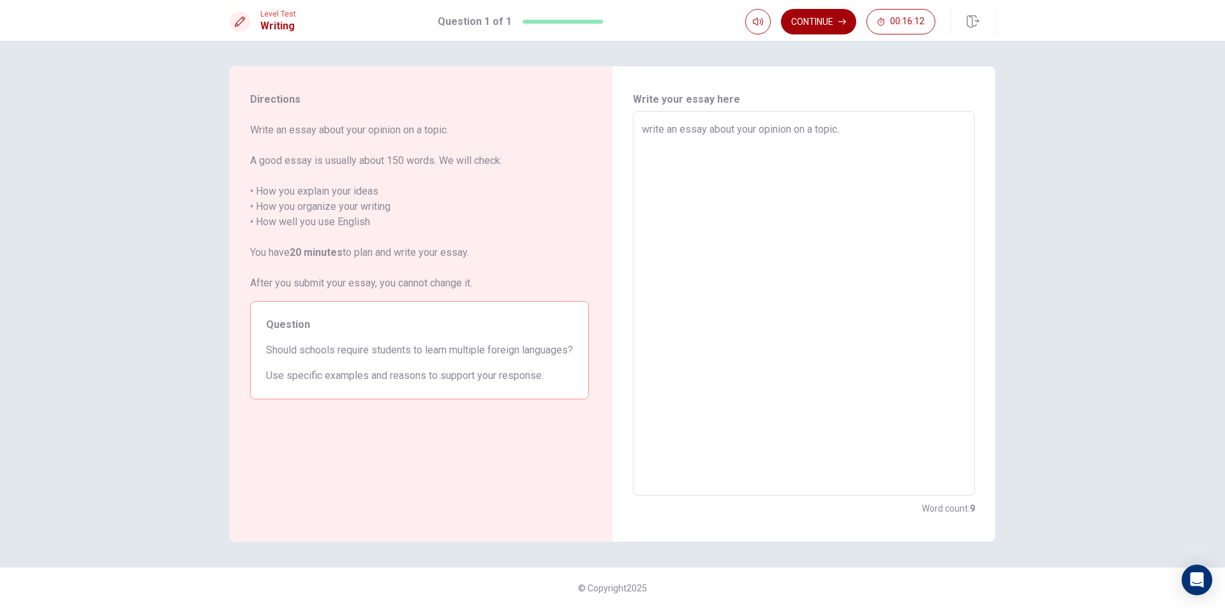
type textarea "write an essay about your opinion on a topic."
click at [823, 22] on button "Continue" at bounding box center [818, 22] width 75 height 26
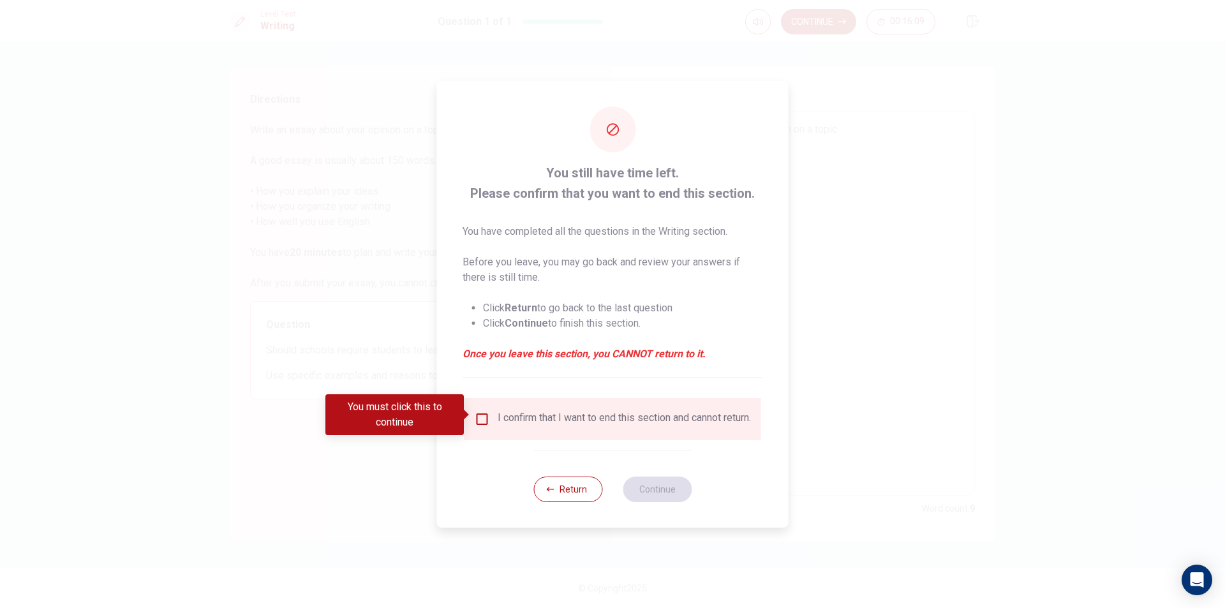
click at [482, 412] on input "You must click this to continue" at bounding box center [482, 419] width 15 height 15
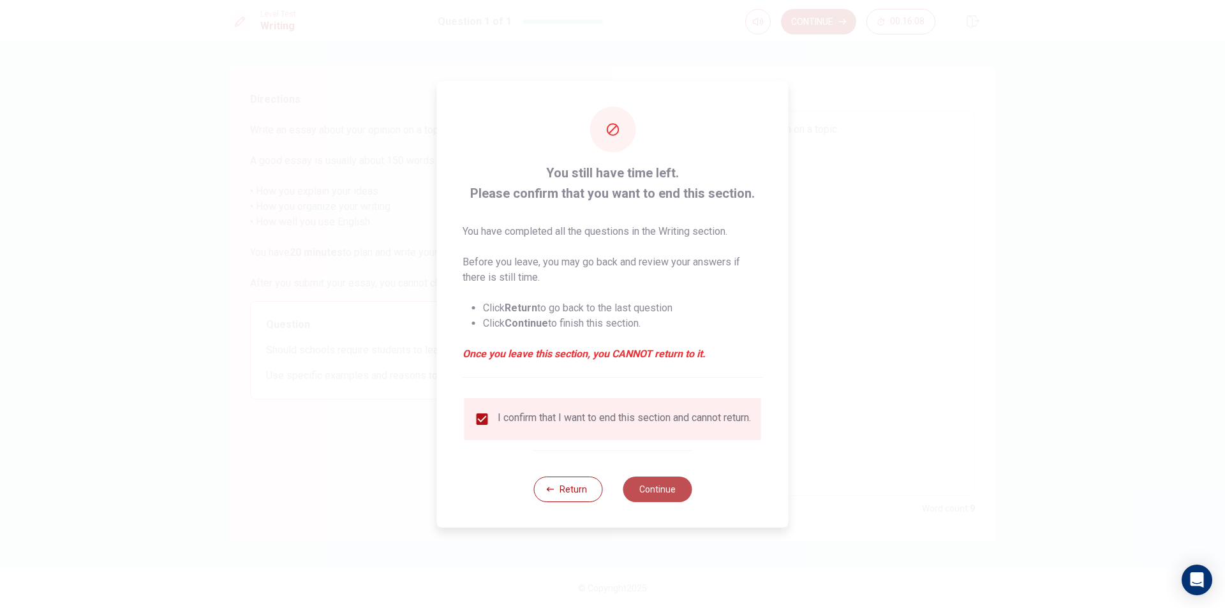
click at [661, 492] on button "Continue" at bounding box center [657, 490] width 69 height 26
type textarea "x"
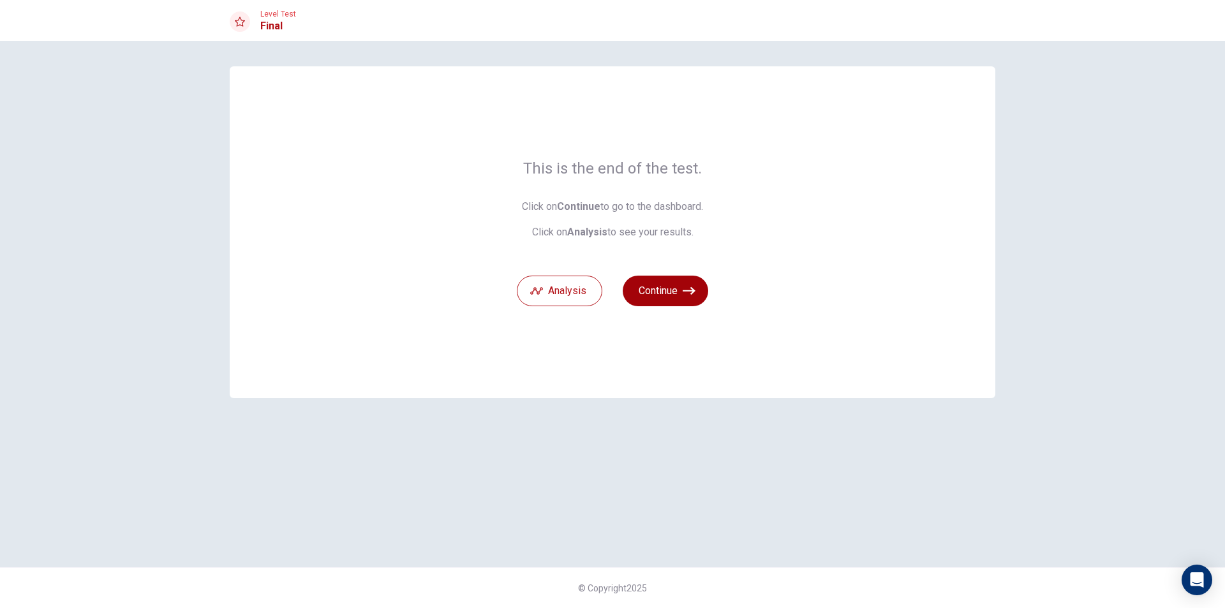
click at [667, 295] on button "Continue" at bounding box center [666, 291] width 86 height 31
